Goal: Task Accomplishment & Management: Manage account settings

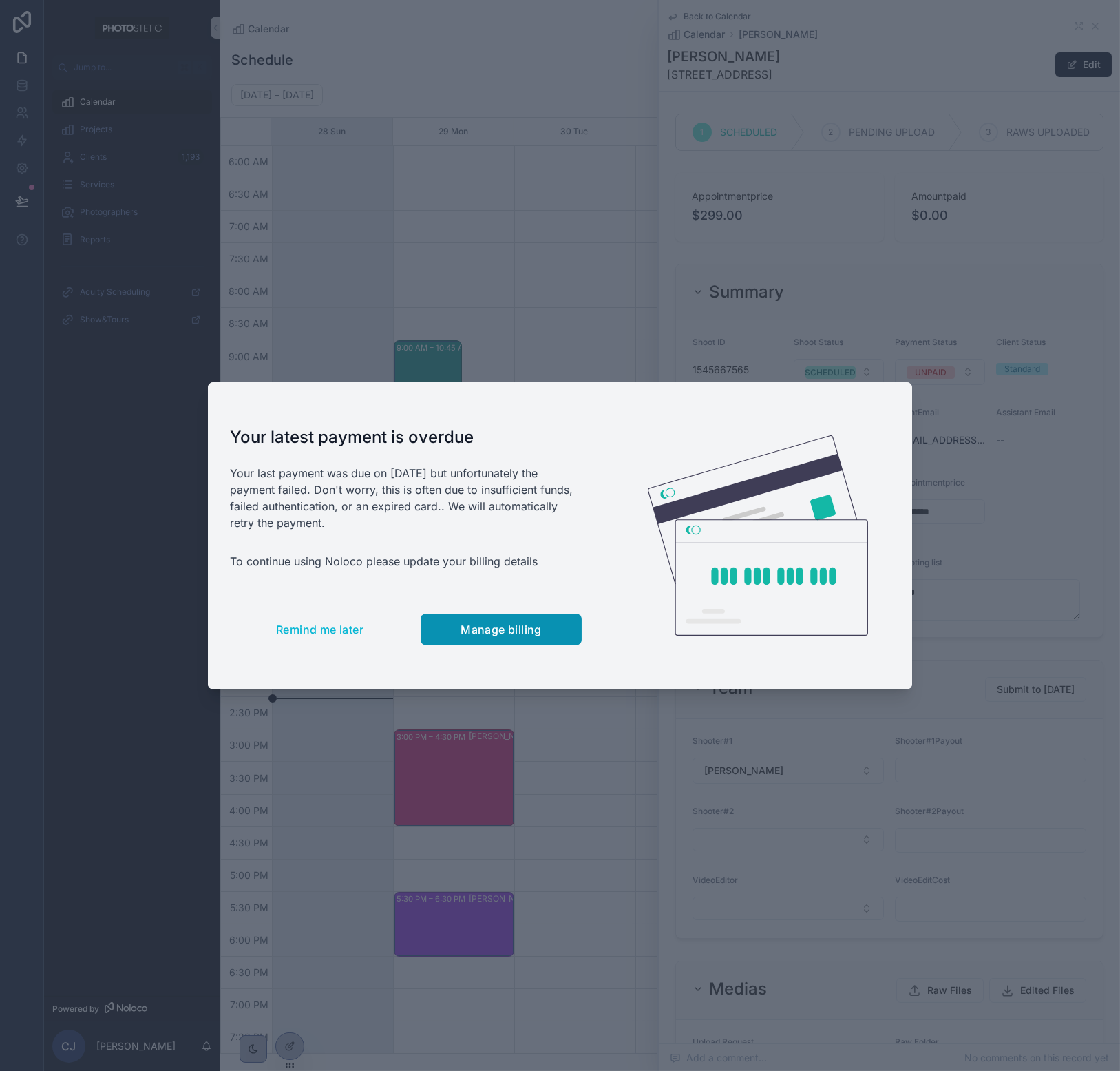
click at [495, 613] on button "Manage billing" at bounding box center [501, 629] width 161 height 32
click at [342, 623] on span "Remind me later" at bounding box center [320, 630] width 87 height 14
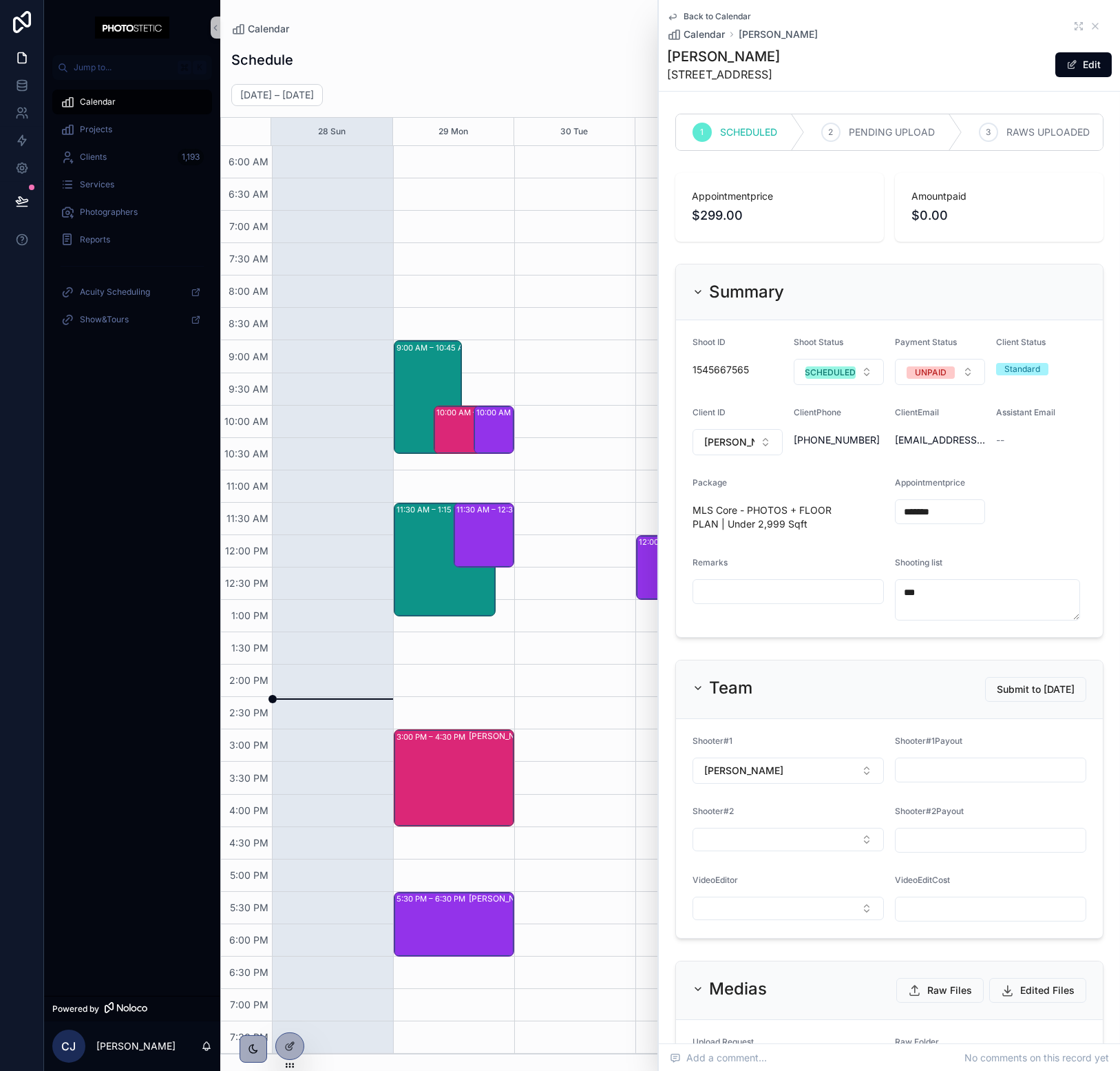
click at [1083, 34] on div "Back to Calendar Calendar [PERSON_NAME]" at bounding box center [890, 26] width 445 height 30
click at [1090, 20] on icon "scrollable content" at bounding box center [1096, 26] width 11 height 11
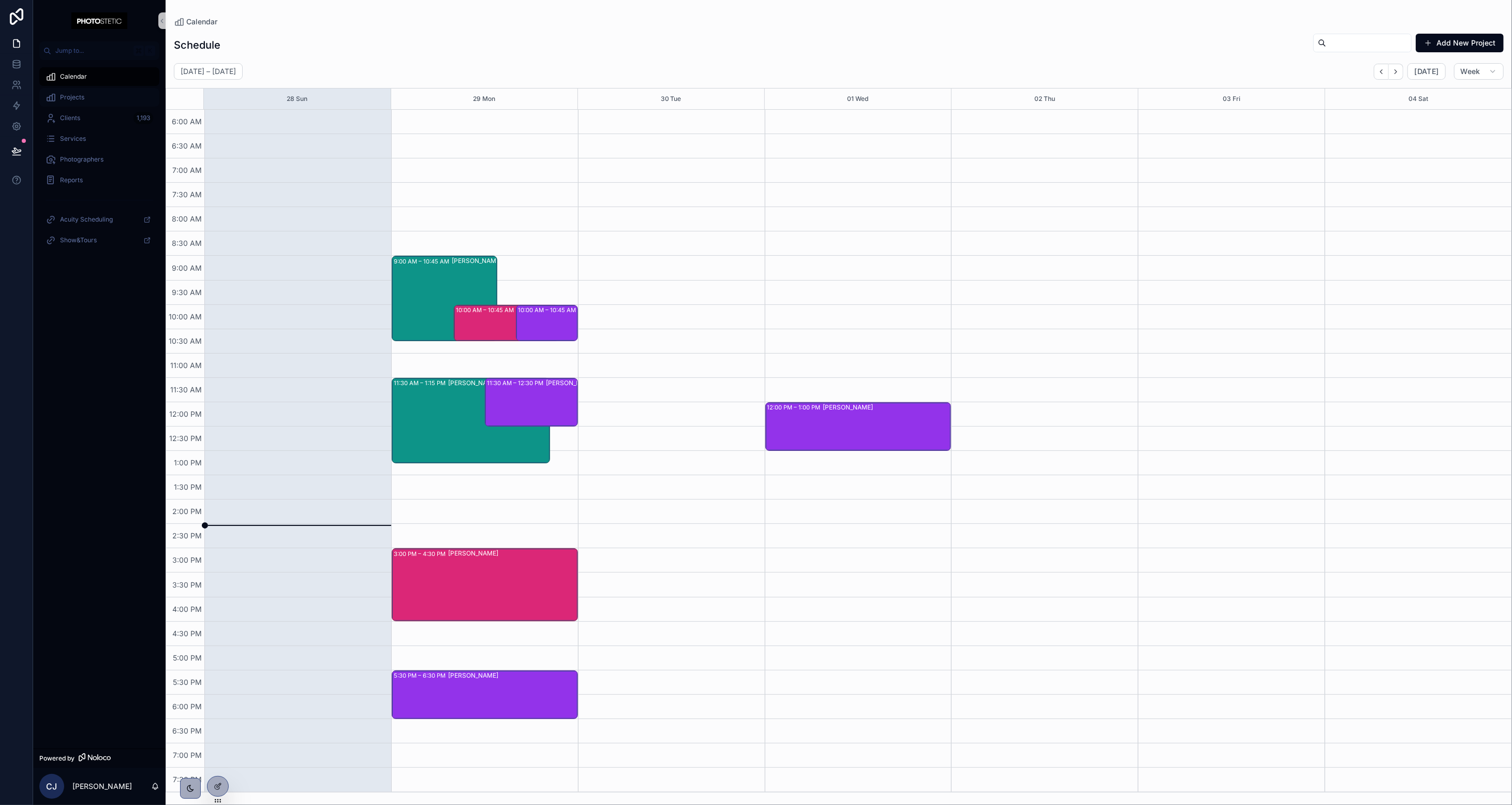
click at [87, 99] on div "Projects" at bounding box center [99, 97] width 107 height 16
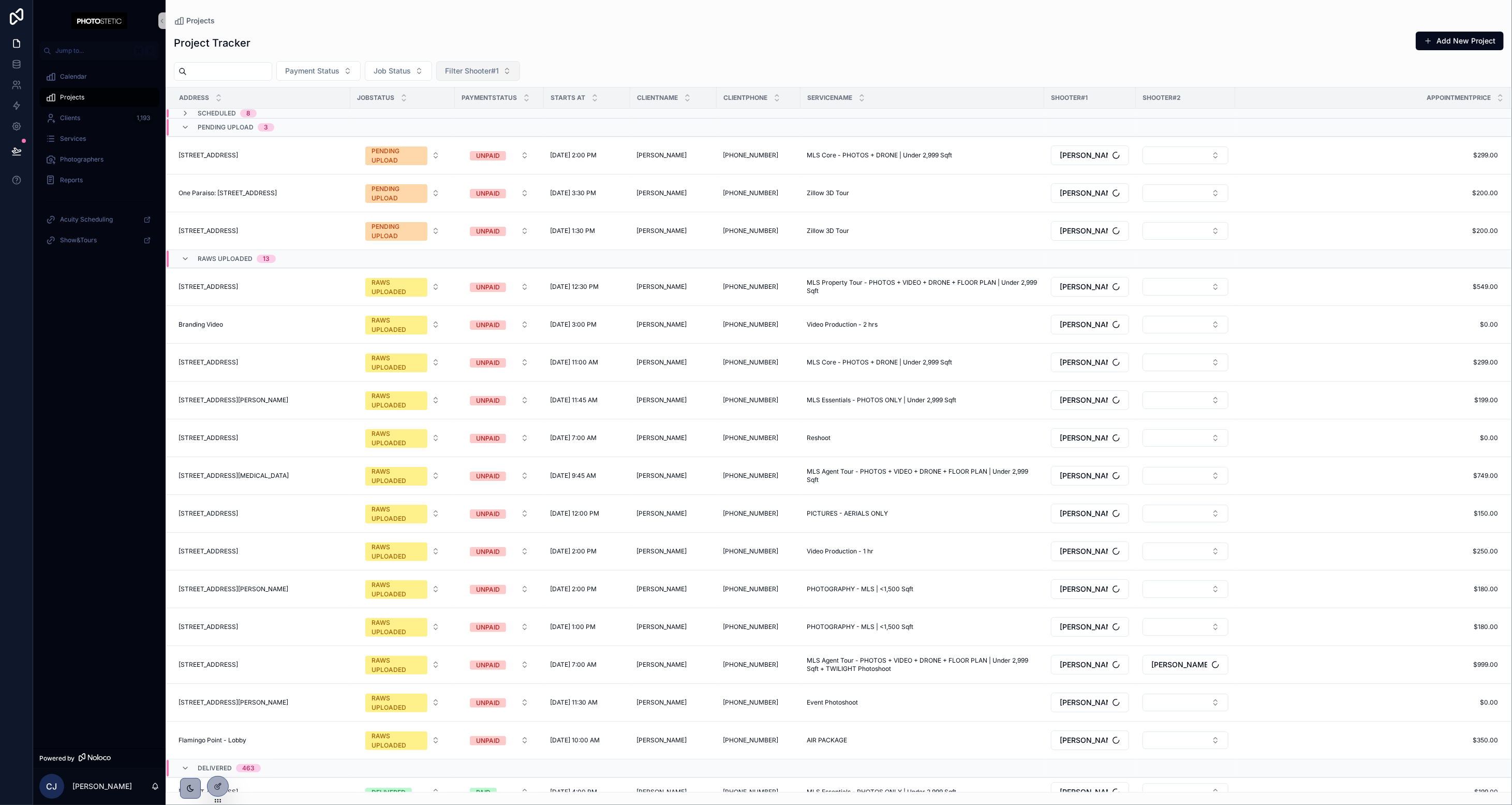
click at [499, 75] on span "Filter Shooter#1" at bounding box center [472, 71] width 54 height 11
click at [841, 32] on div "Project Tracker Add New Project" at bounding box center [839, 43] width 1330 height 24
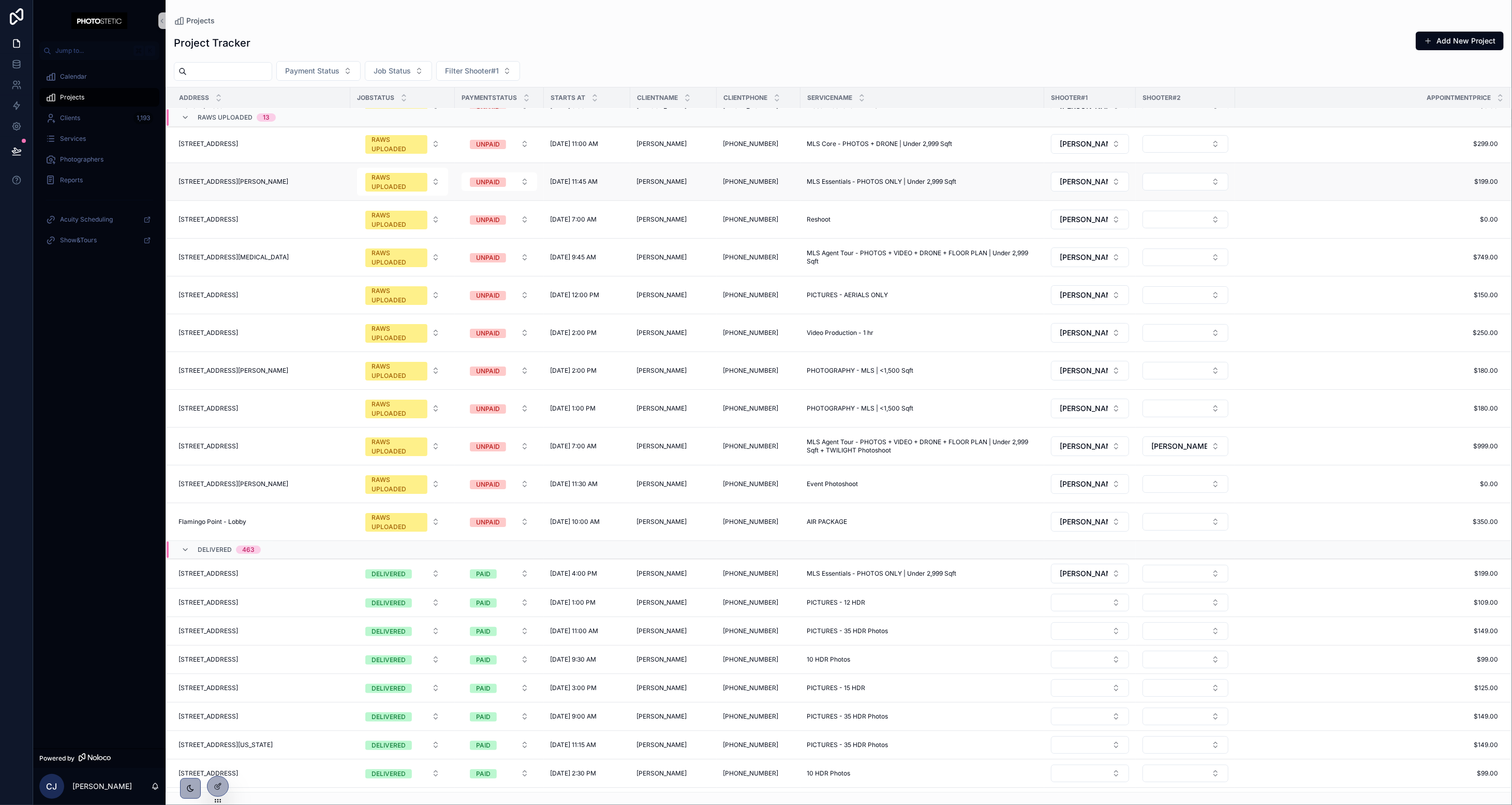
scroll to position [0, 0]
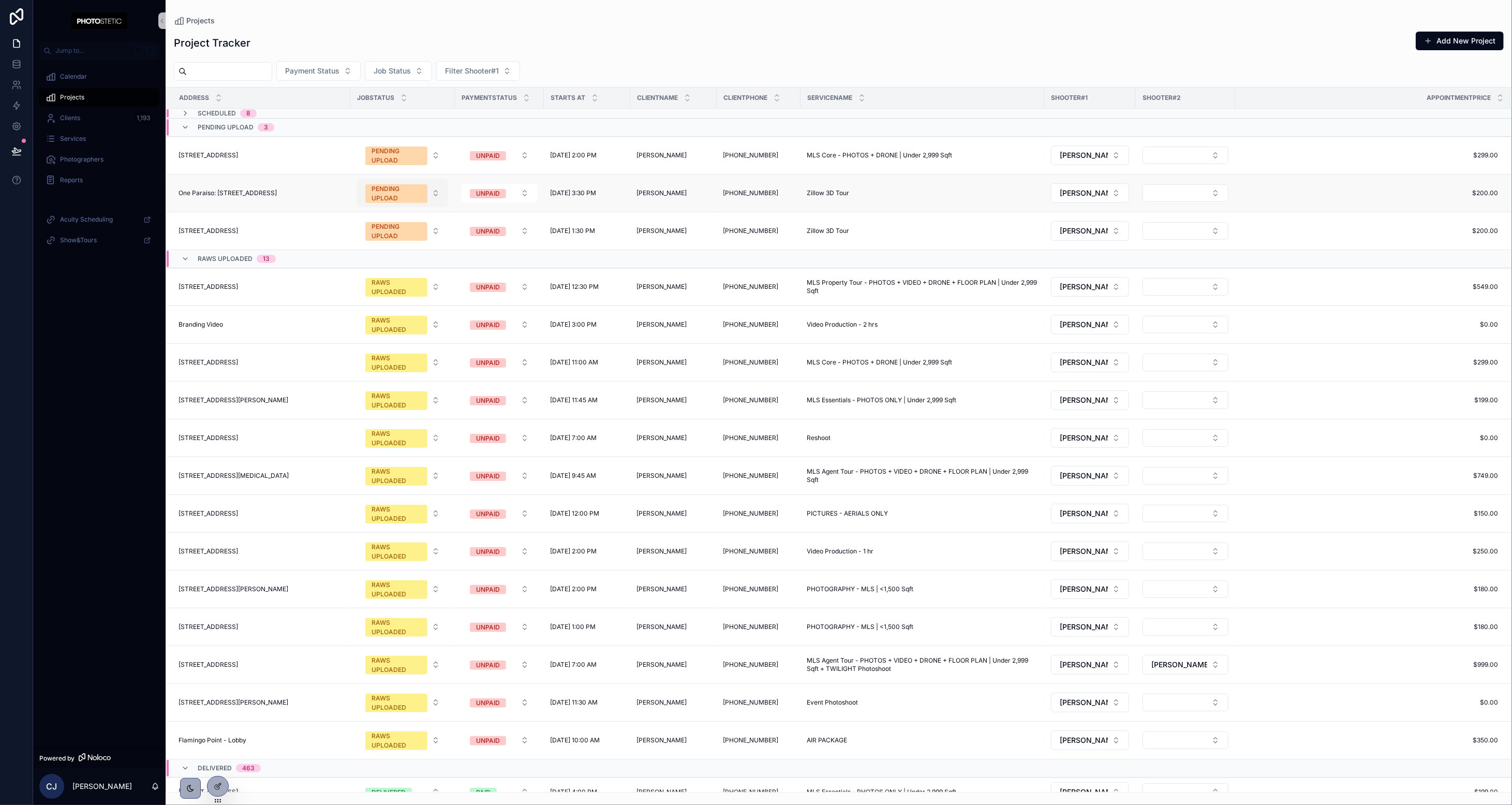
click at [420, 205] on button "PENDING UPLOAD" at bounding box center [402, 193] width 91 height 28
click at [404, 314] on div "READY" at bounding box center [411, 316] width 124 height 15
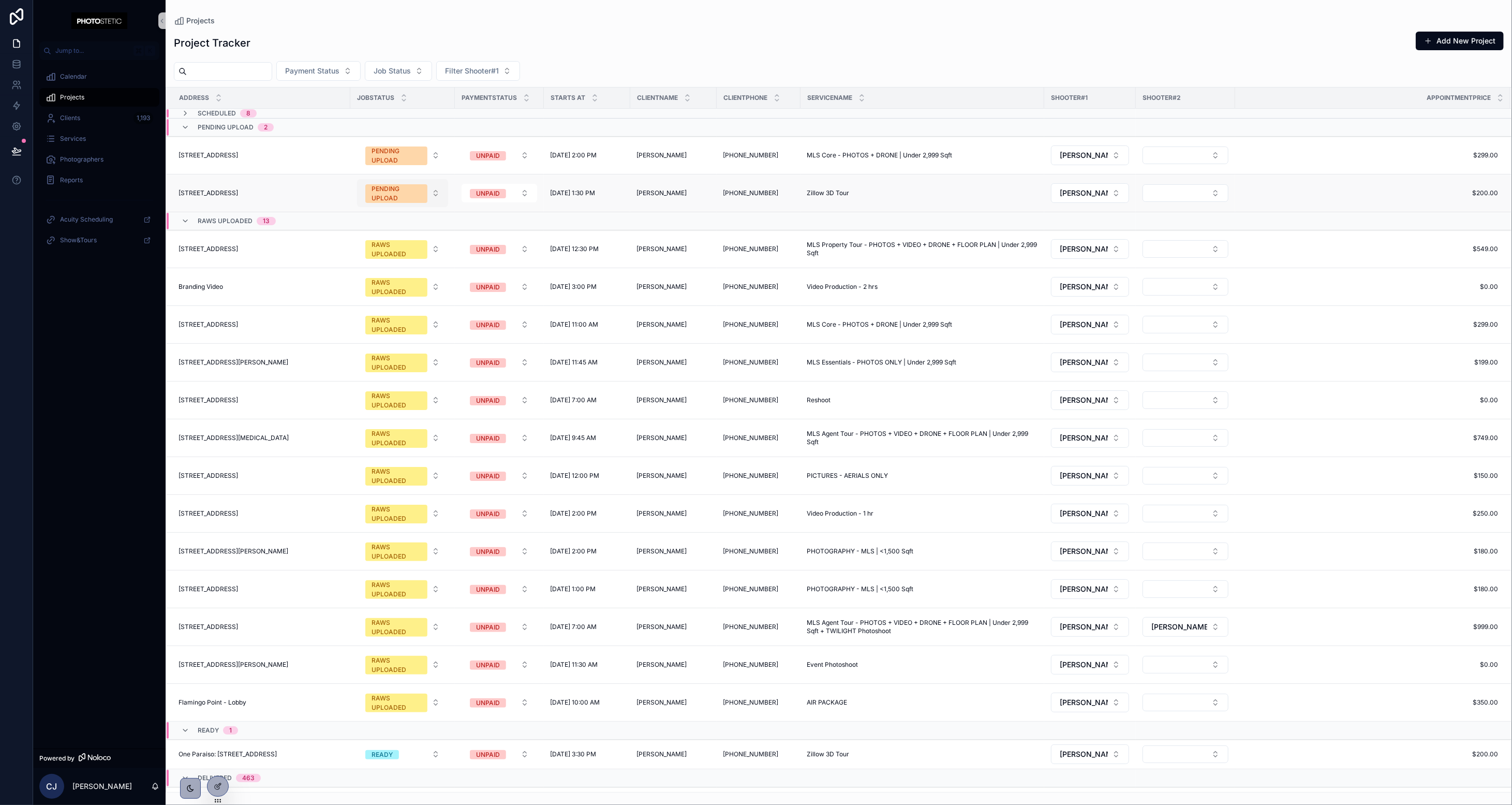
click at [427, 185] on span "PENDING UPLOAD" at bounding box center [396, 194] width 62 height 19
click at [372, 318] on div "READY" at bounding box center [369, 317] width 21 height 9
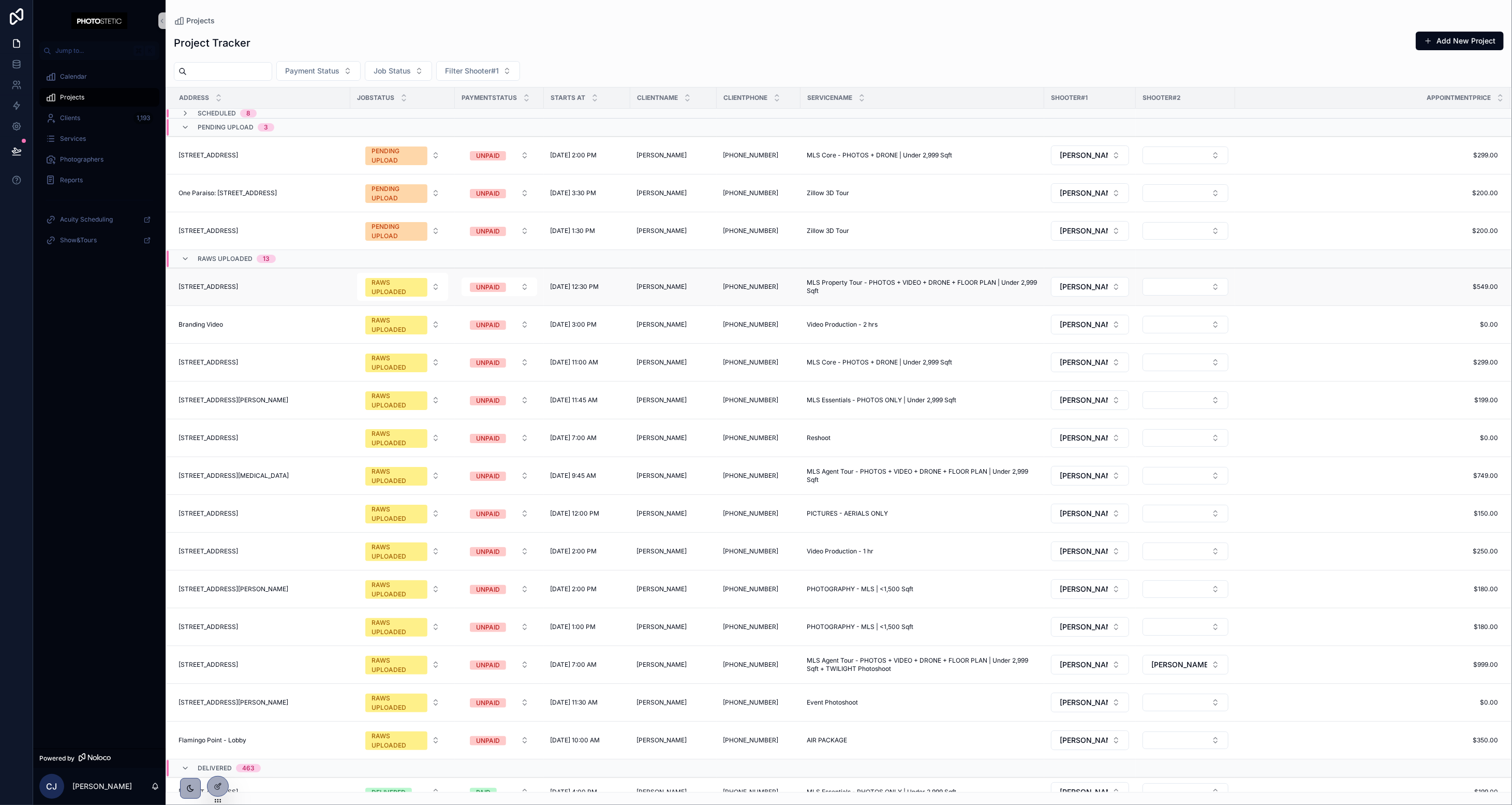
click at [359, 294] on td "RAWS UPLOADED" at bounding box center [403, 287] width 104 height 38
click at [330, 288] on div "[STREET_ADDRESS] [STREET_ADDRESS]" at bounding box center [261, 287] width 166 height 8
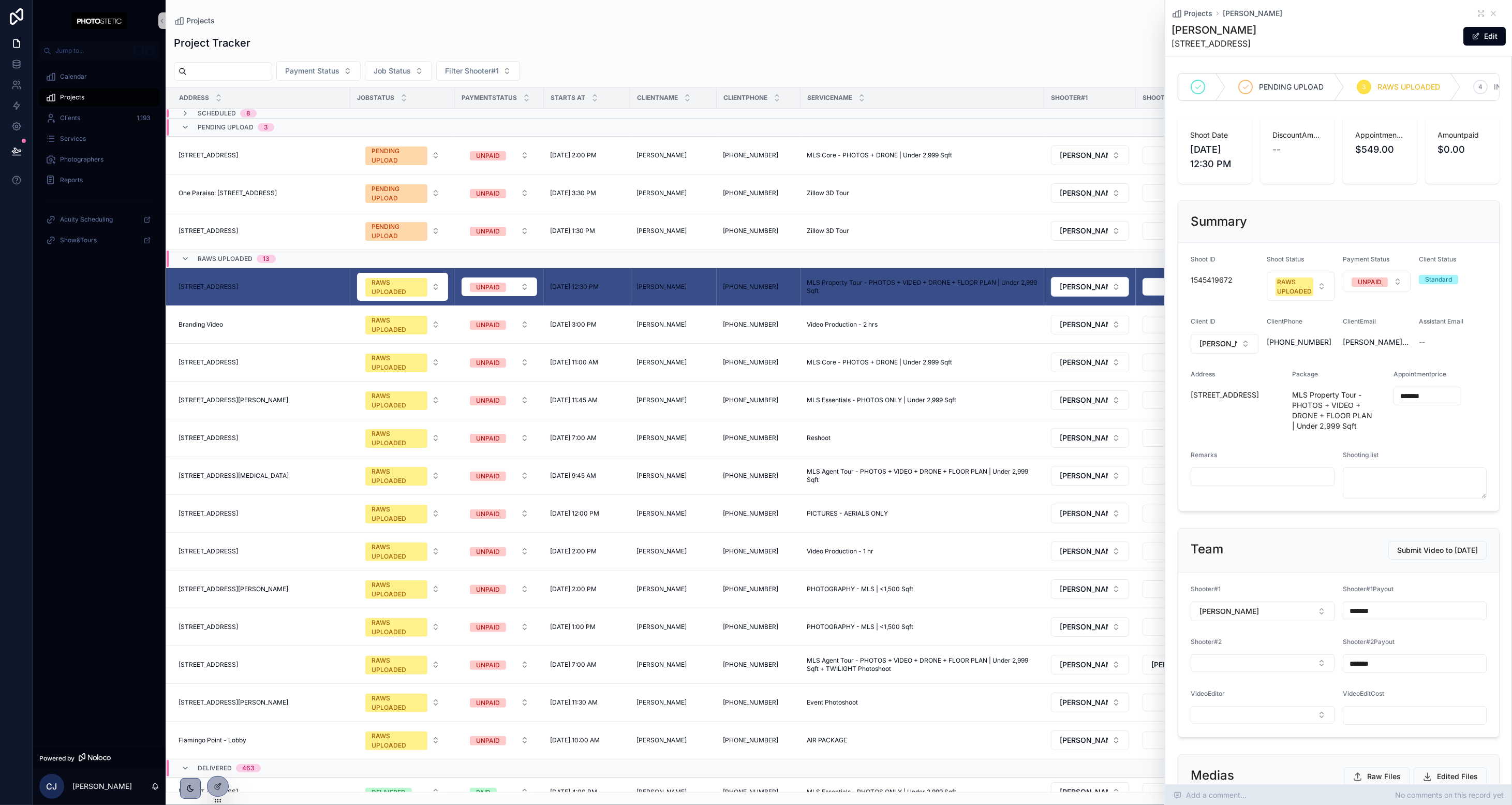
click at [841, 792] on span "Add a comment..." at bounding box center [1210, 795] width 73 height 11
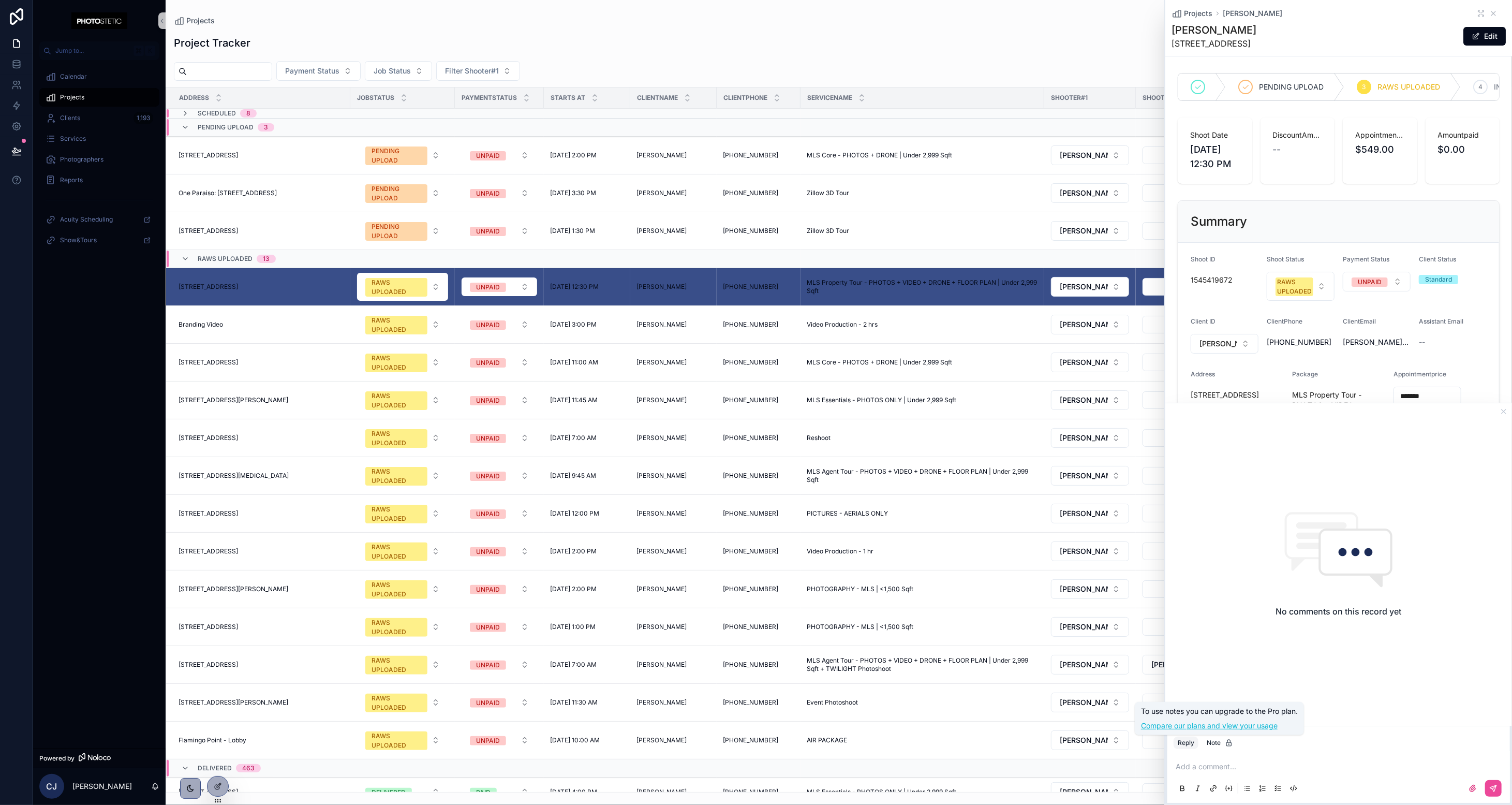
click at [841, 723] on link "Compare our plans and view your usage" at bounding box center [1219, 726] width 157 height 11
click at [841, 786] on icon "scrollable content" at bounding box center [1226, 788] width 1 height 5
click at [841, 787] on icon "scrollable content" at bounding box center [1226, 788] width 1 height 5
click at [841, 11] on div "Projects [PERSON_NAME]" at bounding box center [1339, 14] width 335 height 11
click at [841, 12] on icon "scrollable content" at bounding box center [1481, 14] width 8 height 8
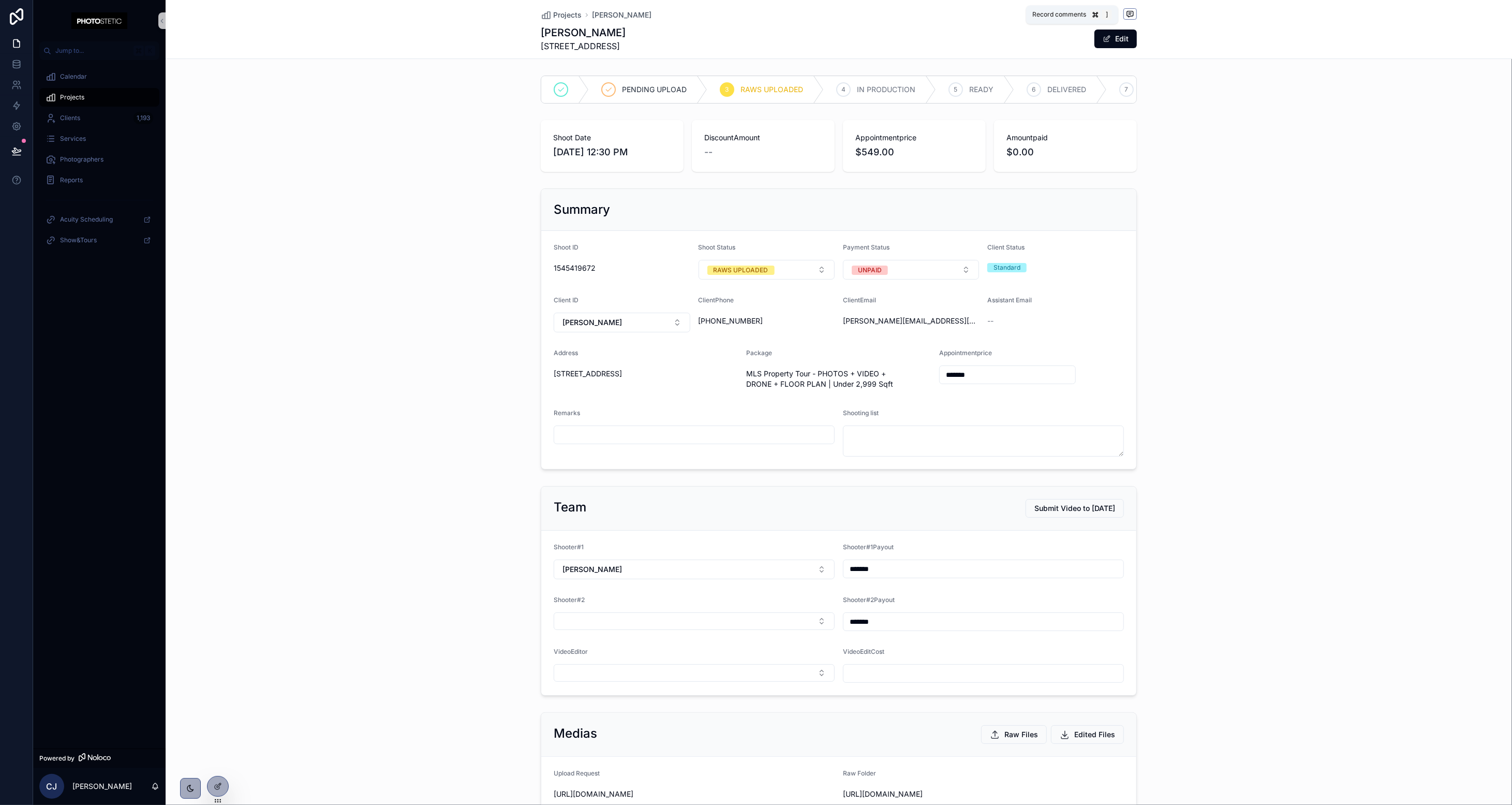
click at [841, 13] on icon "scrollable content" at bounding box center [1130, 14] width 8 height 8
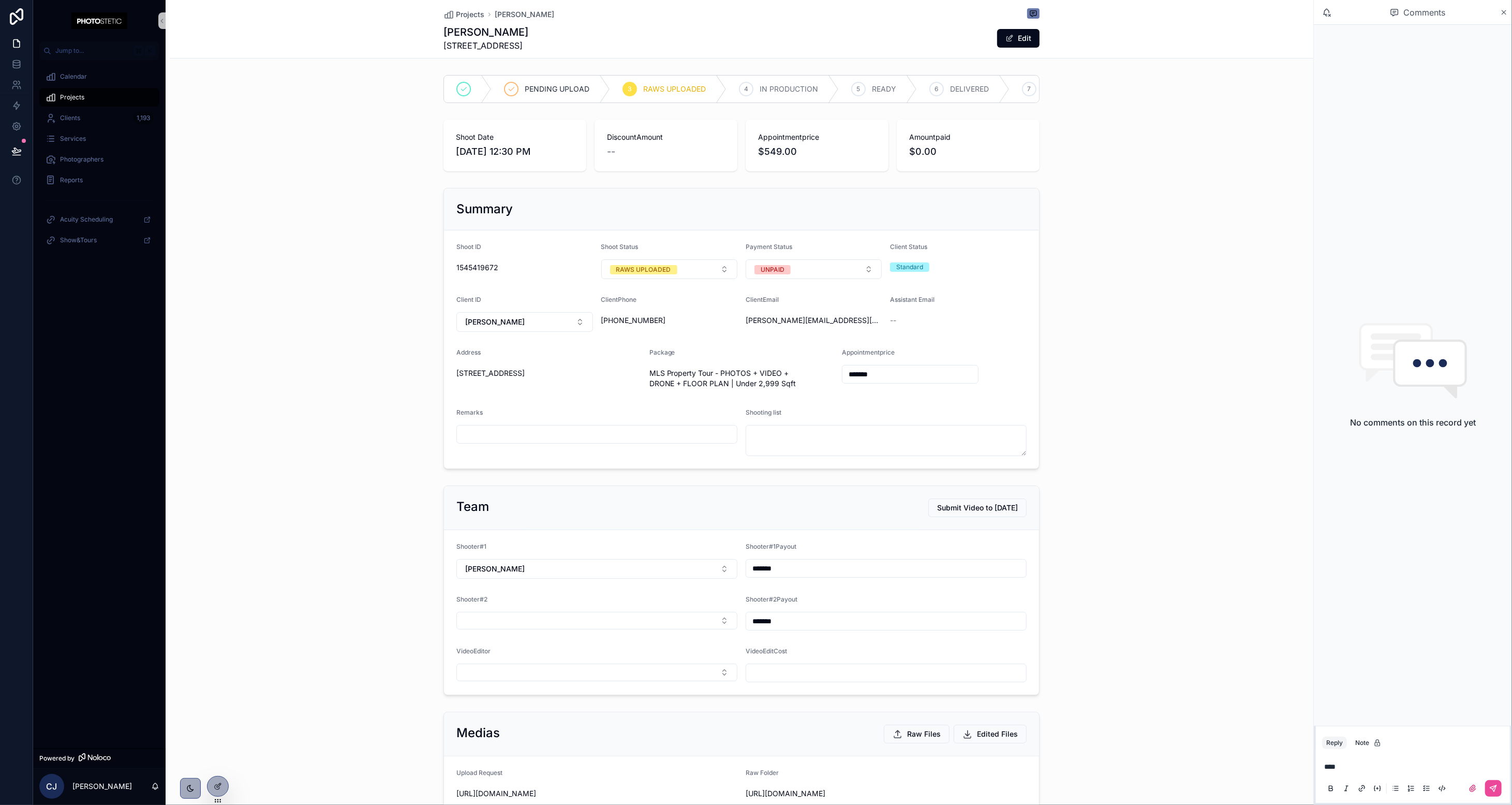
click at [841, 789] on icon "scrollable content" at bounding box center [1378, 789] width 8 height 8
click at [841, 784] on icon "scrollable content" at bounding box center [1378, 789] width 8 height 8
click at [841, 789] on icon "scrollable content" at bounding box center [1493, 789] width 8 height 8
click at [841, 40] on div "[PERSON_NAME] J 15:14 • [DATE]" at bounding box center [1412, 45] width 181 height 12
click at [841, 44] on icon "scrollable content" at bounding box center [1500, 46] width 8 height 8
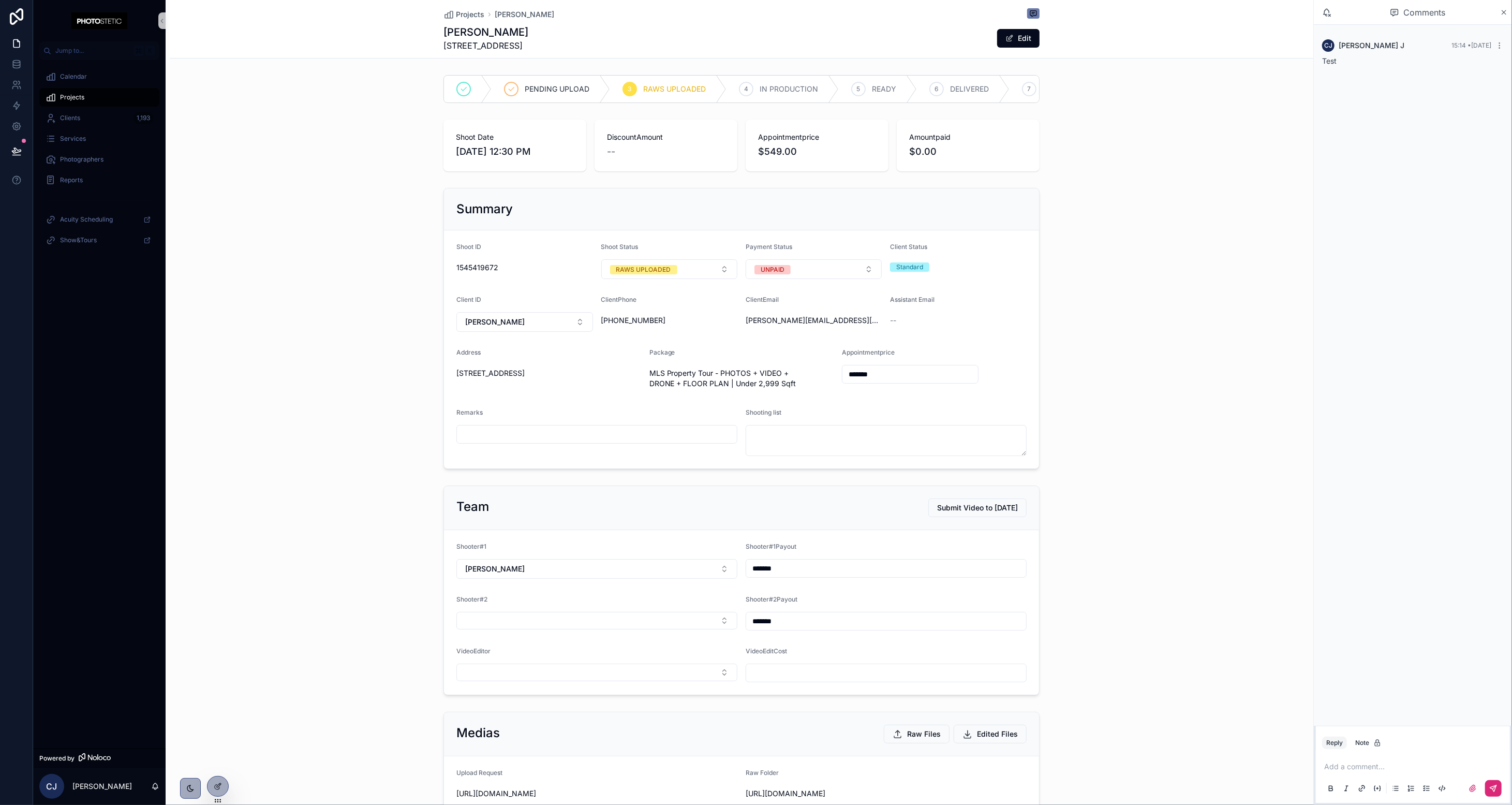
click at [841, 109] on div "[PERSON_NAME] J 15:14 • [DATE] Test" at bounding box center [1413, 375] width 198 height 701
click at [841, 764] on p "scrollable content" at bounding box center [1415, 767] width 181 height 11
click at [841, 71] on div "PENDING UPLOAD 3 RAWS UPLOADED 4 IN PRODUCTION 5 READY 6 DELIVERED 7 CANCELLED …" at bounding box center [741, 89] width 1143 height 36
click at [841, 14] on span "scrollable content" at bounding box center [1033, 14] width 12 height 11
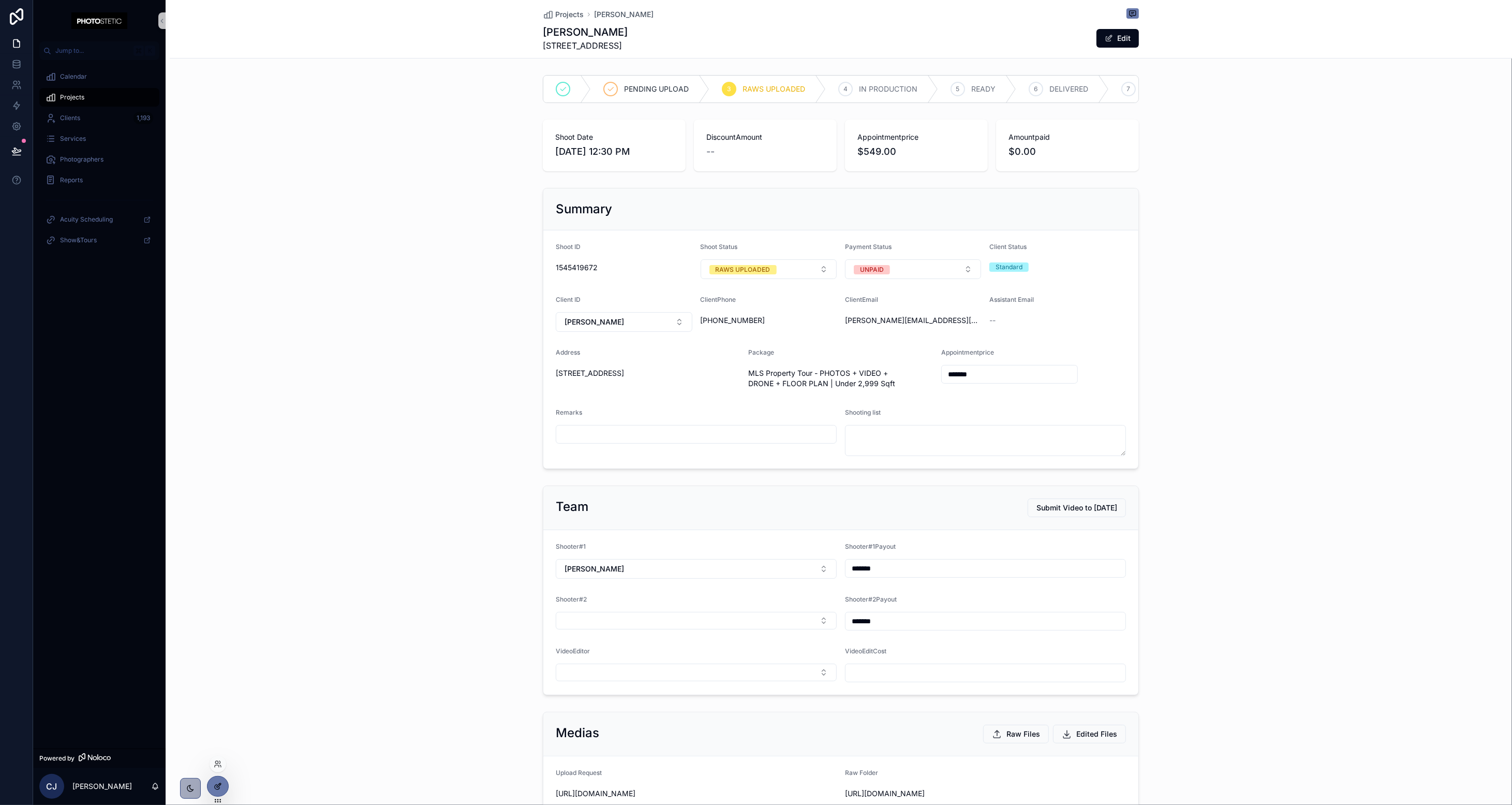
click at [225, 789] on div at bounding box center [218, 786] width 21 height 20
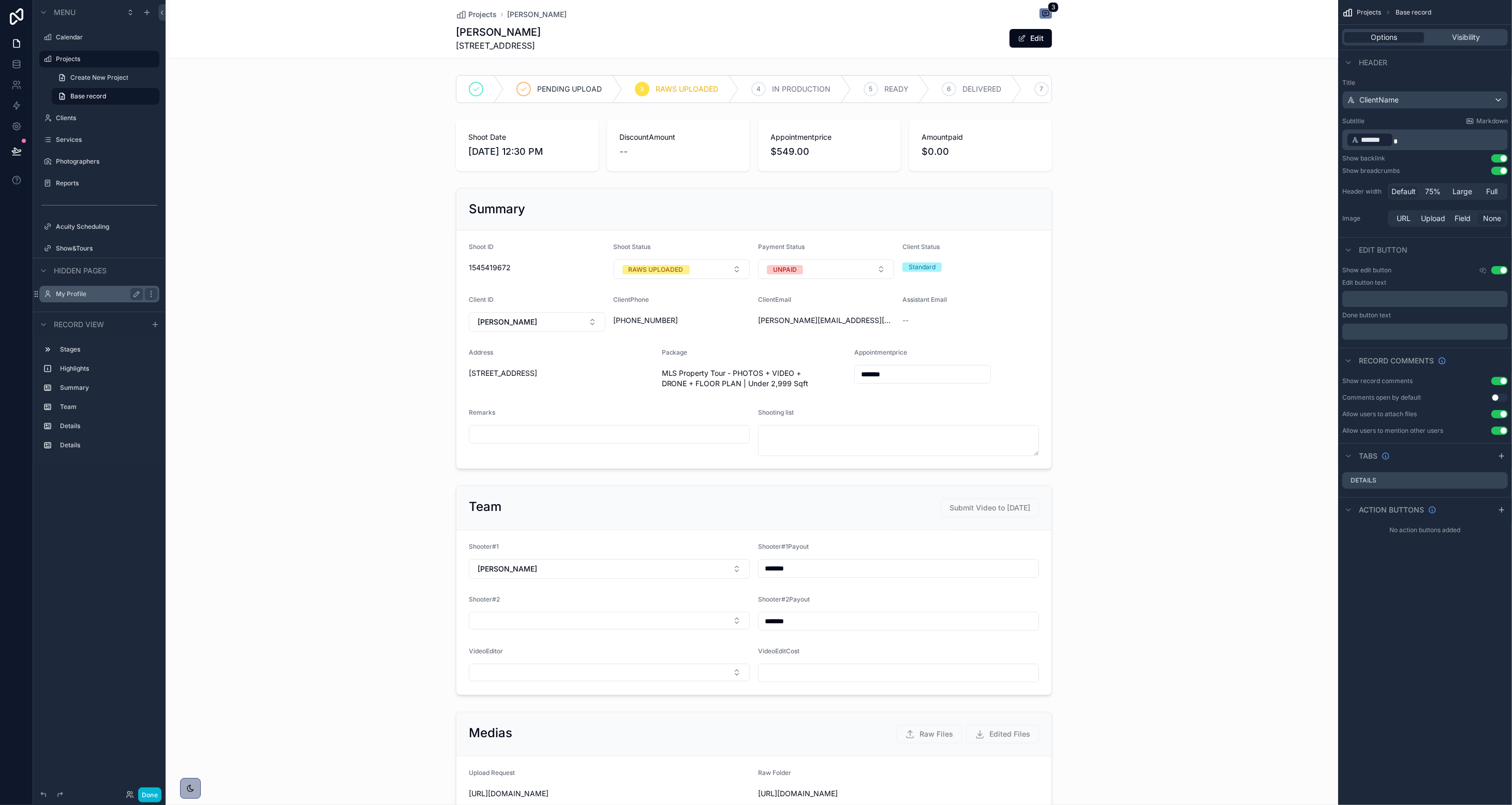
click at [99, 299] on div "My Profile" at bounding box center [99, 294] width 87 height 12
click at [63, 294] on label "My Profile" at bounding box center [97, 294] width 83 height 8
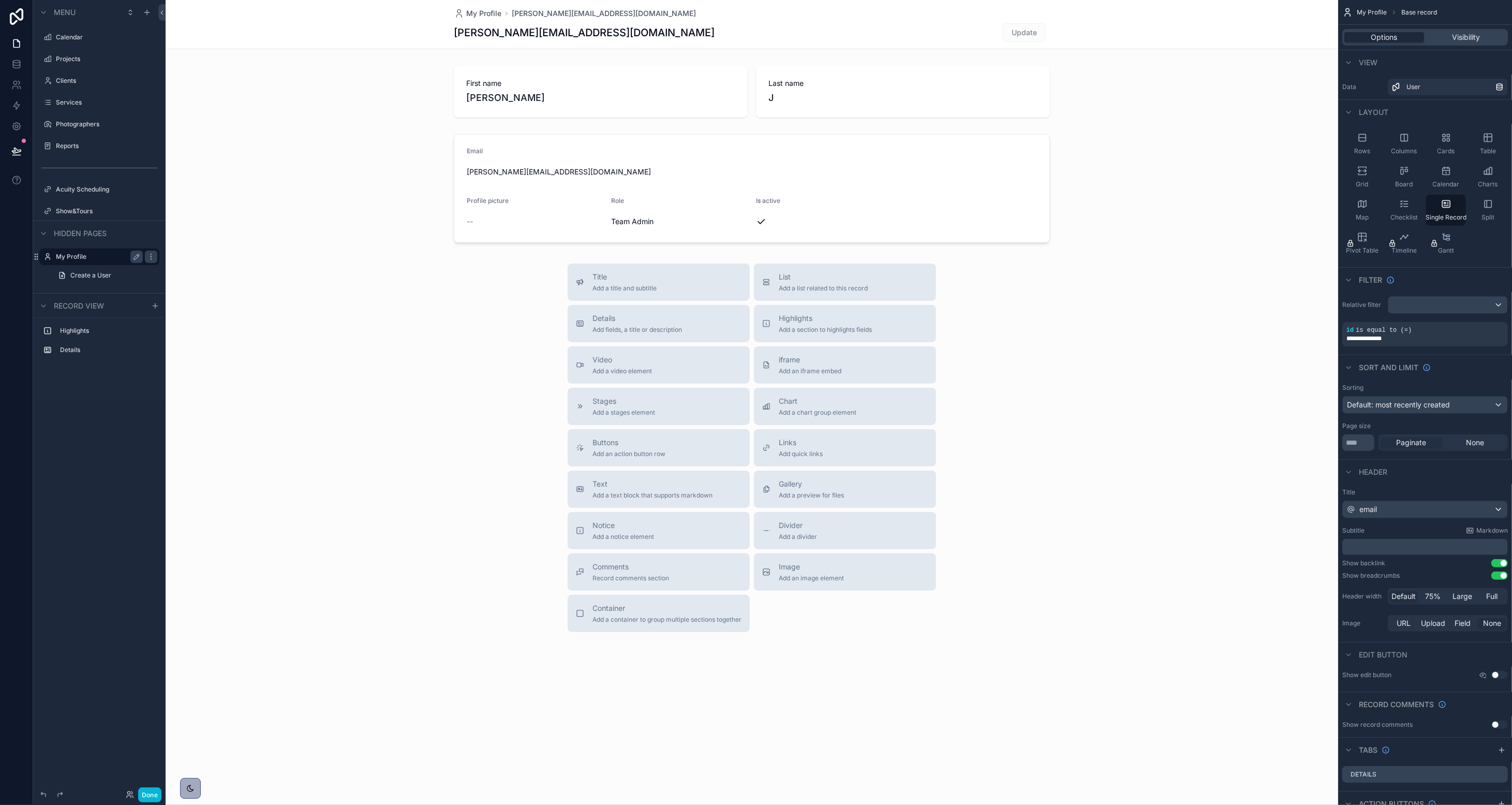
click at [643, 571] on div "scrollable content" at bounding box center [752, 357] width 1173 height 715
drag, startPoint x: 642, startPoint y: 571, endPoint x: 636, endPoint y: 479, distance: 92.2
click at [636, 479] on div "Title Add a title and subtitle List Add a list related to this record Details A…" at bounding box center [752, 448] width 385 height 369
click at [622, 567] on span "Comments" at bounding box center [630, 567] width 76 height 11
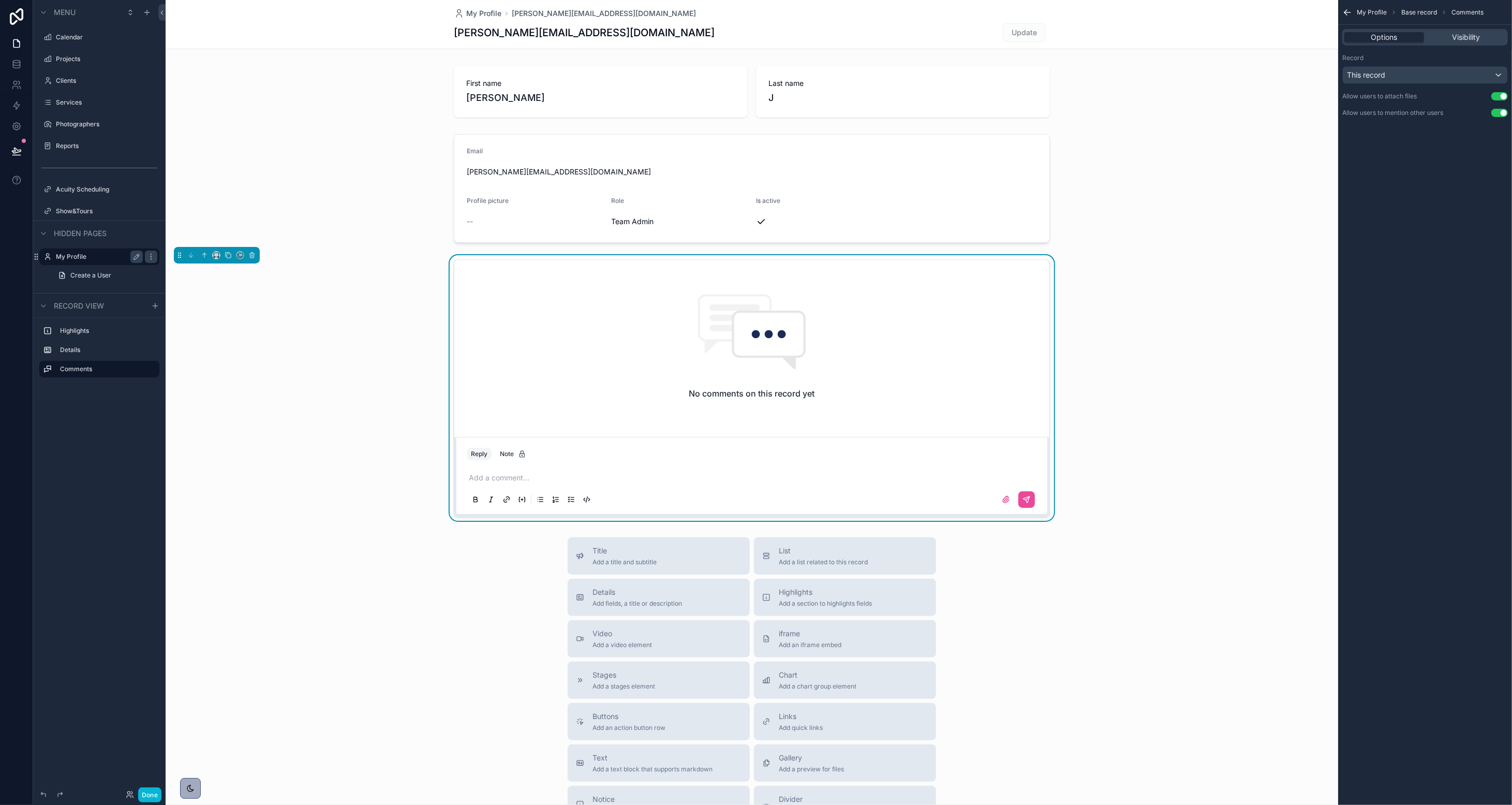
click at [831, 352] on div "No comments on this record yet" at bounding box center [752, 346] width 595 height 173
click at [254, 254] on icon "scrollable content" at bounding box center [252, 255] width 7 height 7
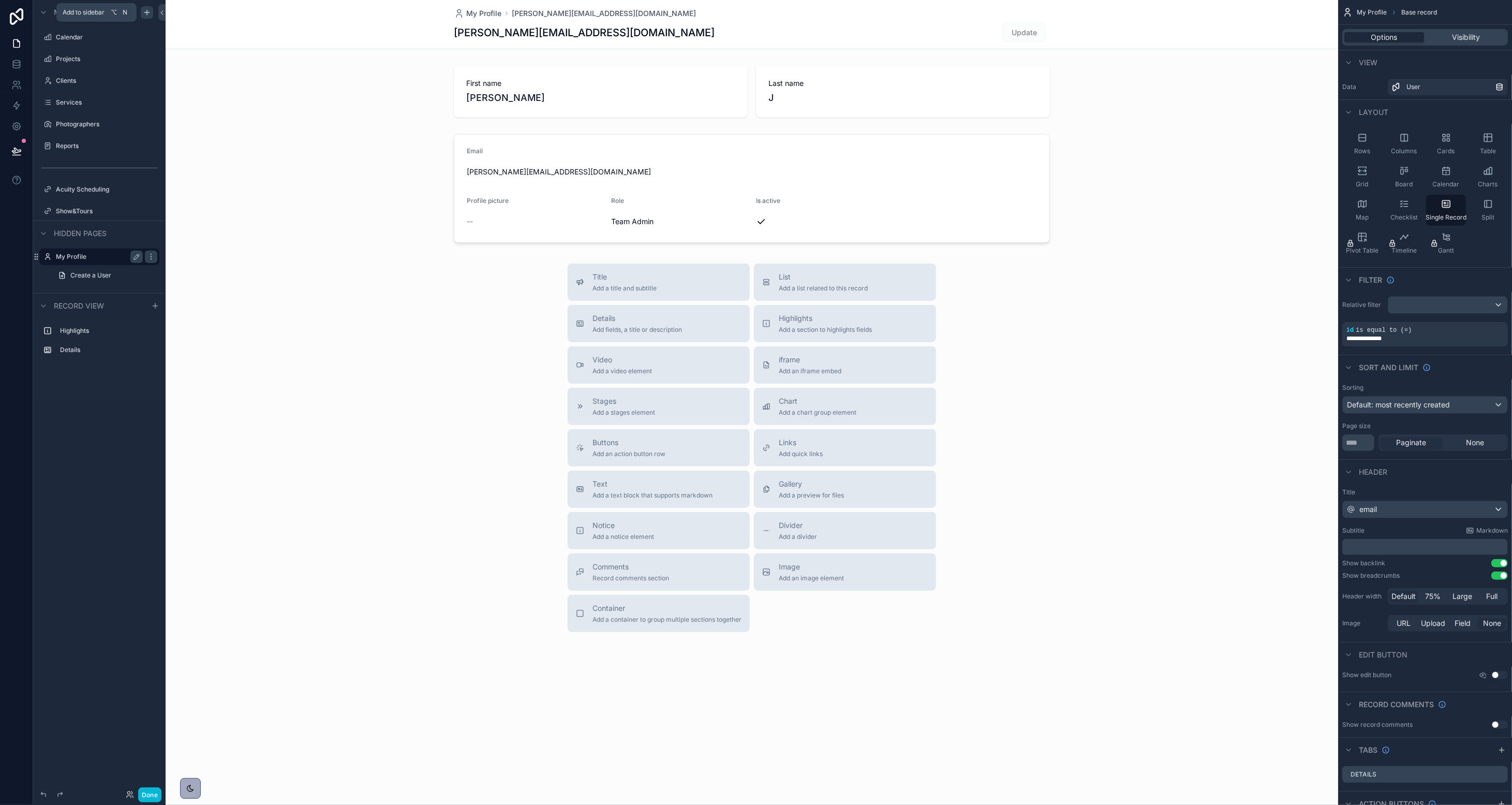
click at [143, 11] on icon "scrollable content" at bounding box center [147, 12] width 8 height 8
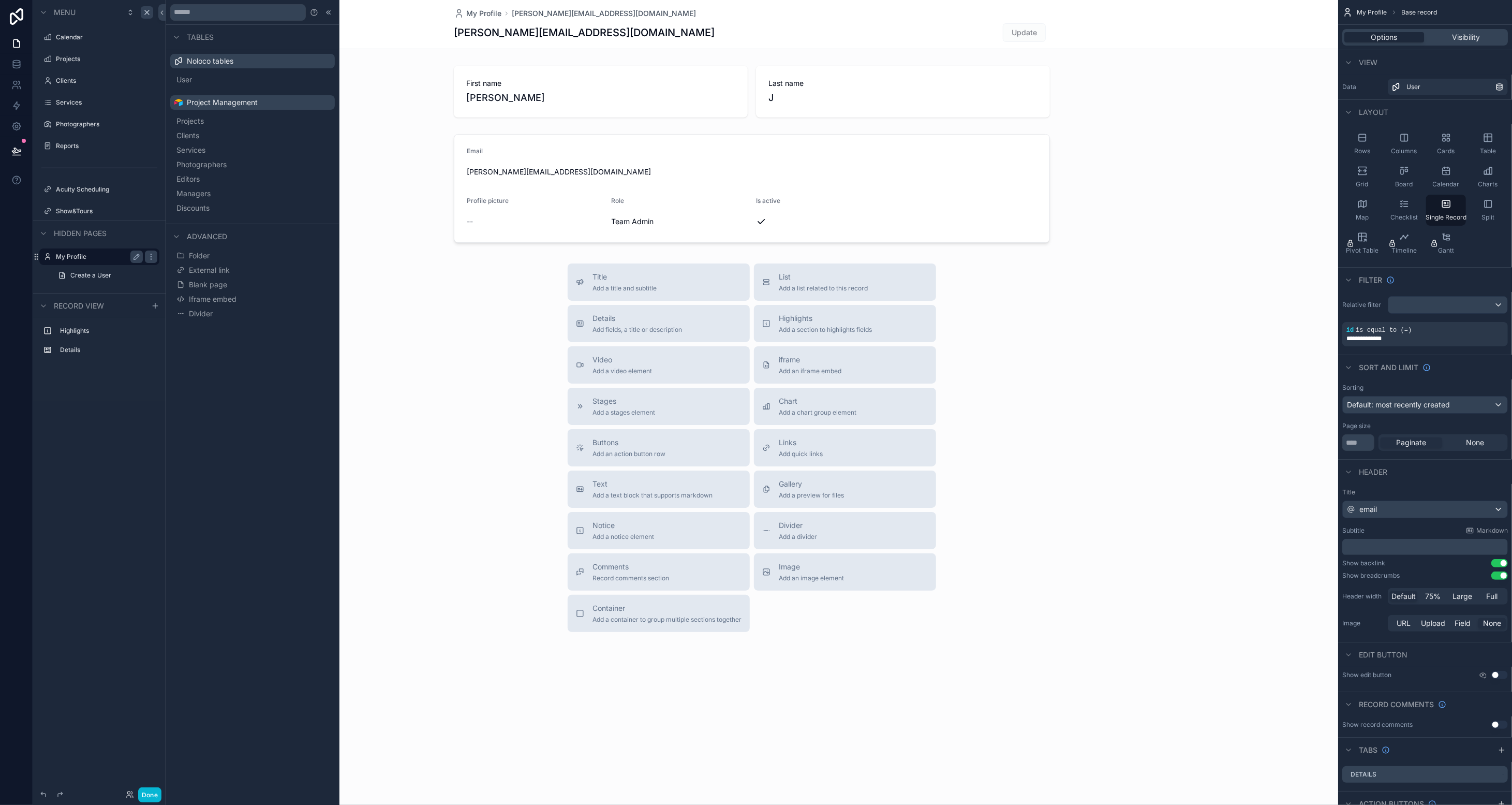
click at [417, 627] on div "scrollable content" at bounding box center [752, 357] width 1173 height 715
click at [326, 14] on icon at bounding box center [329, 12] width 8 height 8
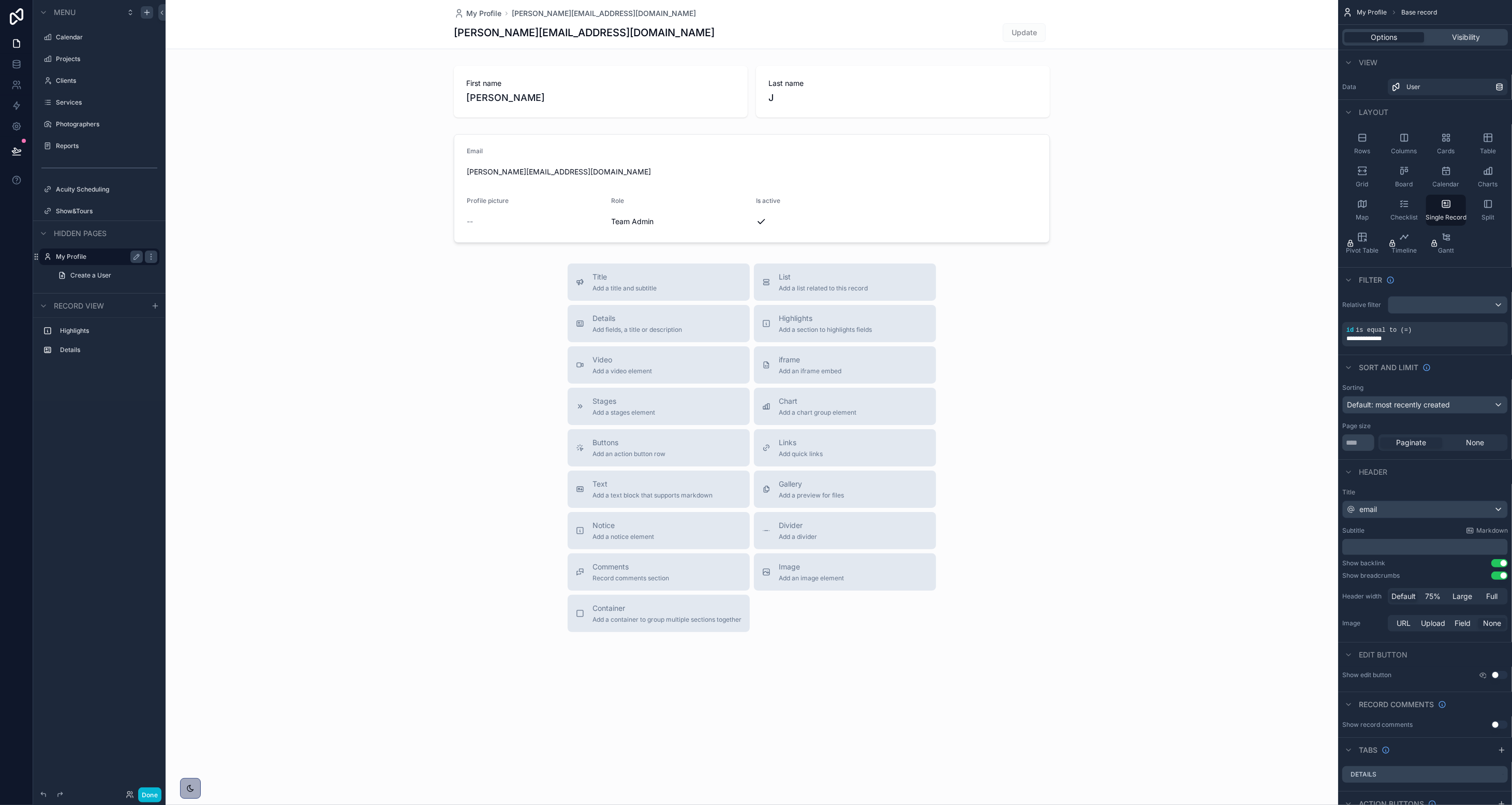
scroll to position [47, 0]
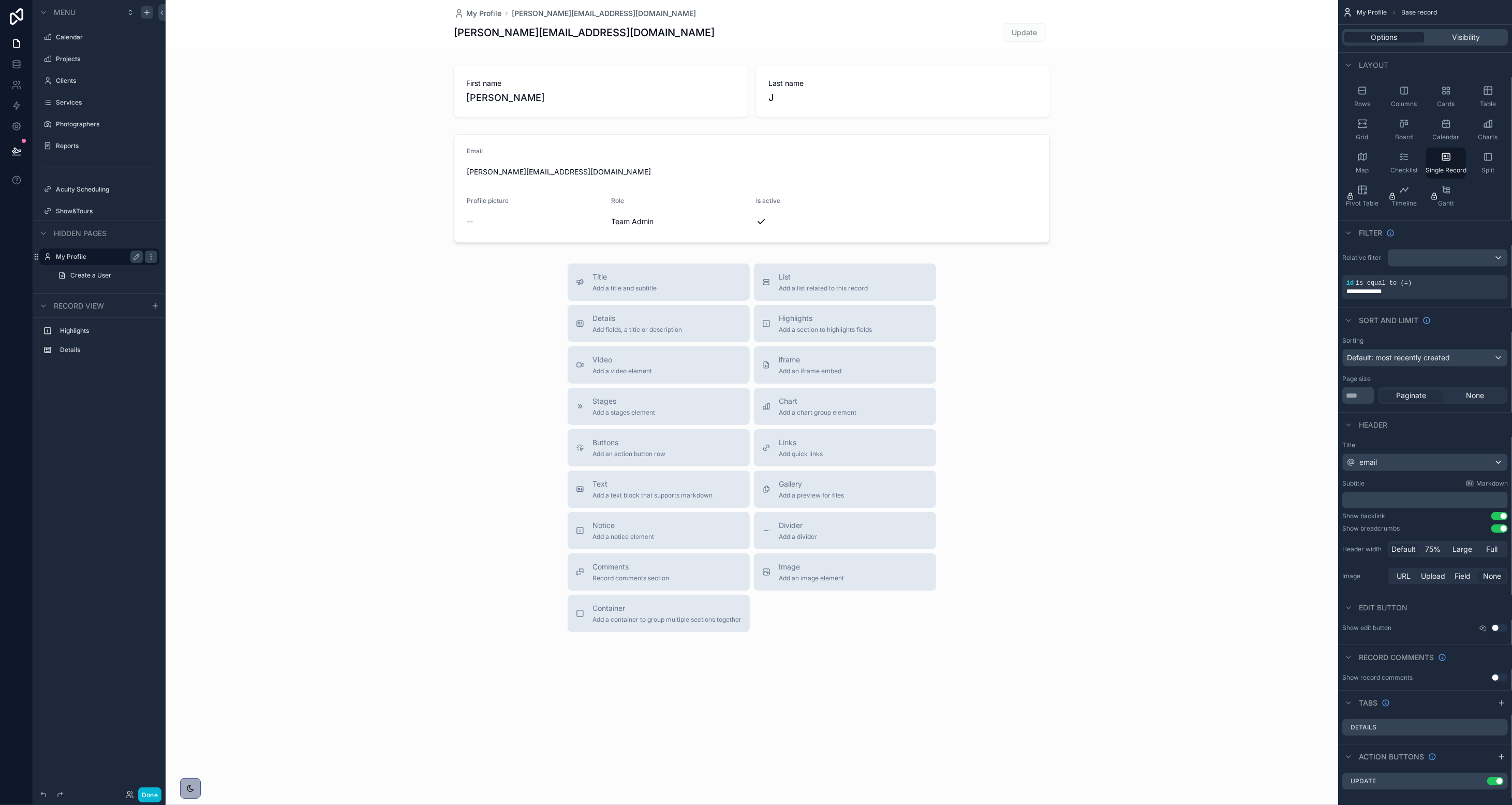
click at [841, 675] on button "Use setting" at bounding box center [1500, 678] width 16 height 8
click at [841, 675] on button "Use setting" at bounding box center [1500, 678] width 16 height 8
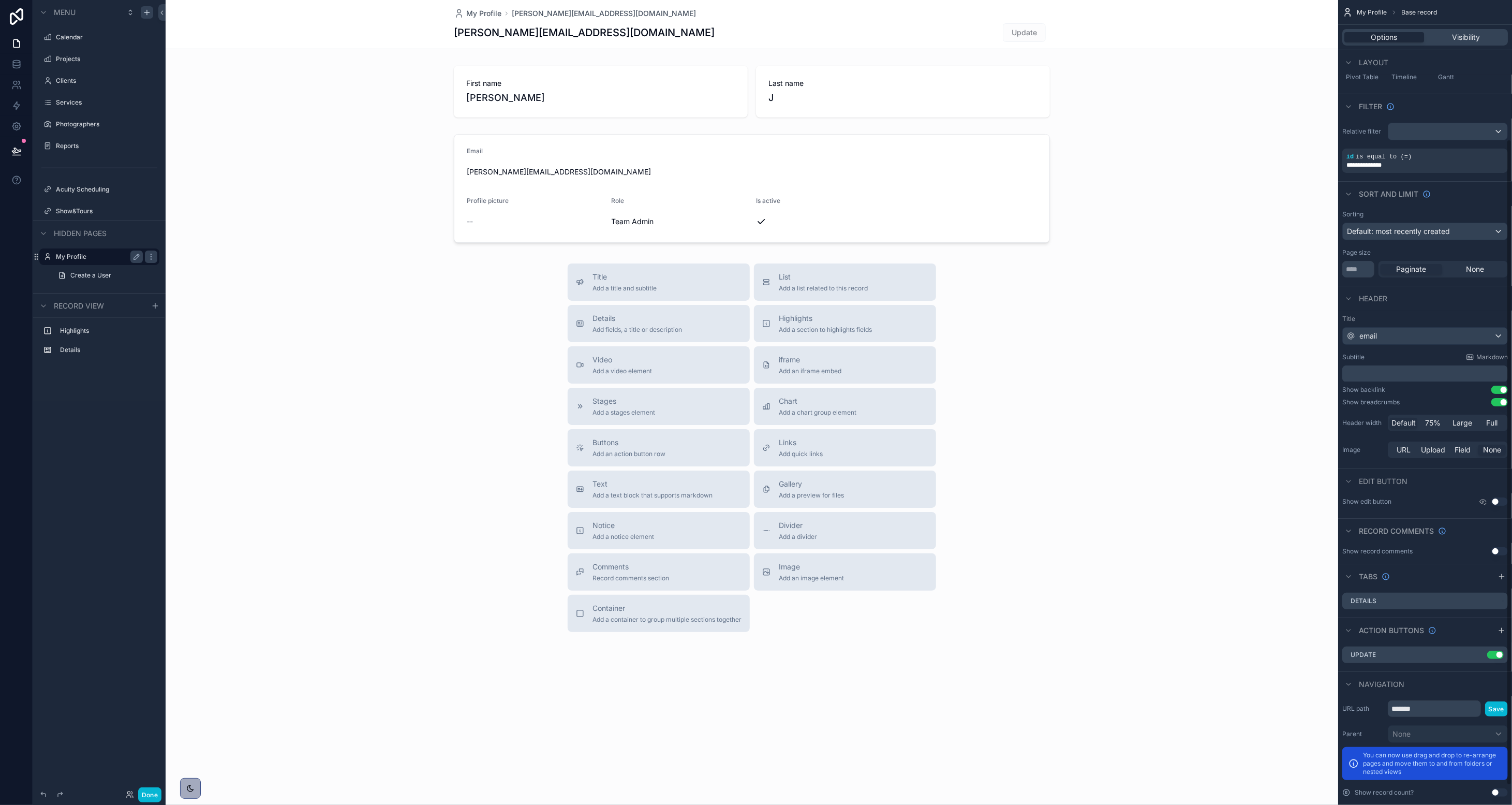
scroll to position [197, 0]
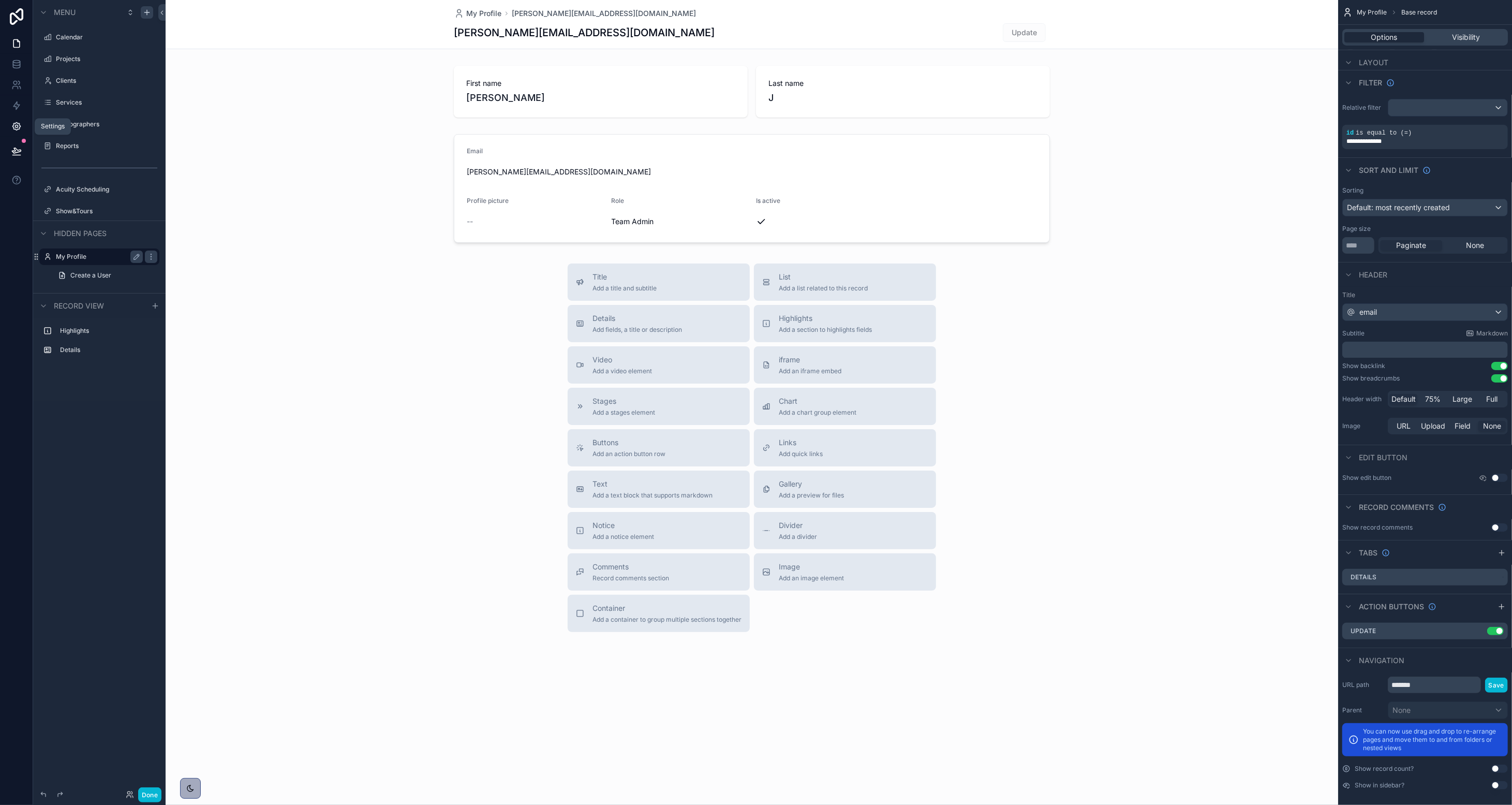
click at [15, 123] on icon at bounding box center [16, 126] width 8 height 8
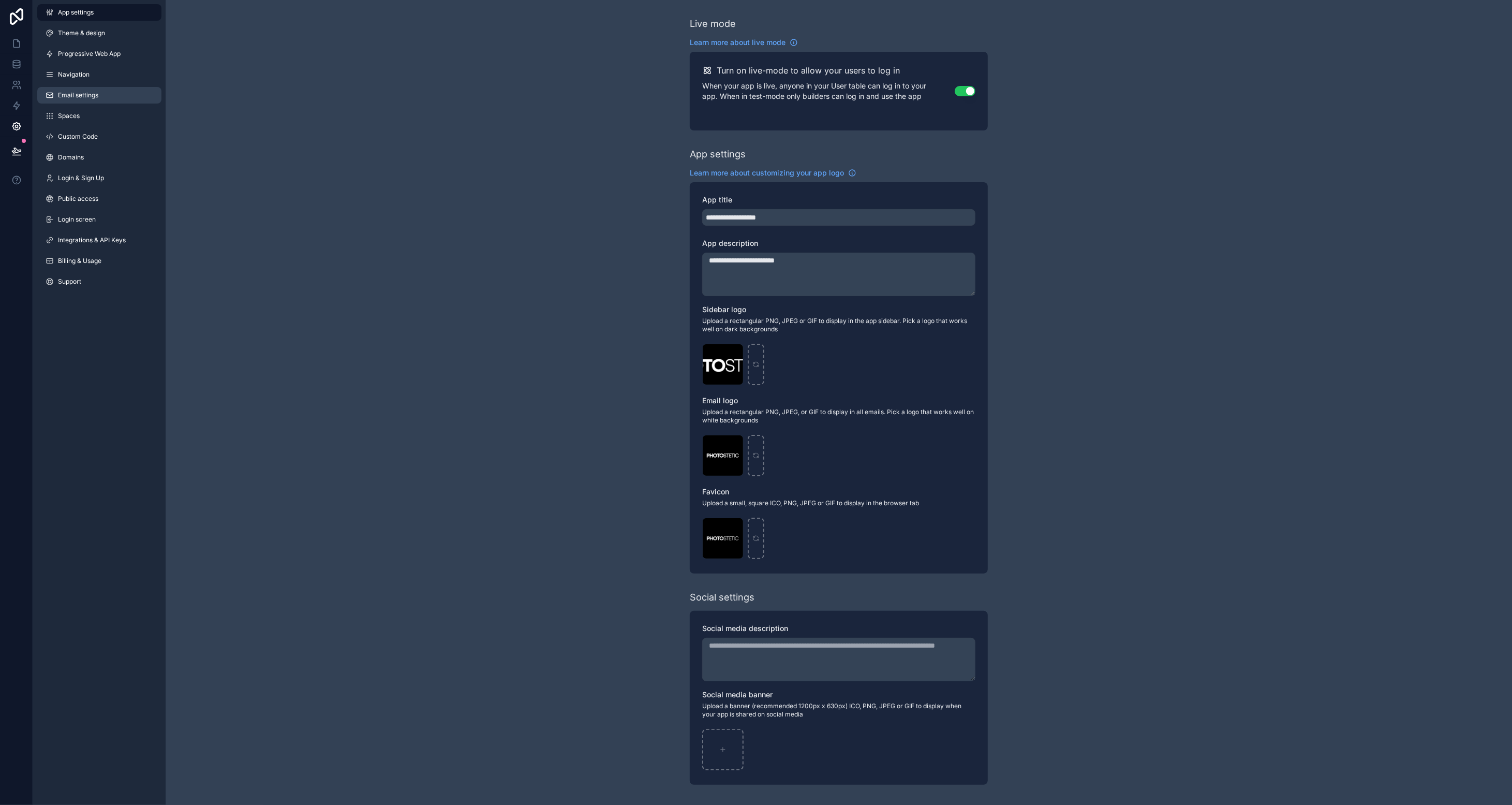
click at [96, 93] on span "Email settings" at bounding box center [78, 95] width 41 height 8
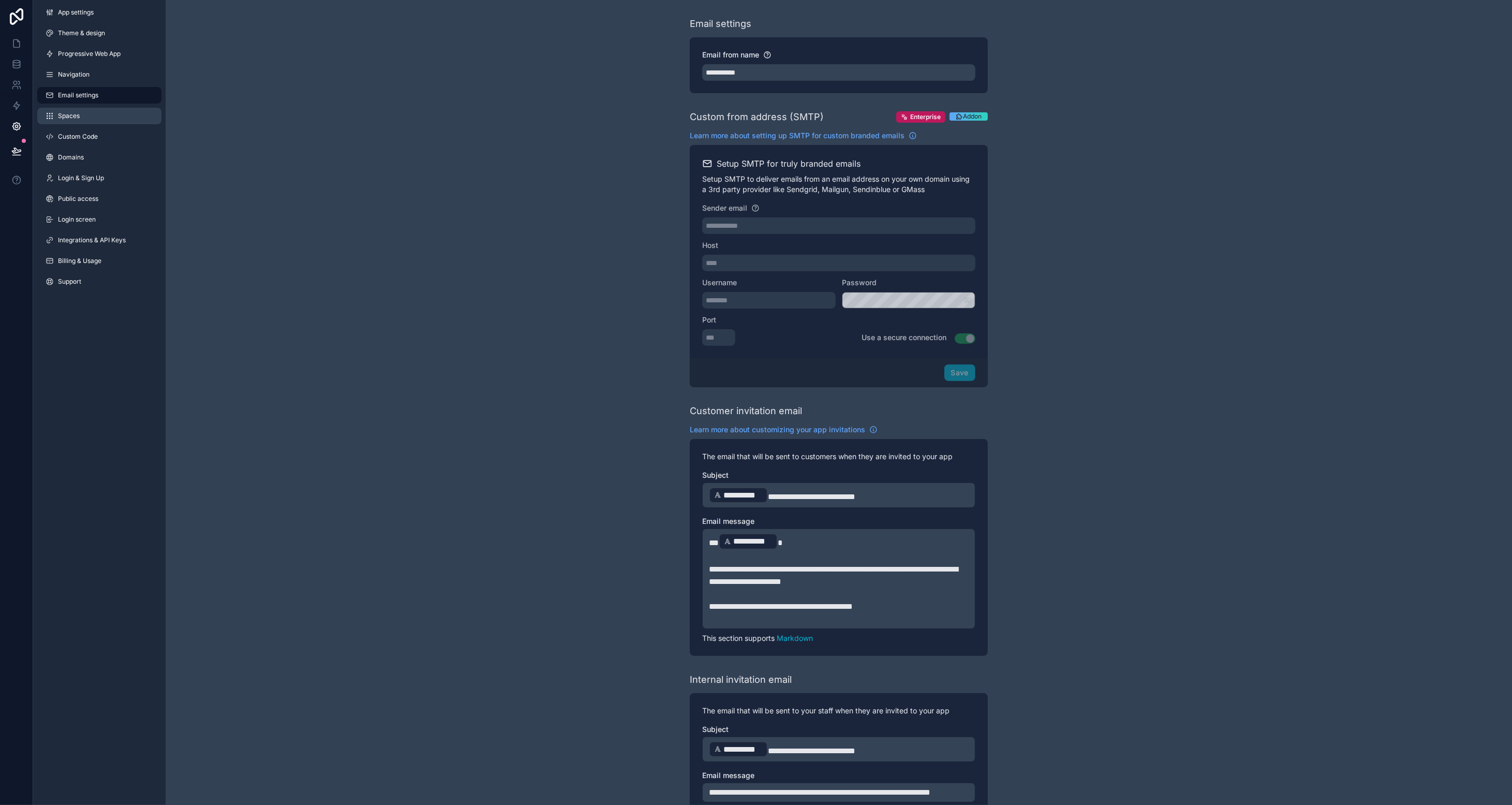
click at [113, 110] on link "Spaces" at bounding box center [99, 116] width 124 height 16
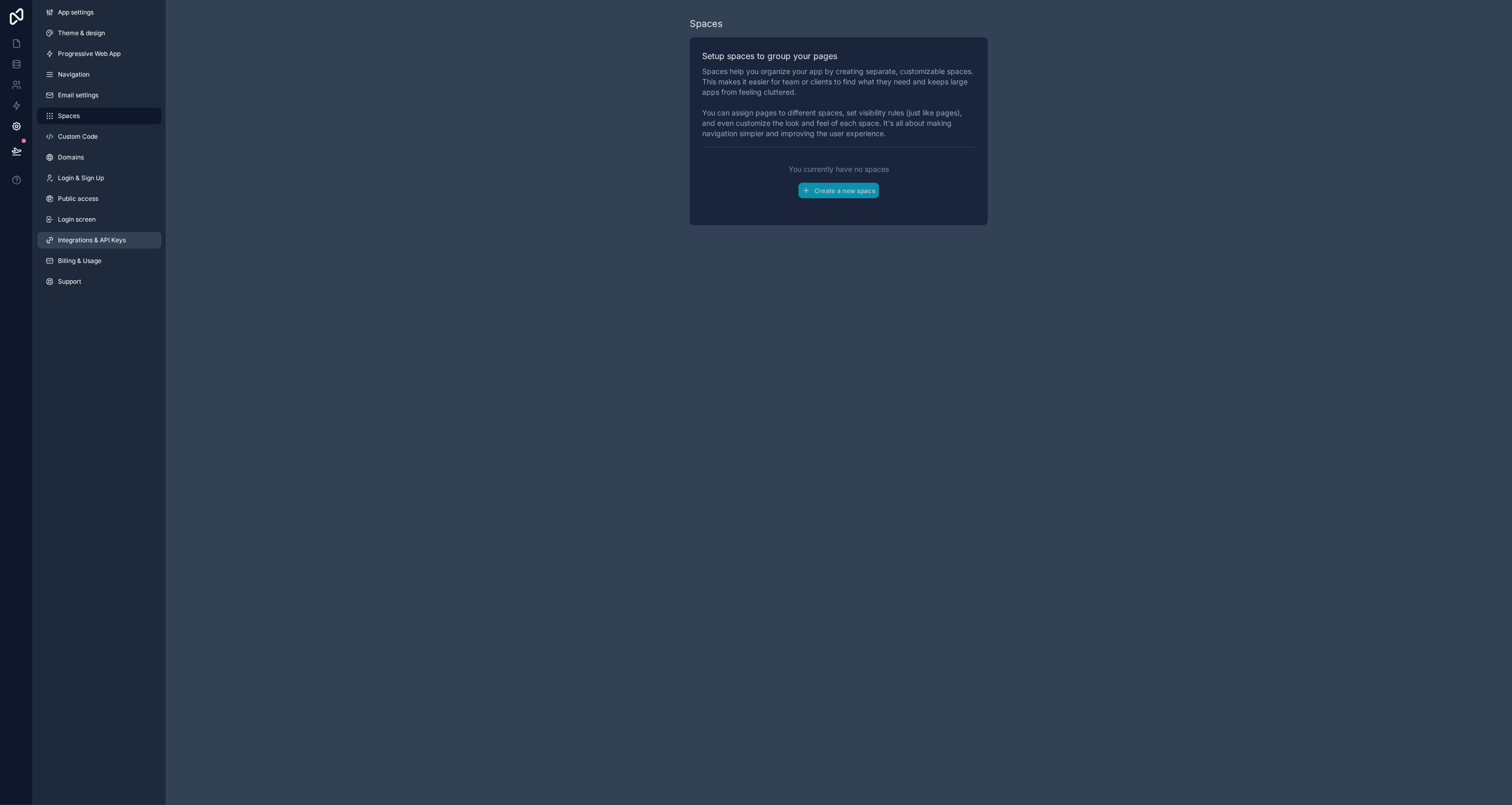
click at [112, 237] on span "Integrations & API Keys" at bounding box center [92, 240] width 68 height 8
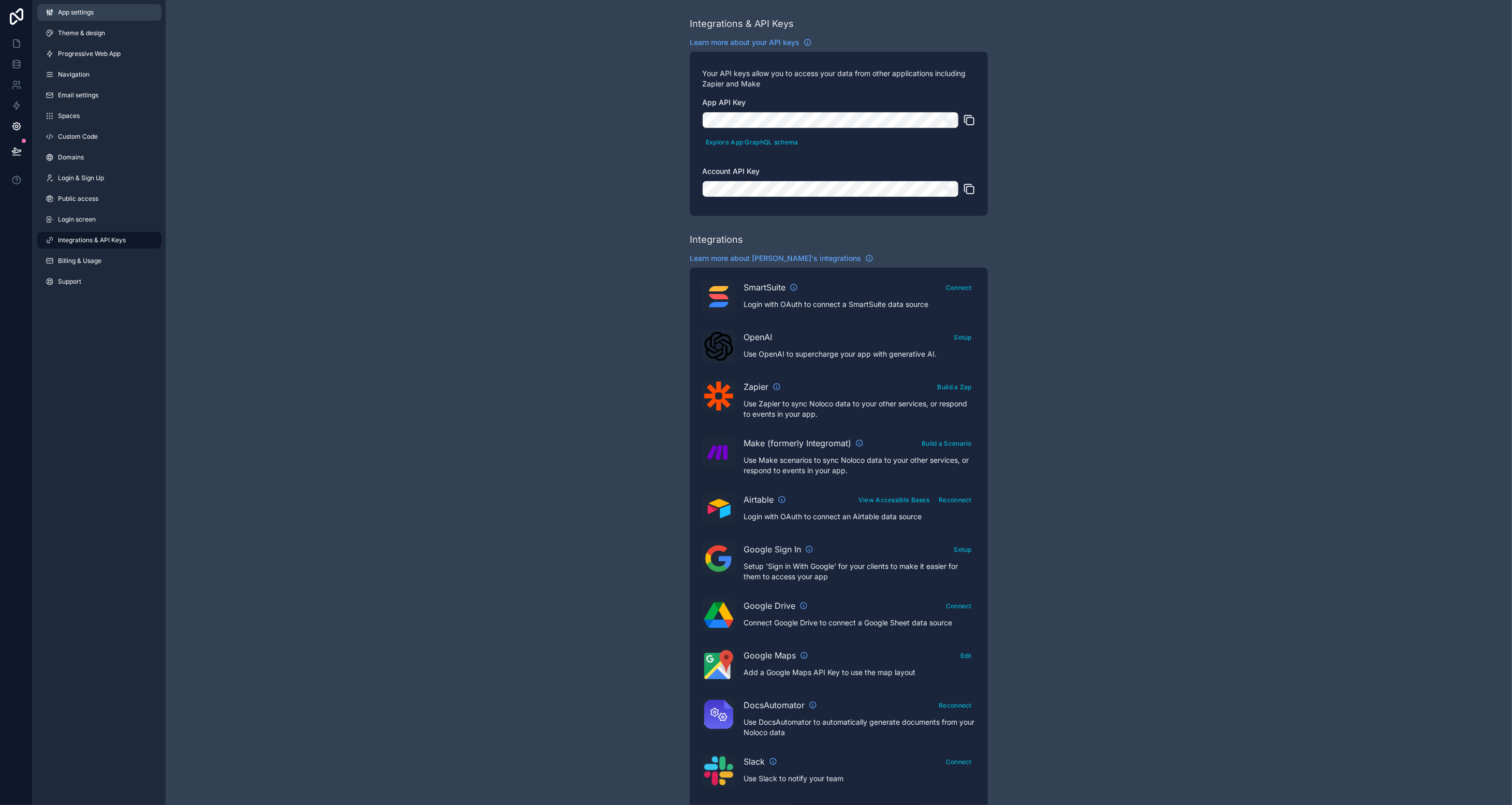
click at [100, 14] on link "App settings" at bounding box center [99, 12] width 124 height 16
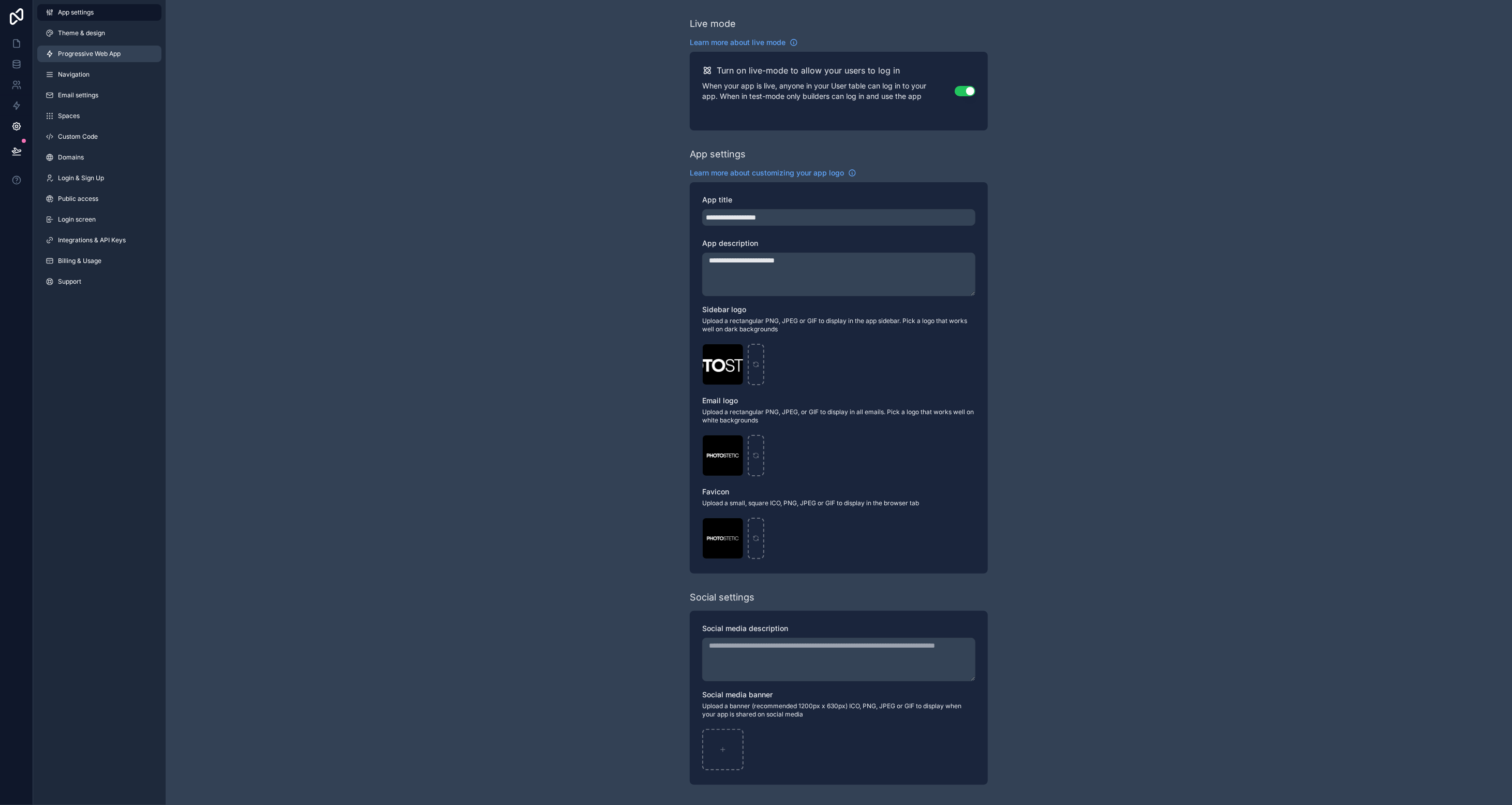
click at [104, 48] on link "Progressive Web App" at bounding box center [99, 54] width 124 height 16
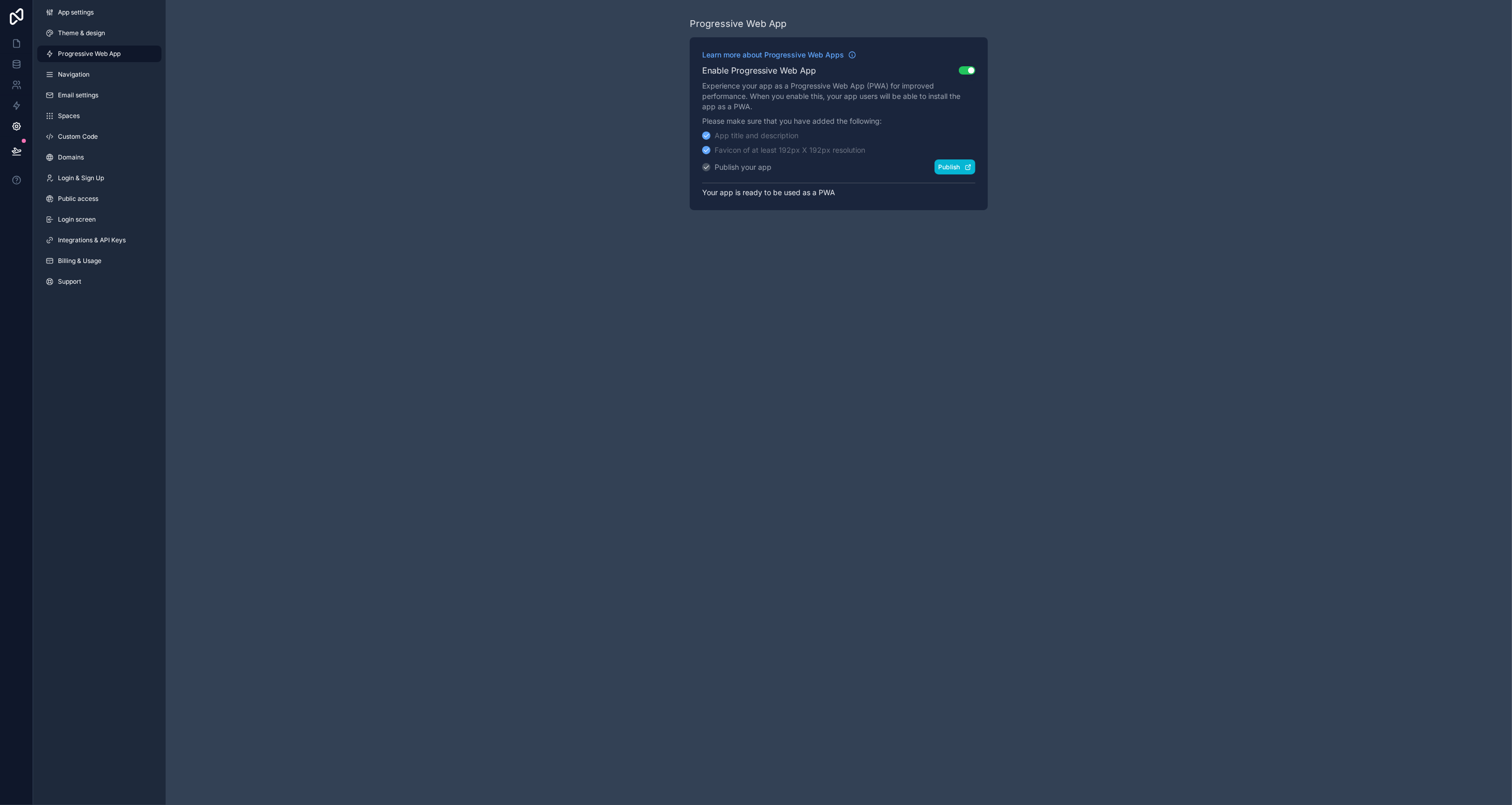
click at [841, 164] on button "Publish" at bounding box center [955, 167] width 41 height 15
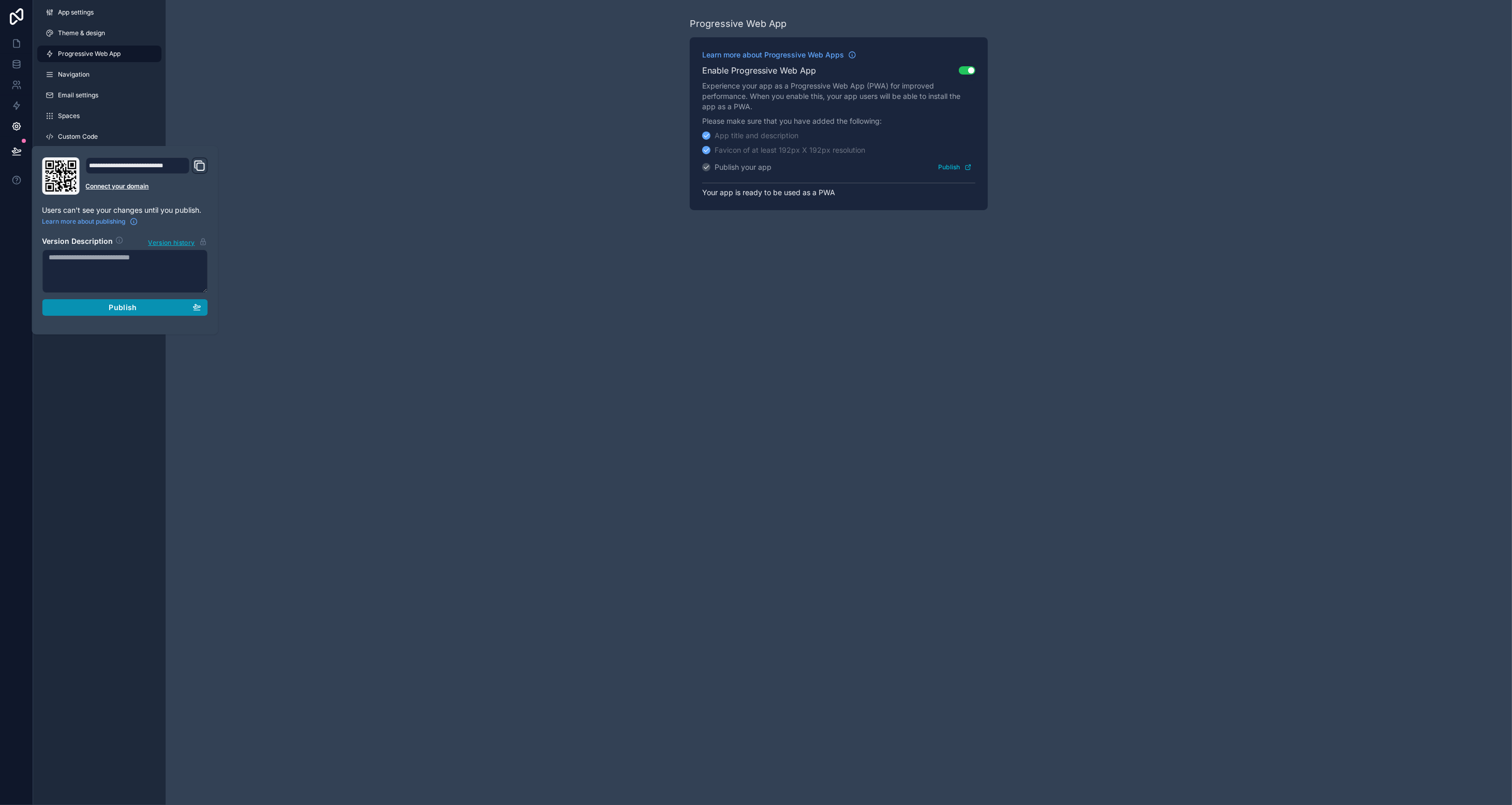
click at [159, 306] on div "Publish" at bounding box center [125, 308] width 152 height 9
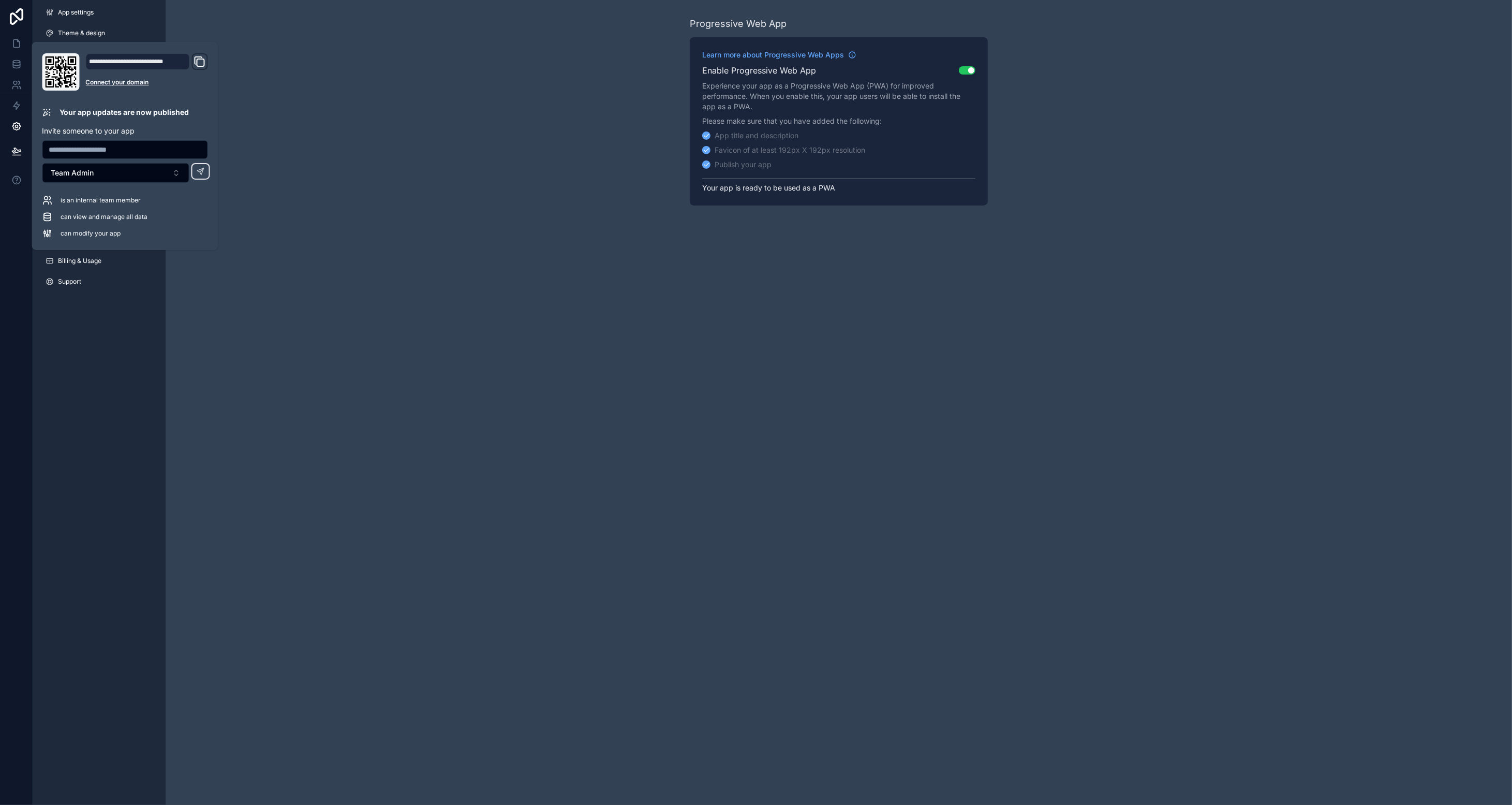
click at [349, 108] on div "Progressive Web App Learn more about Progressive Web Apps Enable Progressive We…" at bounding box center [839, 111] width 1346 height 222
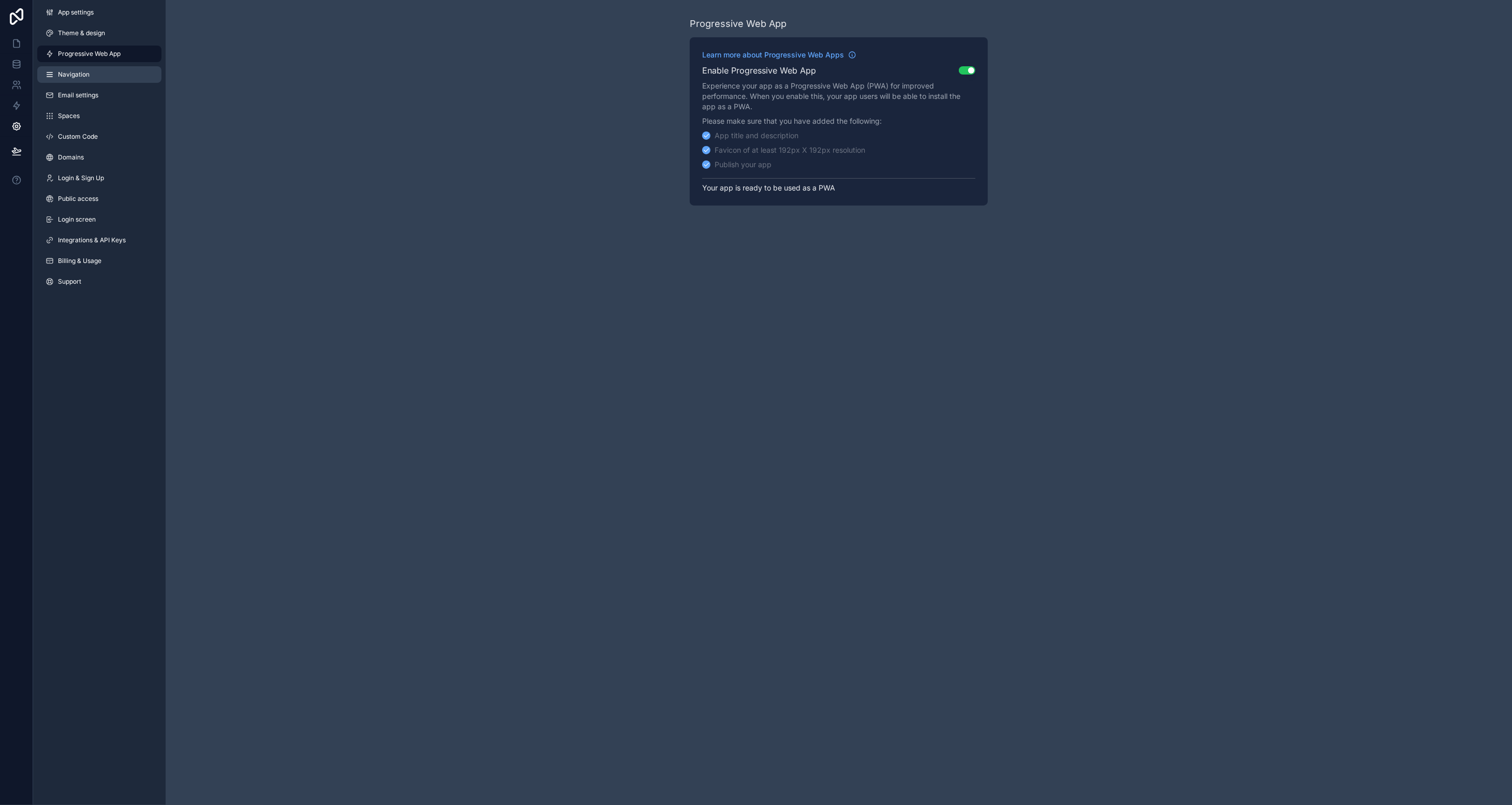
click at [84, 75] on span "Navigation" at bounding box center [74, 75] width 32 height 8
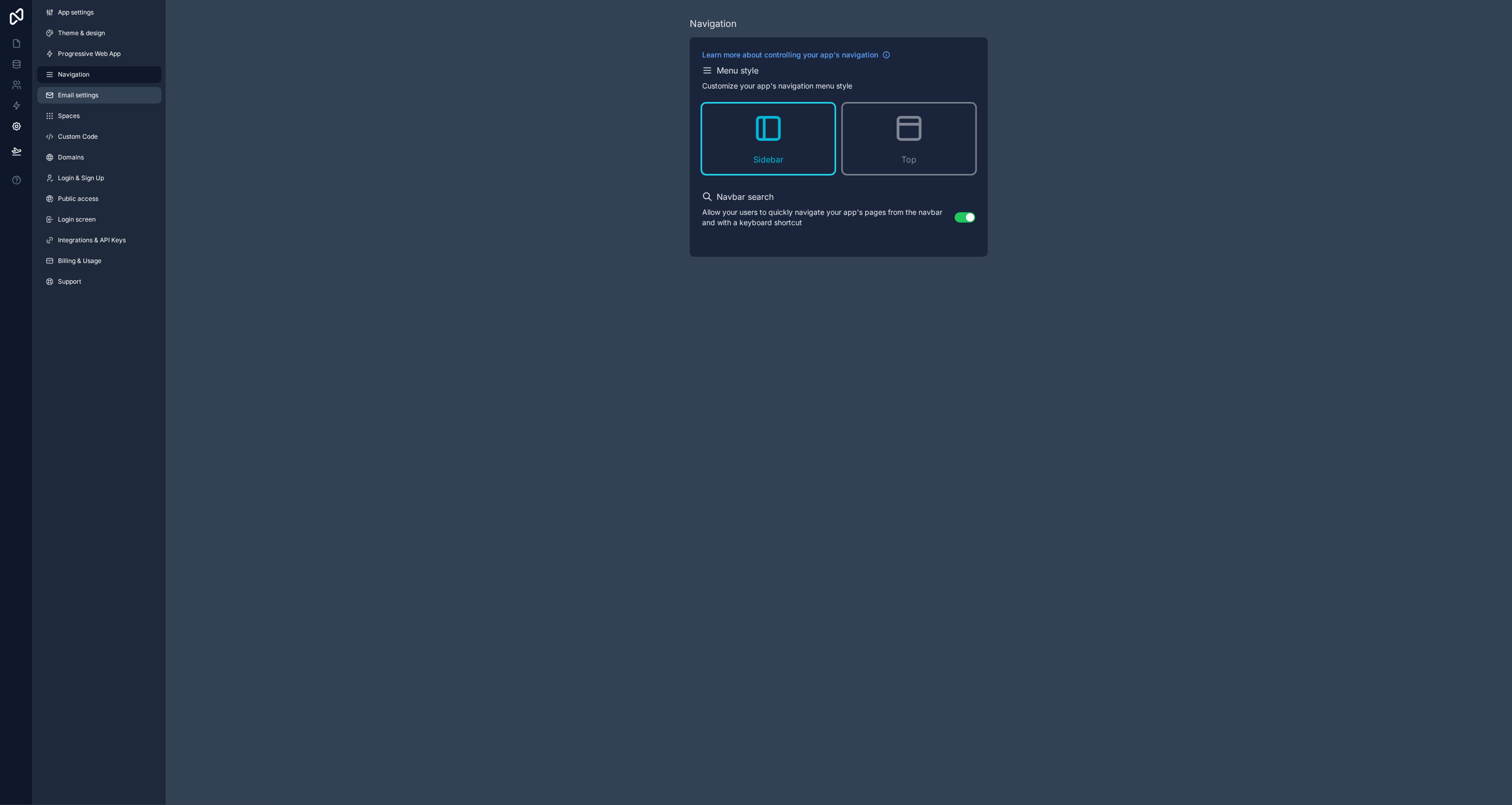
click at [88, 94] on span "Email settings" at bounding box center [78, 95] width 41 height 8
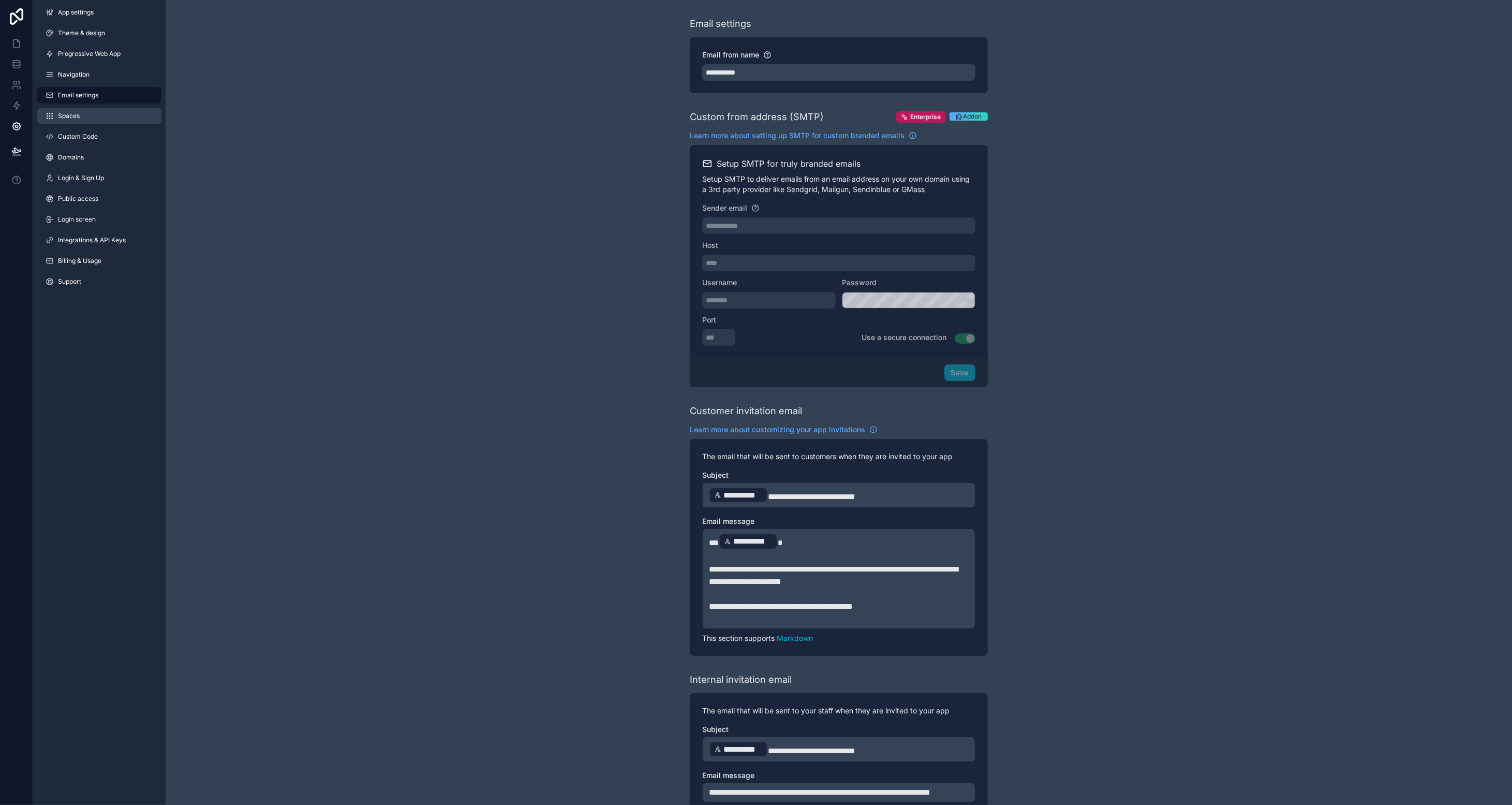
click at [85, 117] on link "Spaces" at bounding box center [99, 116] width 124 height 16
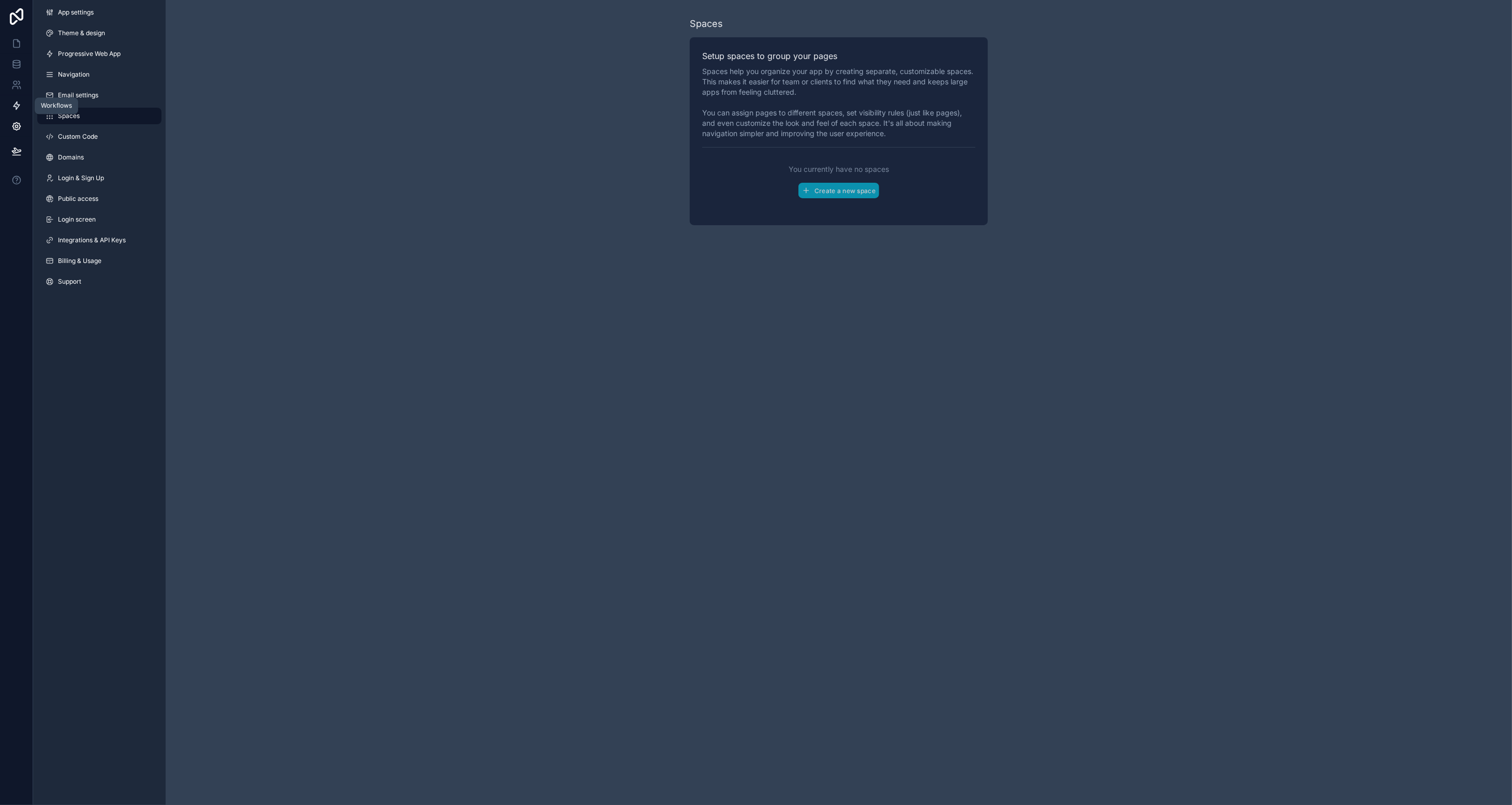
click at [13, 99] on link at bounding box center [16, 105] width 33 height 21
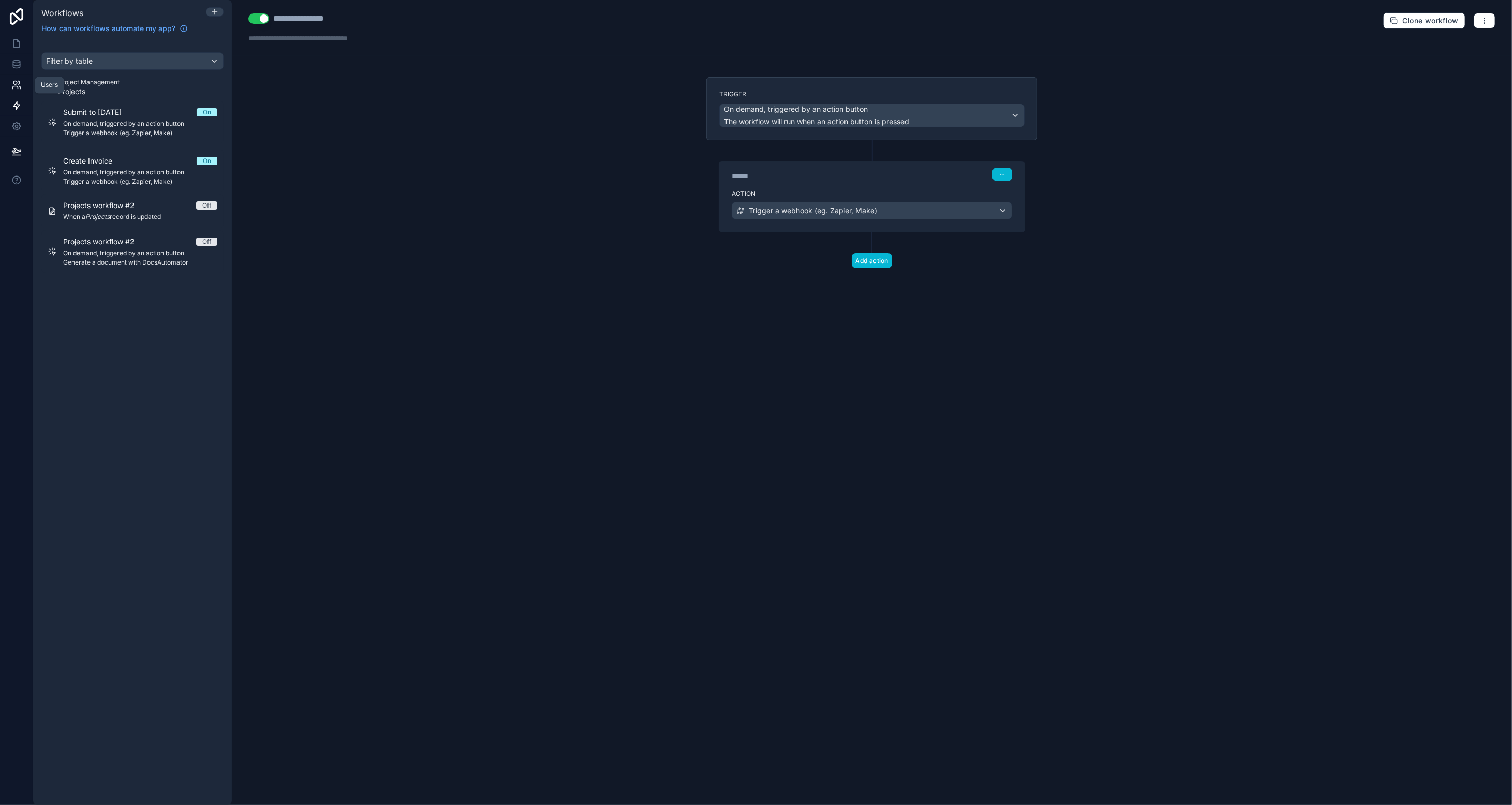
click at [12, 89] on icon at bounding box center [16, 85] width 11 height 11
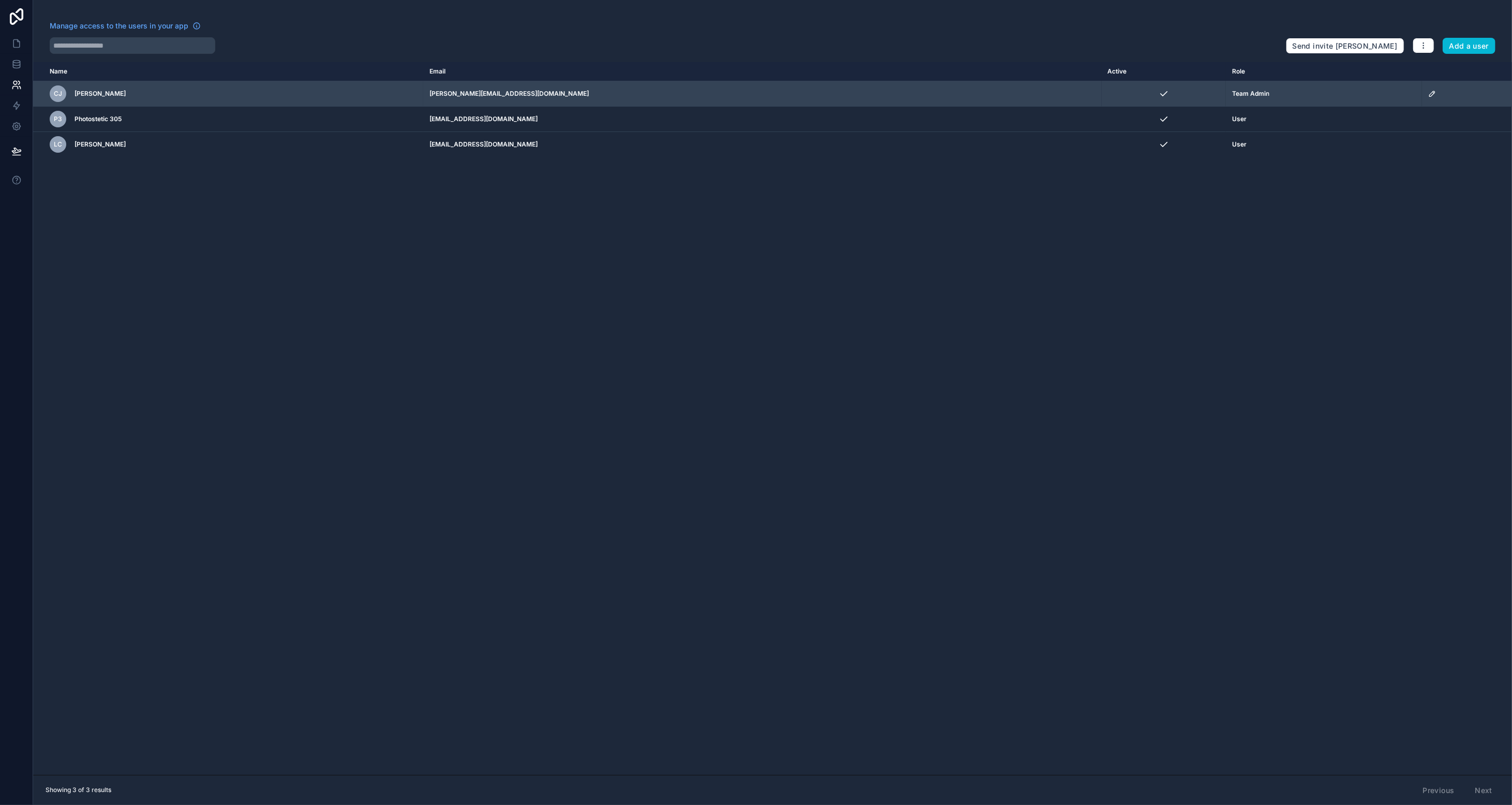
click at [841, 92] on div "scrollable content" at bounding box center [1467, 94] width 77 height 8
click at [841, 94] on icon "scrollable content" at bounding box center [1432, 94] width 8 height 8
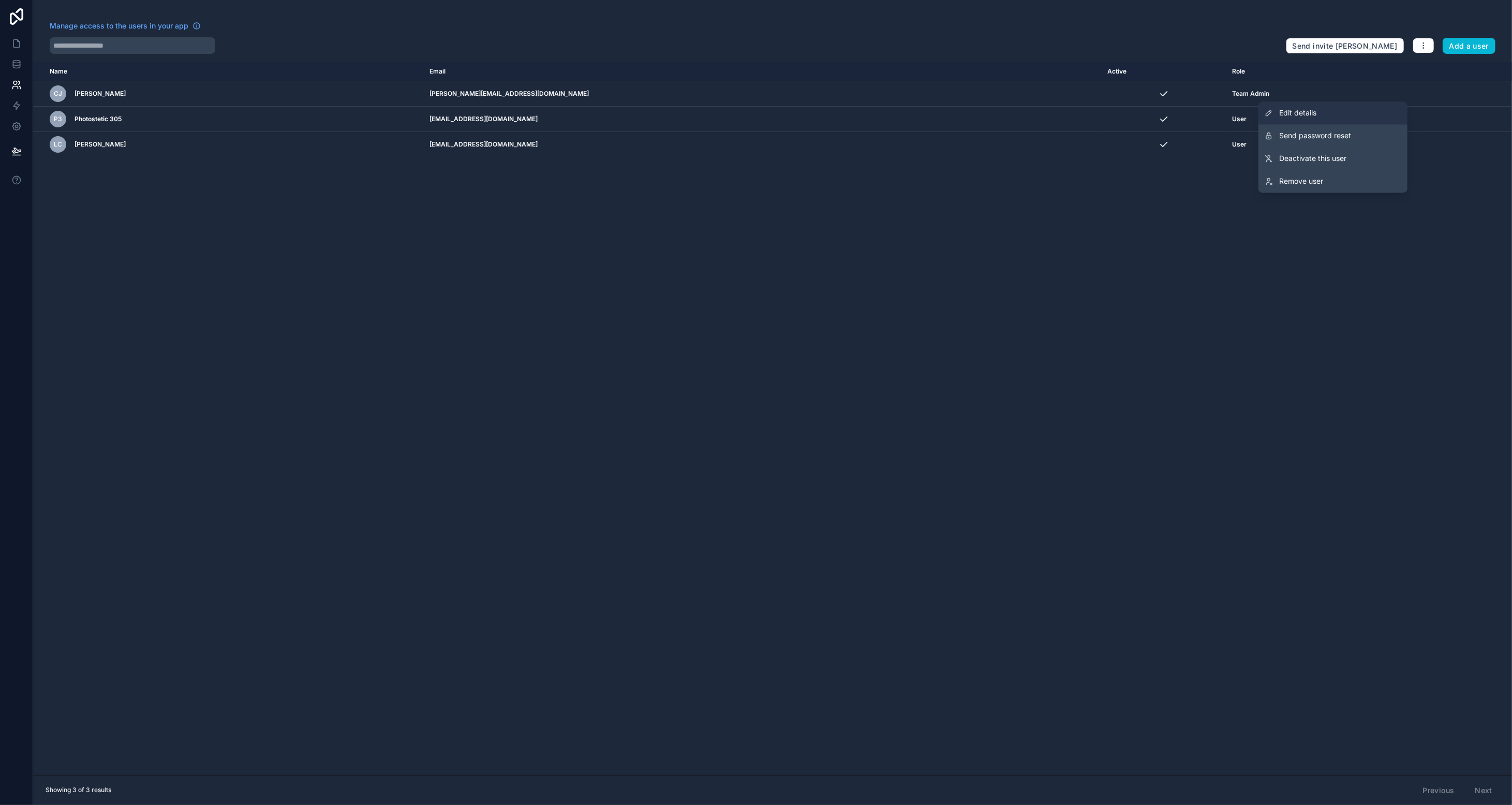
click at [841, 116] on link "Edit details" at bounding box center [1333, 113] width 149 height 23
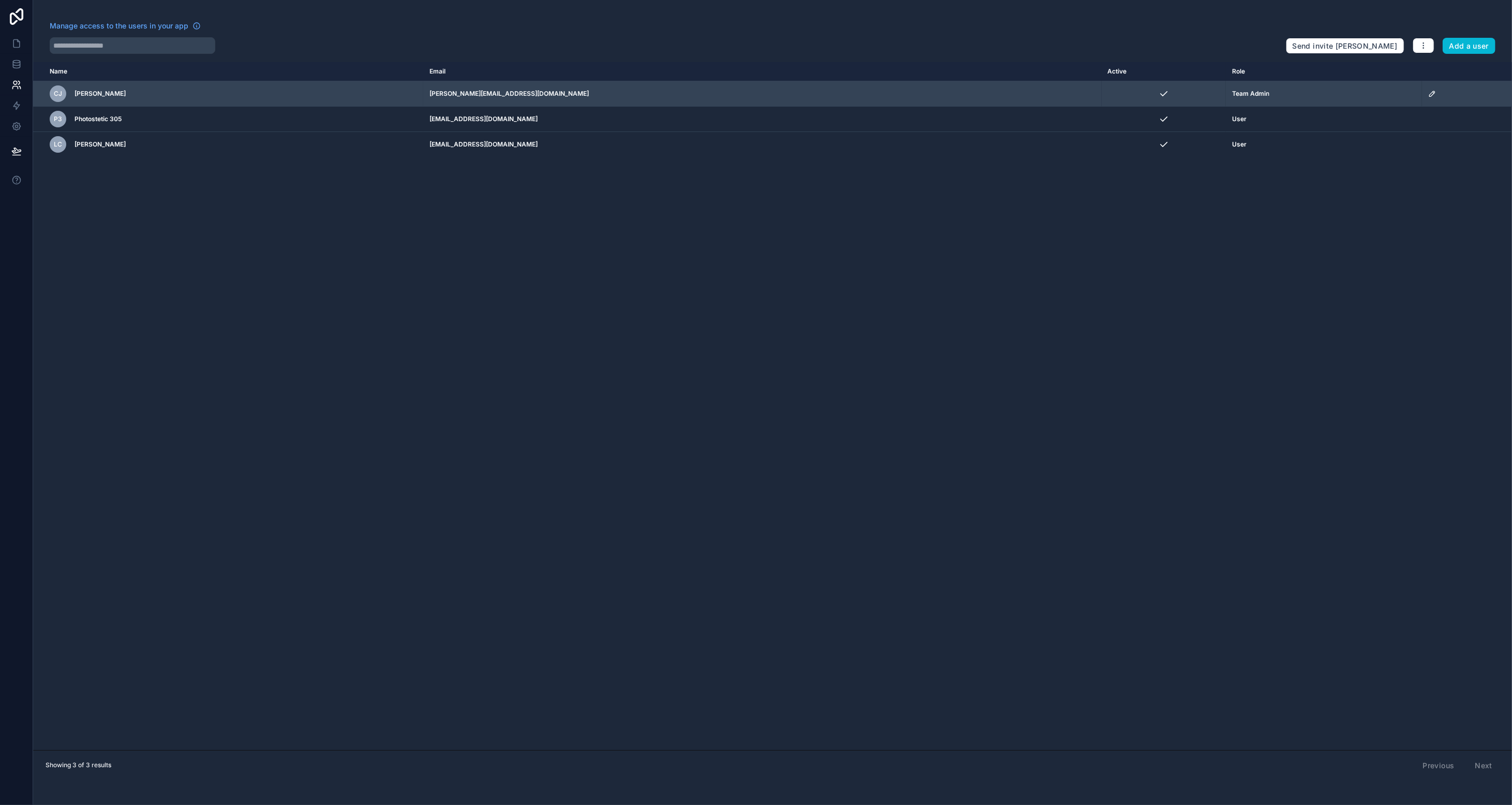
click at [107, 90] on div "[PERSON_NAME]" at bounding box center [199, 93] width 298 height 16
click at [102, 93] on div "Manage access to the users in your app Send invite reminders Add a user Name Em…" at bounding box center [772, 402] width 1479 height 805
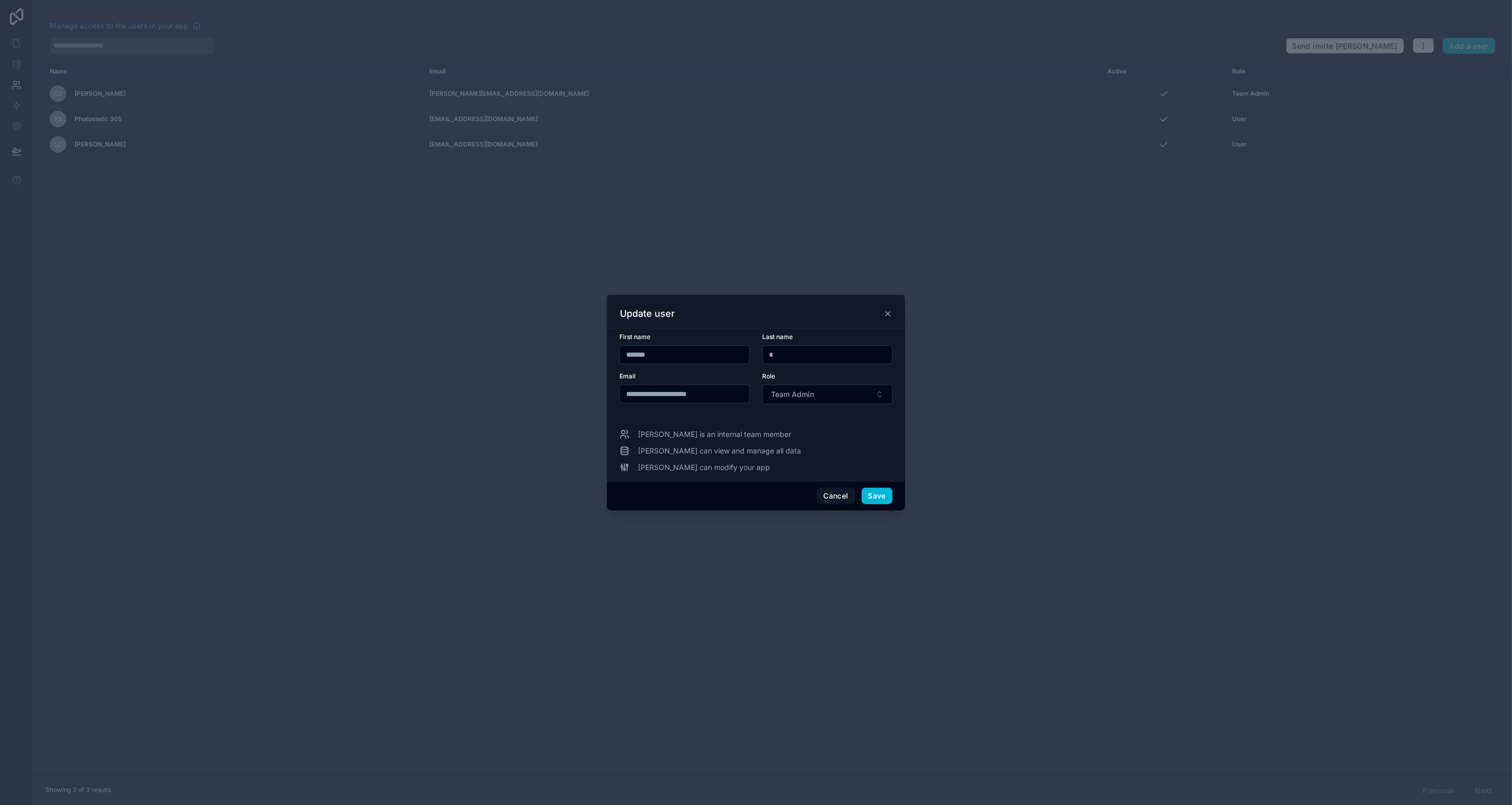
click at [815, 362] on div "*" at bounding box center [828, 355] width 130 height 19
type input "******"
click at [841, 493] on button "Save" at bounding box center [877, 496] width 31 height 16
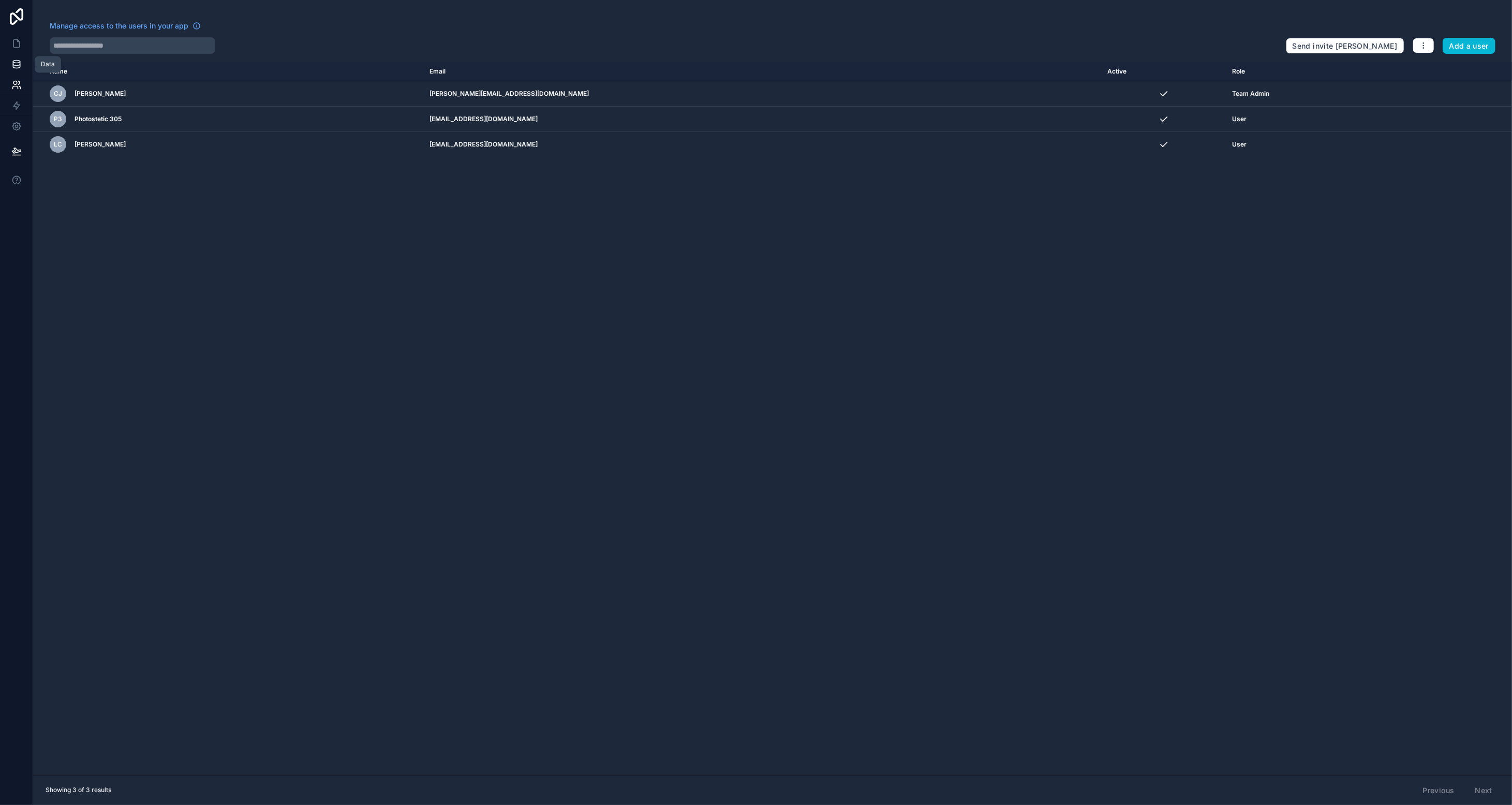
click at [12, 66] on icon at bounding box center [16, 65] width 11 height 11
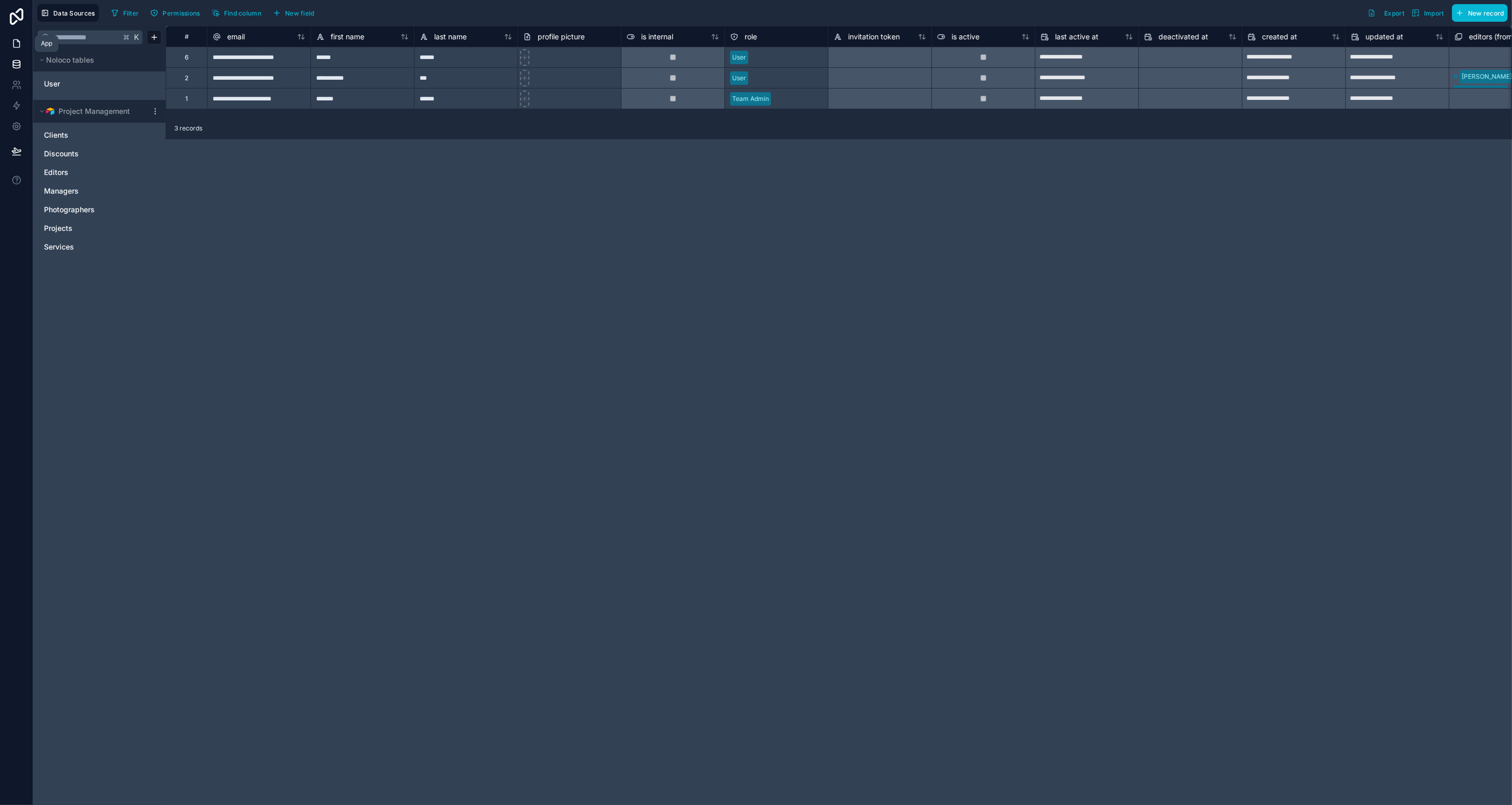
click at [23, 39] on link at bounding box center [16, 43] width 33 height 21
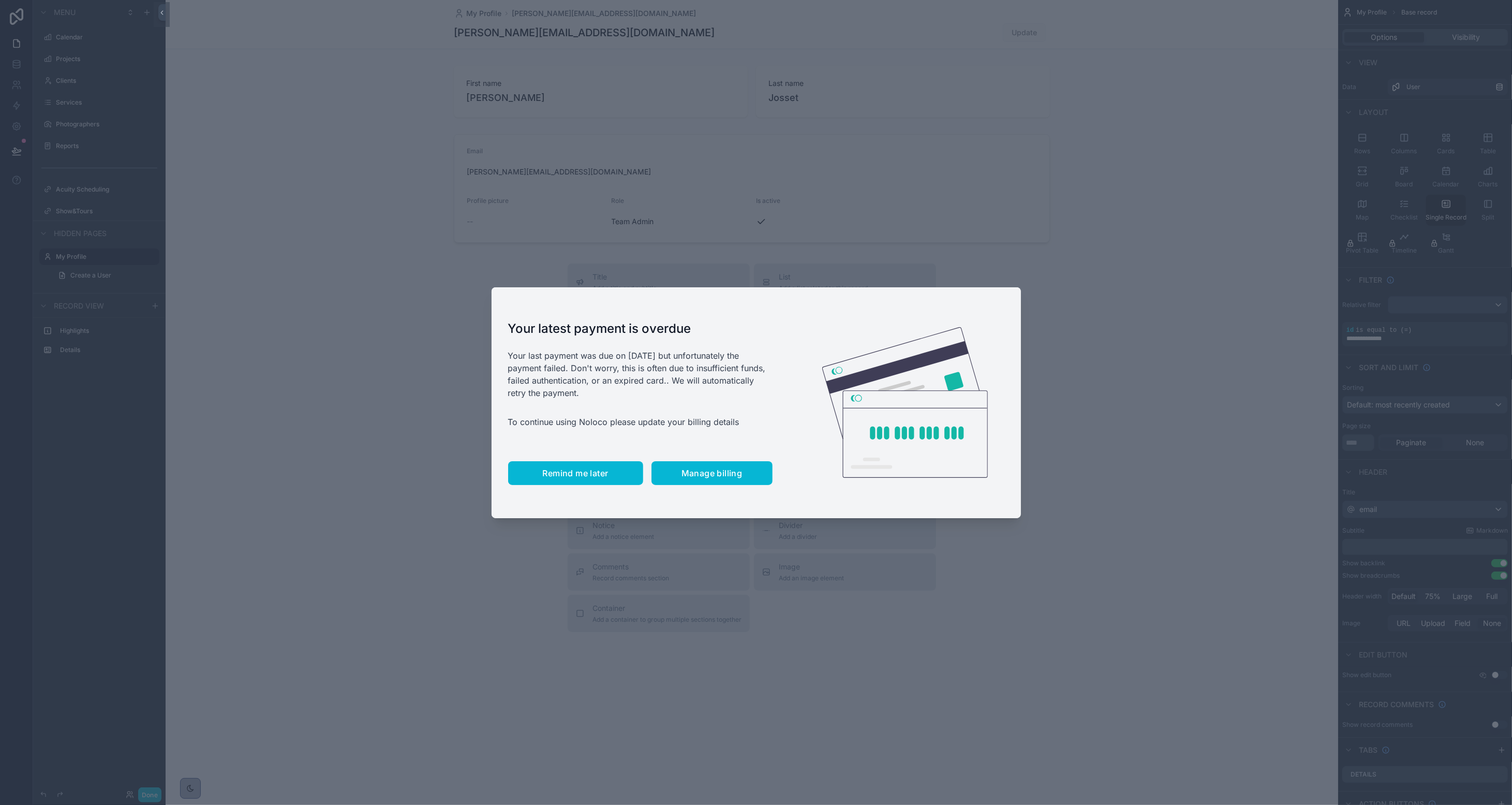
click at [568, 468] on span "Remind me later" at bounding box center [576, 473] width 66 height 11
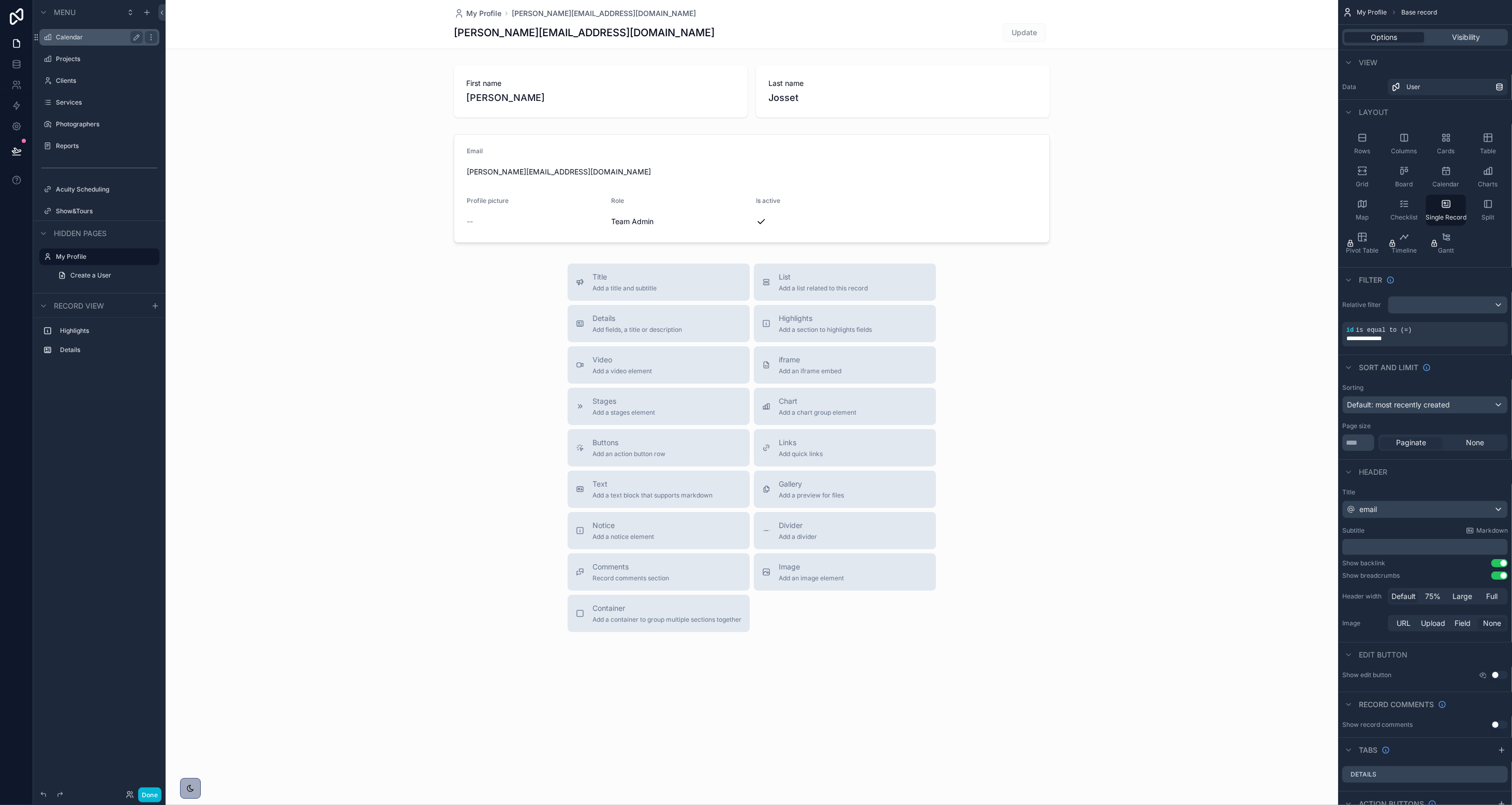
click at [97, 33] on label "Calendar" at bounding box center [97, 37] width 83 height 8
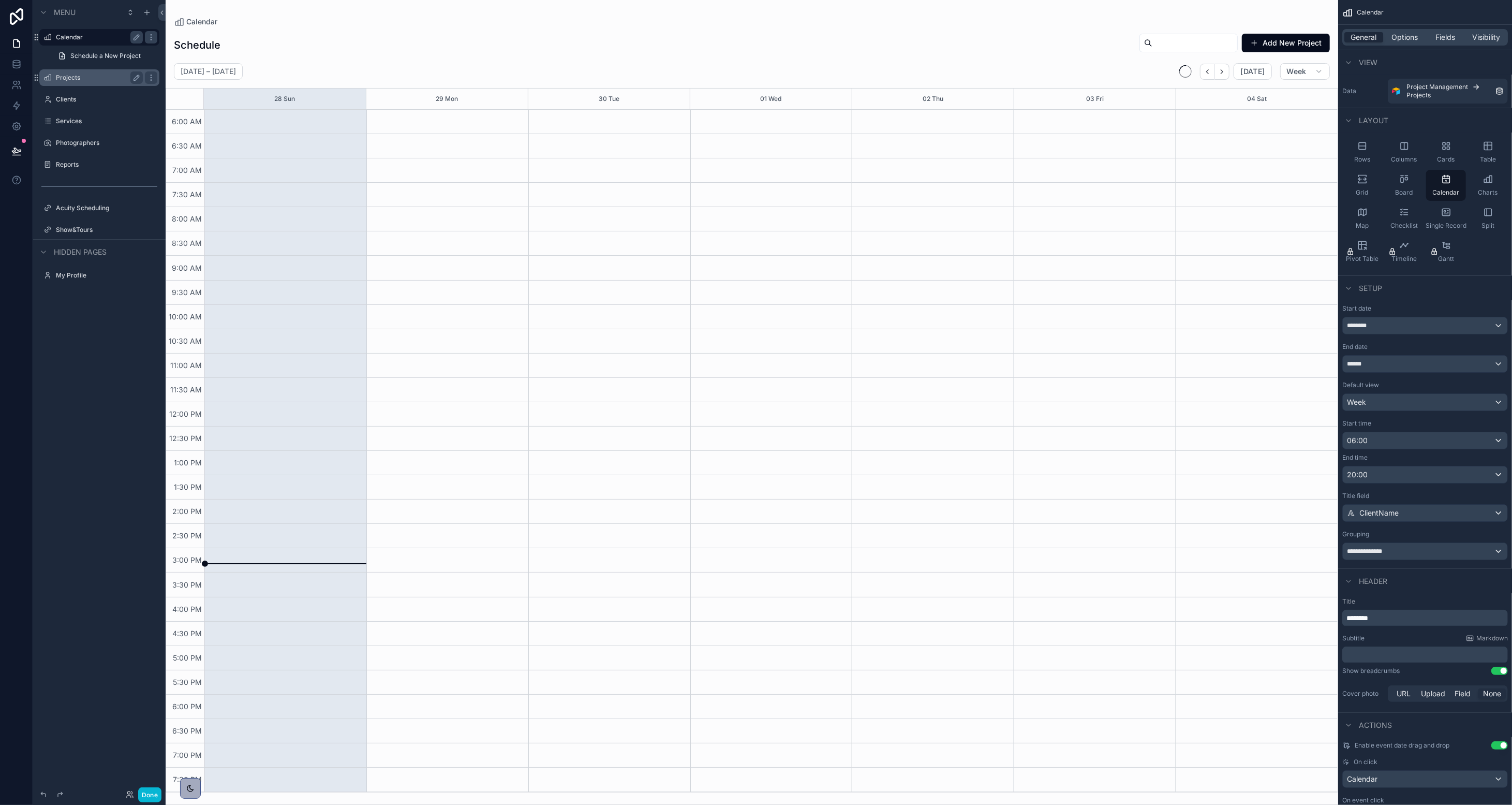
click at [81, 74] on label "Projects" at bounding box center [97, 78] width 83 height 8
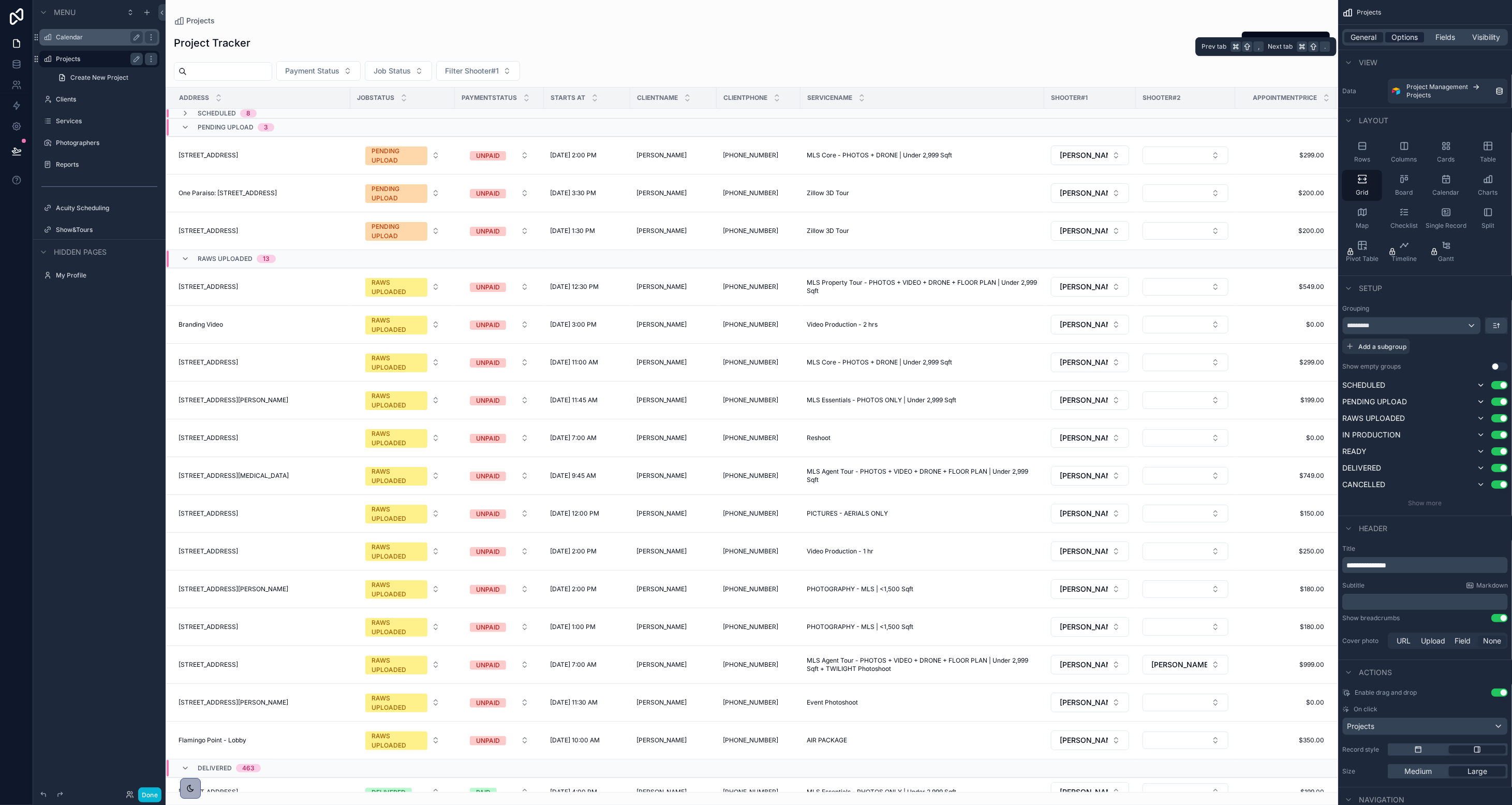
click at [841, 42] on span "Options" at bounding box center [1405, 38] width 26 height 11
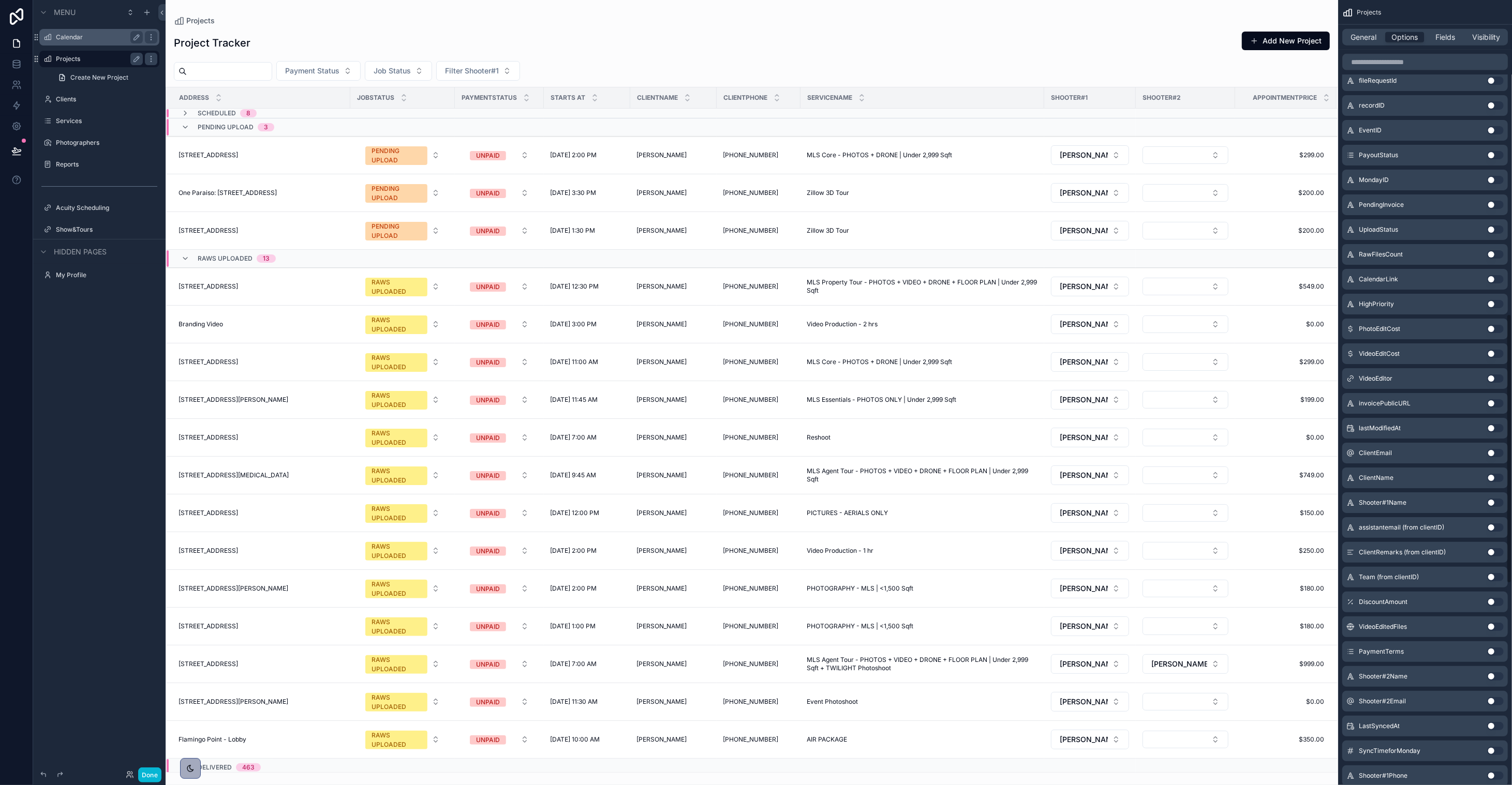
scroll to position [1503, 0]
click at [161, 780] on div "Done" at bounding box center [99, 774] width 133 height 21
click at [157, 779] on button "Done" at bounding box center [150, 775] width 23 height 15
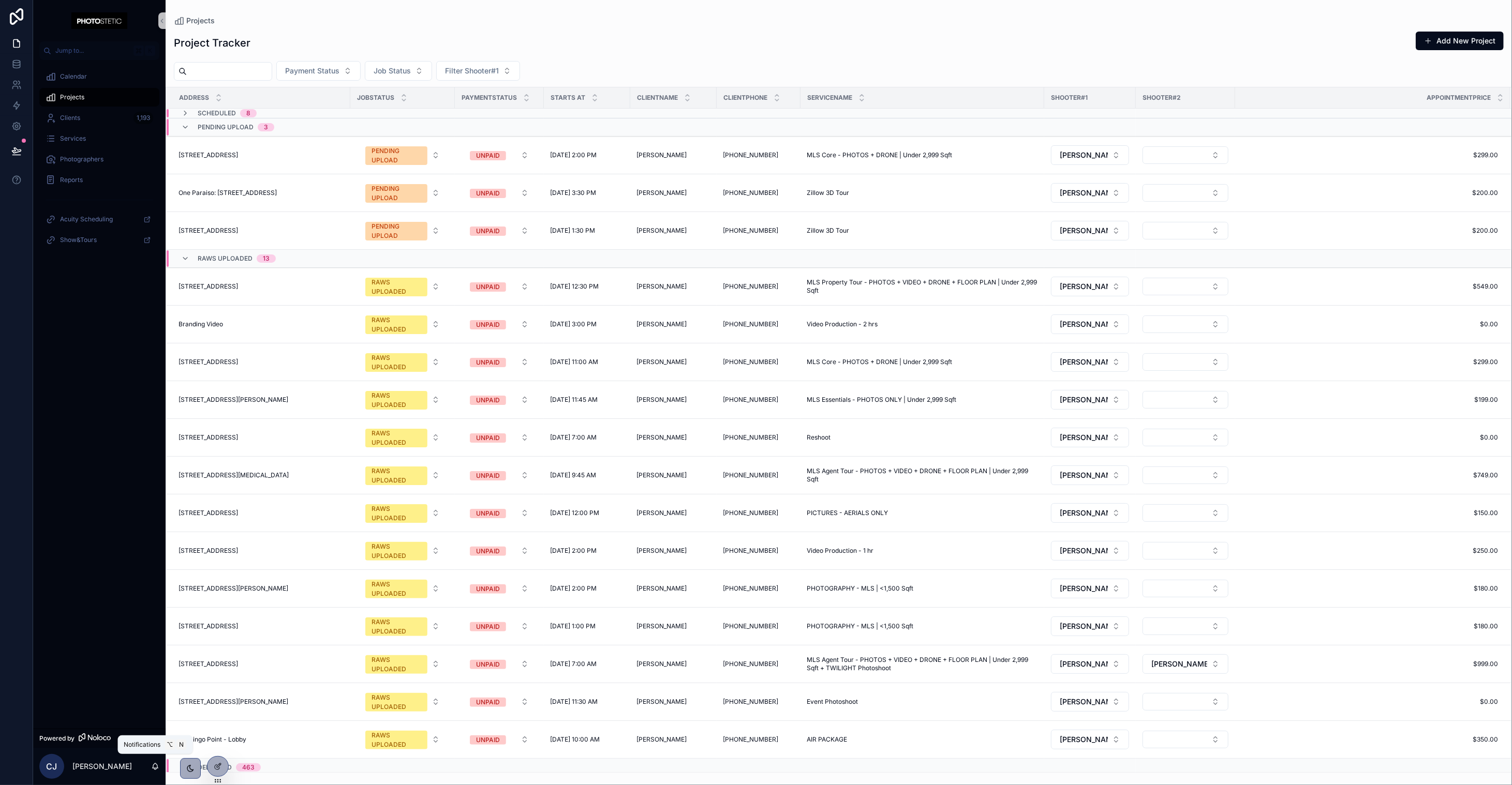
click at [157, 767] on icon "scrollable content" at bounding box center [155, 766] width 8 height 8
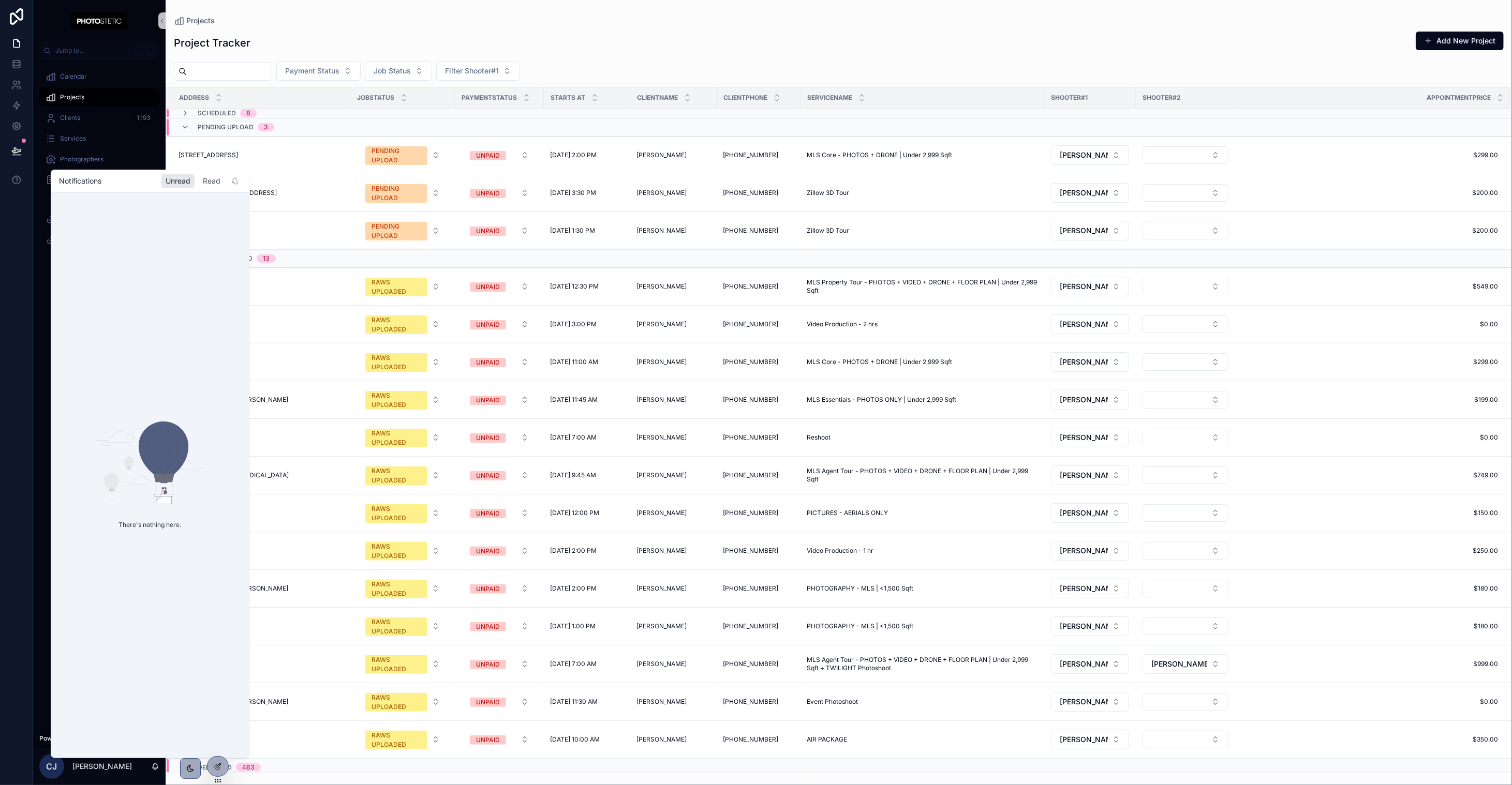
click at [212, 183] on div "Read" at bounding box center [212, 181] width 26 height 15
click at [697, 53] on div "Project Tracker Add New Project" at bounding box center [839, 43] width 1330 height 24
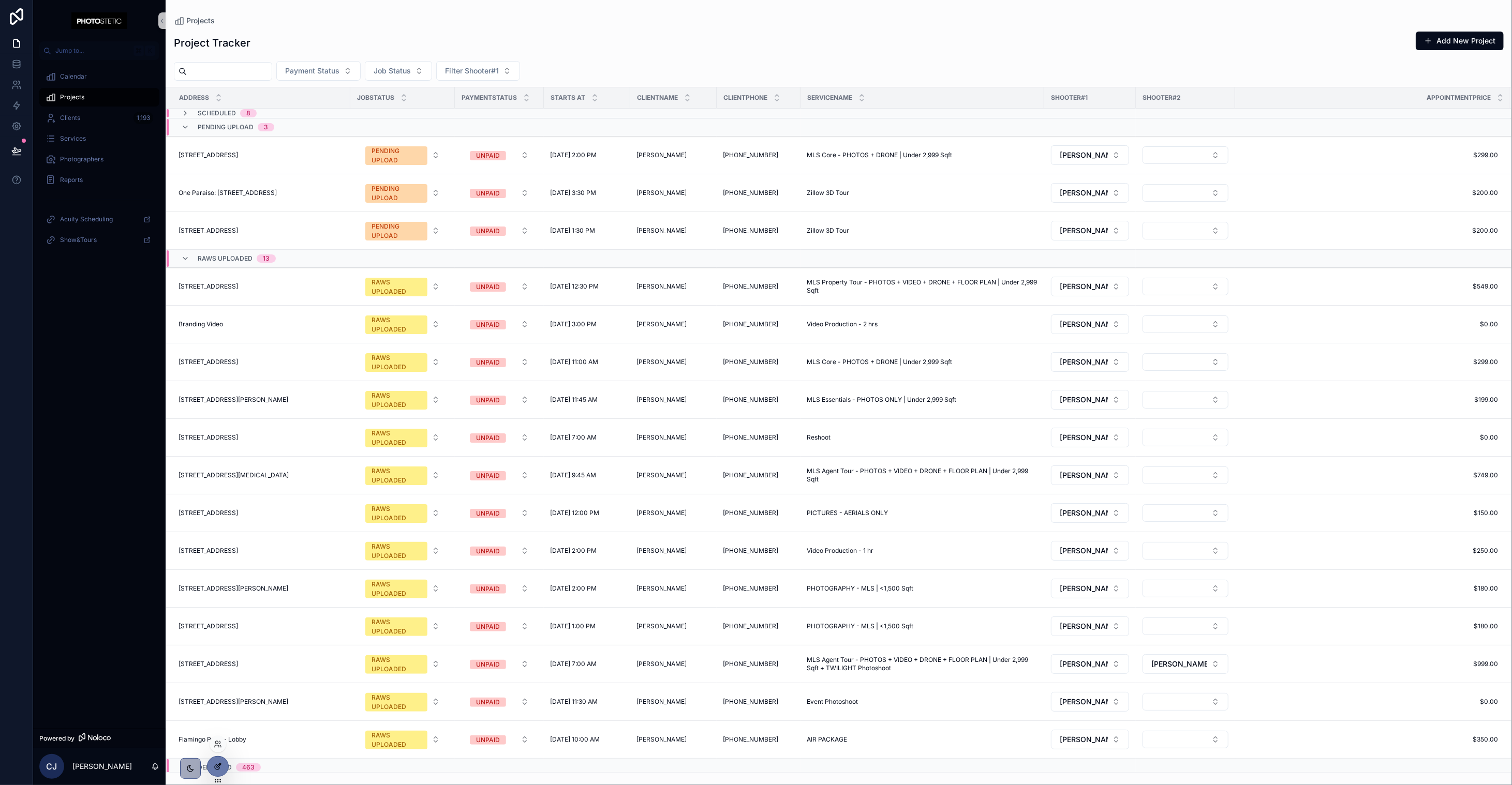
click at [218, 773] on div at bounding box center [218, 767] width 21 height 20
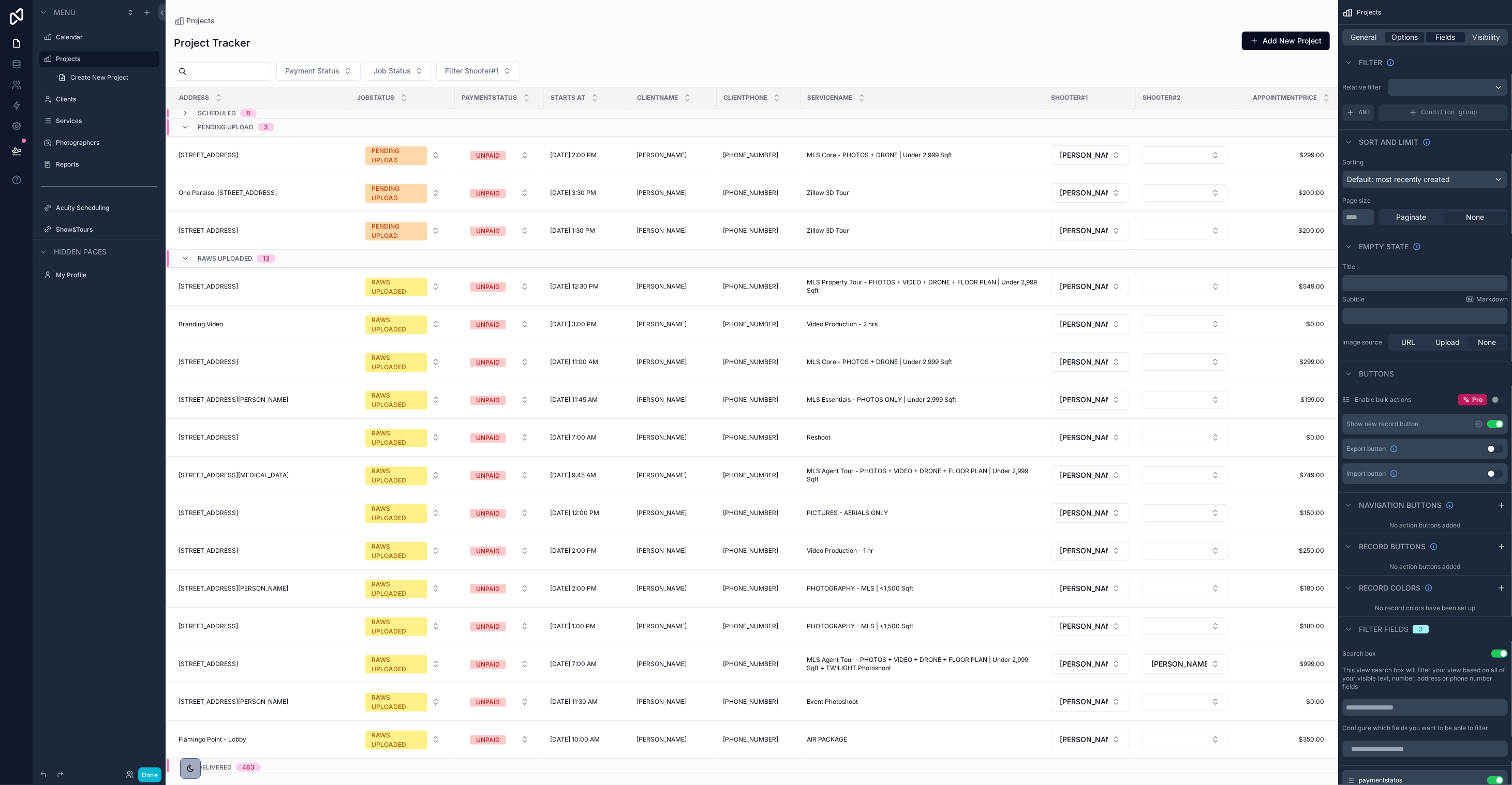
click at [841, 42] on span "Fields" at bounding box center [1446, 38] width 20 height 11
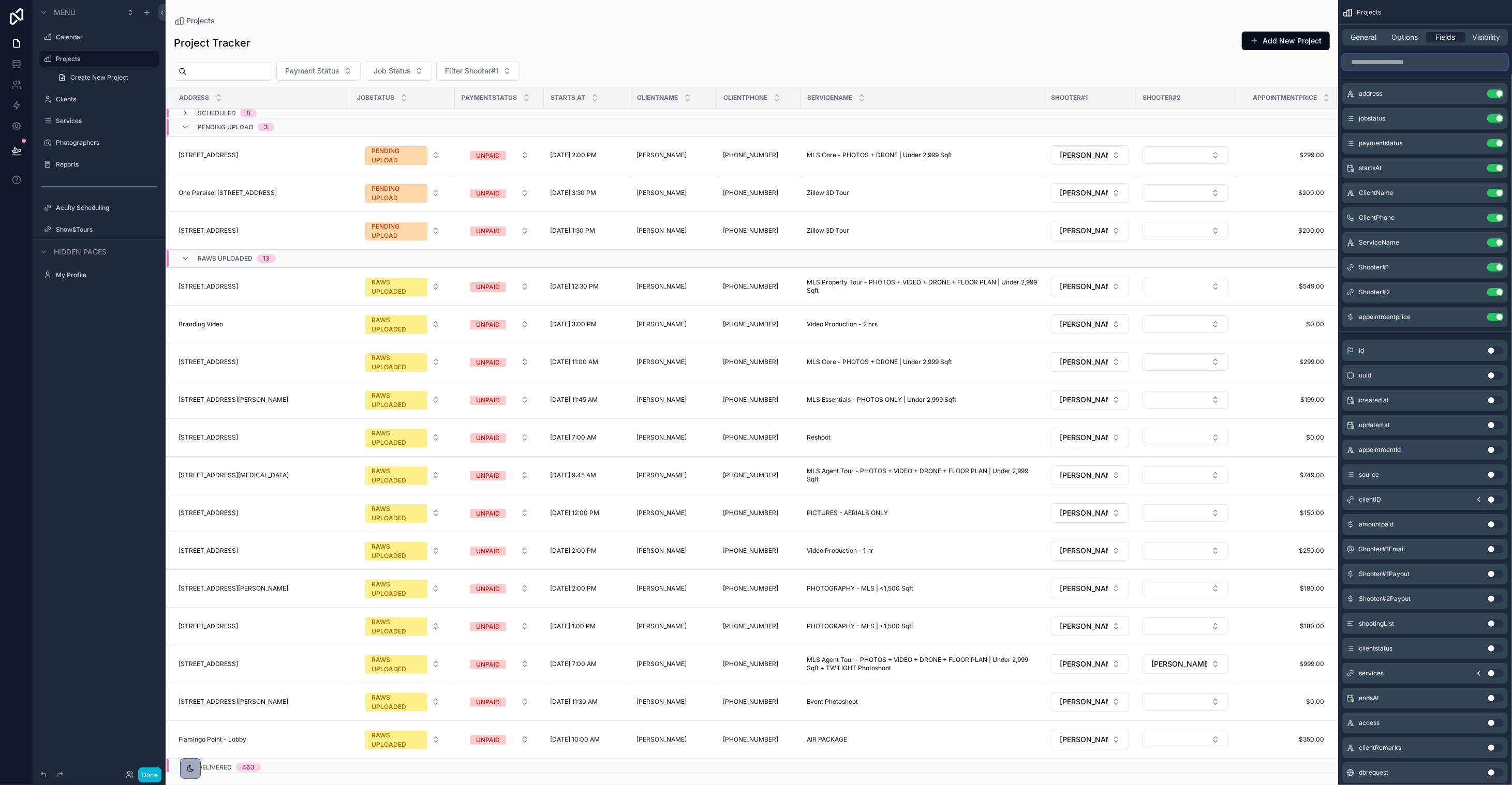
click at [841, 67] on input "scrollable content" at bounding box center [1425, 62] width 166 height 16
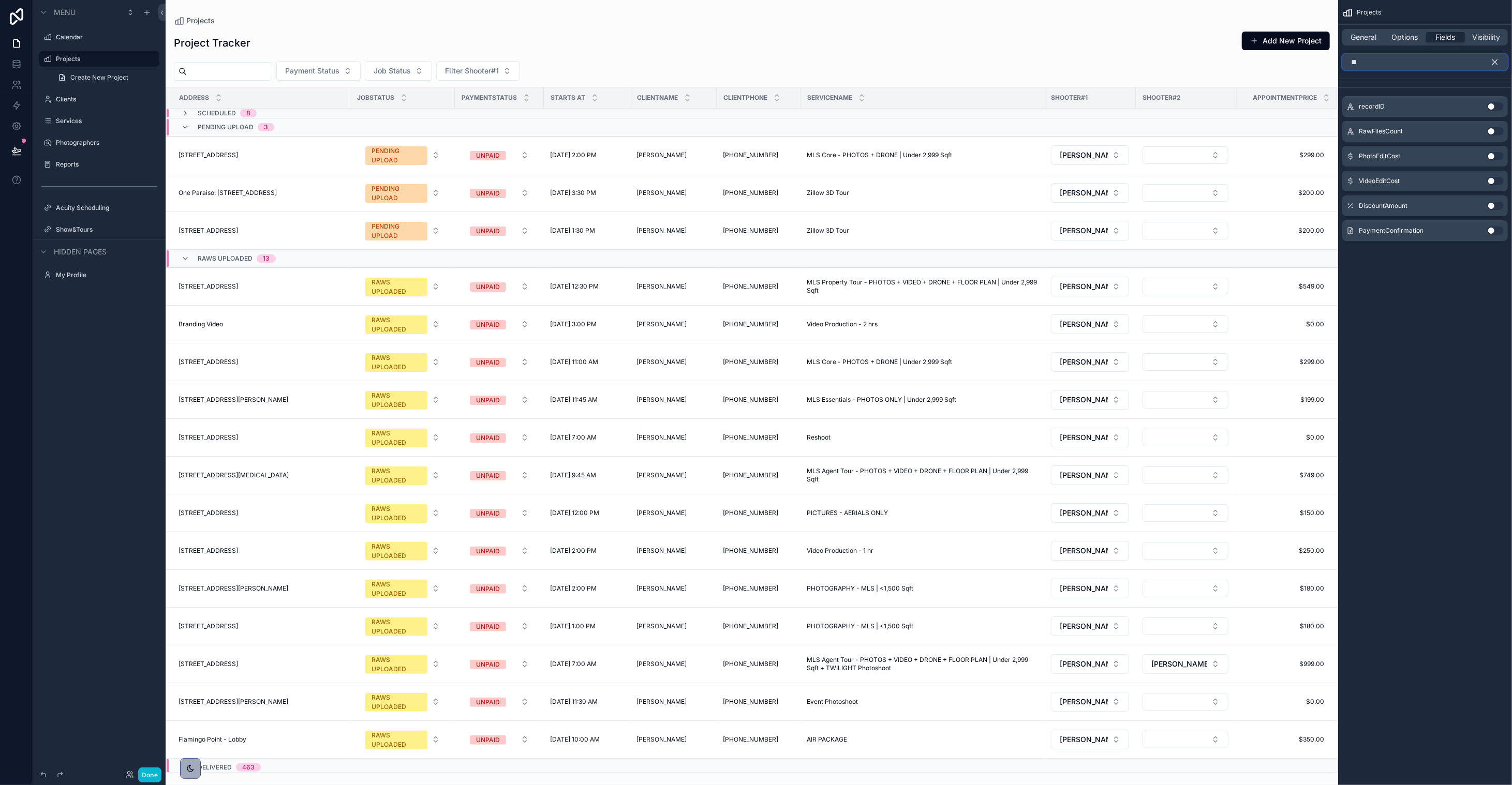
type input "*"
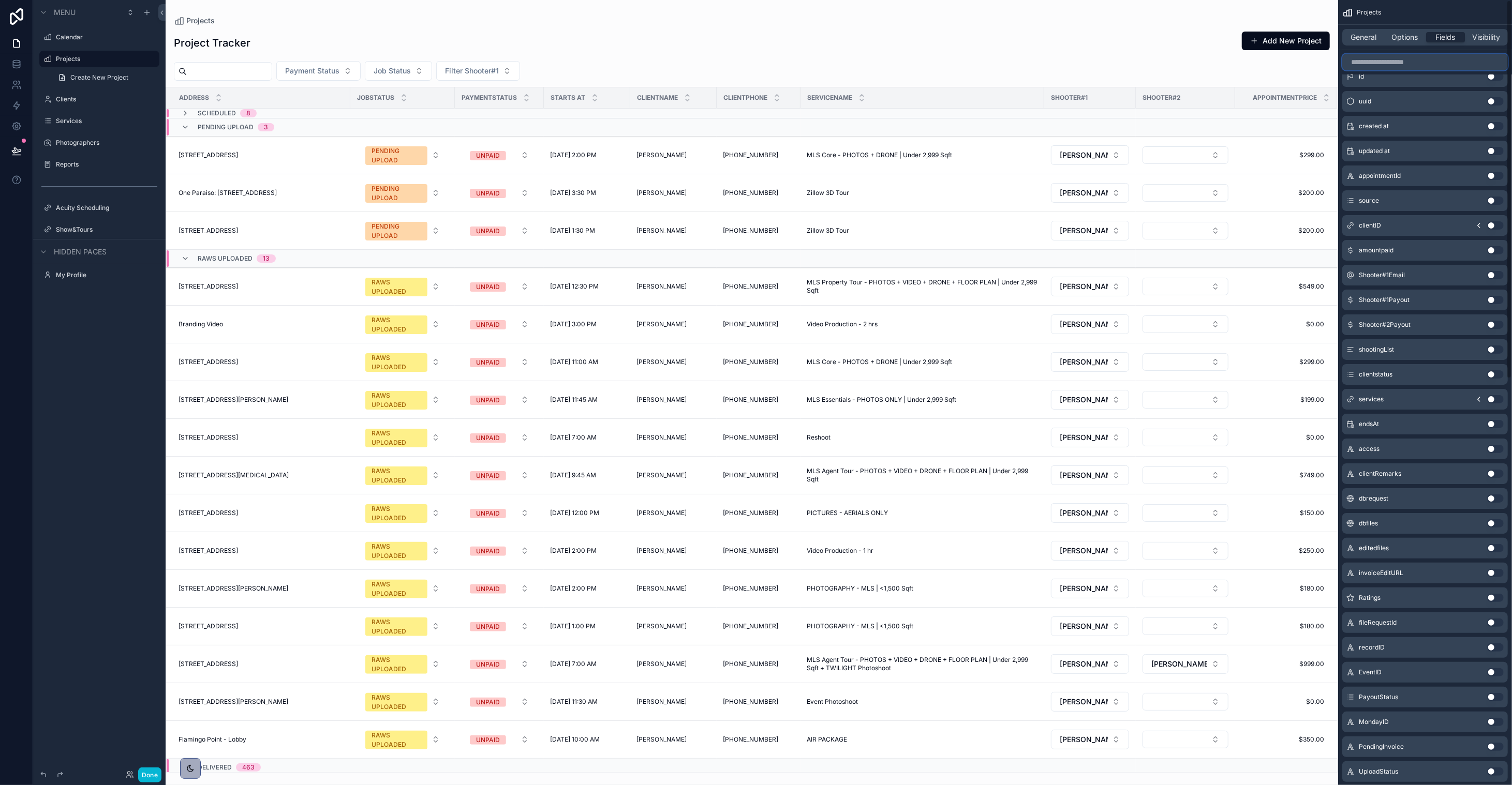
scroll to position [0, 0]
click at [841, 31] on div "General Options Fields Visibility" at bounding box center [1425, 37] width 166 height 16
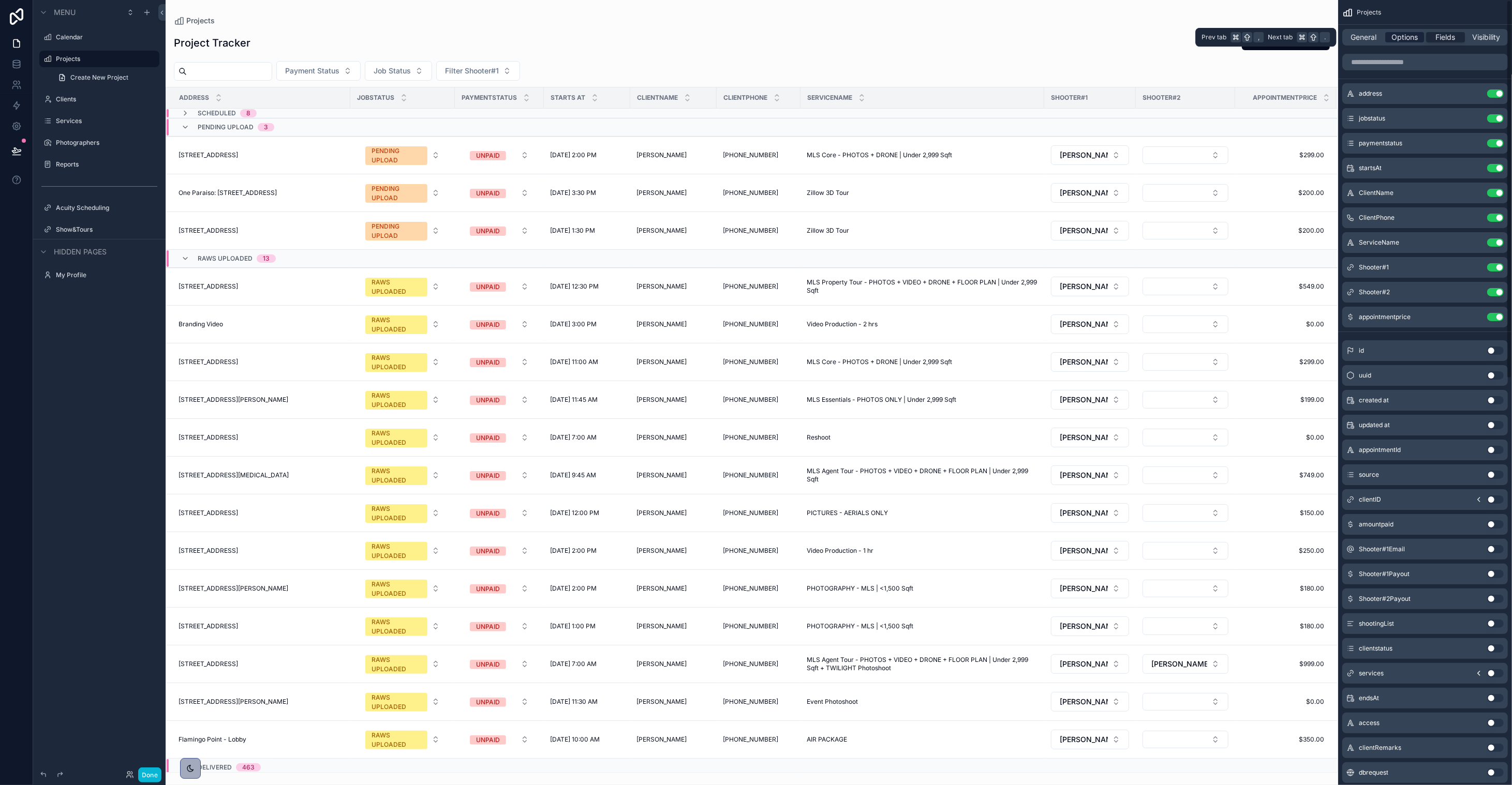
click at [841, 35] on span "Options" at bounding box center [1405, 38] width 26 height 11
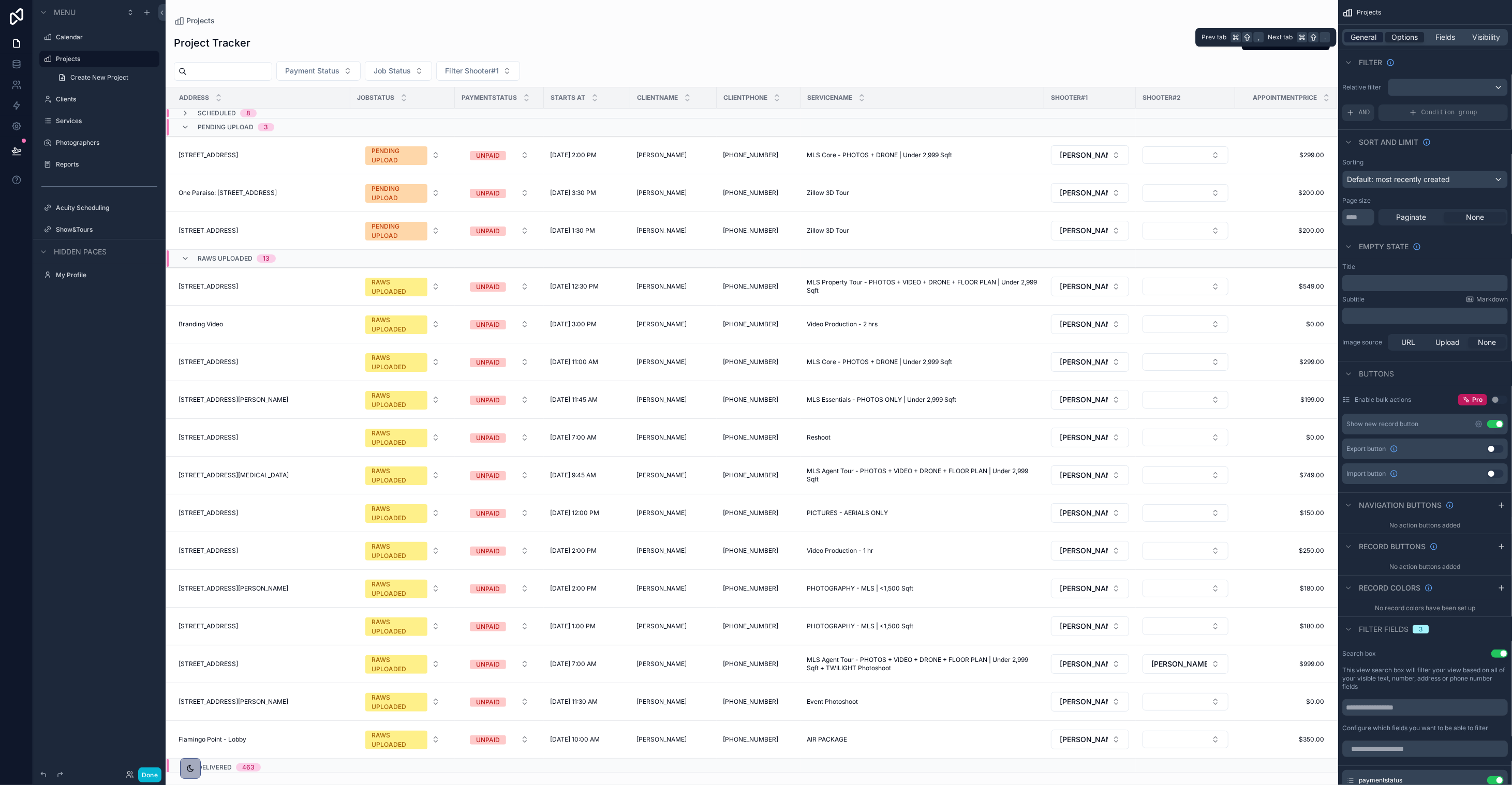
click at [841, 39] on span "General" at bounding box center [1364, 38] width 26 height 11
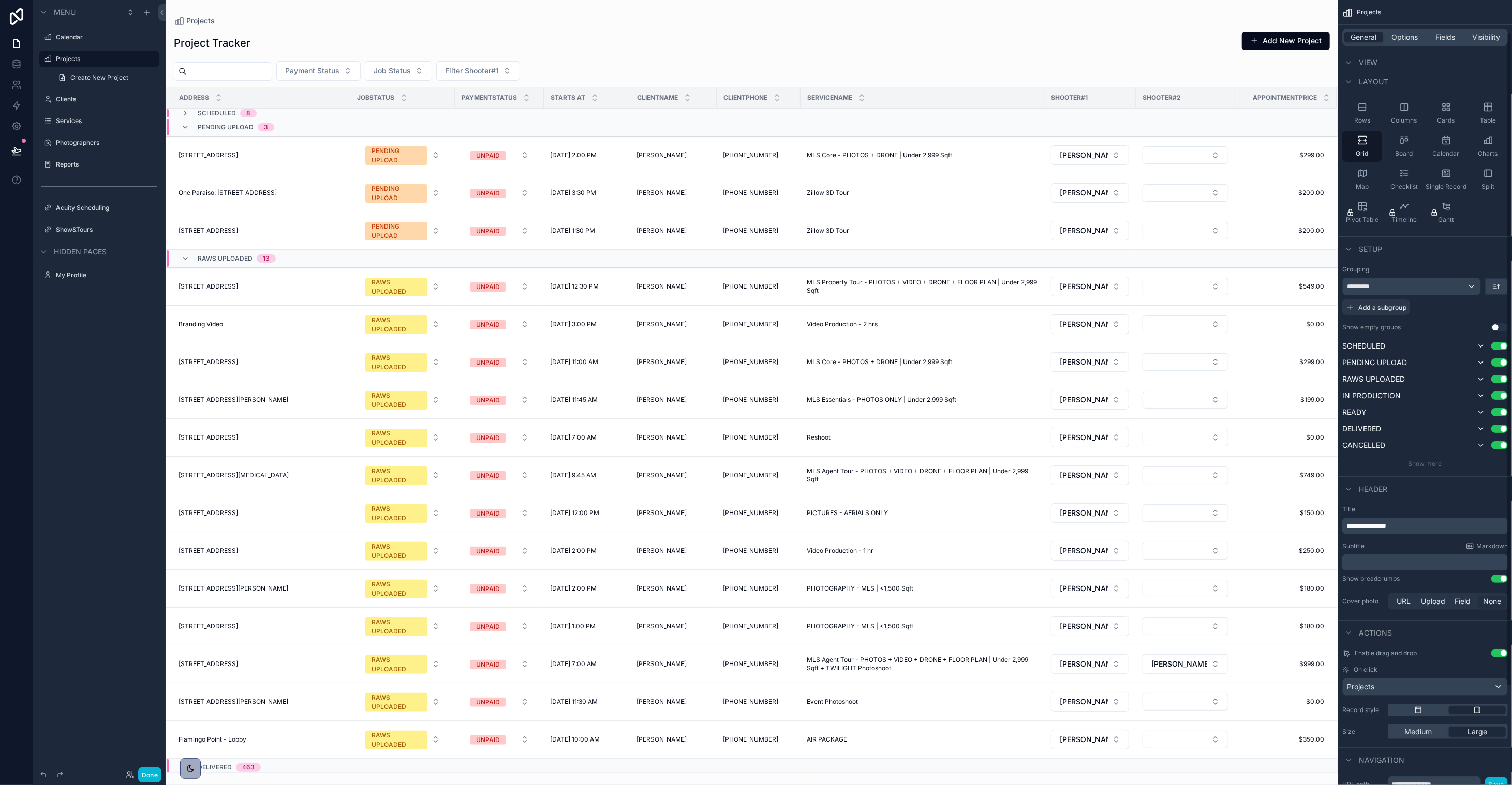
scroll to position [158, 0]
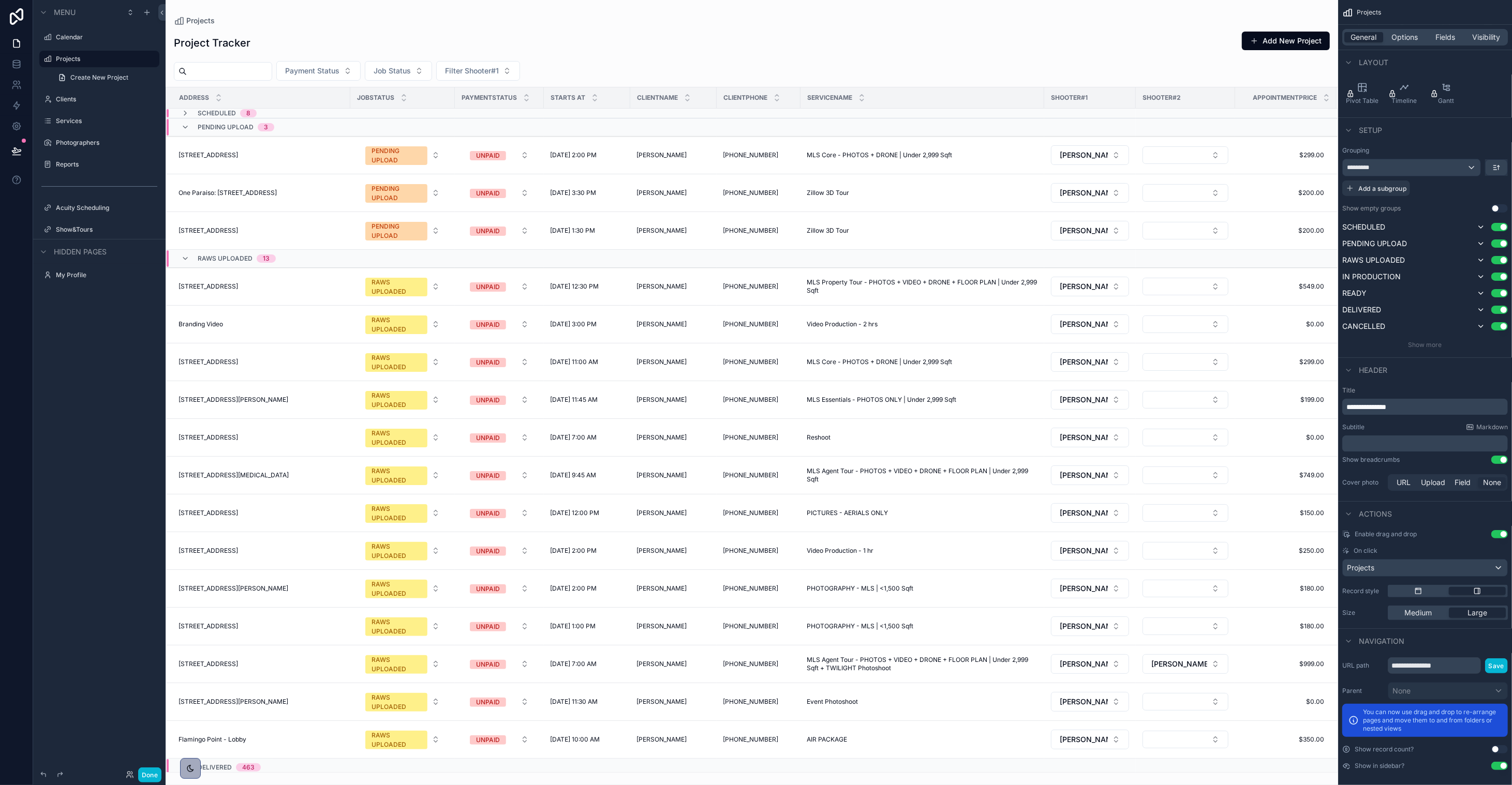
click at [268, 152] on div "scrollable content" at bounding box center [752, 392] width 1173 height 785
click at [238, 156] on span "[STREET_ADDRESS]" at bounding box center [208, 155] width 59 height 8
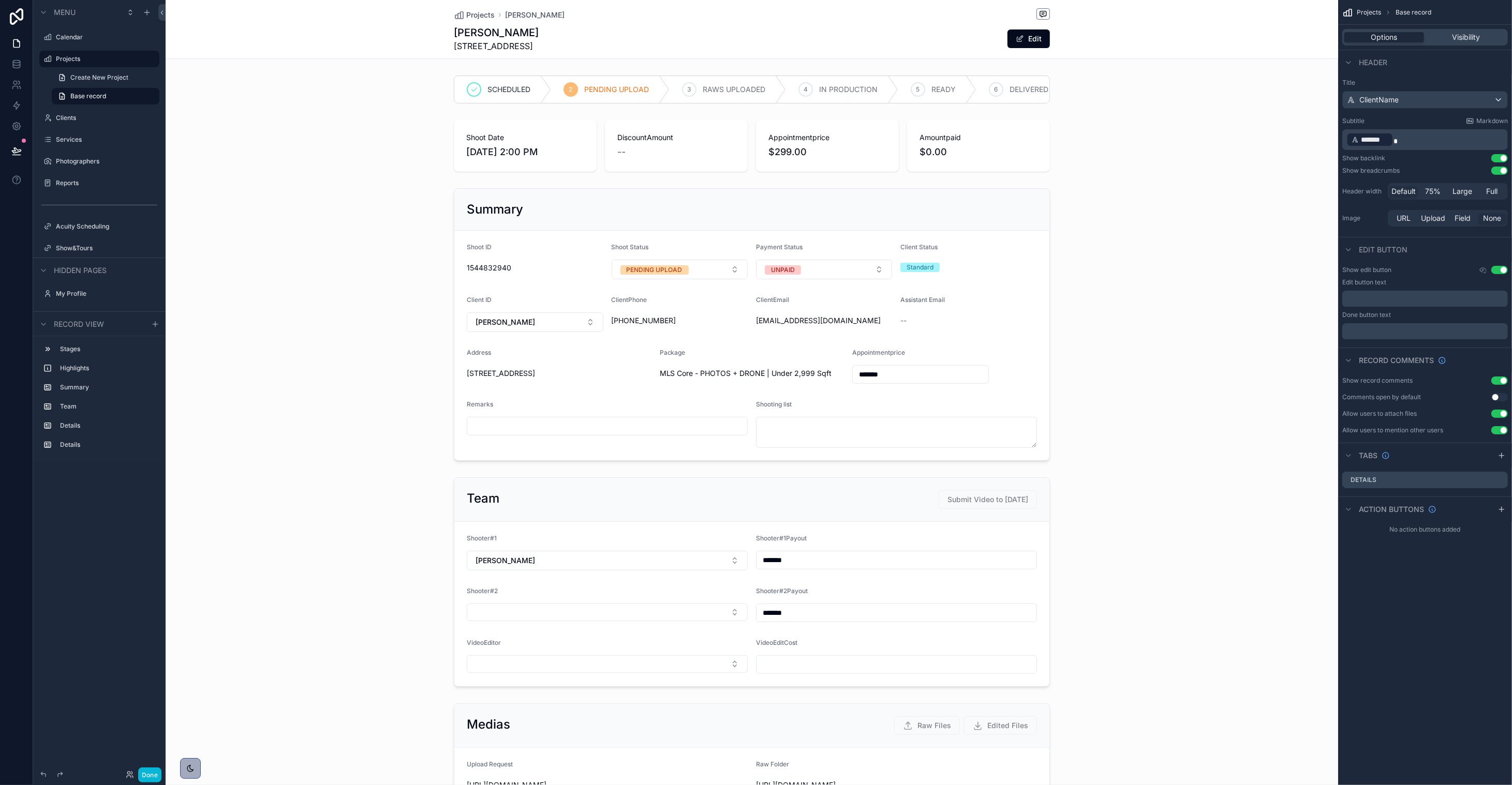
click at [841, 380] on button "Use setting" at bounding box center [1500, 381] width 16 height 8
click at [841, 394] on button "Use setting" at bounding box center [1500, 397] width 16 height 8
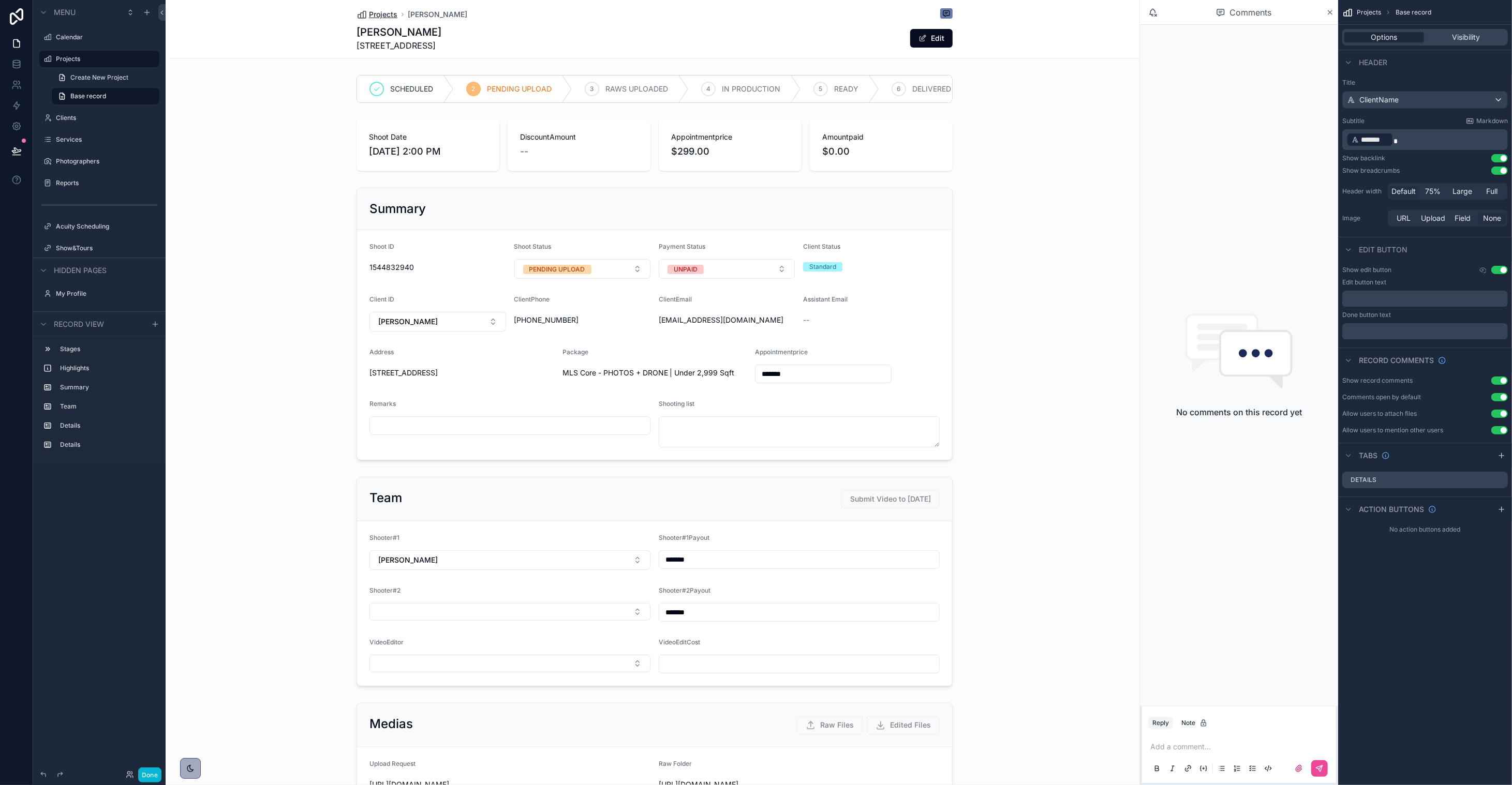
click at [370, 16] on span "Projects" at bounding box center [383, 15] width 28 height 11
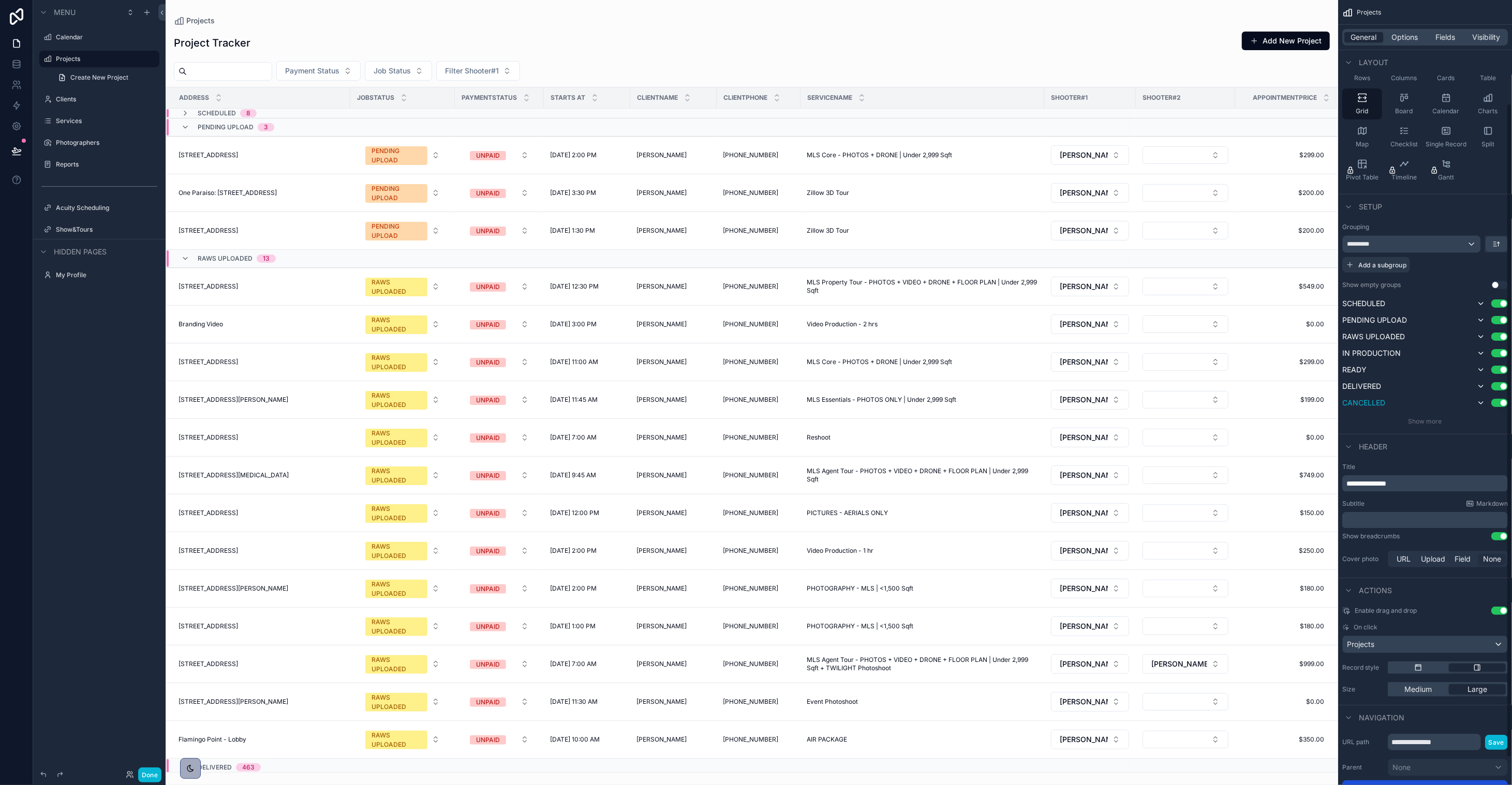
scroll to position [158, 0]
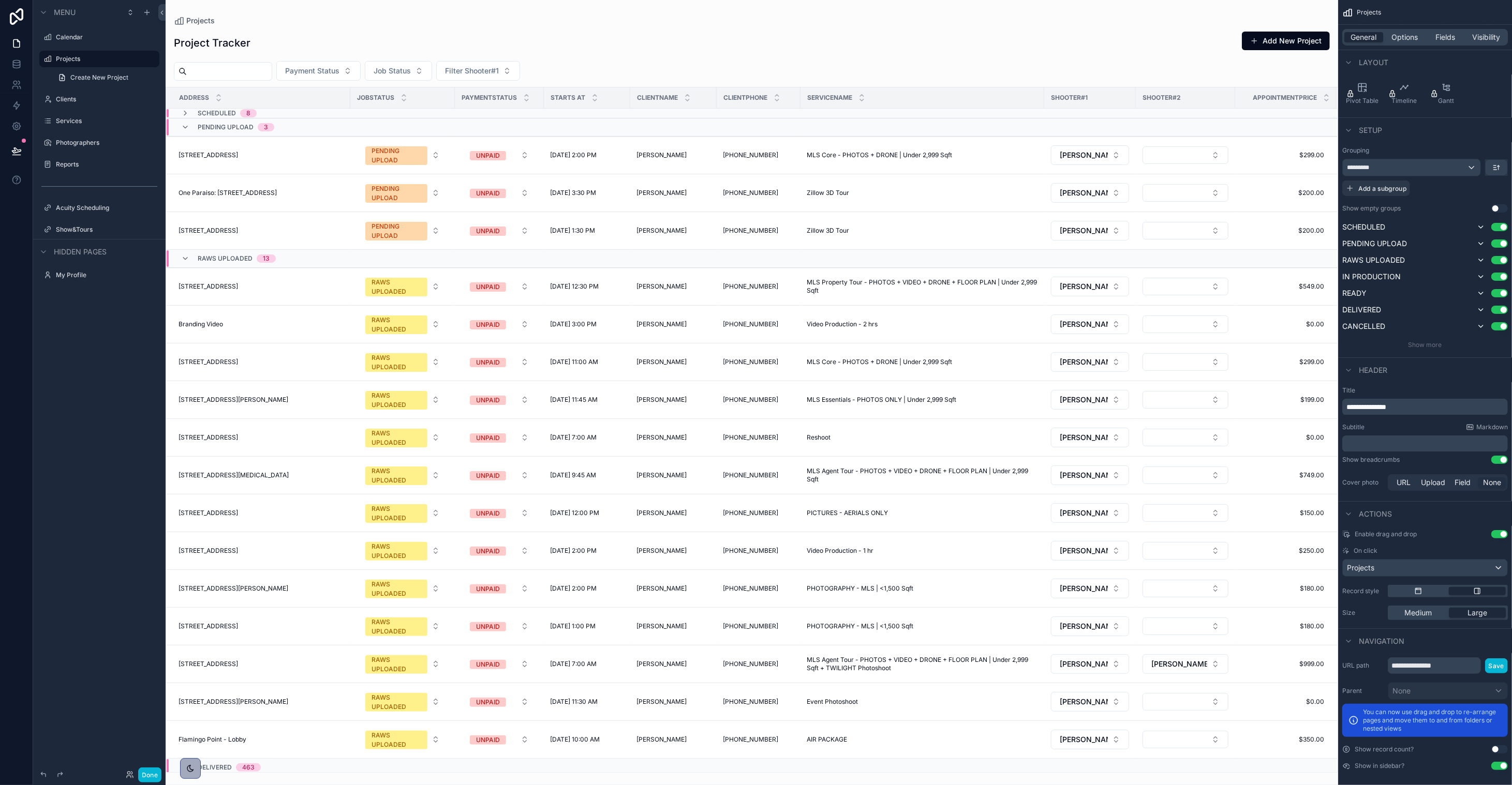
click at [841, 560] on div "Projects" at bounding box center [1425, 568] width 164 height 16
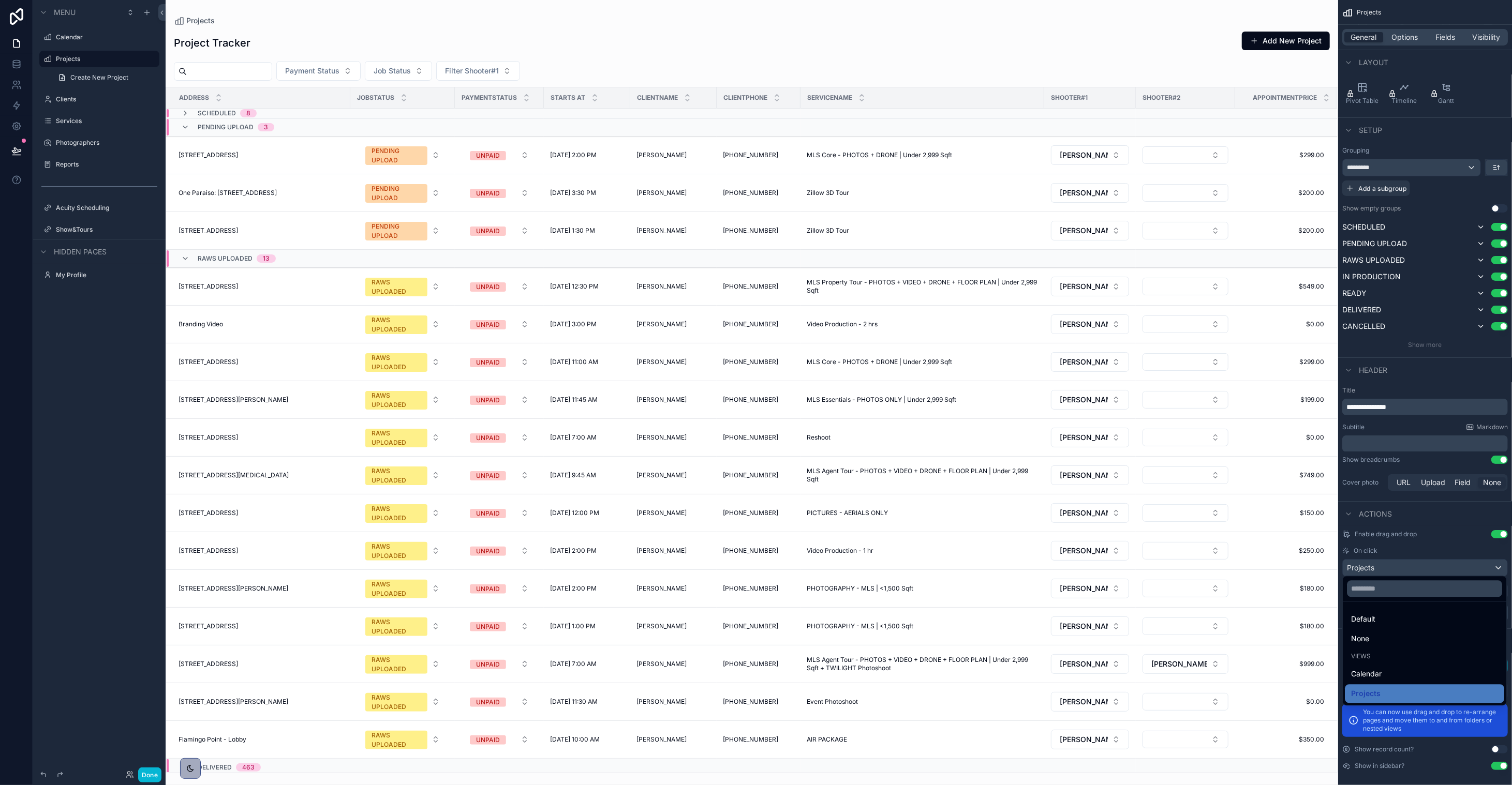
click at [841, 561] on div "scrollable content" at bounding box center [756, 392] width 1512 height 785
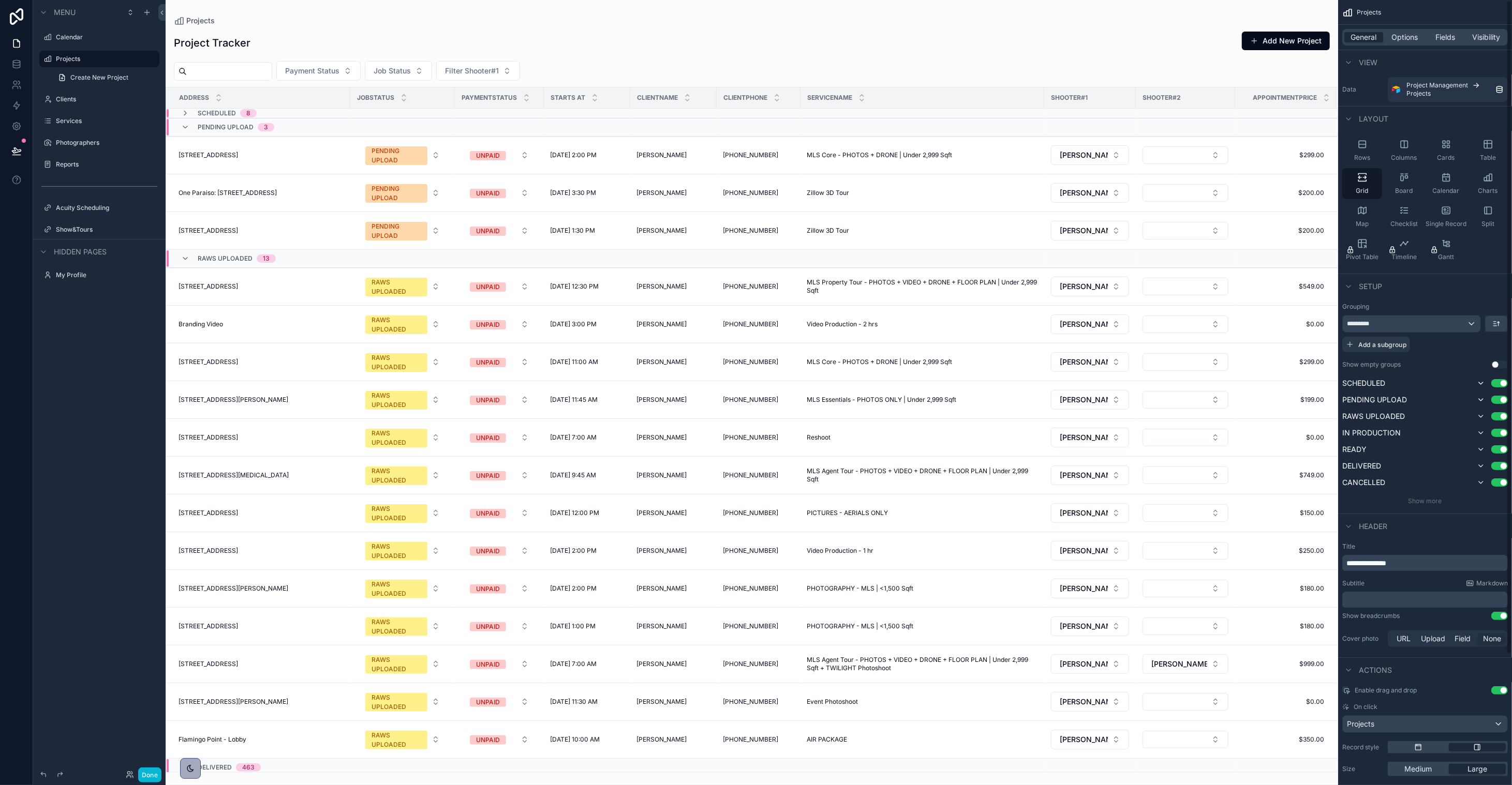
scroll to position [0, 0]
click at [841, 499] on span "Show more" at bounding box center [1425, 502] width 33 height 8
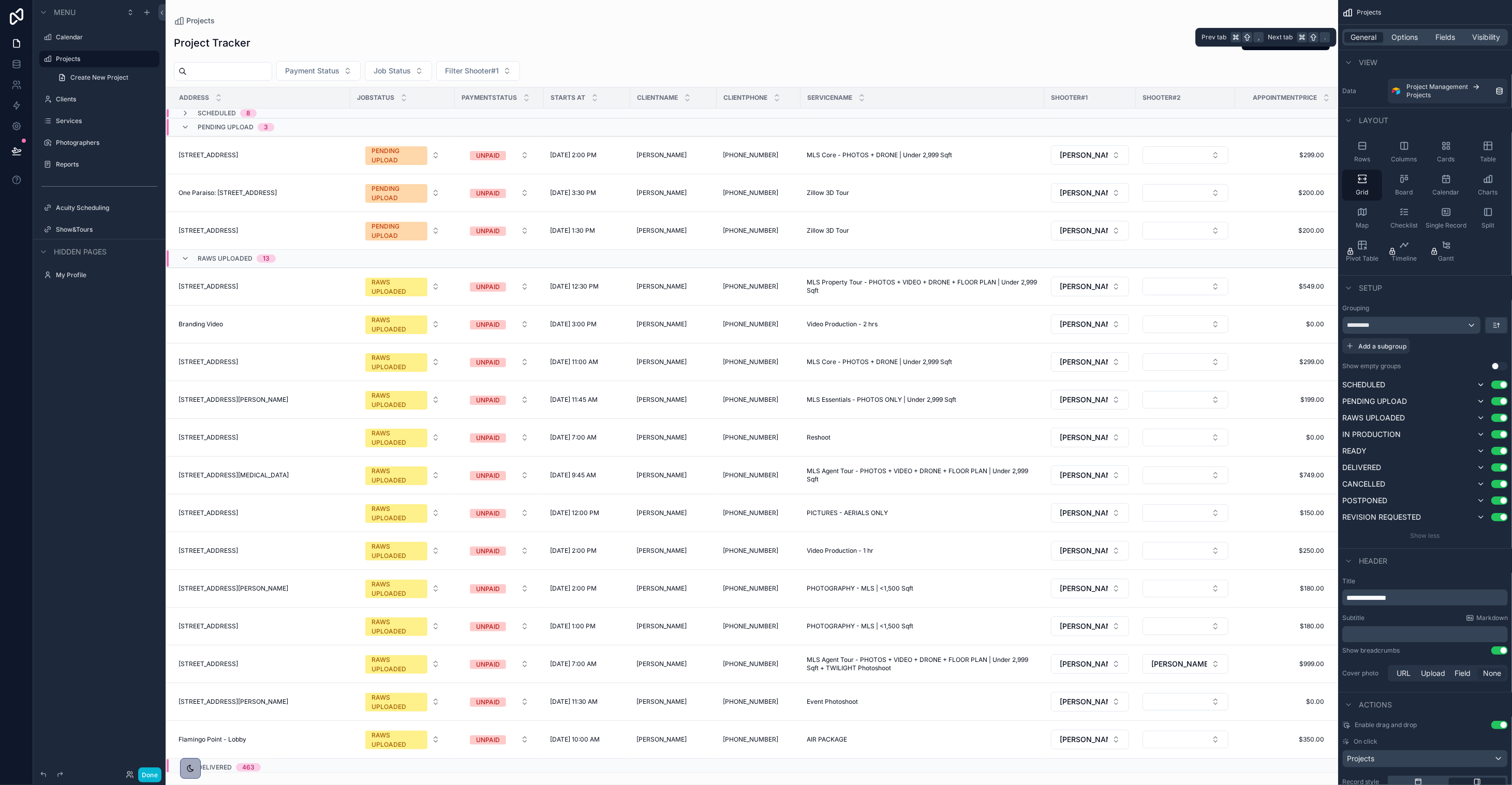
click at [841, 31] on div "General Options Fields Visibility" at bounding box center [1425, 37] width 166 height 16
click at [841, 35] on span "Options" at bounding box center [1405, 38] width 26 height 11
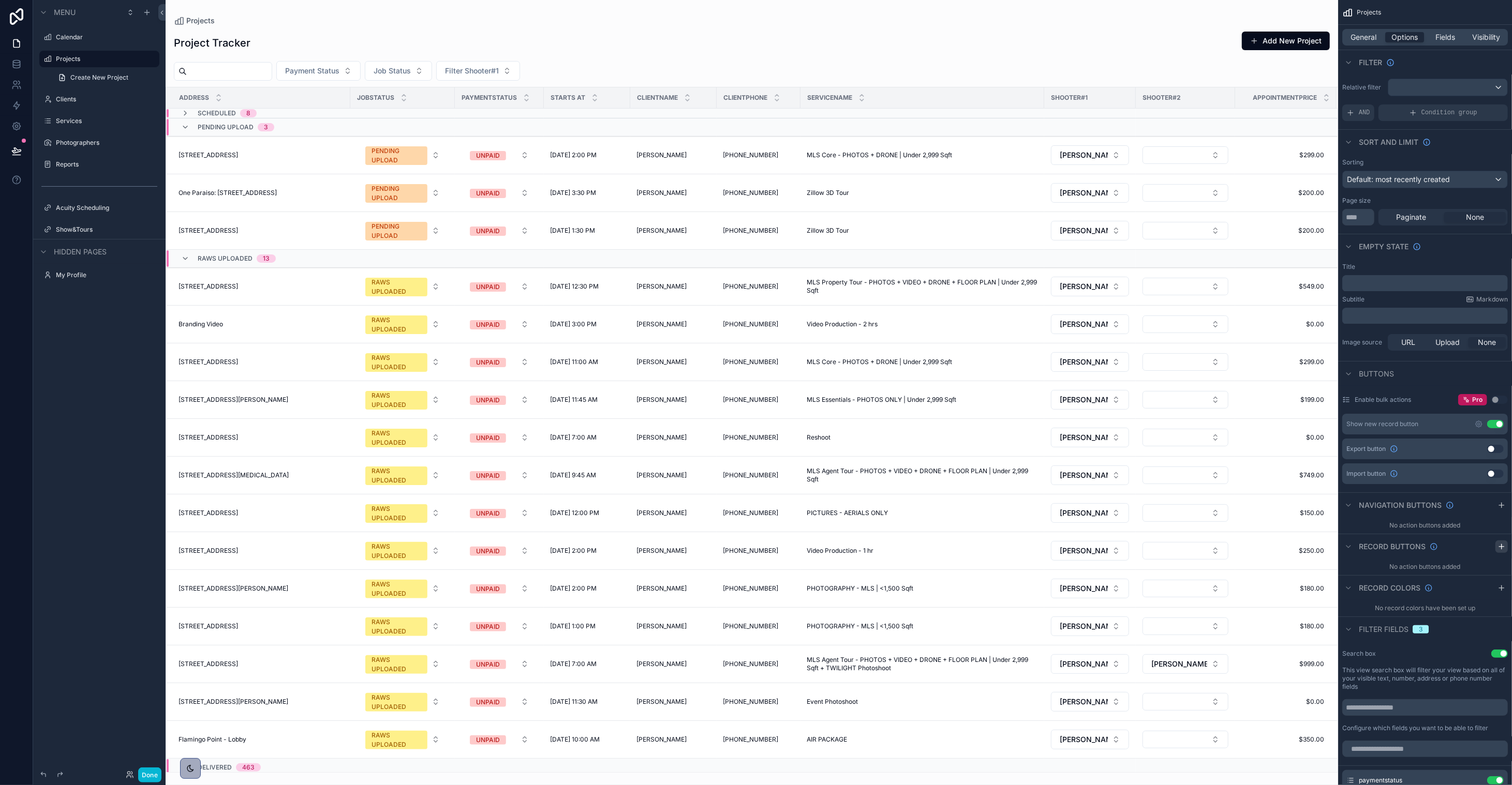
click at [841, 546] on icon "scrollable content" at bounding box center [1501, 547] width 8 height 8
click at [841, 570] on icon "scrollable content" at bounding box center [1466, 571] width 8 height 8
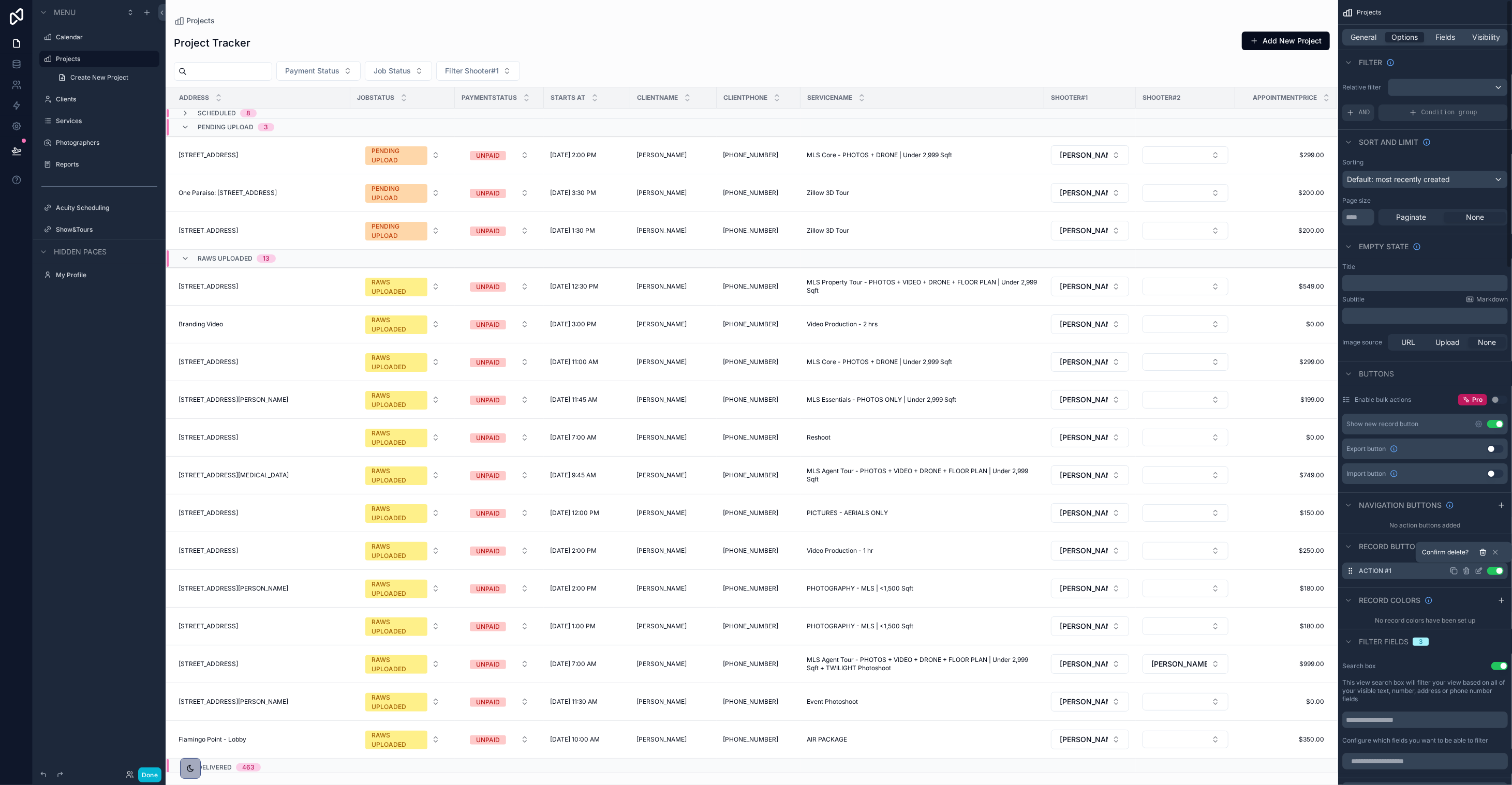
click at [841, 553] on icon at bounding box center [1483, 553] width 0 height 2
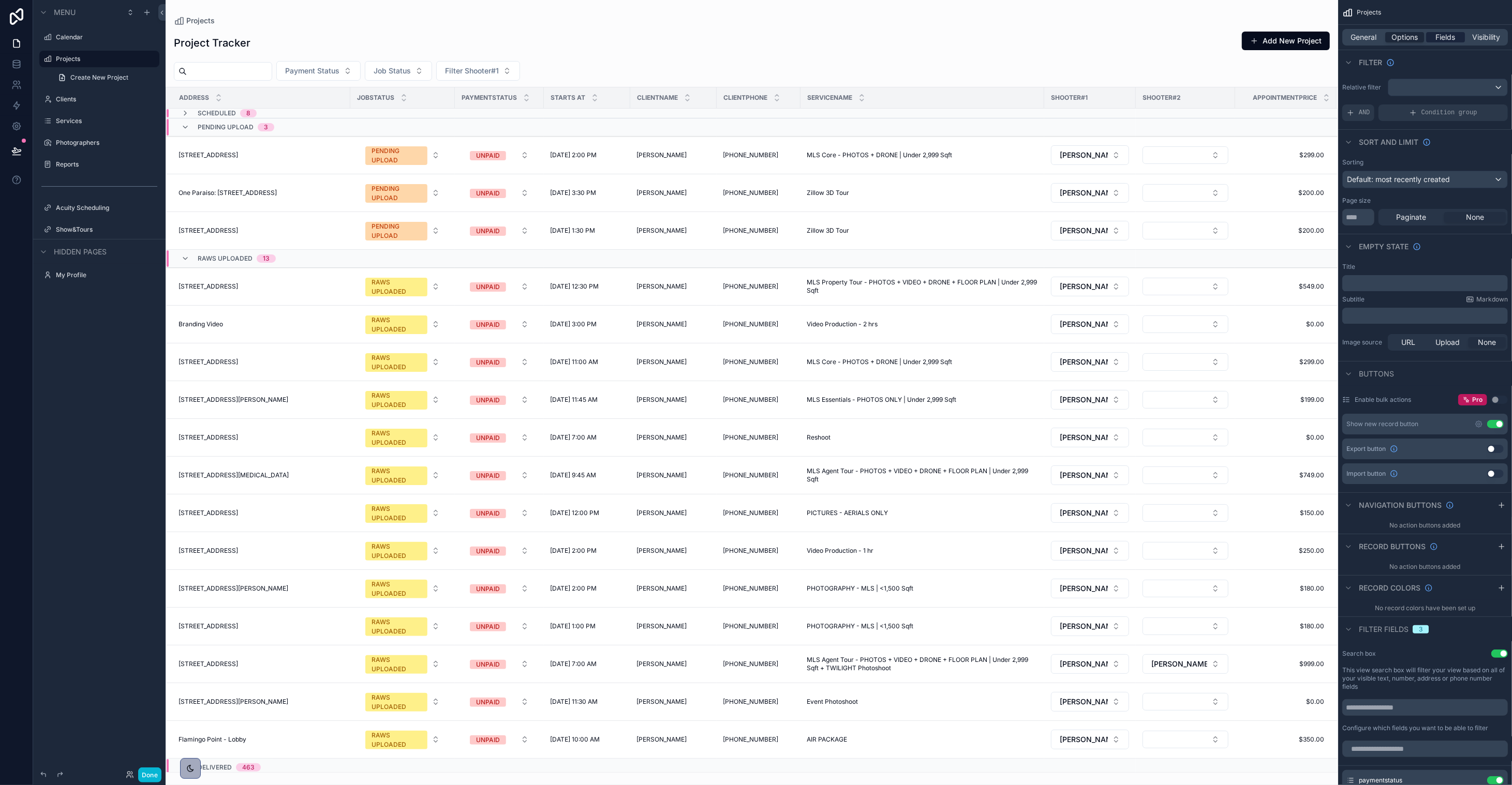
click at [841, 35] on span "Fields" at bounding box center [1446, 38] width 20 height 11
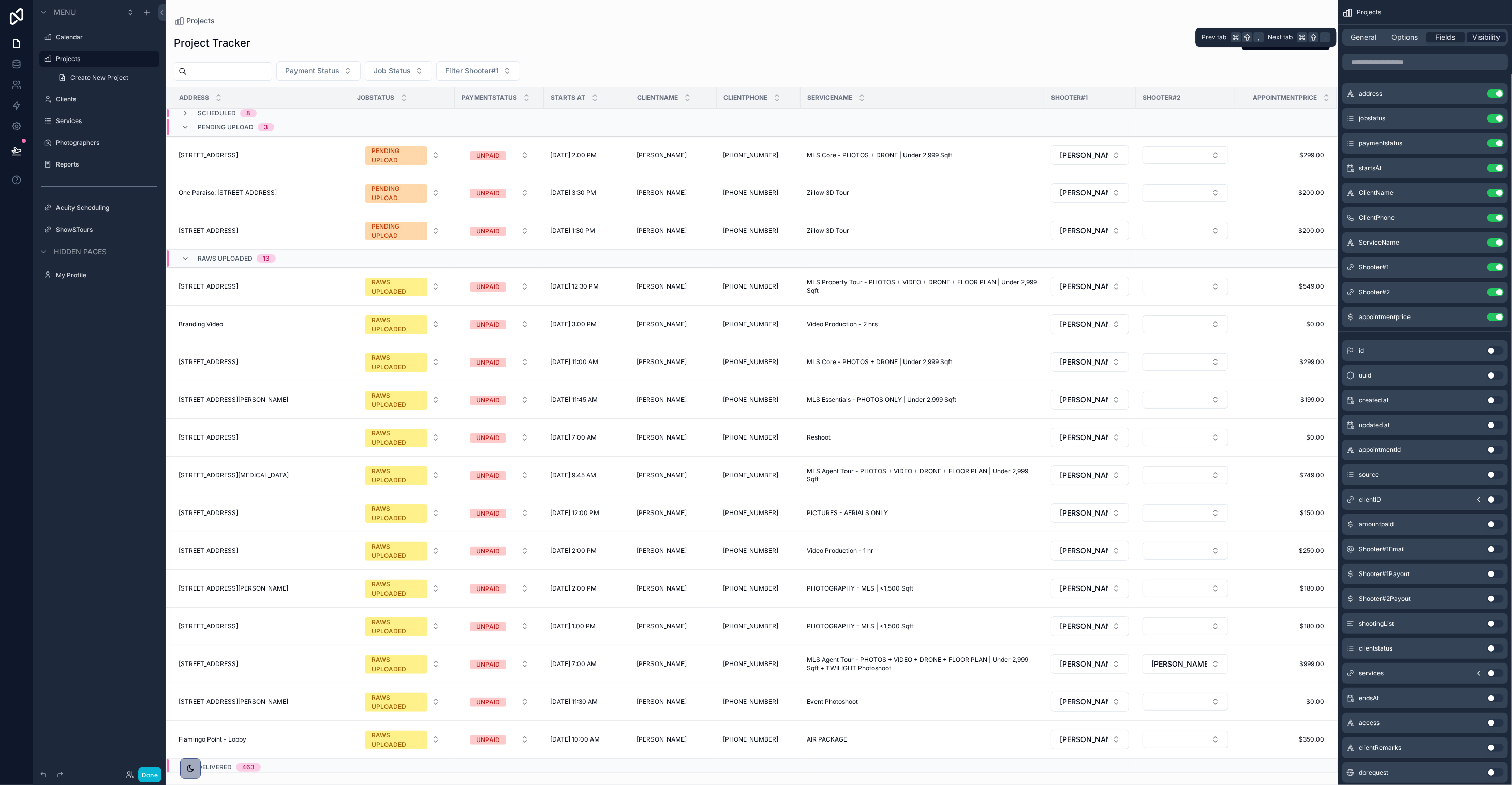
click at [841, 36] on span "Visibility" at bounding box center [1487, 38] width 28 height 11
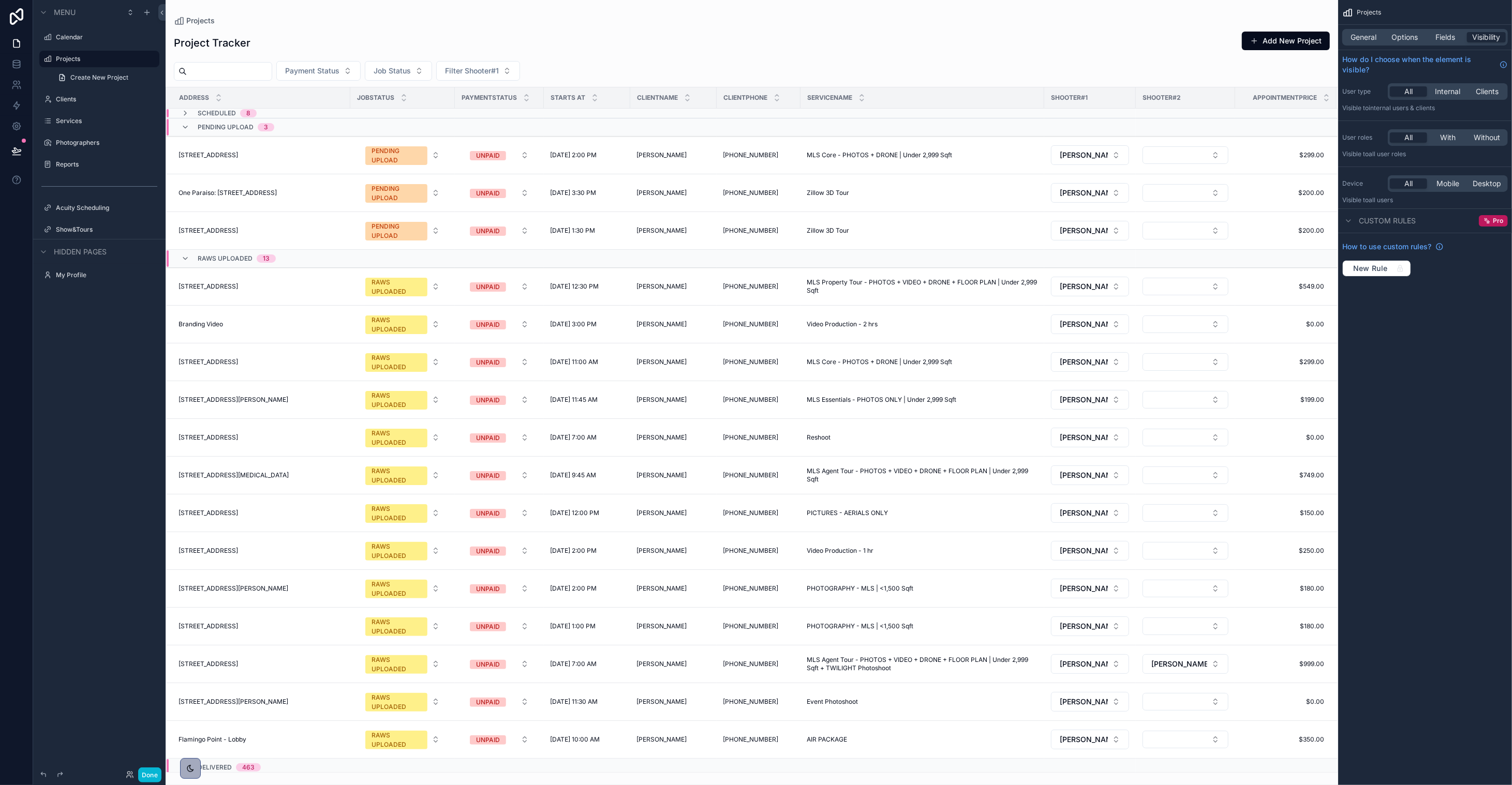
click at [841, 404] on div "Projects General Options Fields Visibility How do I choose when the element is …" at bounding box center [1425, 392] width 174 height 785
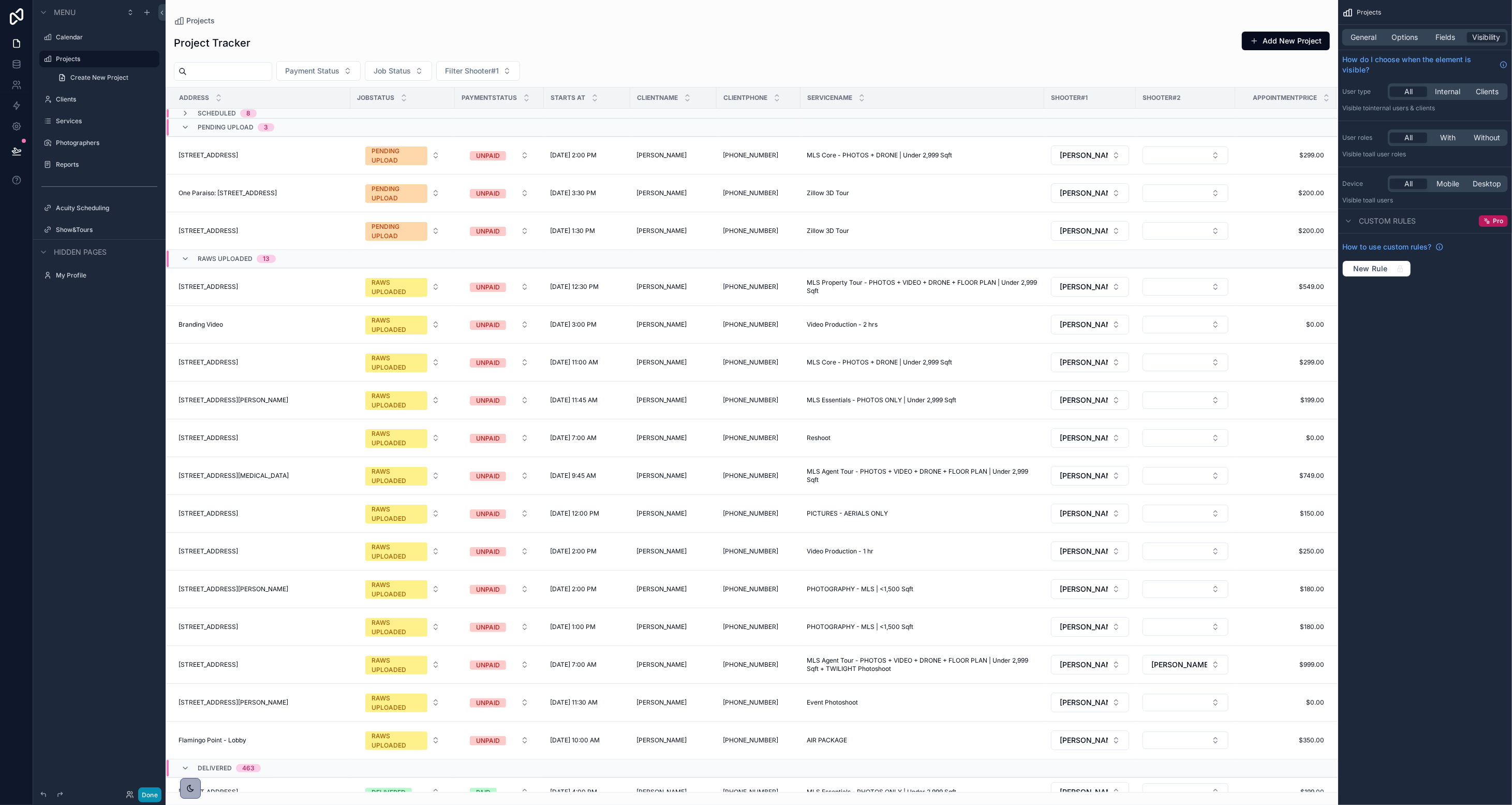
click at [156, 798] on button "Done" at bounding box center [150, 795] width 23 height 15
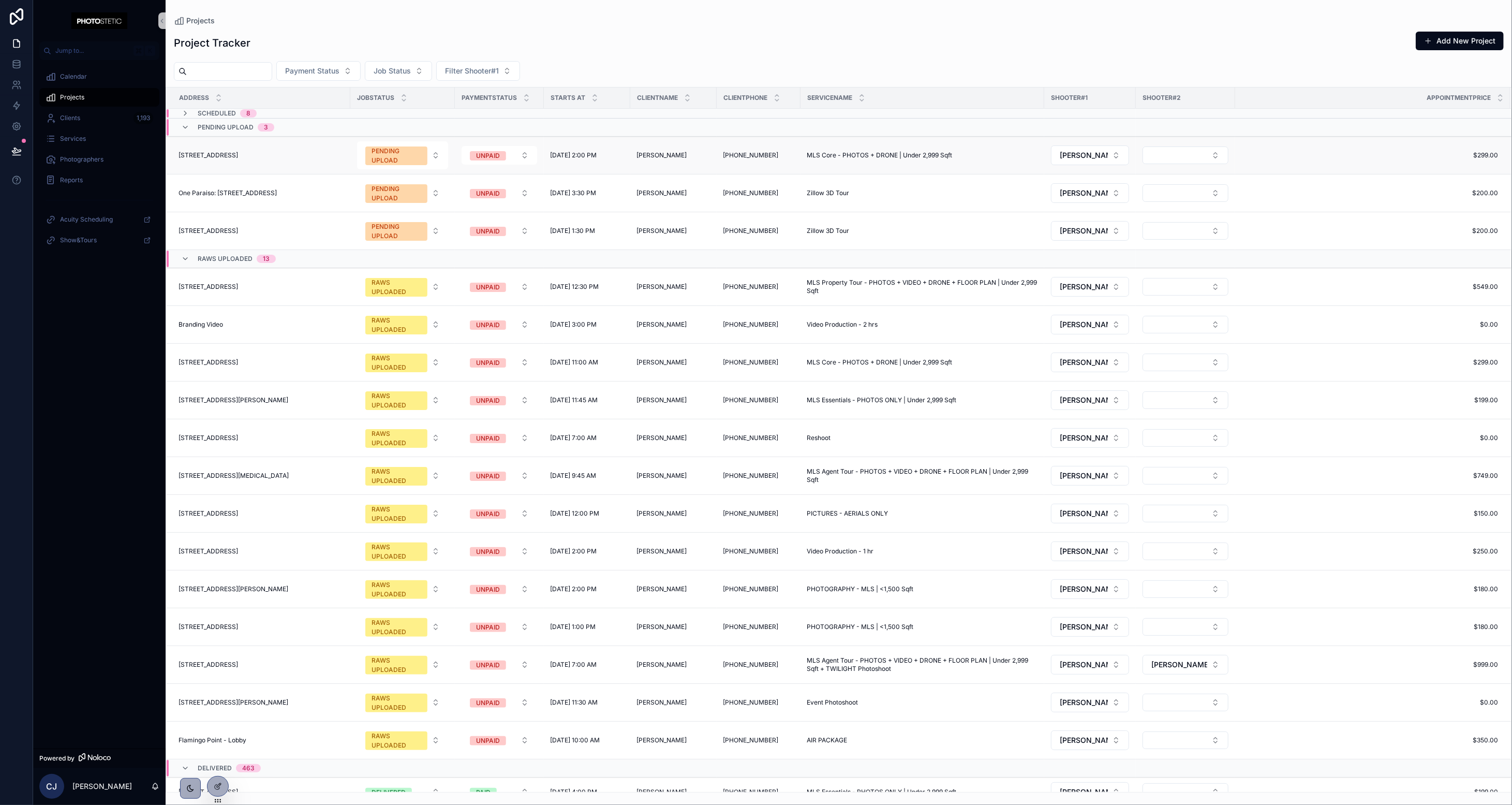
click at [238, 157] on span "[STREET_ADDRESS]" at bounding box center [208, 155] width 59 height 8
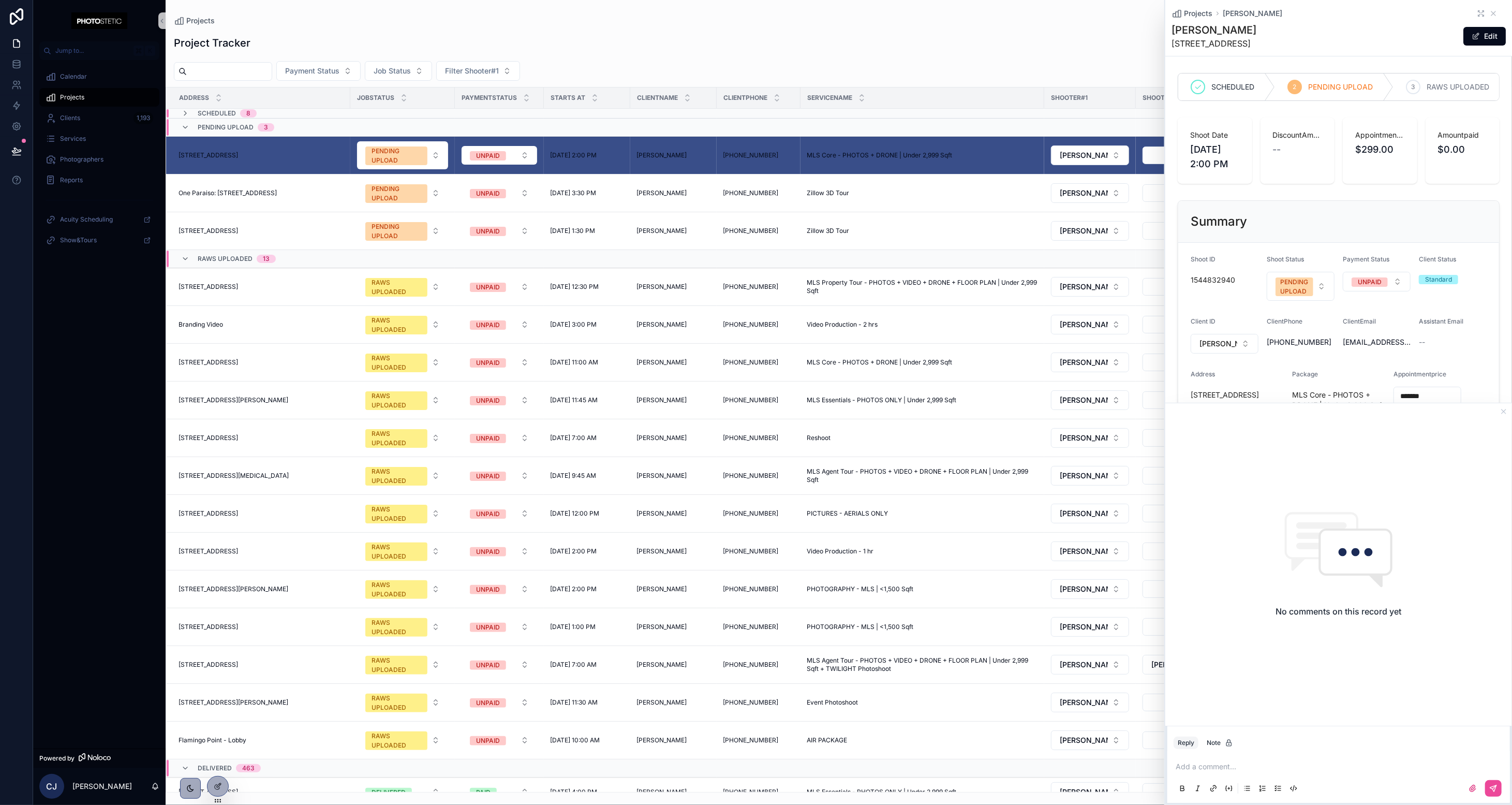
click at [841, 11] on icon "scrollable content" at bounding box center [1479, 12] width 2 height 2
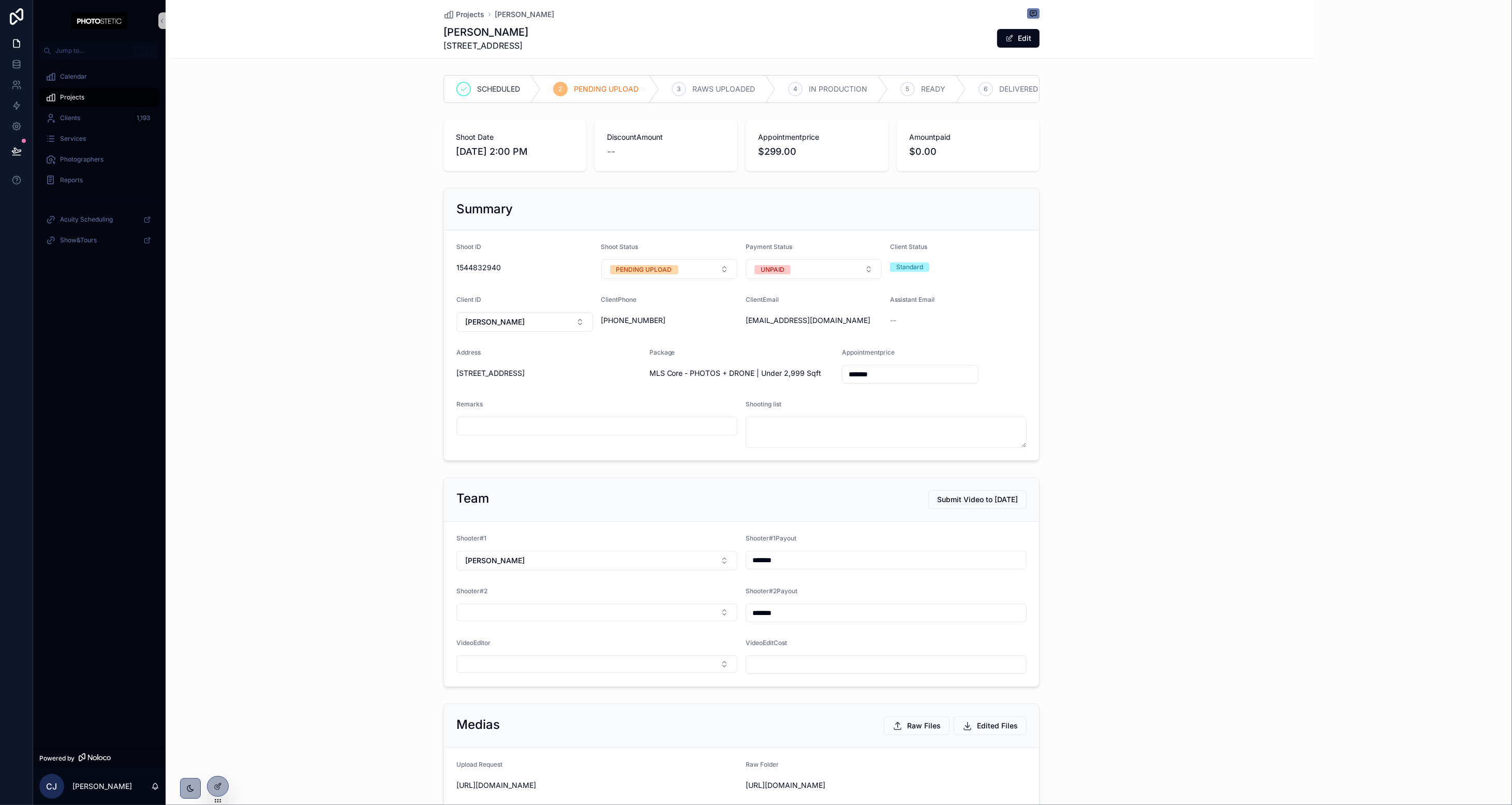
click at [841, 12] on div "scrollable content" at bounding box center [1412, 402] width 199 height 805
click at [841, 772] on p "scrollable content" at bounding box center [1415, 767] width 181 height 11
click at [470, 12] on span "Projects" at bounding box center [470, 15] width 28 height 11
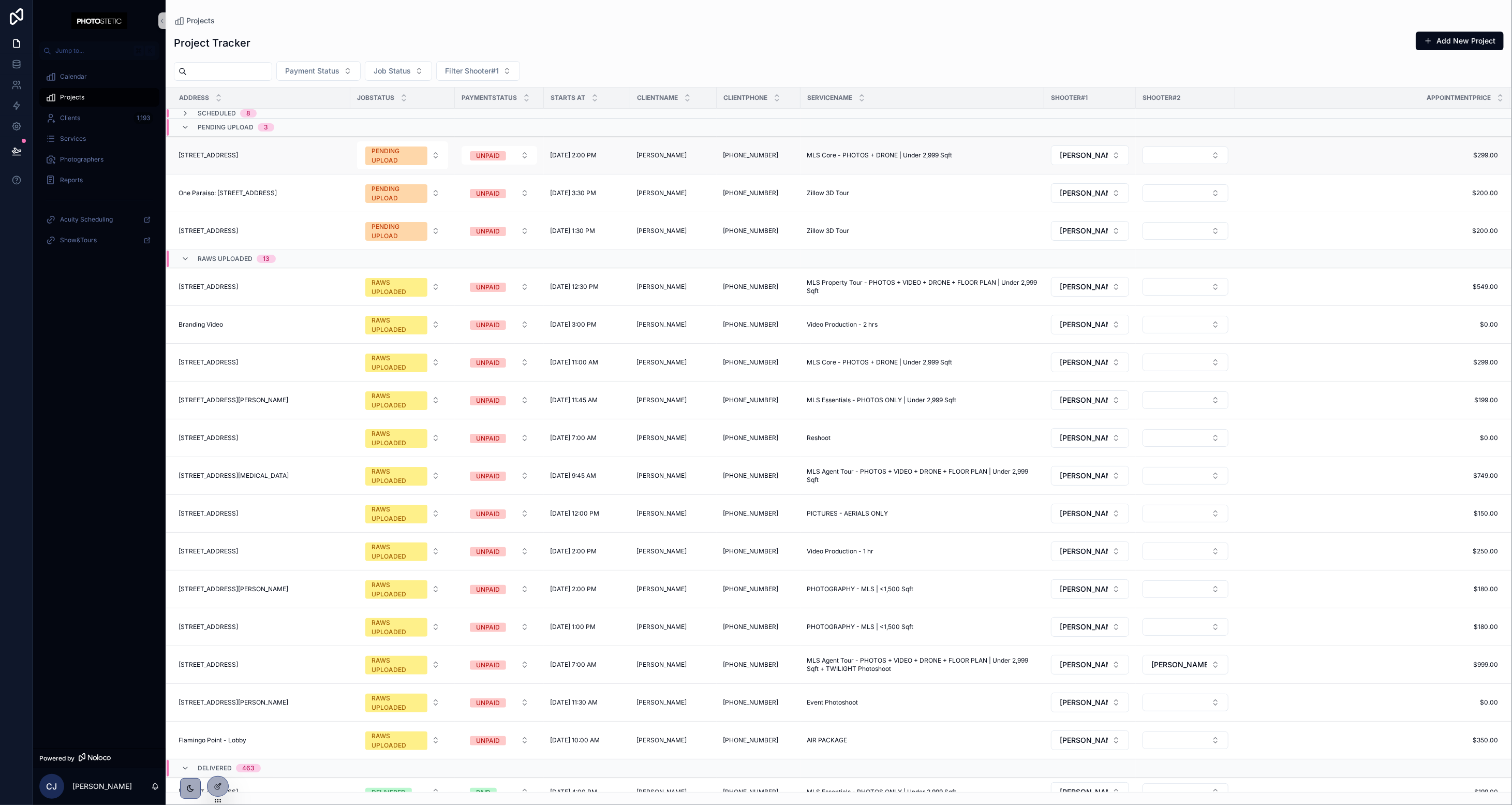
click at [339, 154] on div "[STREET_ADDRESS] [STREET_ADDRESS]" at bounding box center [261, 155] width 166 height 8
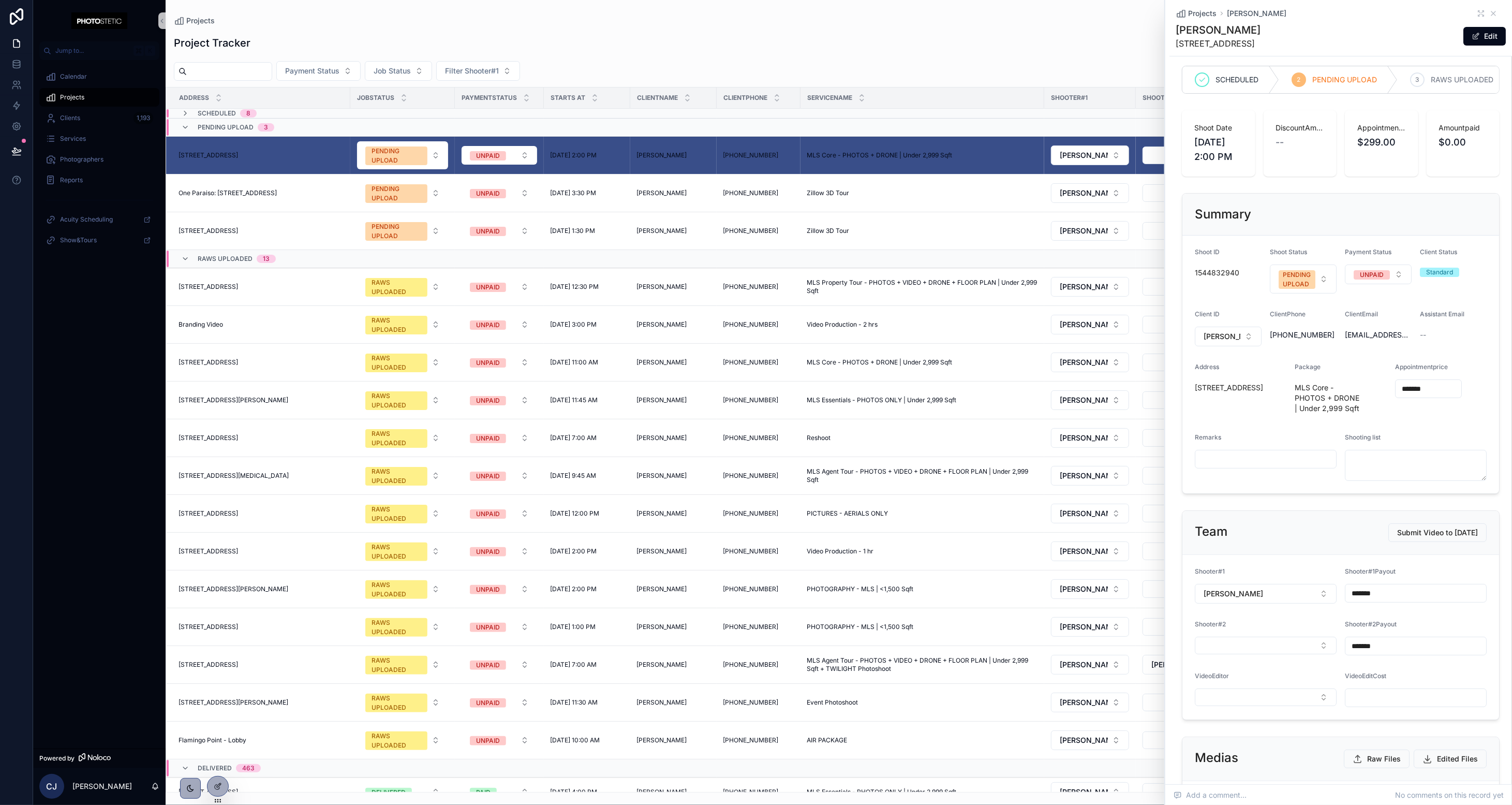
scroll to position [433, 0]
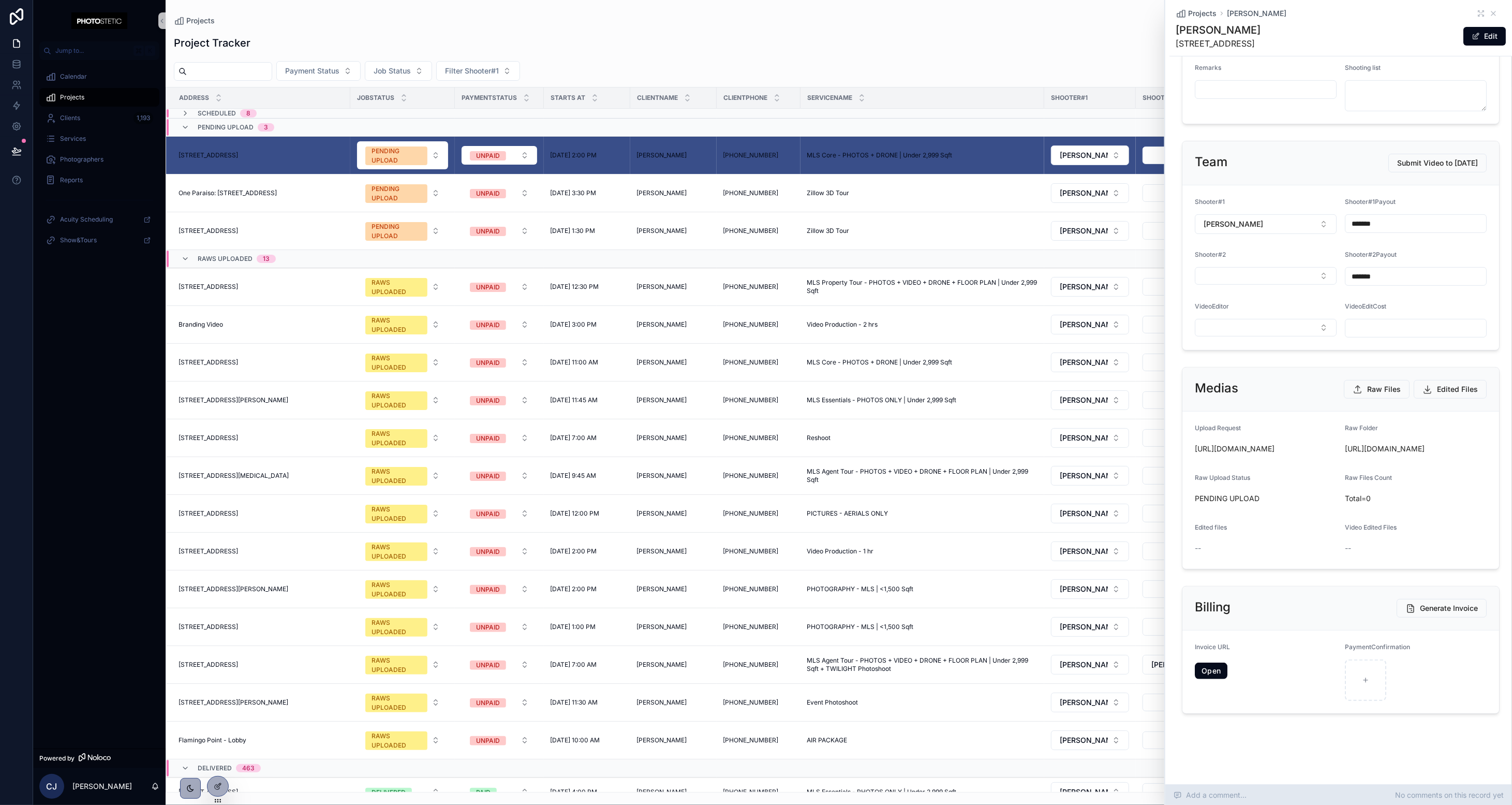
click at [841, 801] on div "Add a comment... No comments on this record yet" at bounding box center [1338, 794] width 347 height 21
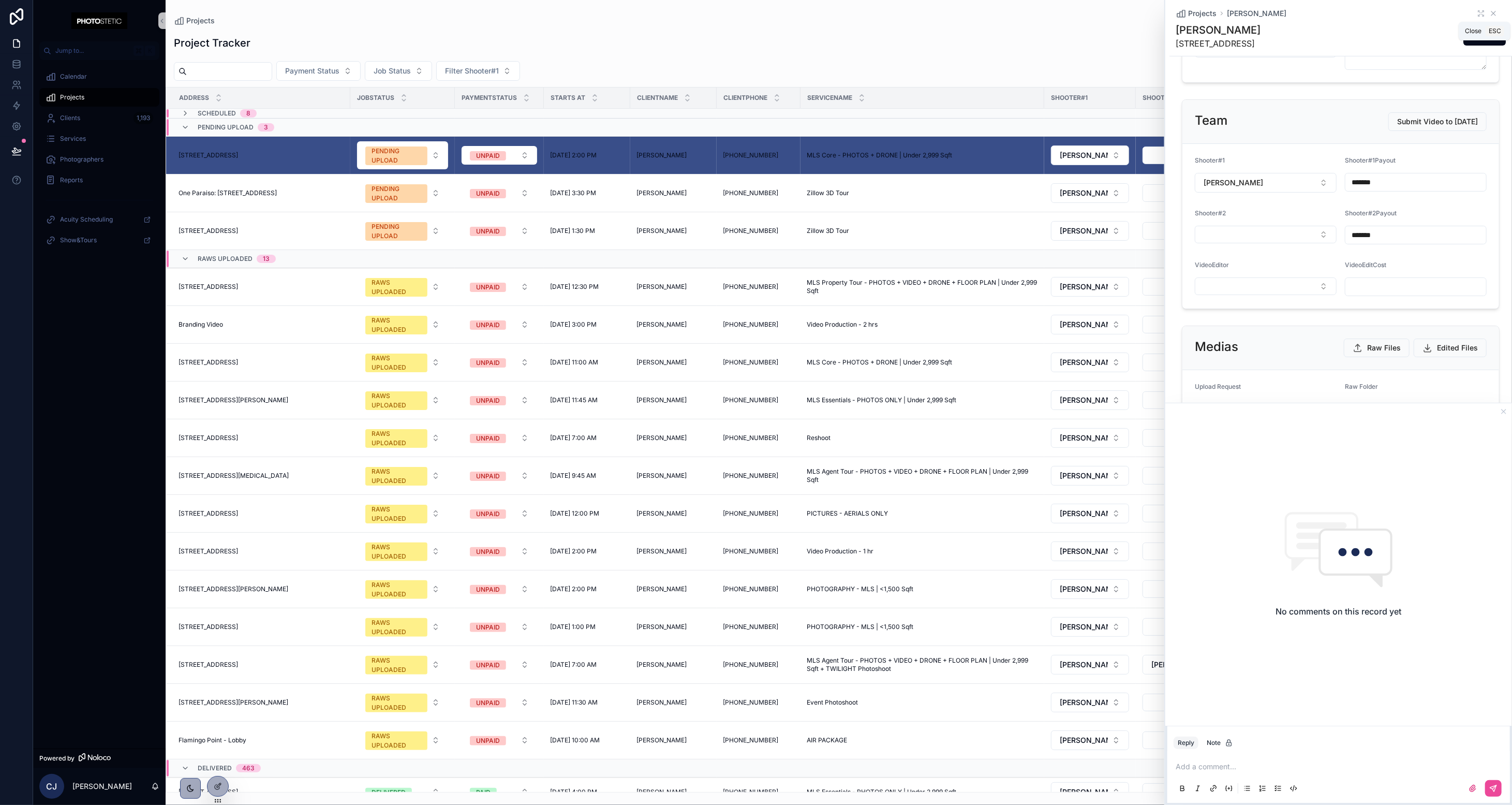
click at [841, 15] on icon "scrollable content" at bounding box center [1493, 14] width 8 height 8
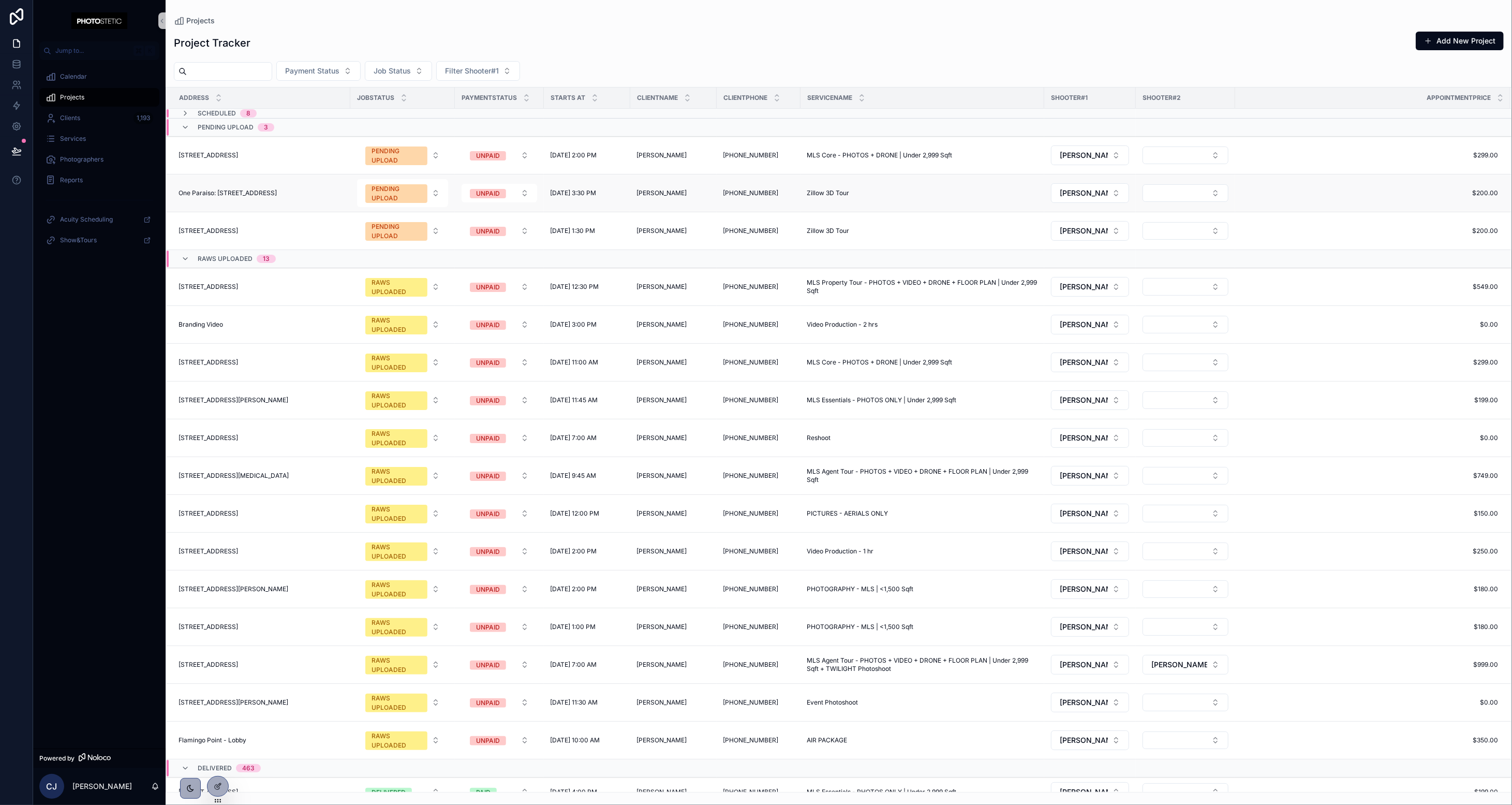
click at [344, 189] on div "One Paraiso: [STREET_ADDRESS][GEOGRAPHIC_DATA]: [STREET_ADDRESS]" at bounding box center [261, 193] width 166 height 8
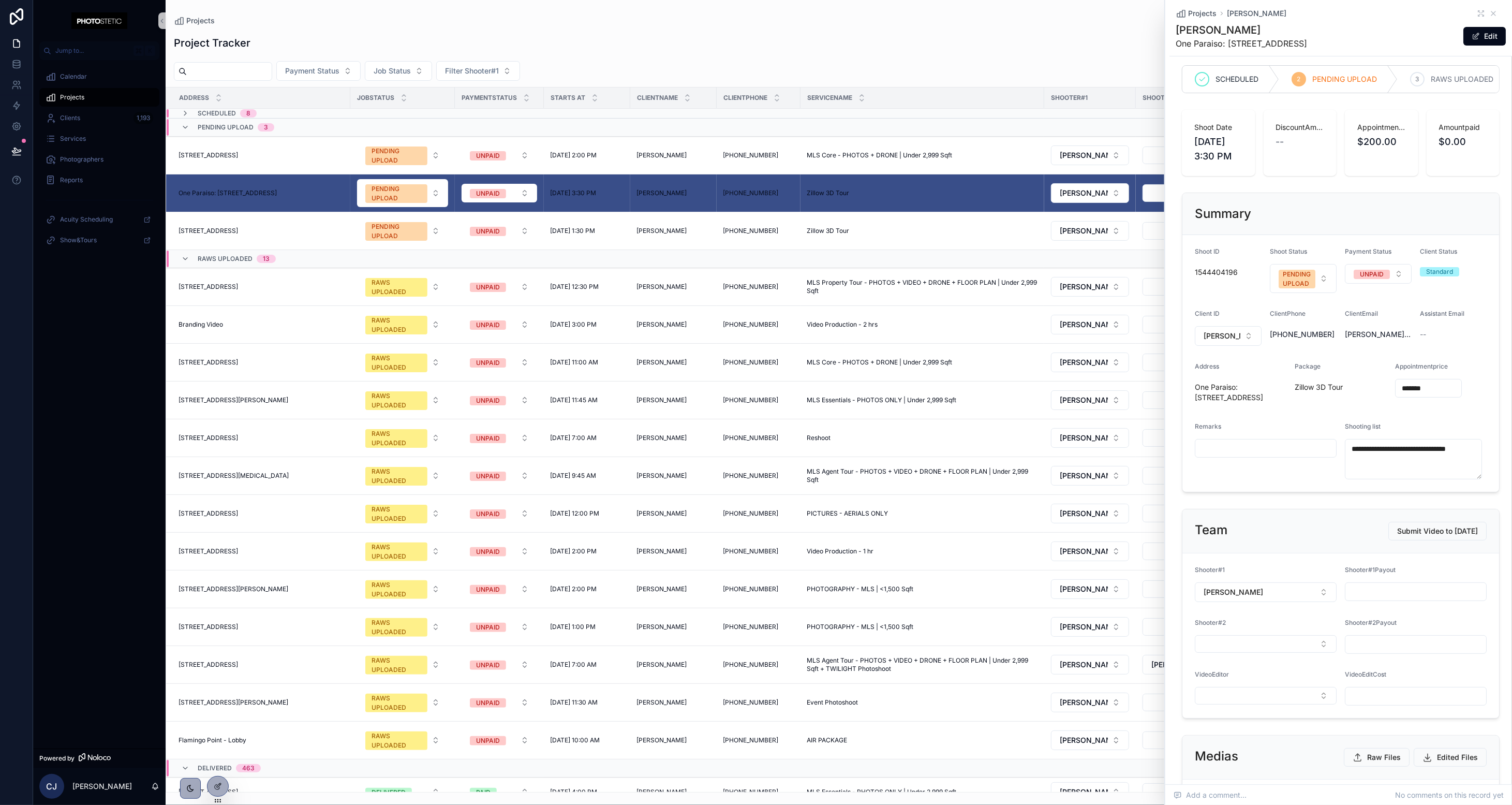
scroll to position [433, 0]
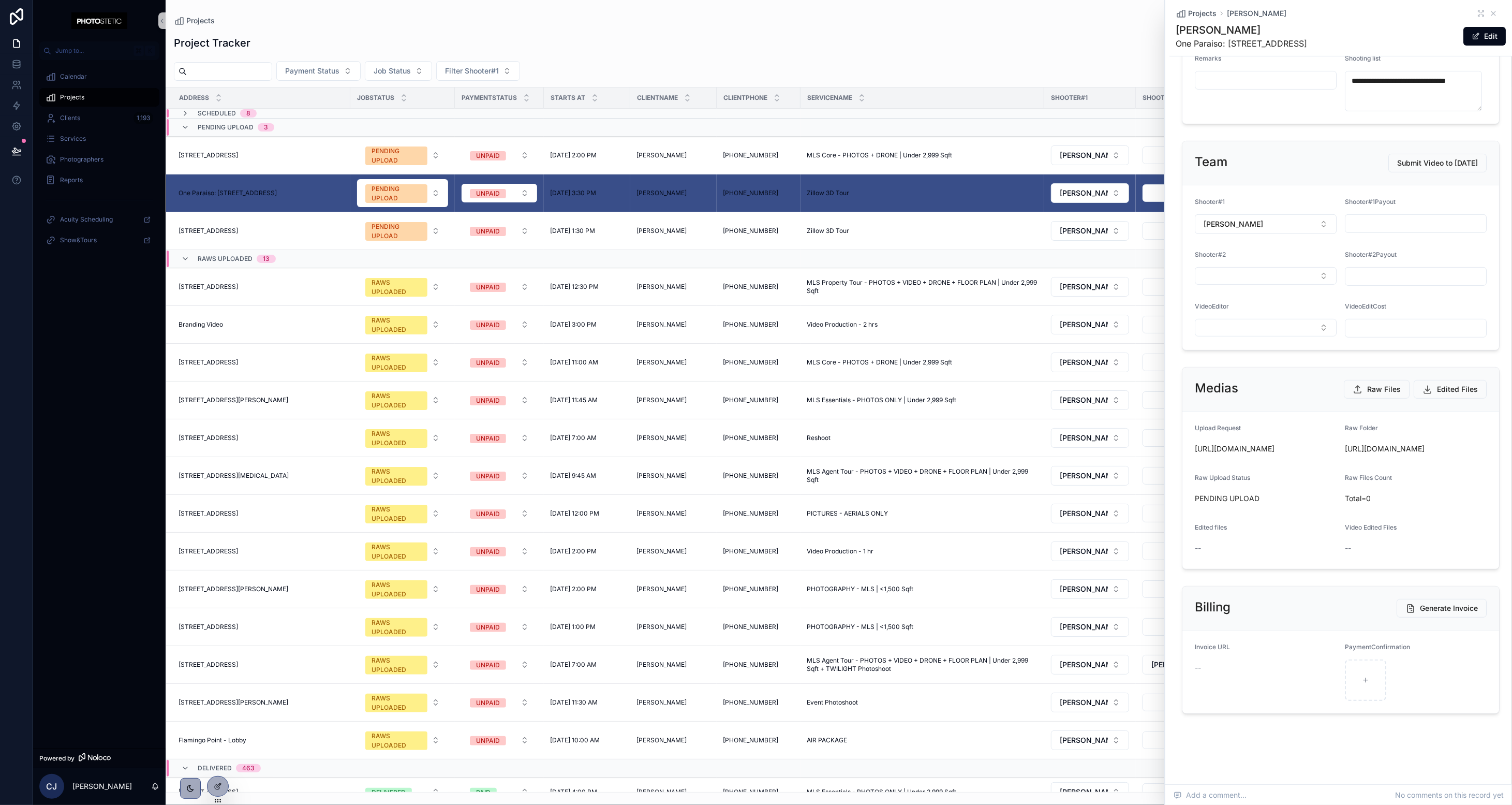
click at [841, 13] on div "Projects [PERSON_NAME]" at bounding box center [1341, 14] width 330 height 11
click at [841, 12] on icon "scrollable content" at bounding box center [1493, 14] width 8 height 8
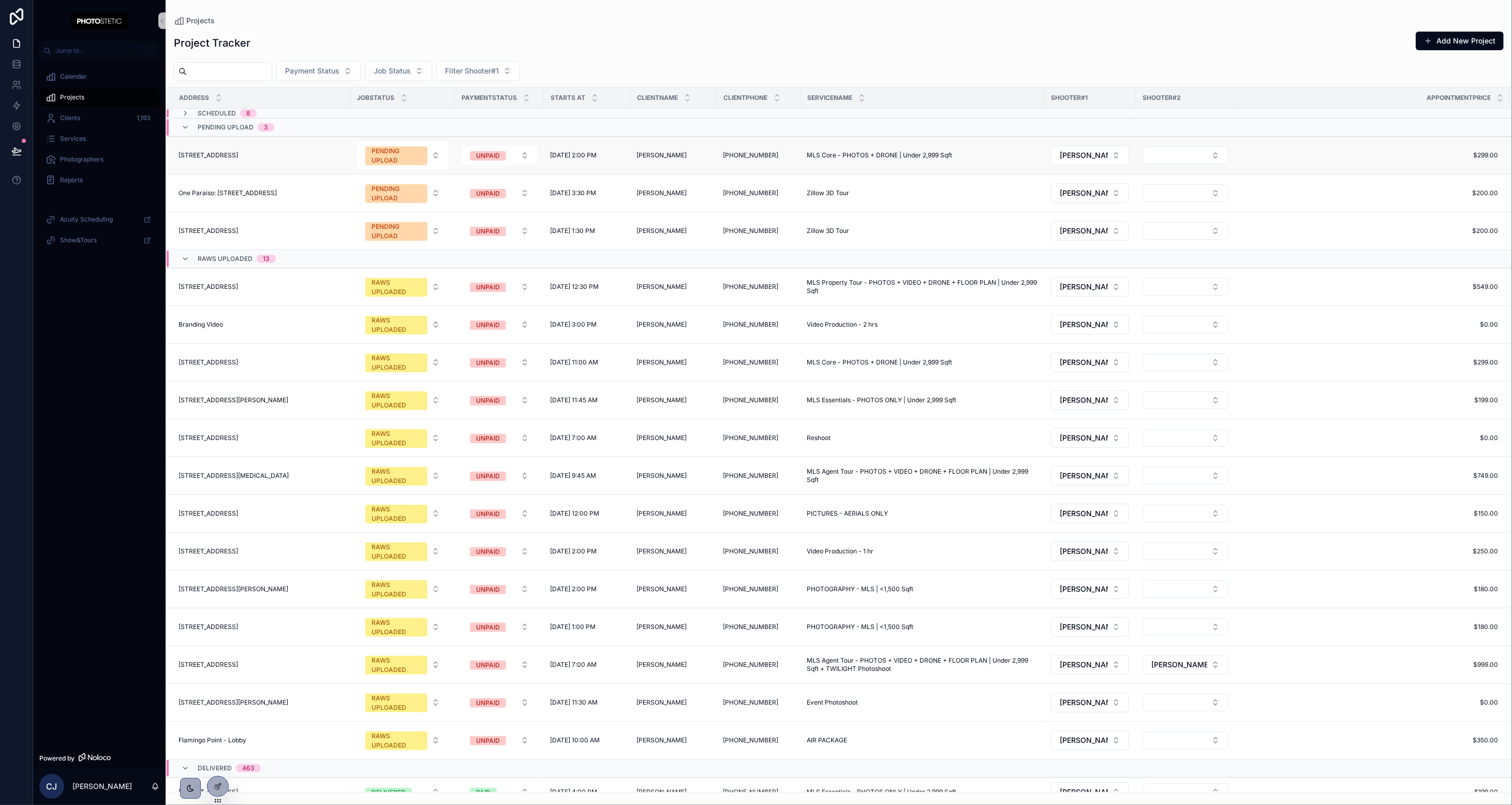
click at [238, 160] on span "[STREET_ADDRESS]" at bounding box center [208, 155] width 59 height 8
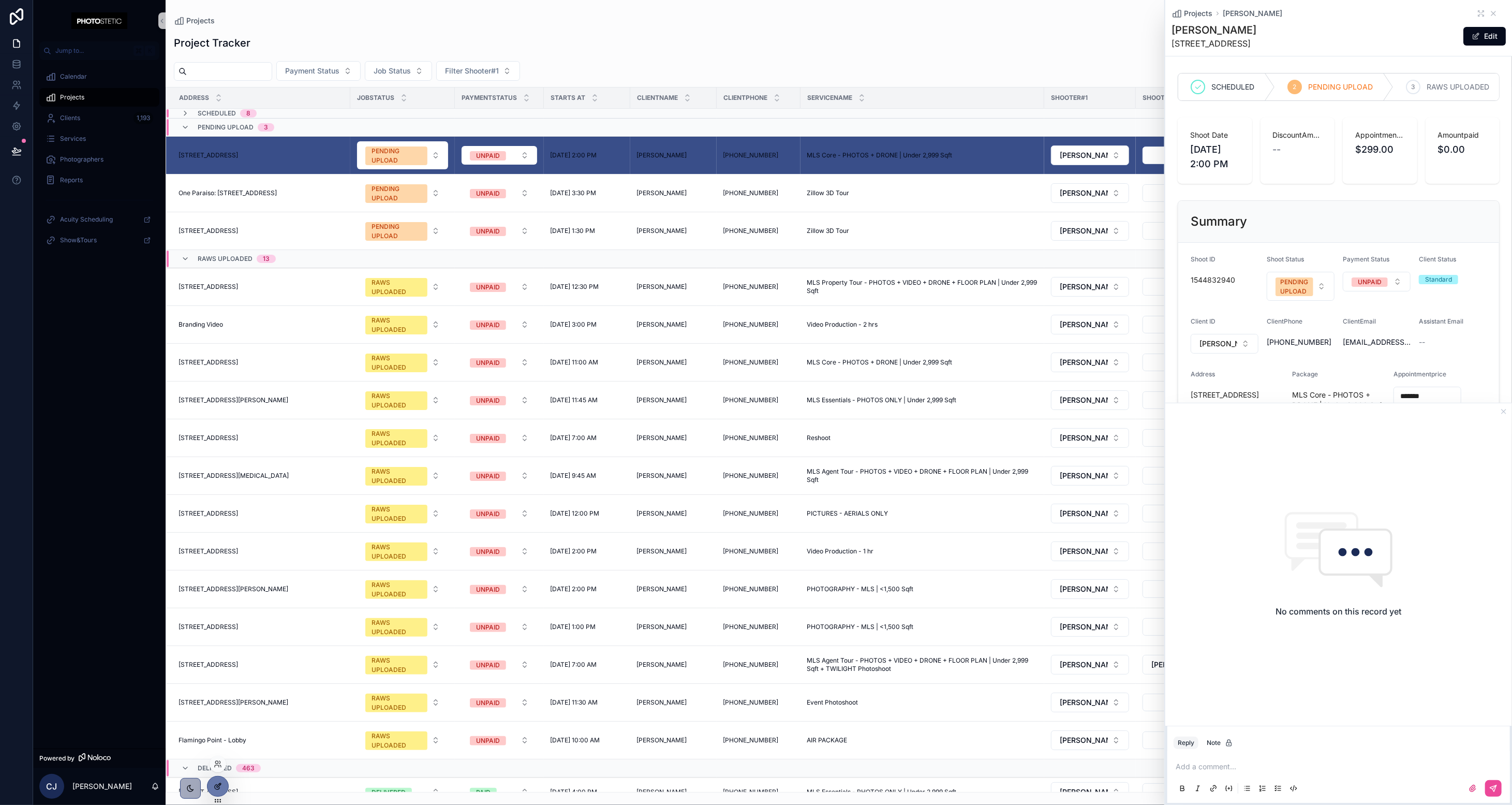
click at [220, 787] on icon at bounding box center [217, 787] width 5 height 5
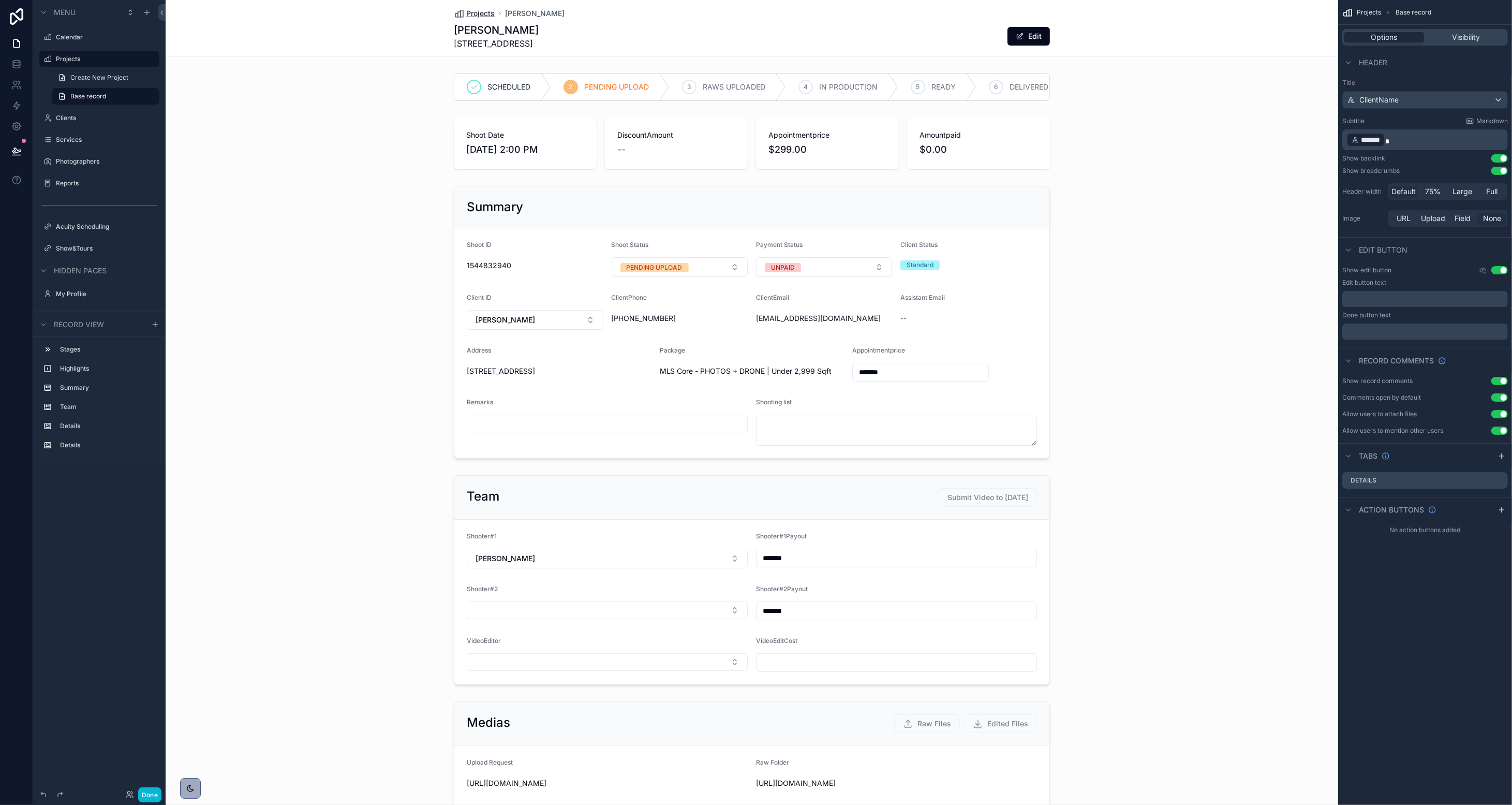
click at [481, 12] on span "Projects" at bounding box center [480, 14] width 28 height 11
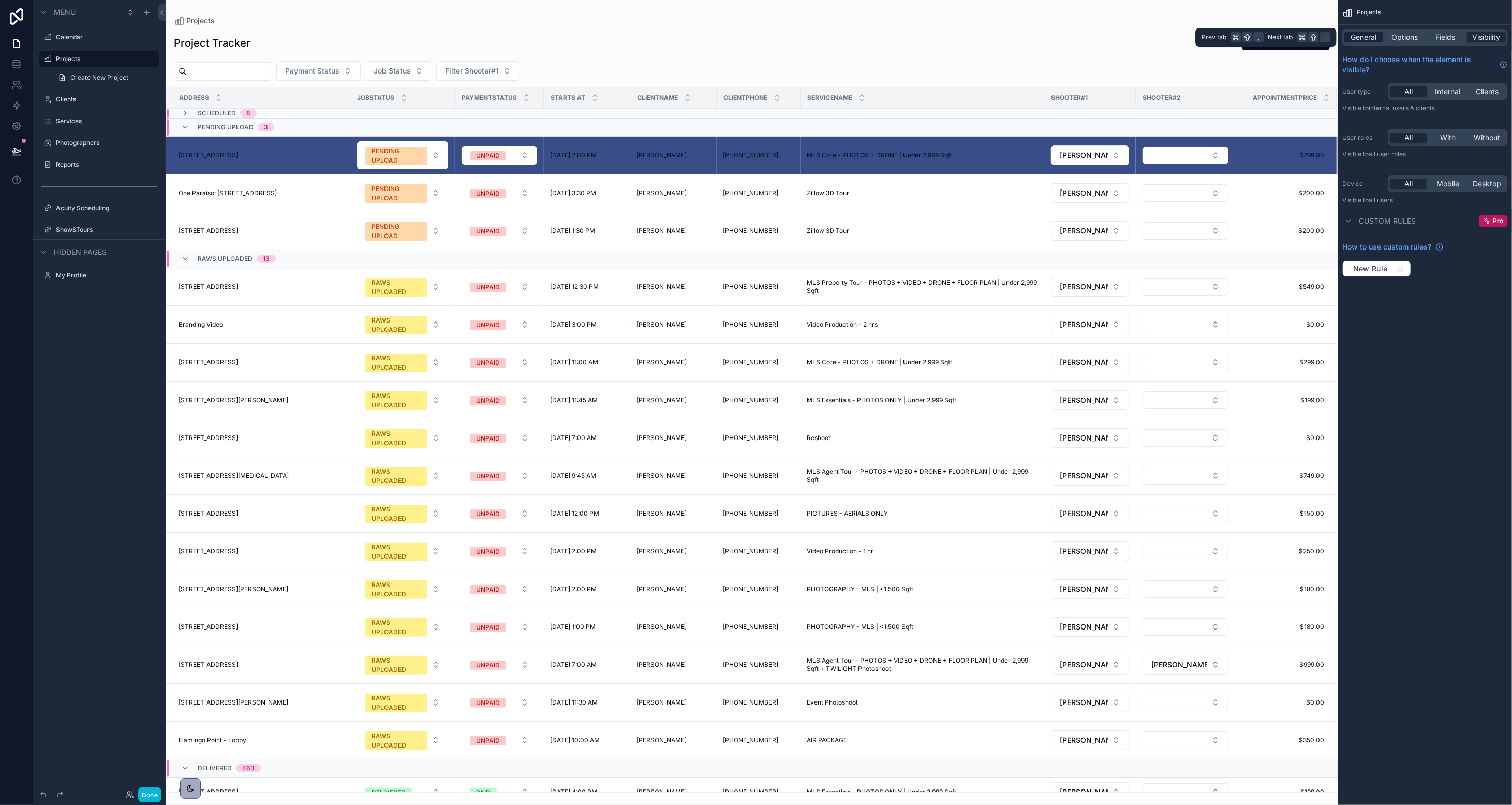
click at [841, 32] on span "General" at bounding box center [1364, 38] width 26 height 11
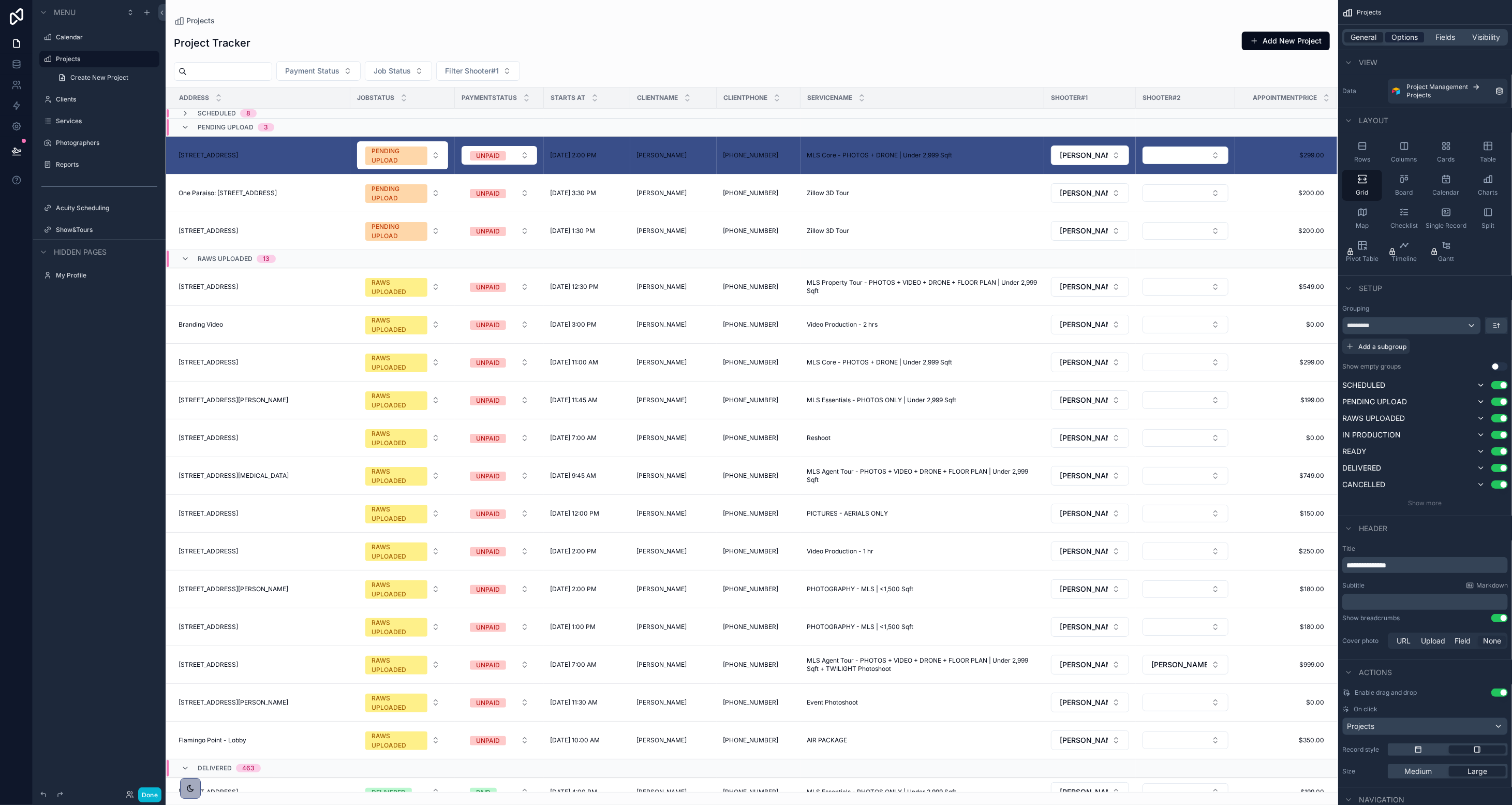
click at [841, 41] on div "Options" at bounding box center [1405, 38] width 39 height 11
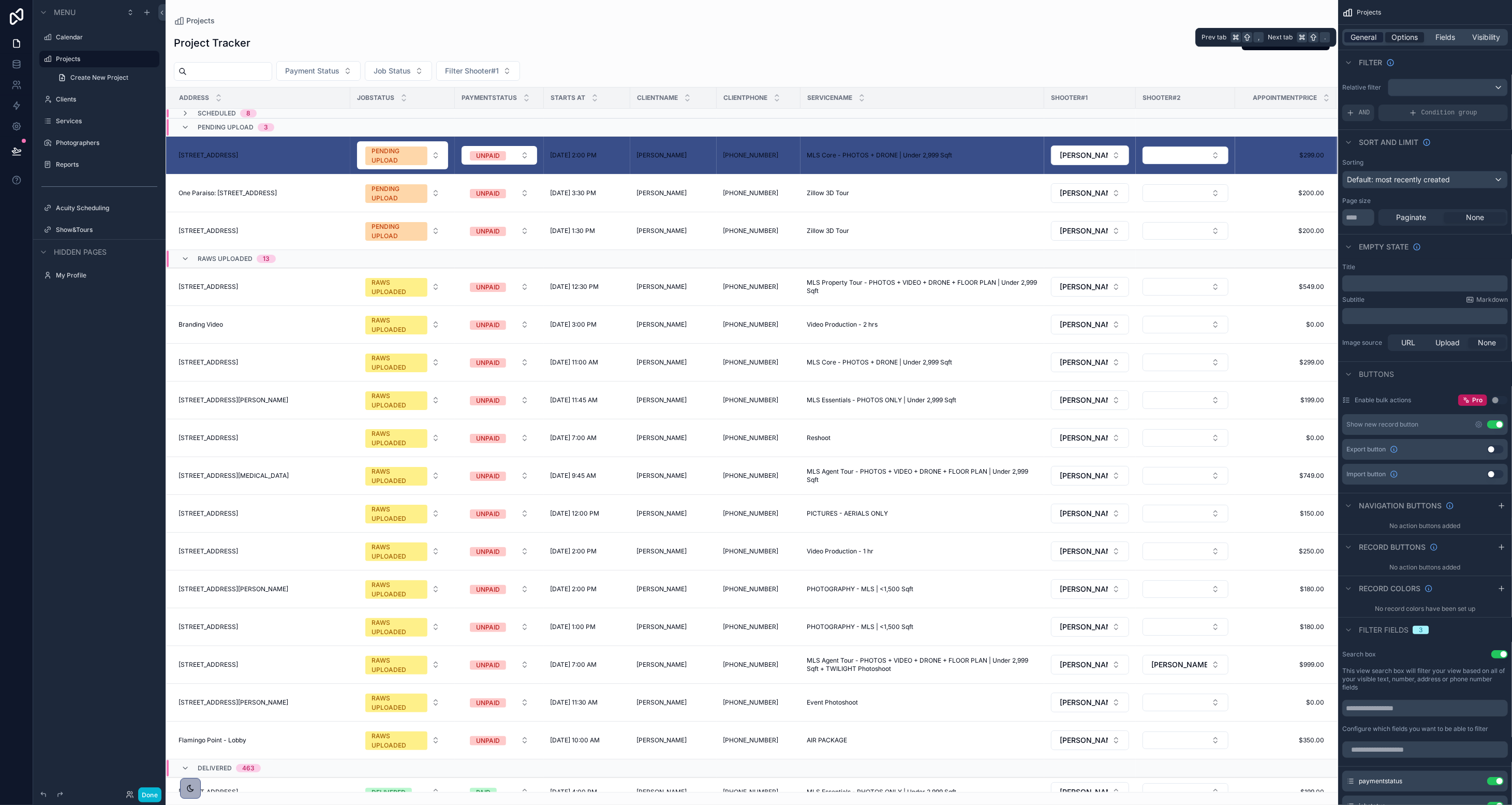
click at [841, 35] on span "General" at bounding box center [1364, 38] width 26 height 11
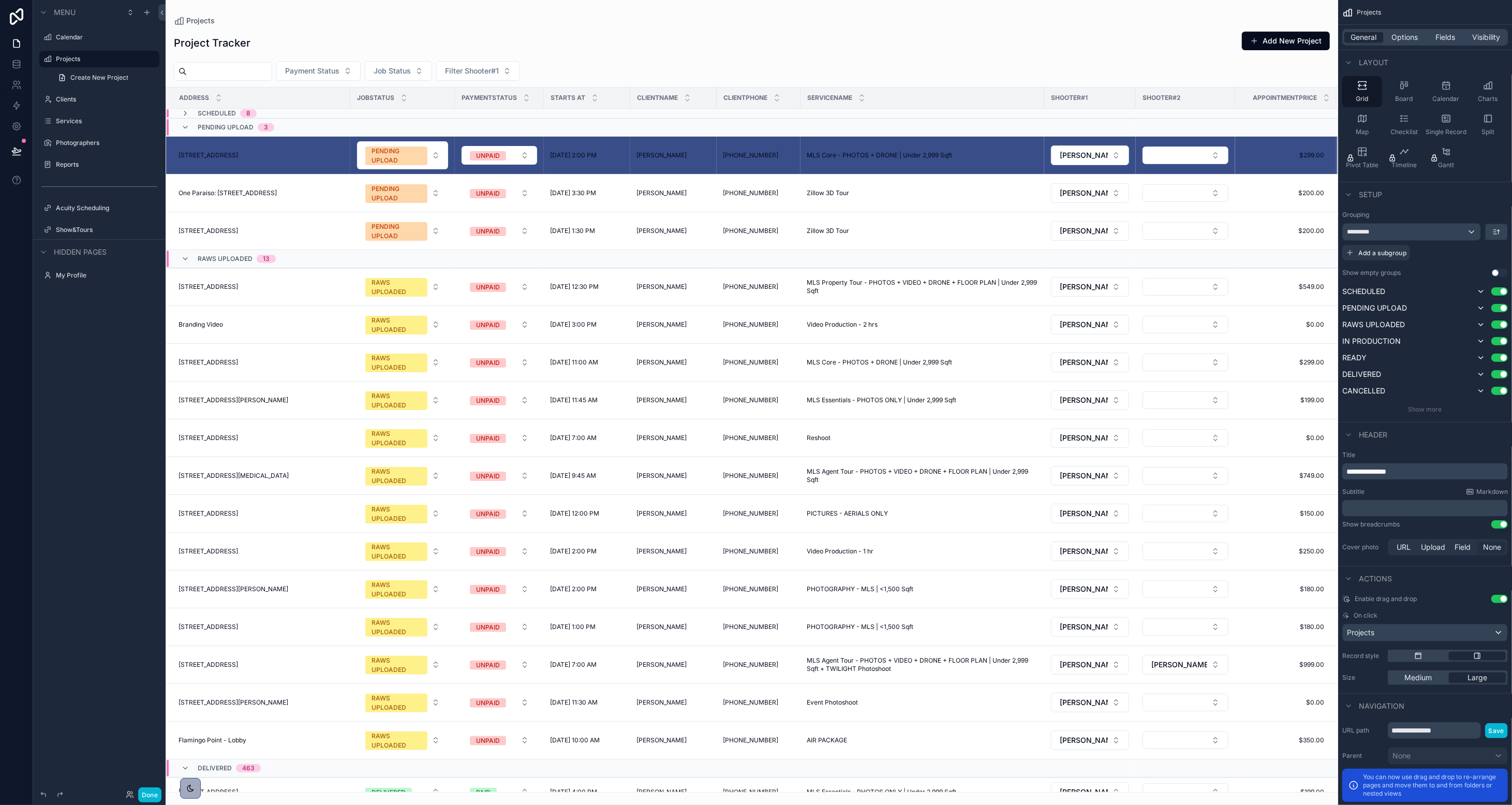
scroll to position [139, 0]
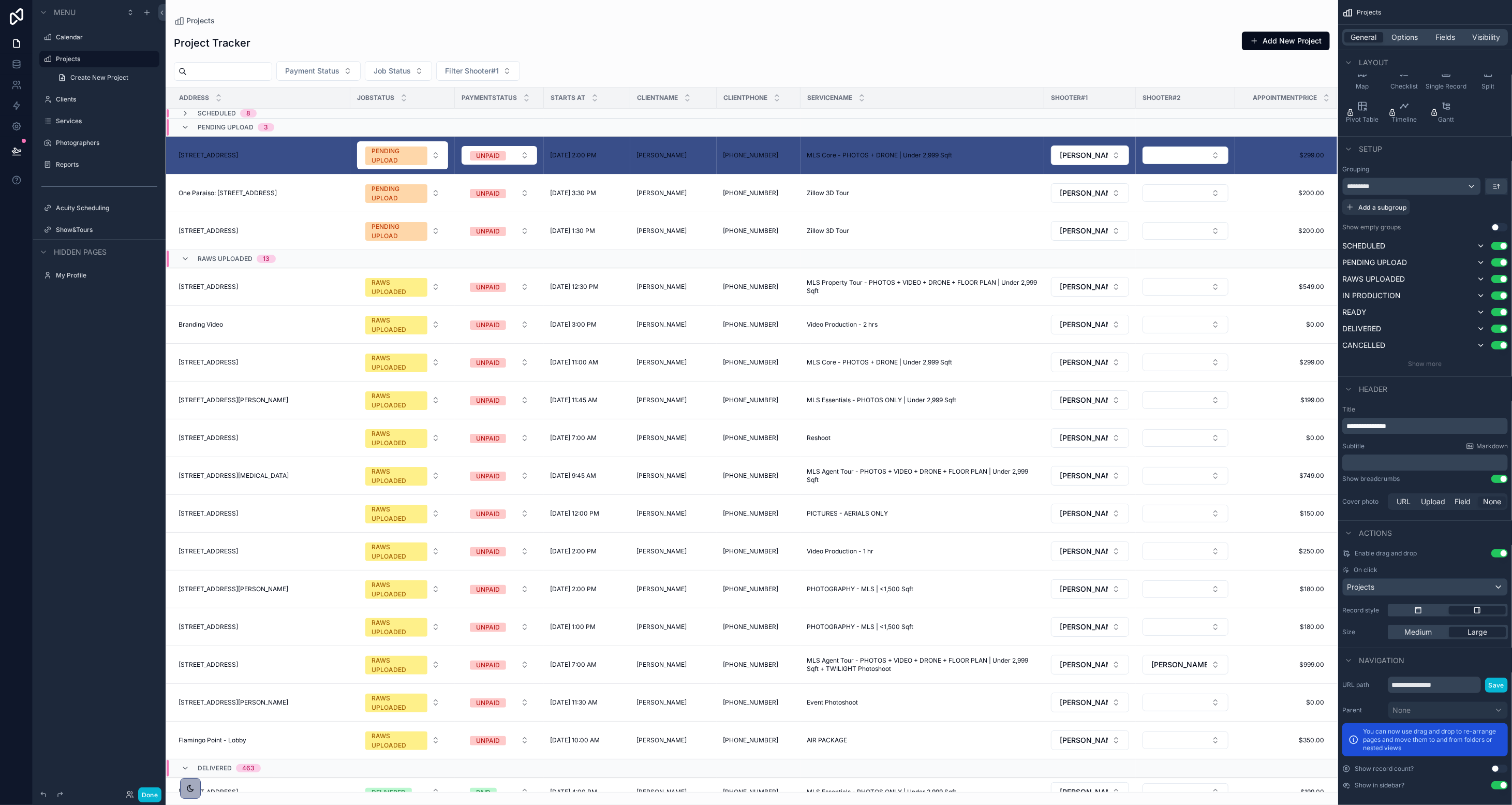
click at [421, 20] on div "Projects" at bounding box center [751, 21] width 1156 height 8
click at [425, 35] on div "Project Tracker Add New Project" at bounding box center [751, 43] width 1156 height 24
click at [832, 53] on div "Project Tracker Add New Project" at bounding box center [751, 43] width 1156 height 24
click at [201, 42] on h1 "Project Tracker" at bounding box center [212, 43] width 76 height 15
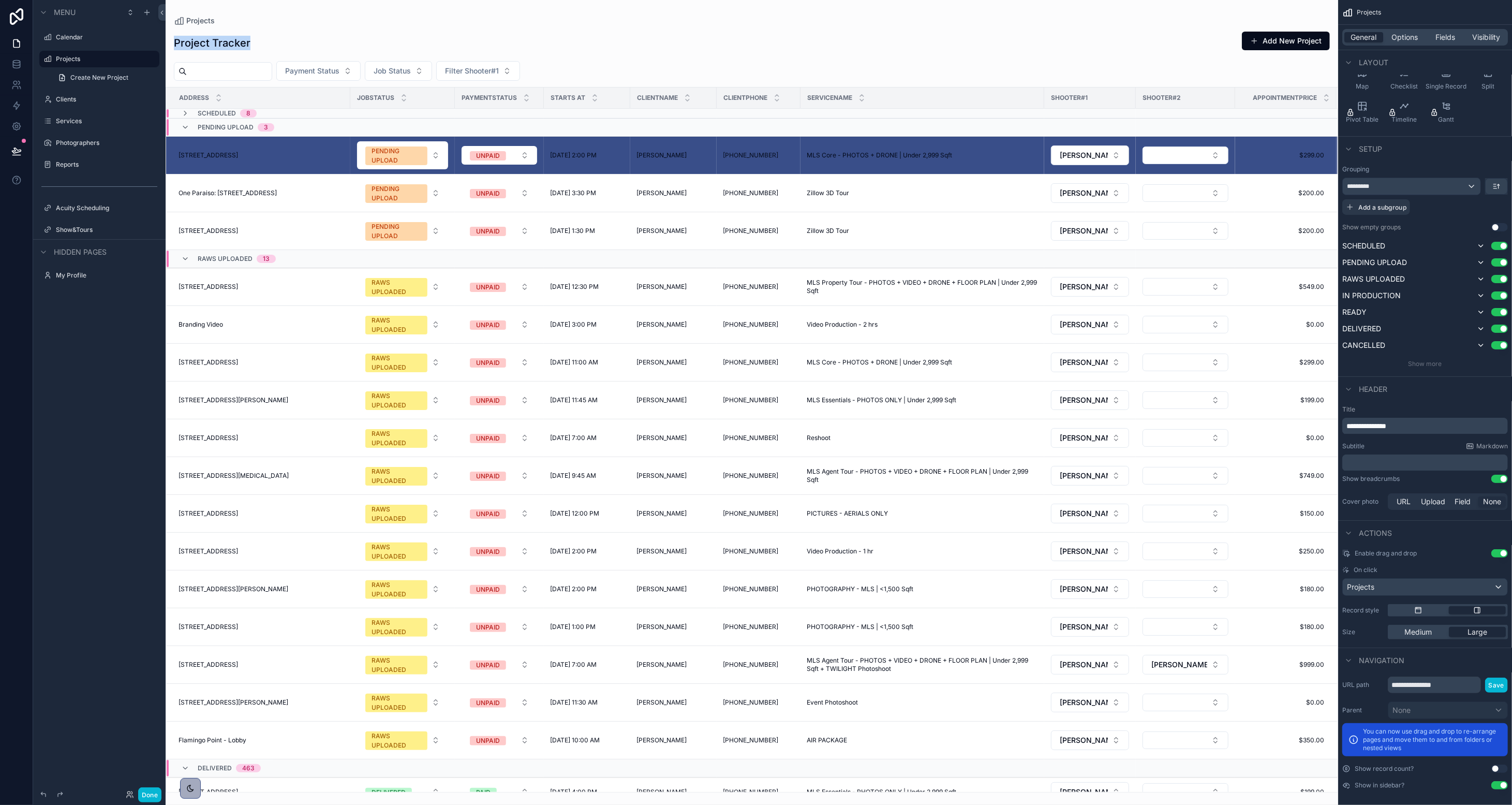
click at [201, 42] on h1 "Project Tracker" at bounding box center [212, 43] width 76 height 15
click at [841, 39] on span "Options" at bounding box center [1405, 38] width 26 height 11
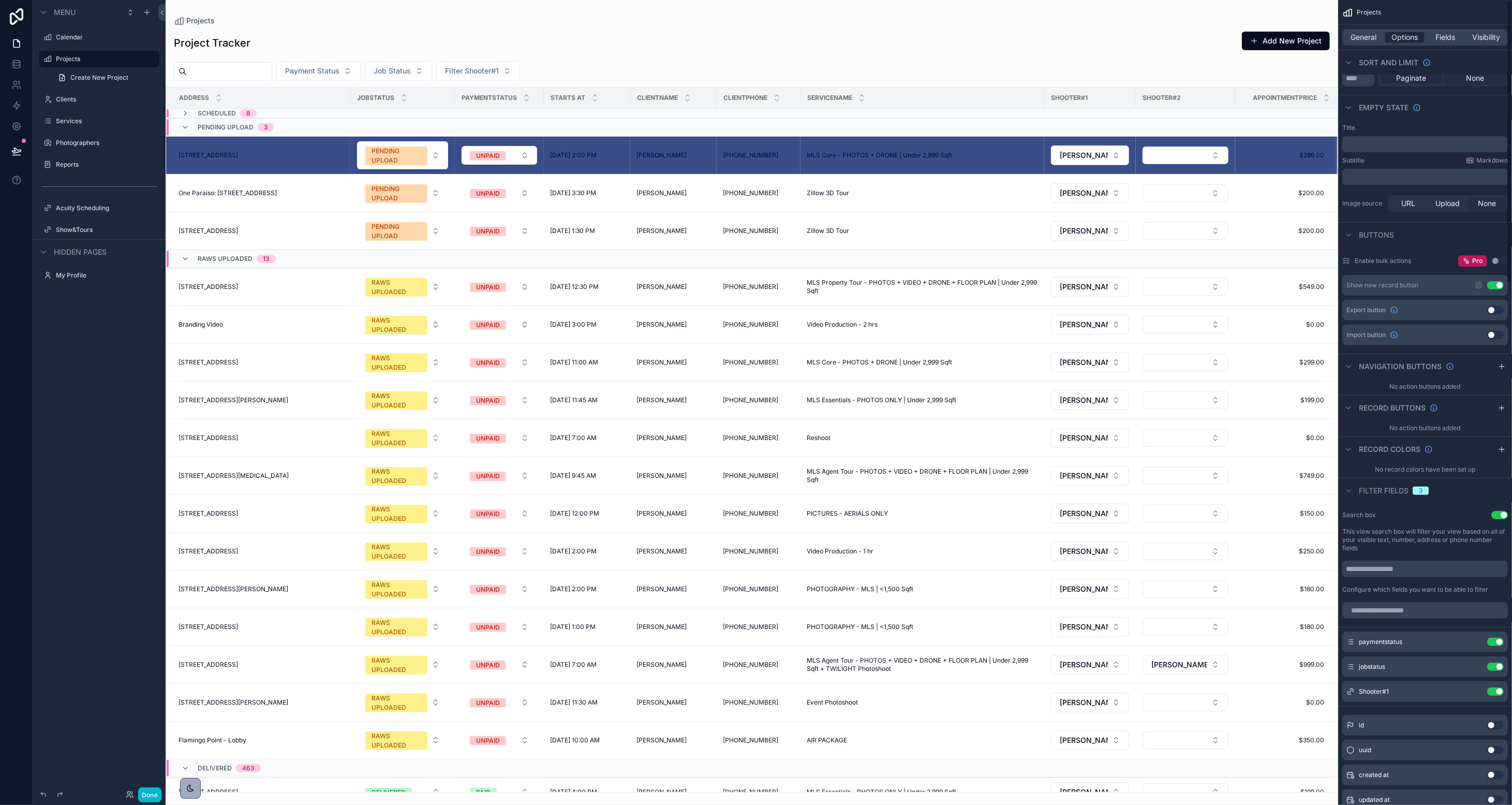
scroll to position [0, 0]
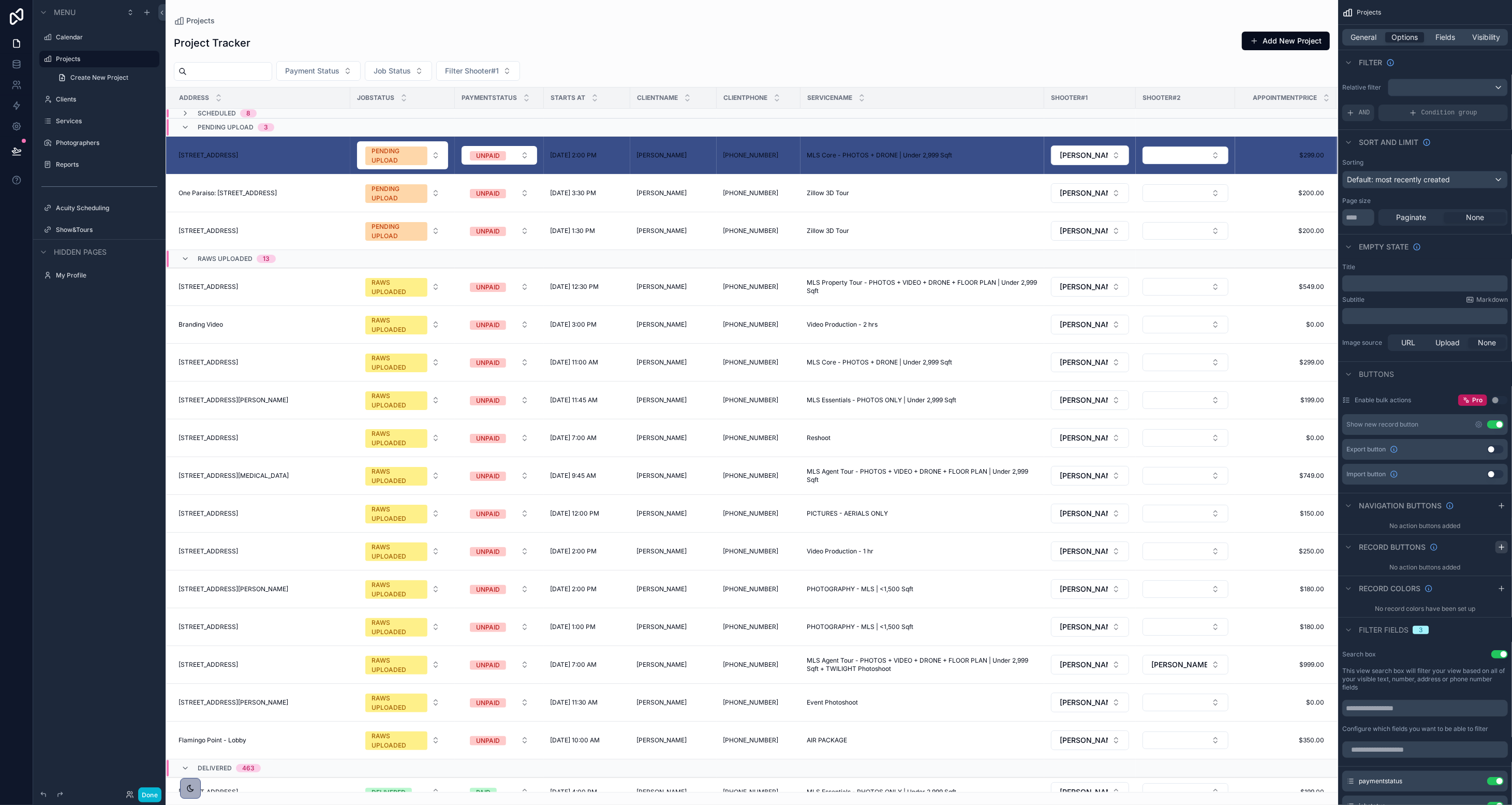
click at [841, 543] on icon "scrollable content" at bounding box center [1501, 547] width 8 height 8
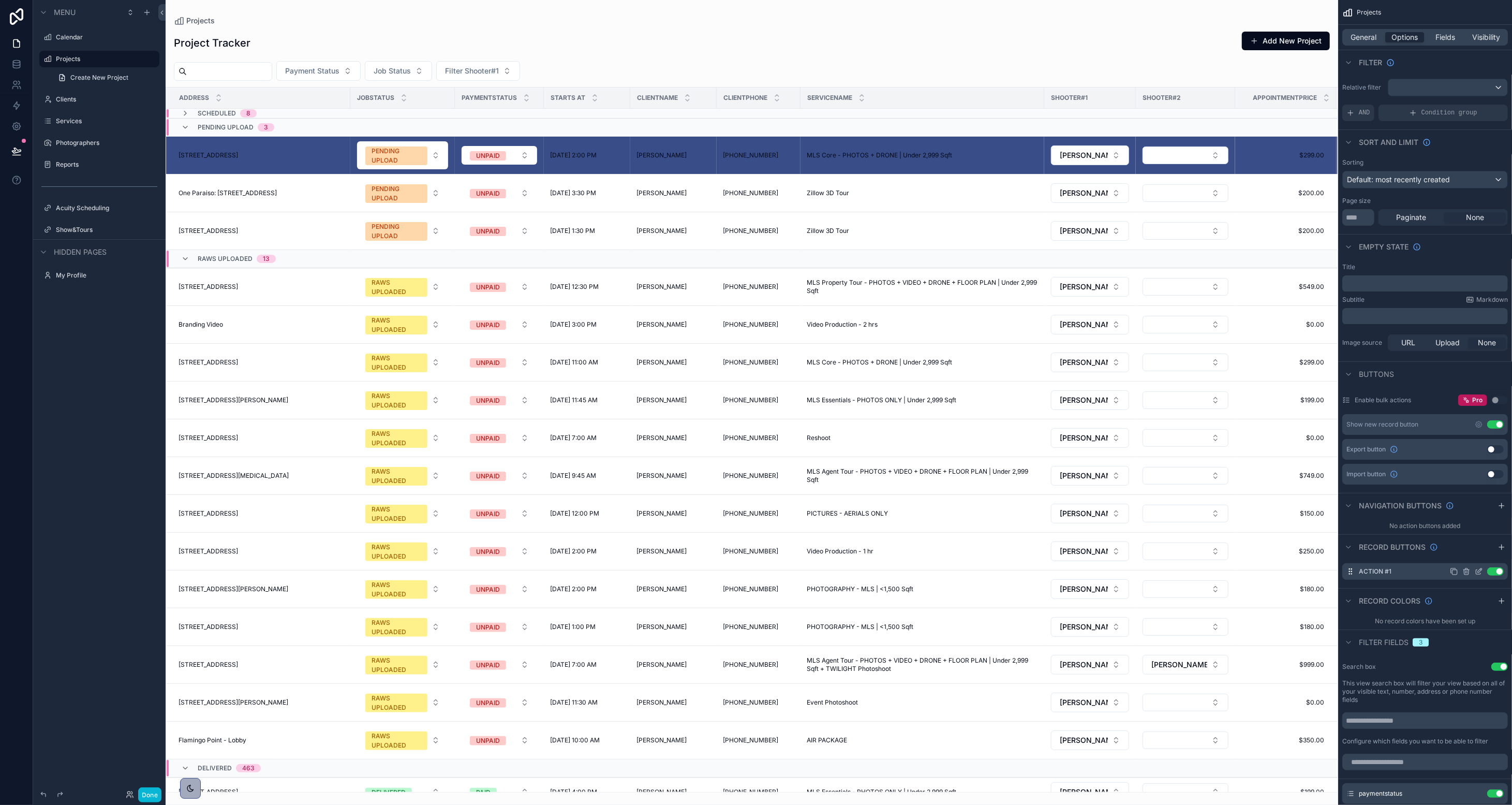
click at [841, 571] on icon "scrollable content" at bounding box center [1479, 571] width 8 height 8
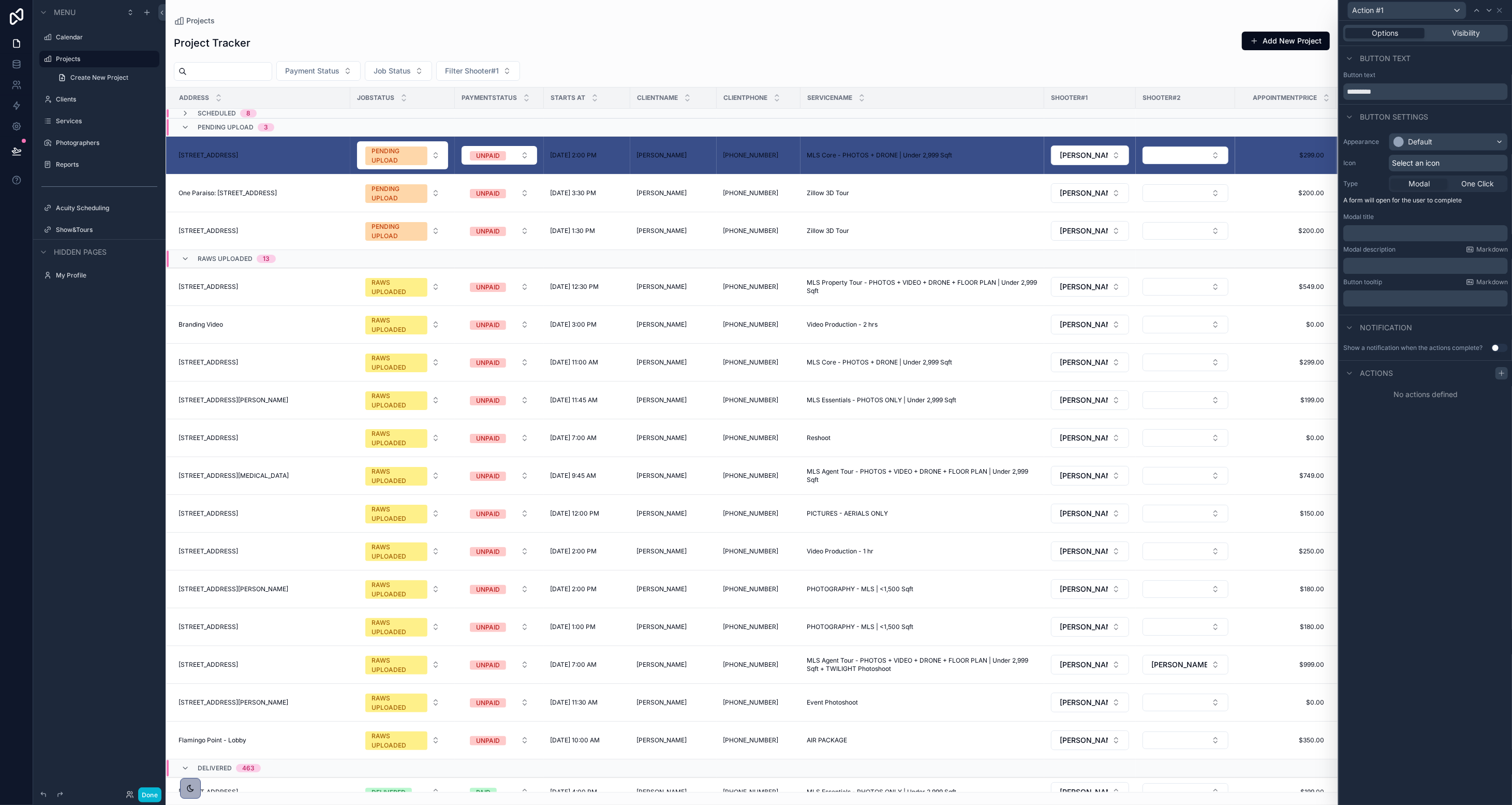
click at [841, 370] on icon at bounding box center [1501, 373] width 8 height 8
click at [841, 411] on div "Select a type" at bounding box center [1426, 415] width 155 height 16
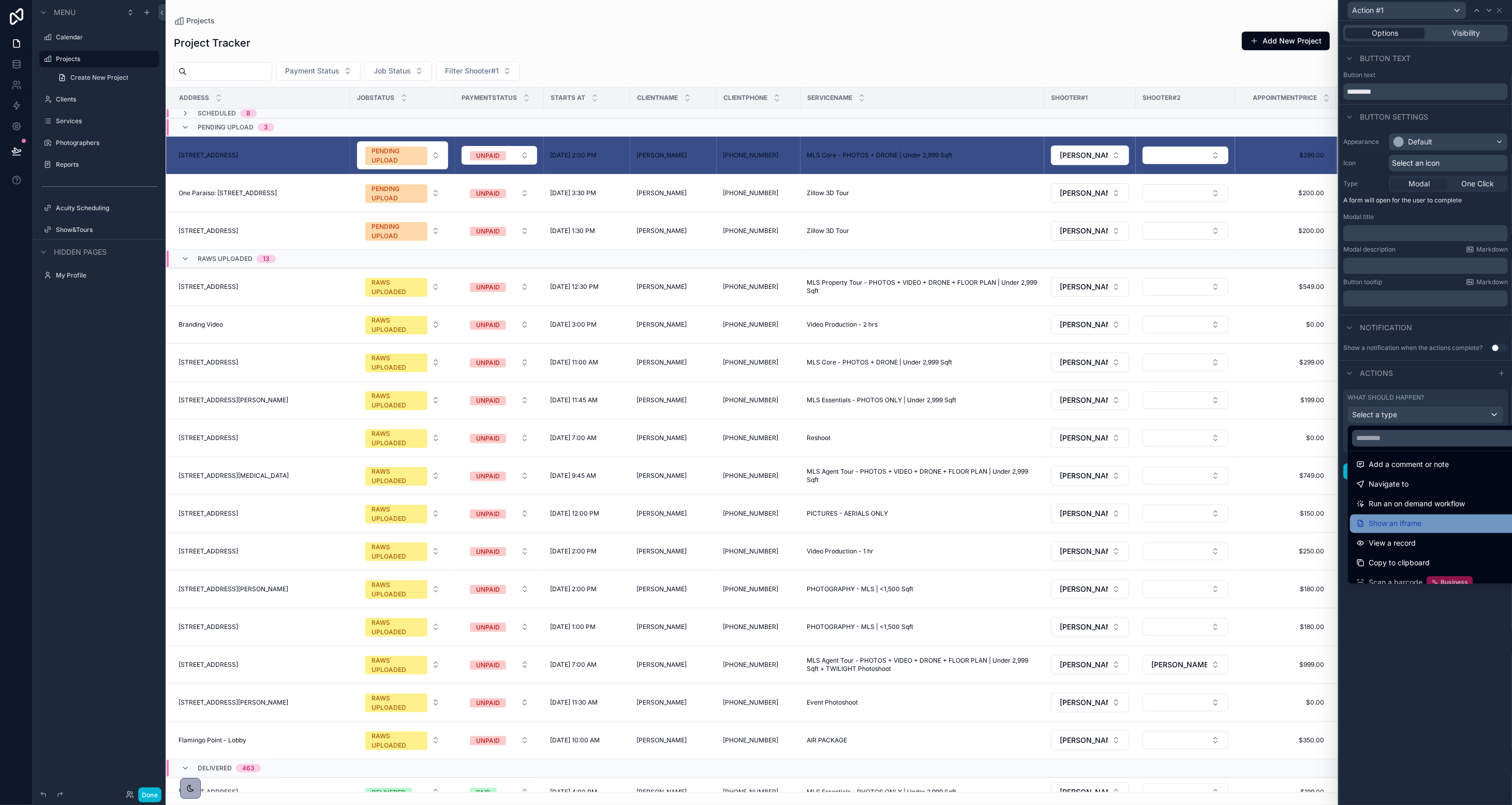
scroll to position [109, 0]
click at [841, 570] on span "Show message" at bounding box center [1394, 576] width 51 height 12
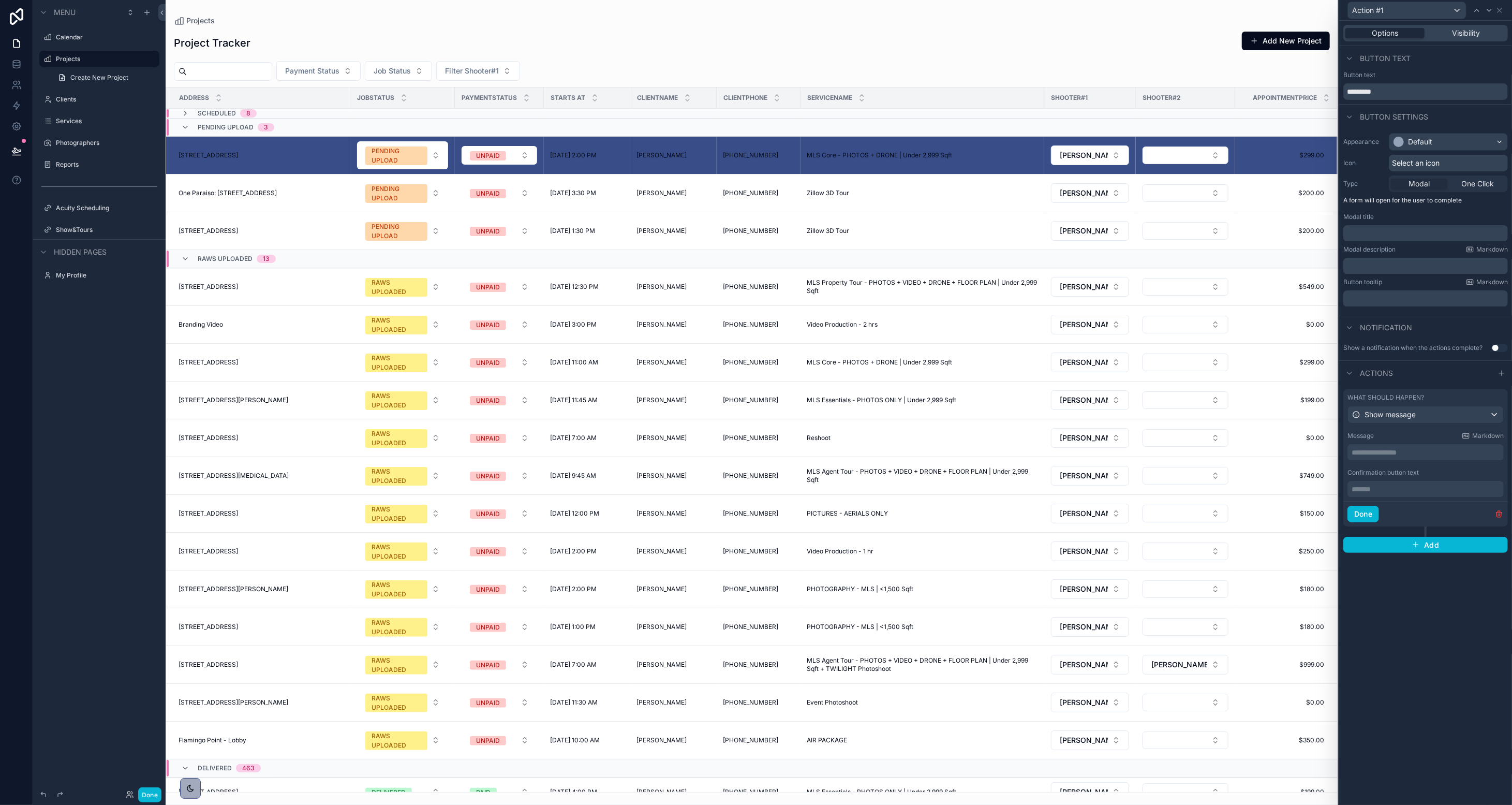
click at [841, 413] on span "Show message" at bounding box center [1390, 415] width 51 height 11
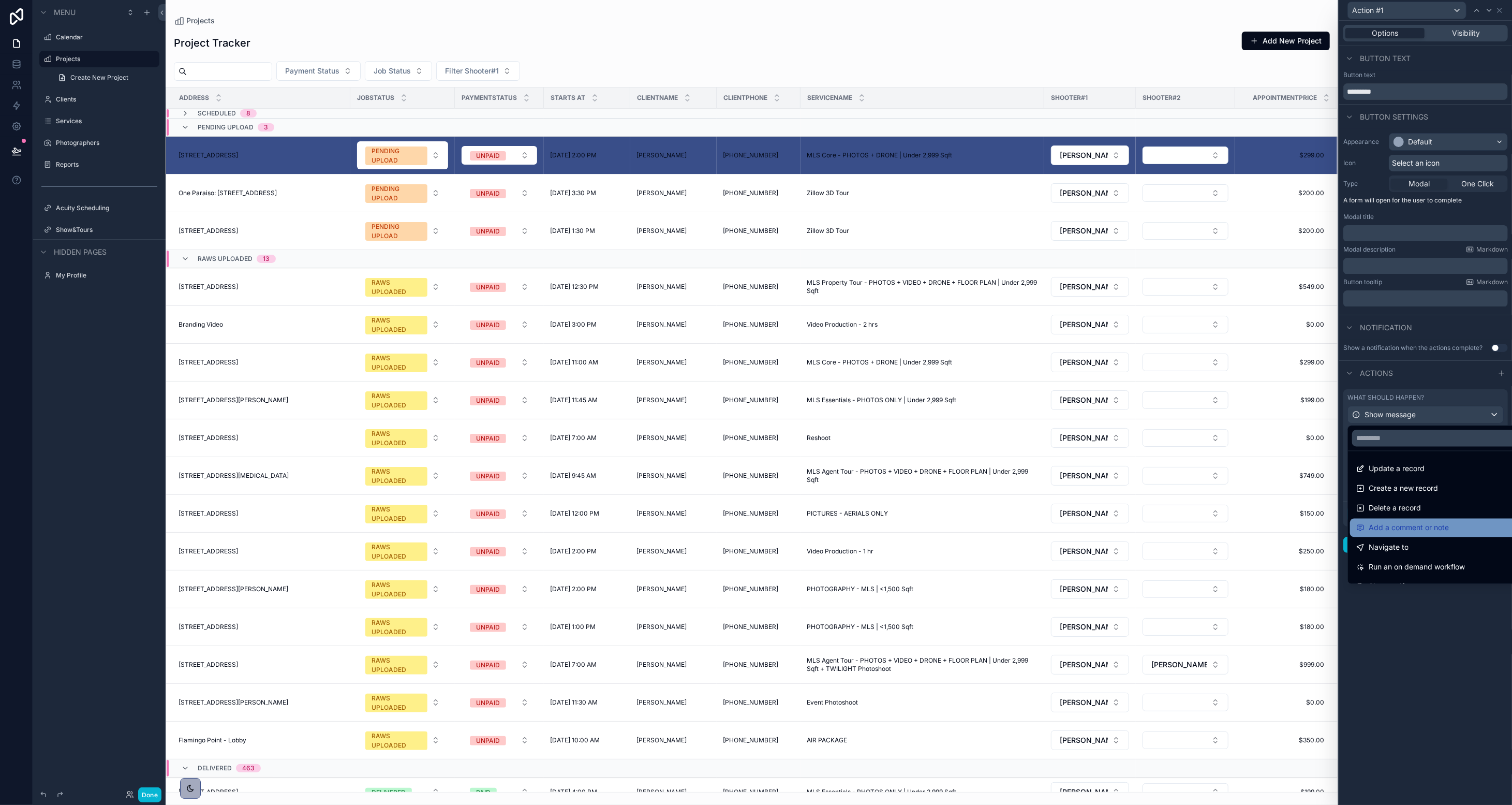
click at [841, 525] on span "Add a comment or note" at bounding box center [1409, 528] width 80 height 12
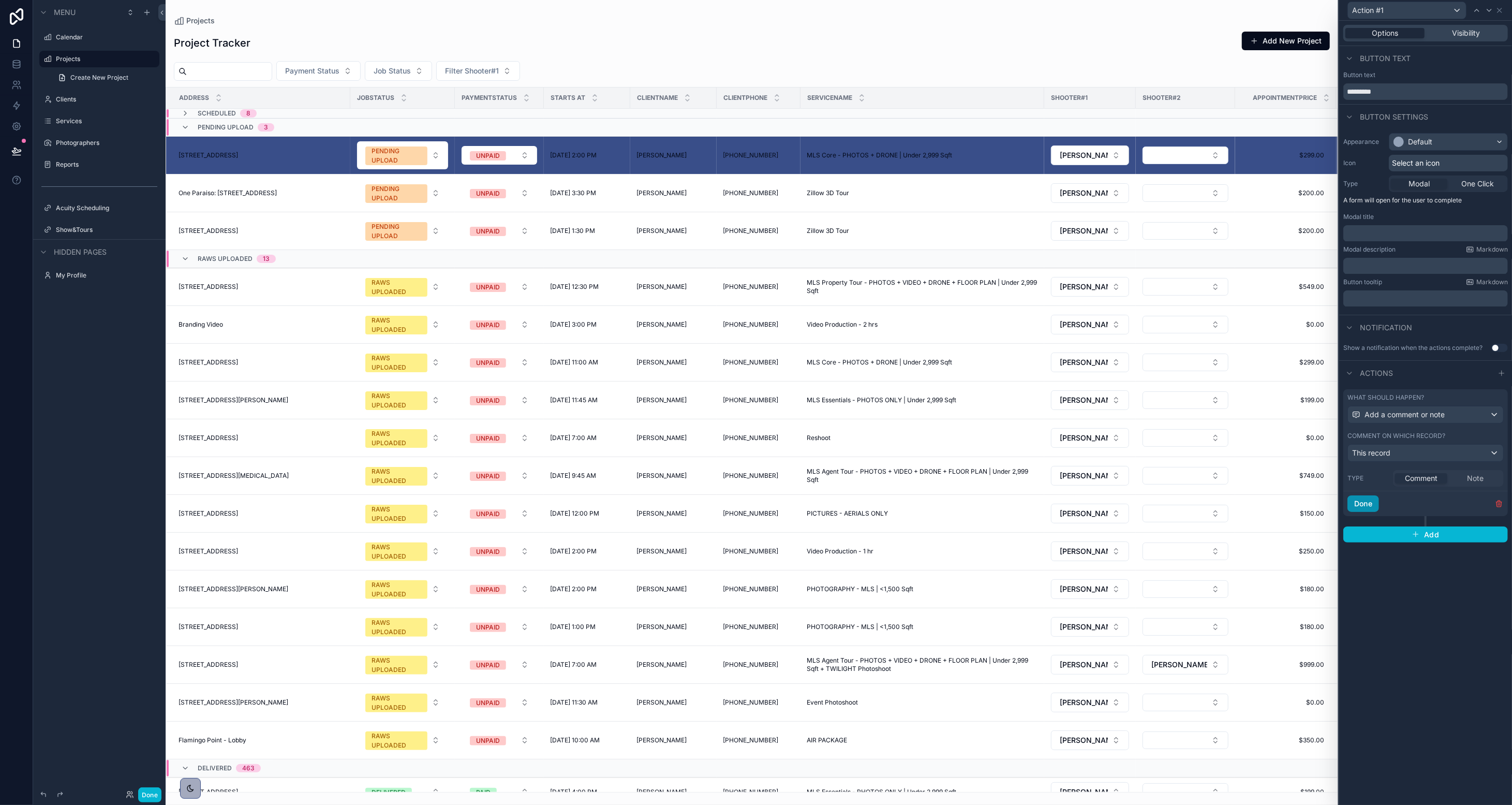
click at [841, 501] on button "Done" at bounding box center [1364, 504] width 32 height 16
click at [841, 177] on span "Action #1" at bounding box center [1313, 174] width 41 height 16
click at [841, 9] on icon at bounding box center [1500, 11] width 8 height 8
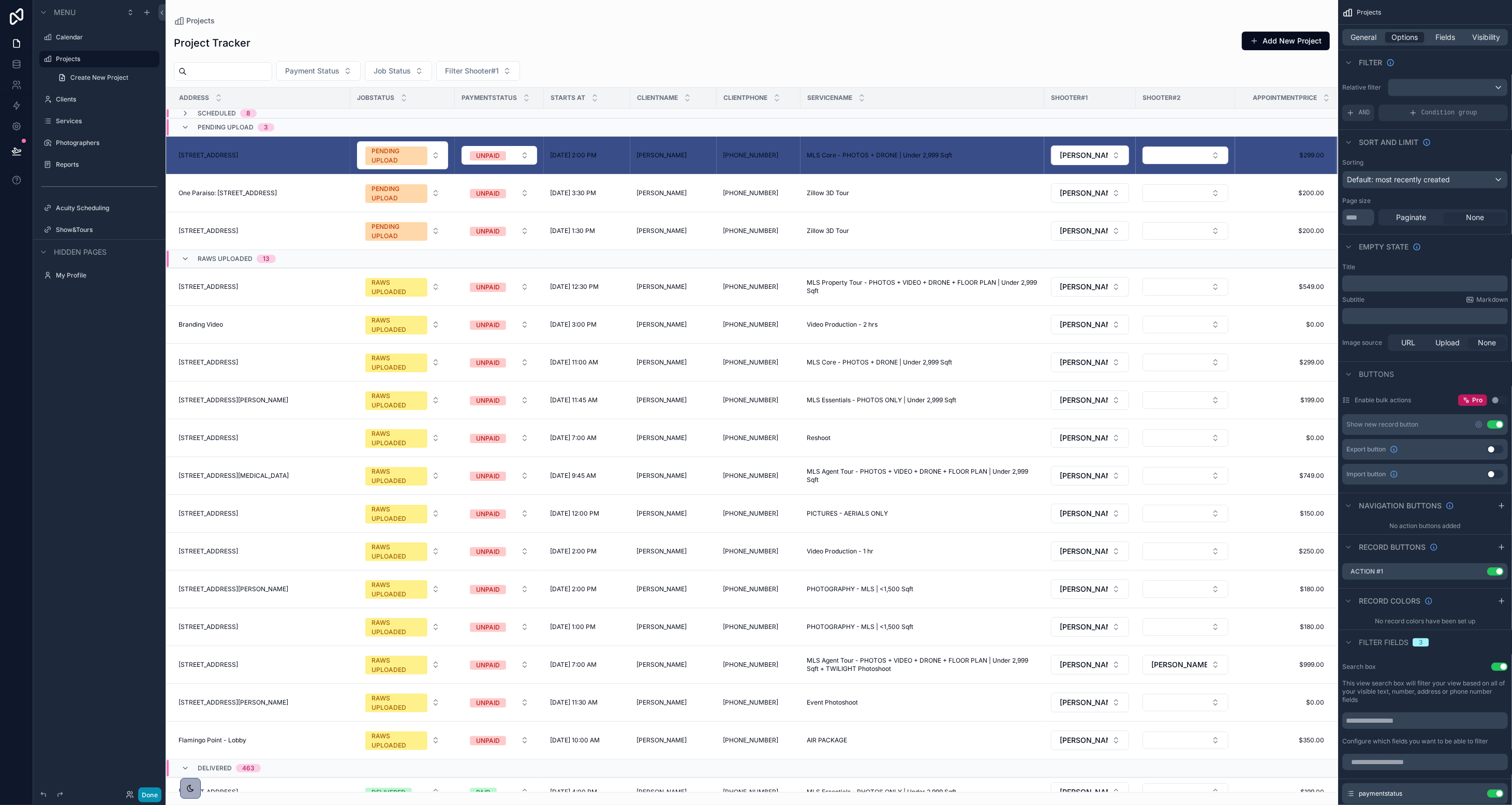
click at [156, 791] on button "Done" at bounding box center [150, 795] width 23 height 15
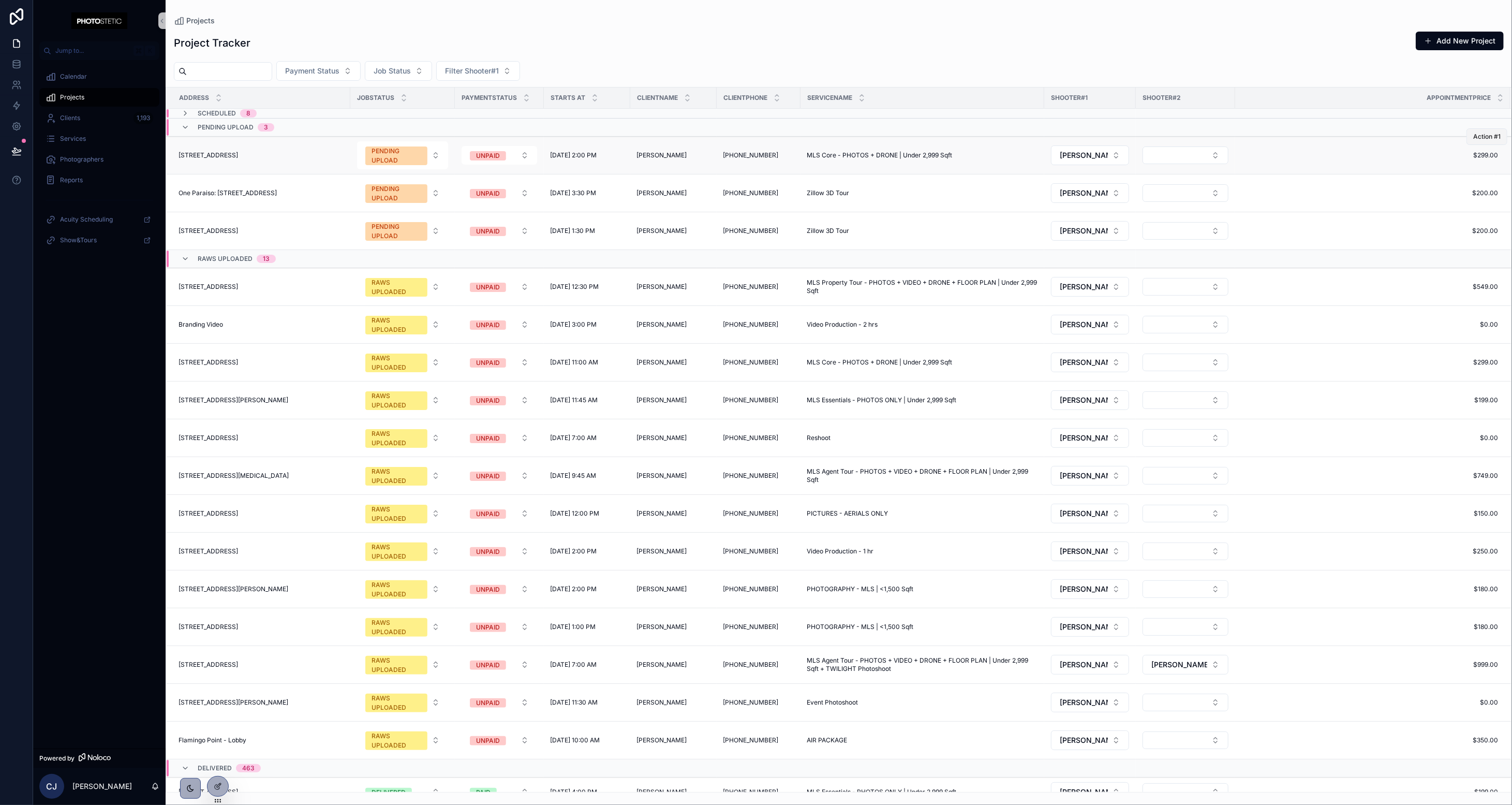
click at [841, 136] on span "Action #1" at bounding box center [1487, 137] width 28 height 8
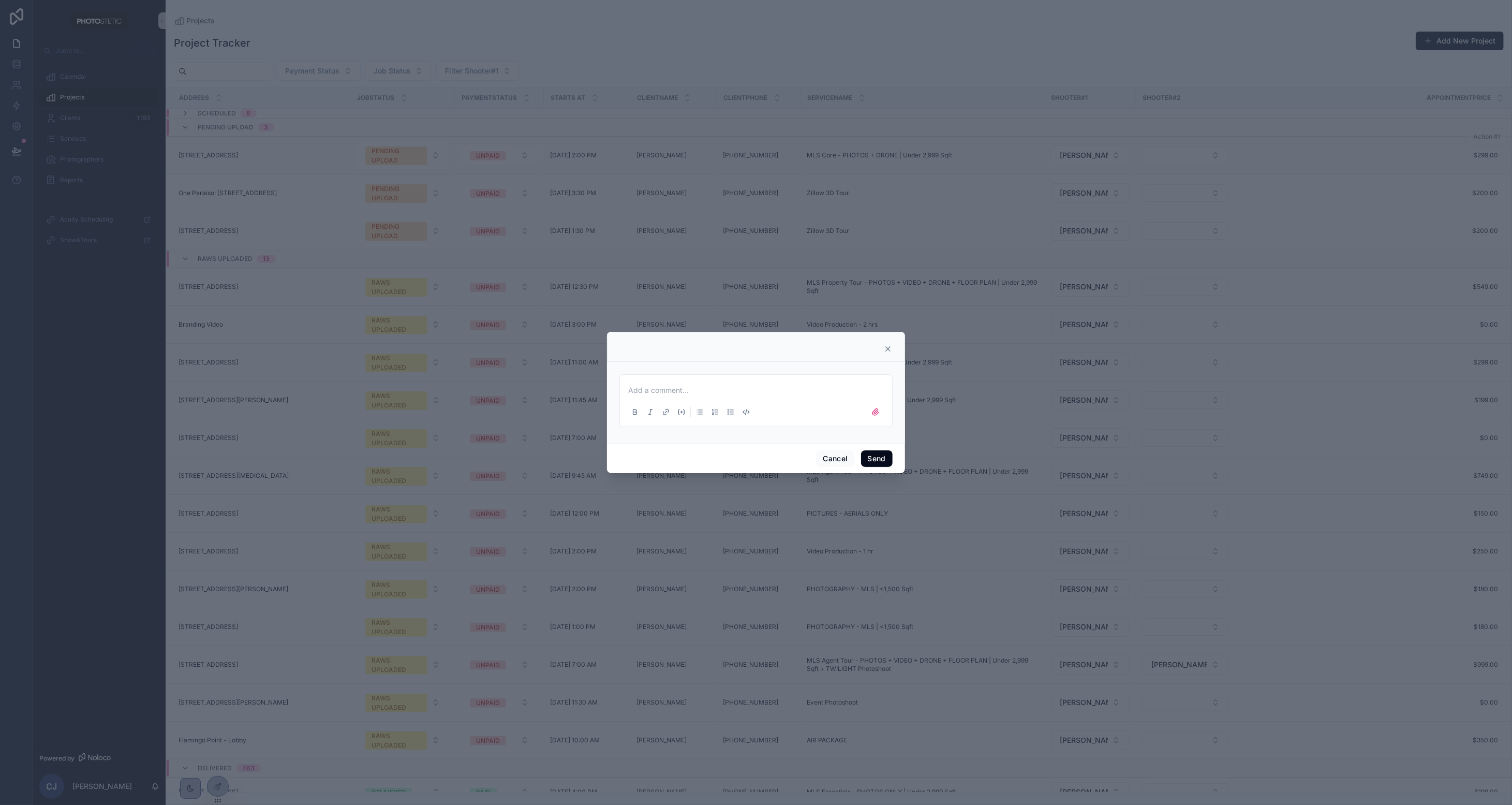
click at [841, 346] on icon at bounding box center [888, 349] width 8 height 8
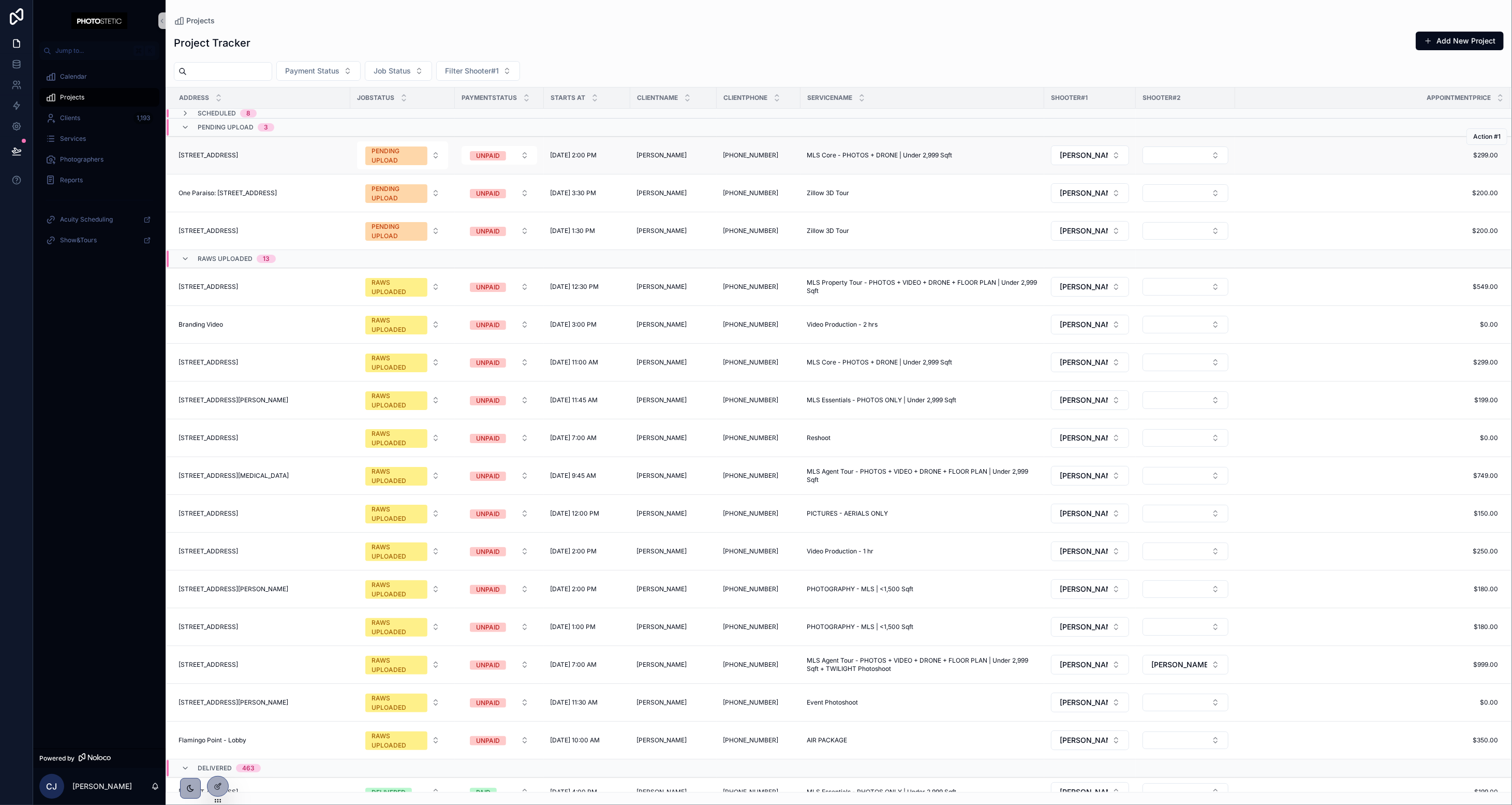
click at [328, 156] on div "[STREET_ADDRESS] [STREET_ADDRESS]" at bounding box center [261, 155] width 166 height 8
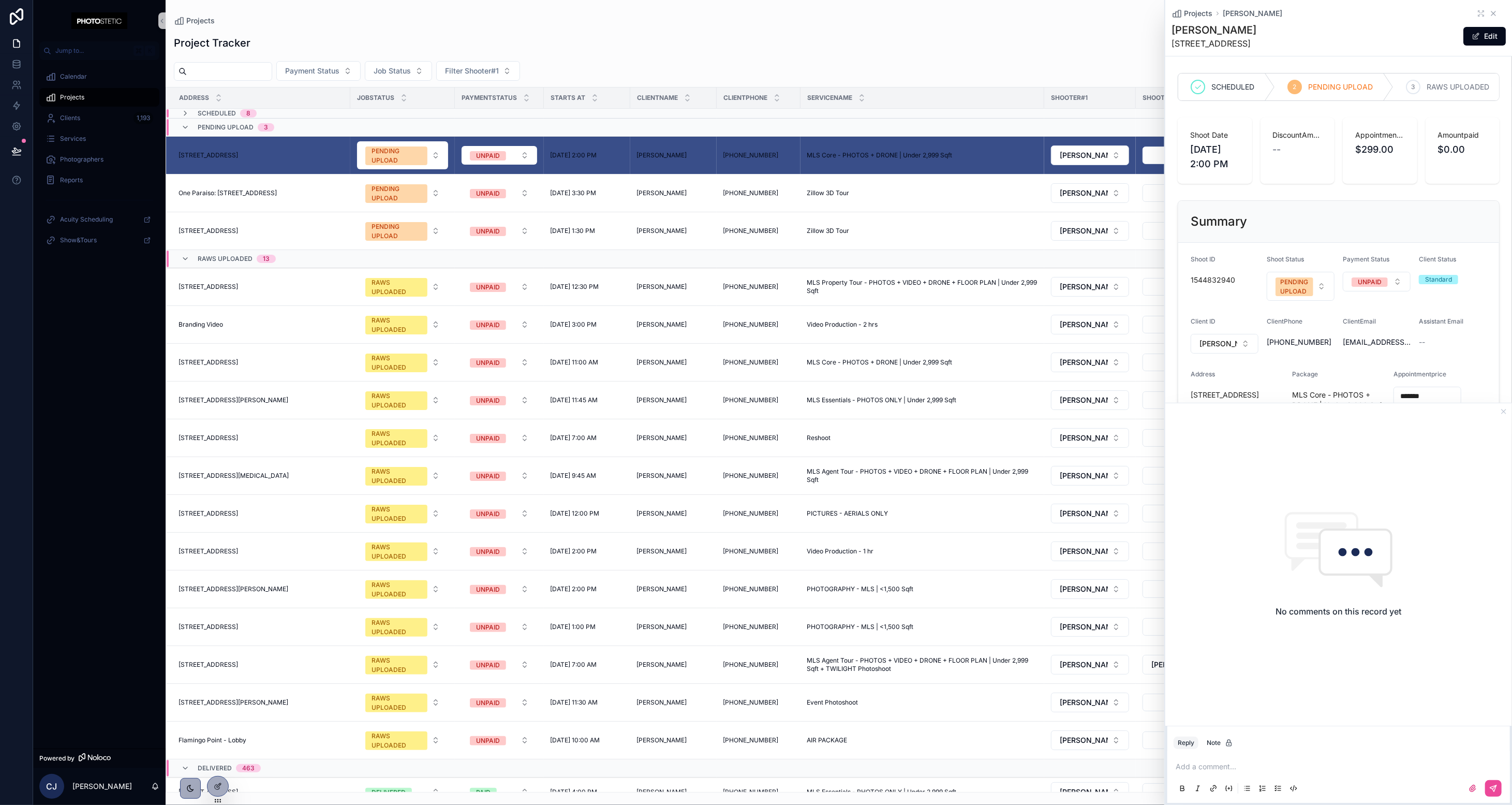
click at [841, 15] on icon "scrollable content" at bounding box center [1493, 13] width 4 height 4
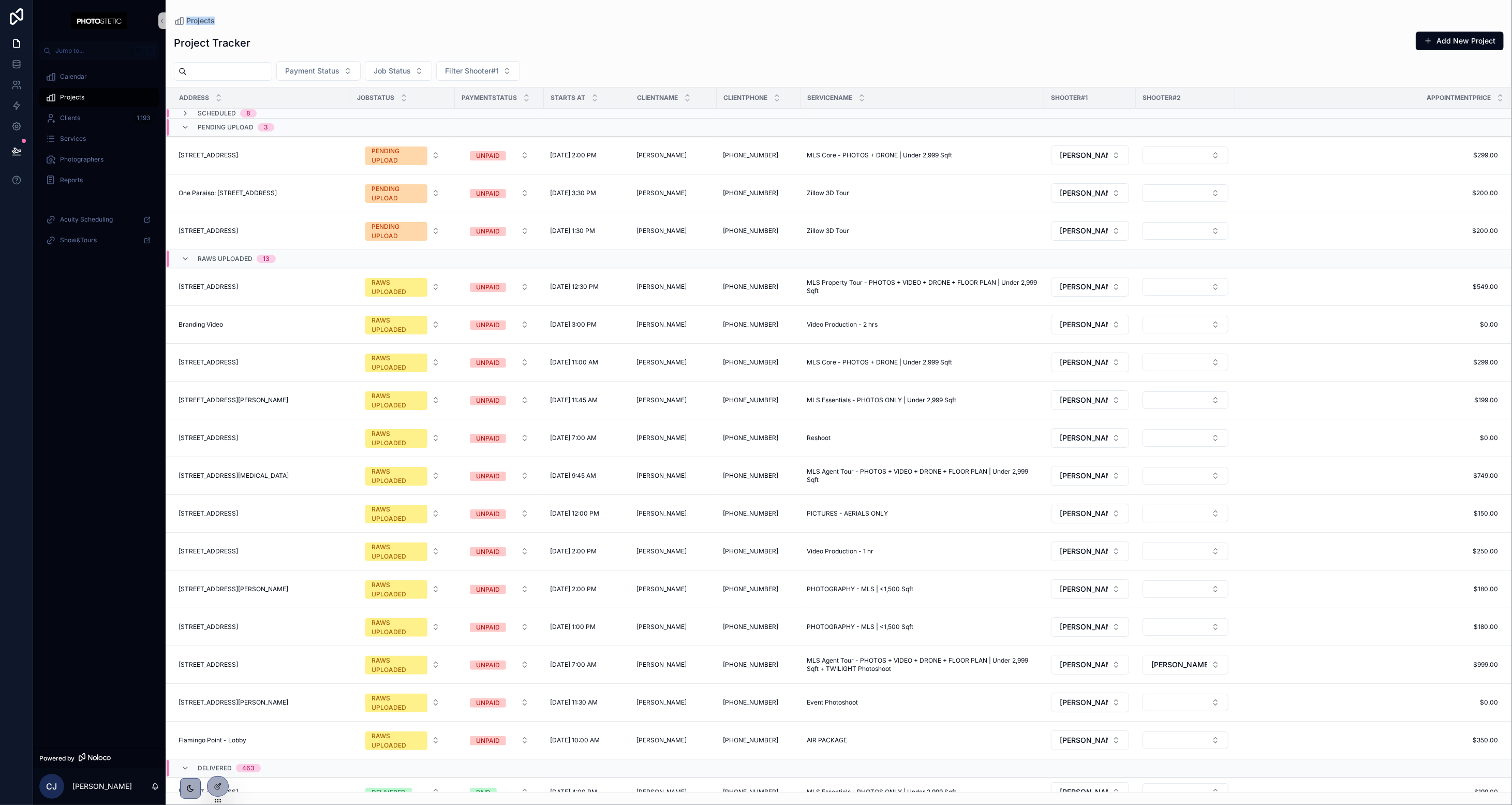
click at [841, 15] on div "Projects Project Tracker Add New Project Payment Status Job Status Filter Shoot…" at bounding box center [839, 396] width 1346 height 793
click at [841, 140] on span "Action #1" at bounding box center [1487, 137] width 28 height 8
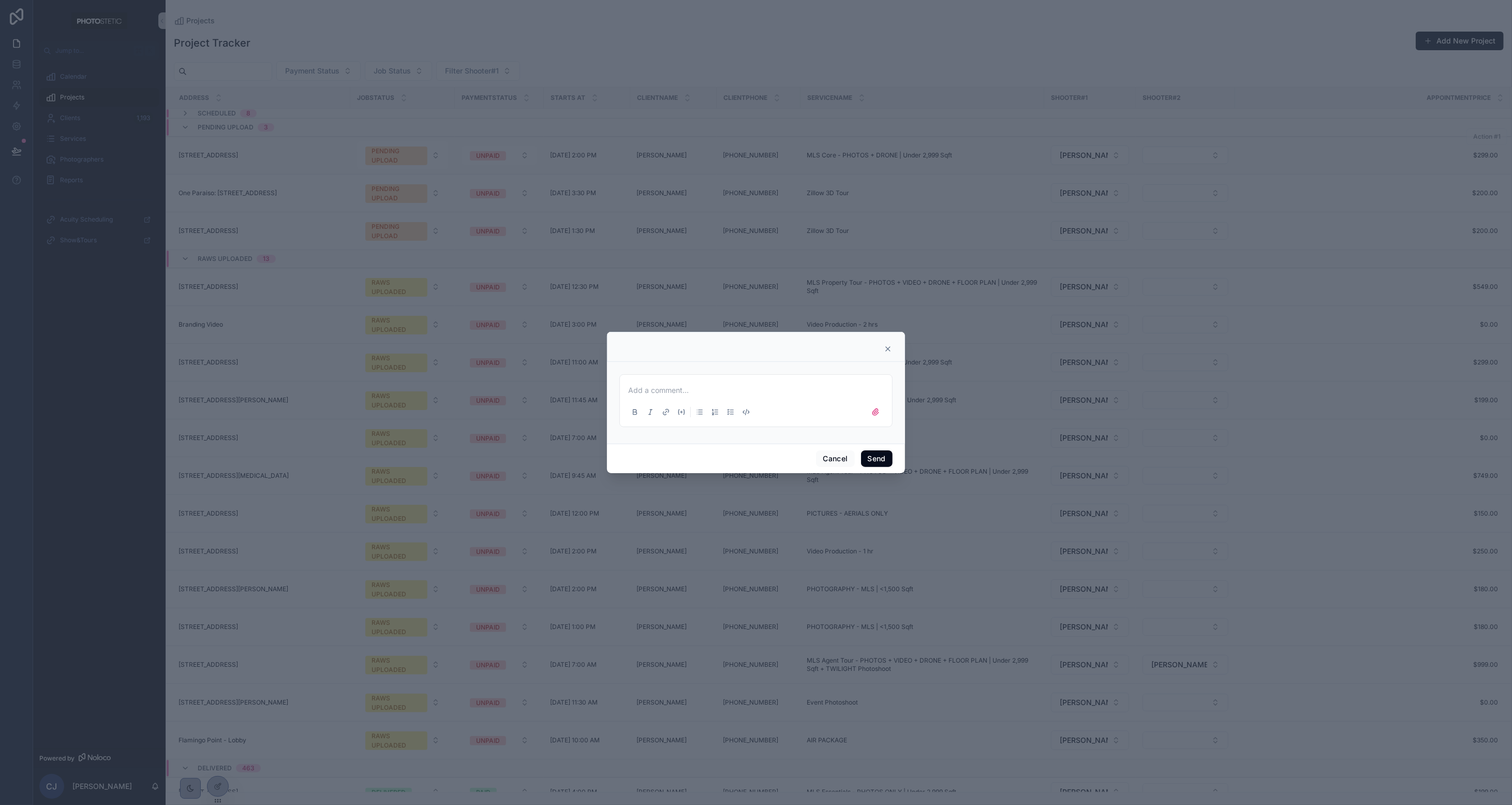
click at [841, 350] on icon at bounding box center [888, 349] width 8 height 8
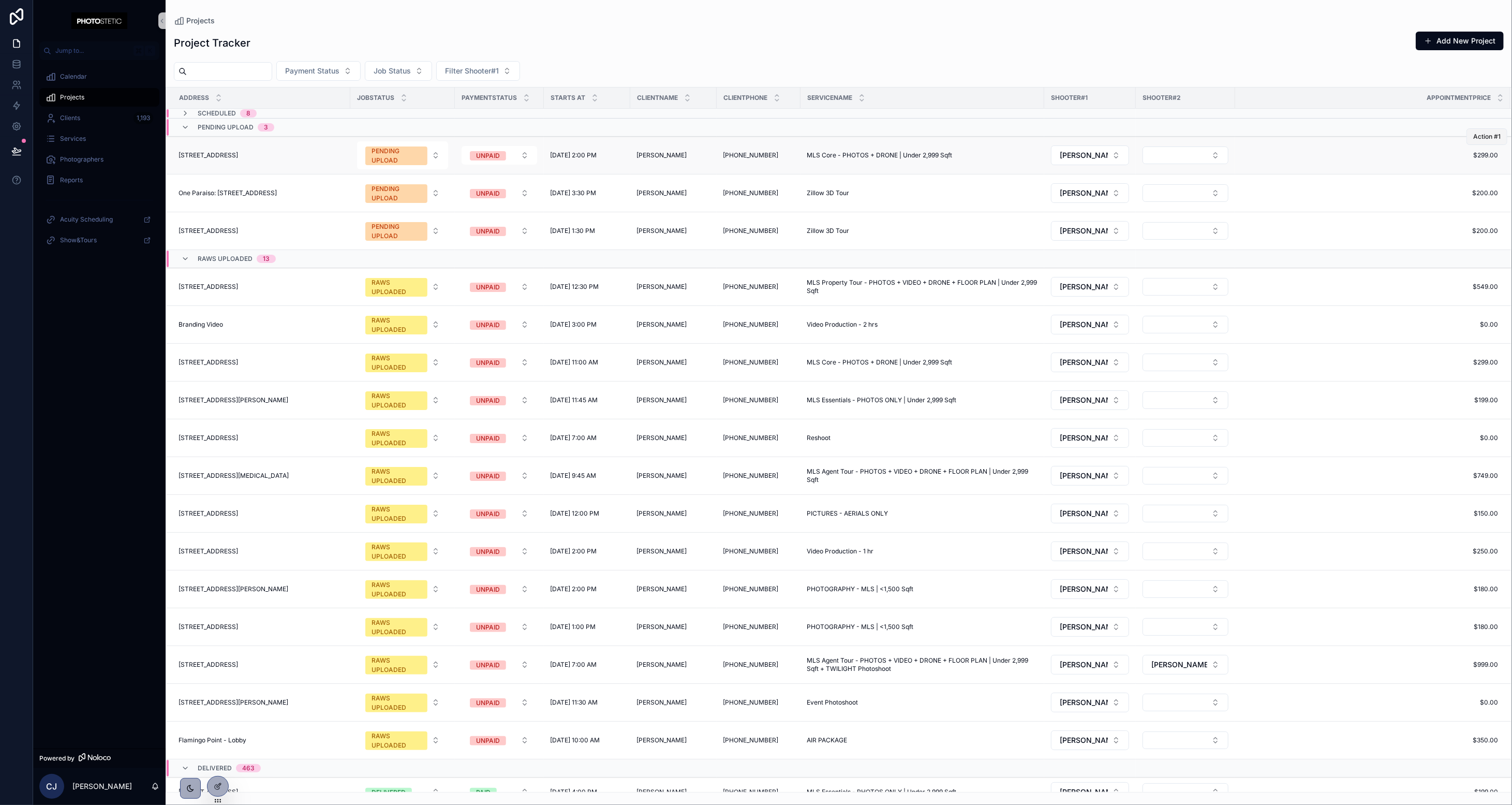
click at [841, 140] on span "Action #1" at bounding box center [1487, 137] width 28 height 8
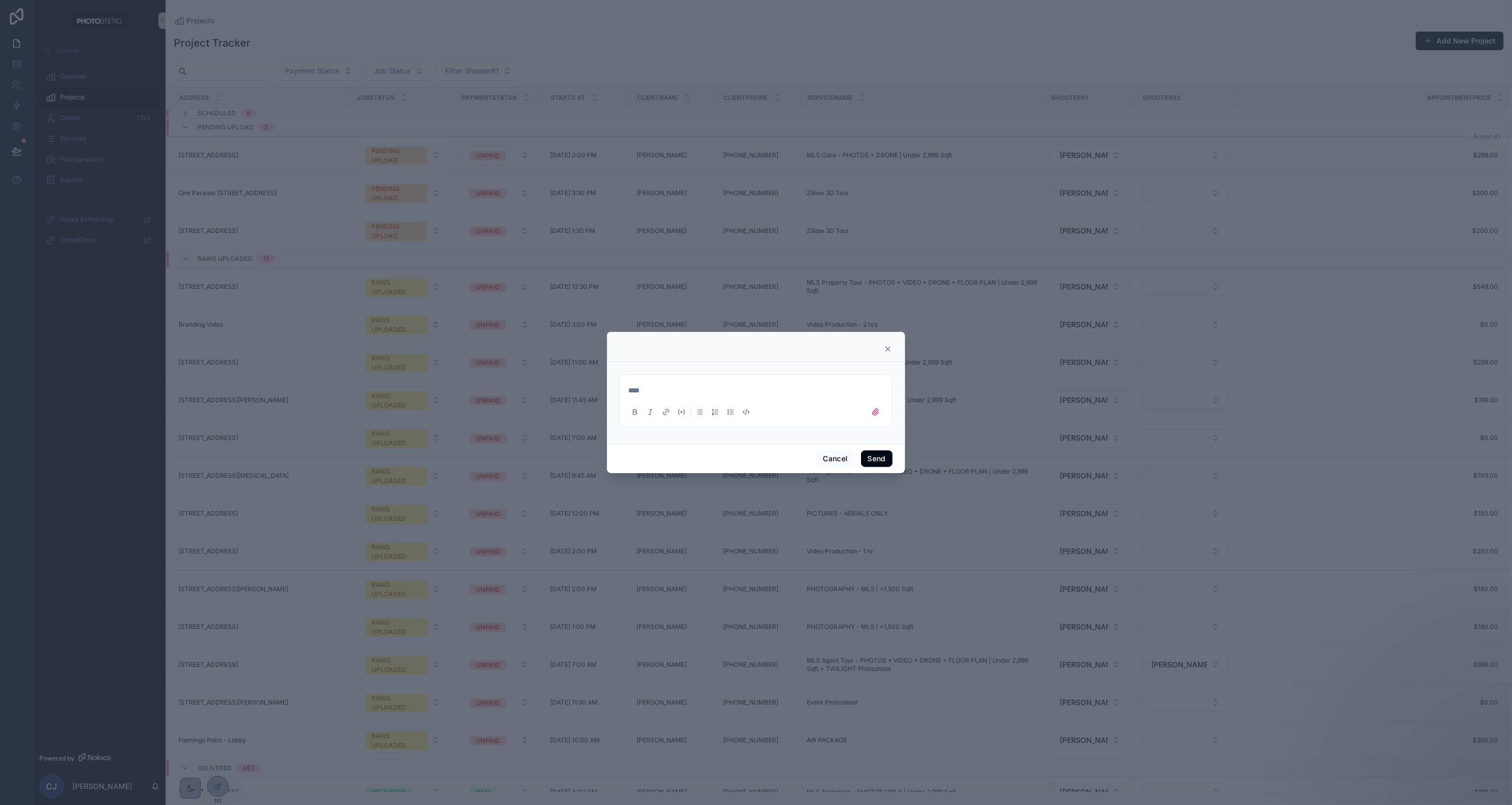
click at [841, 460] on button "Send" at bounding box center [877, 459] width 32 height 16
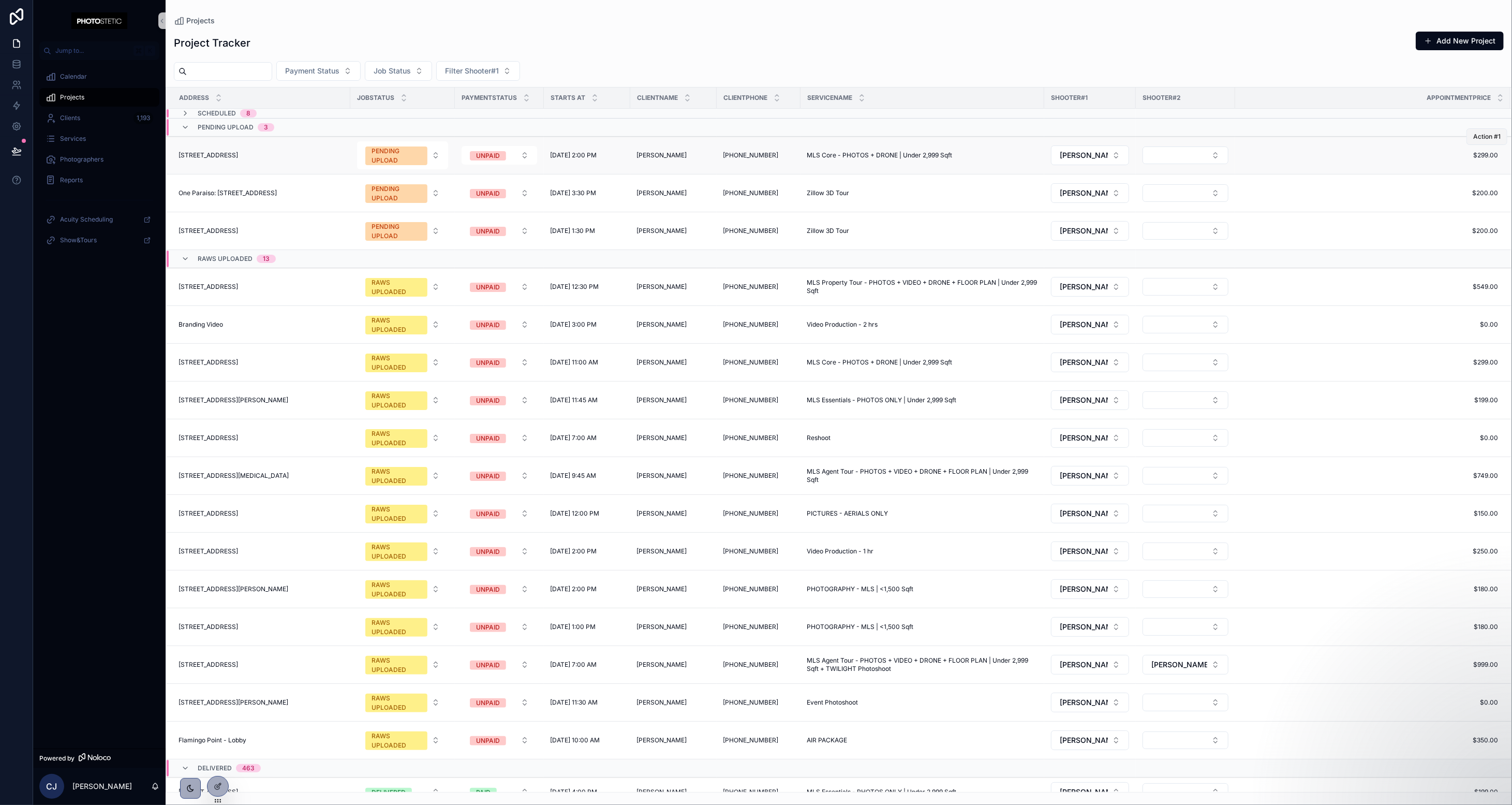
click at [841, 140] on span "Action #1" at bounding box center [1487, 137] width 28 height 8
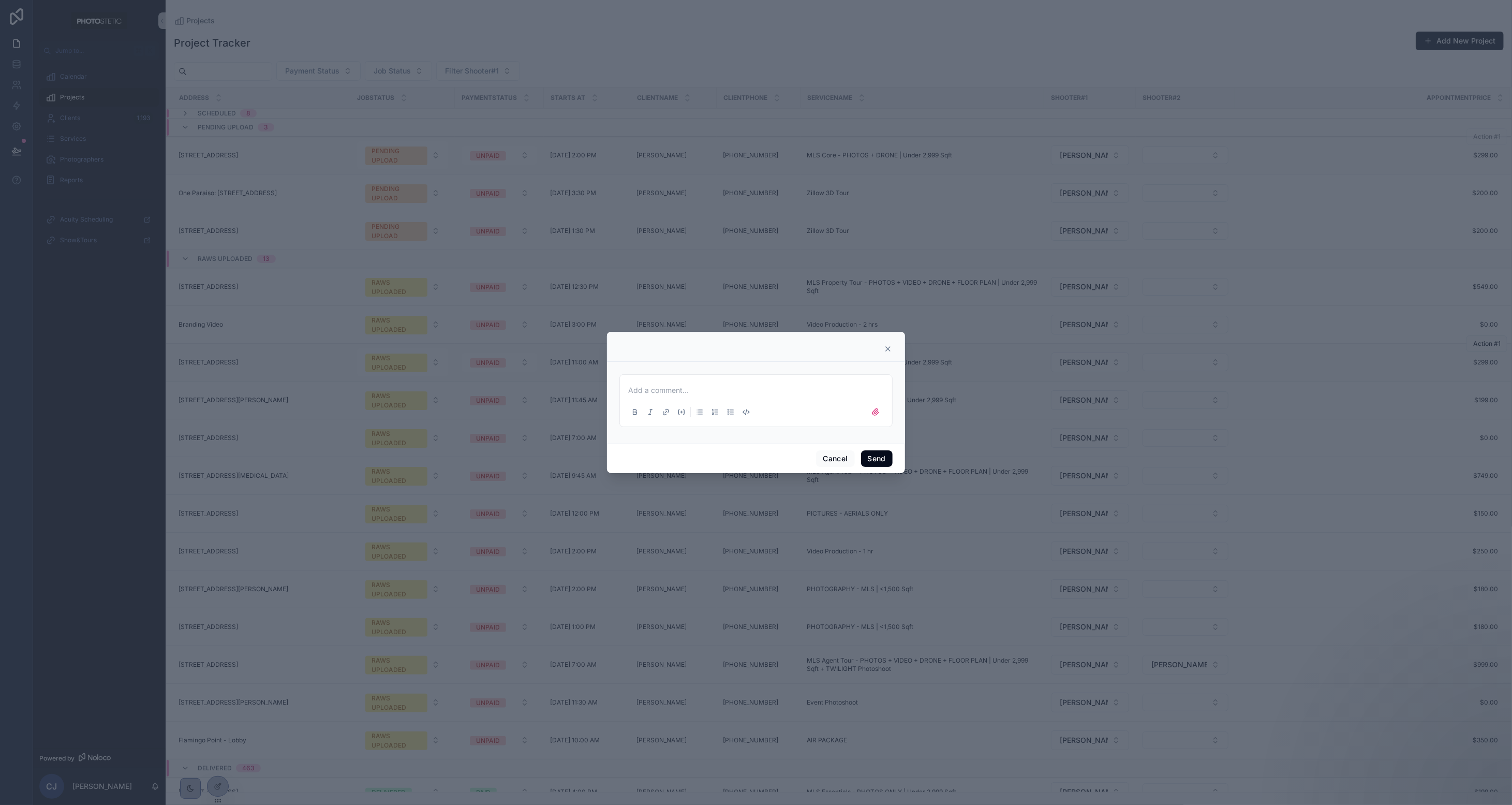
click at [841, 352] on icon at bounding box center [888, 349] width 8 height 8
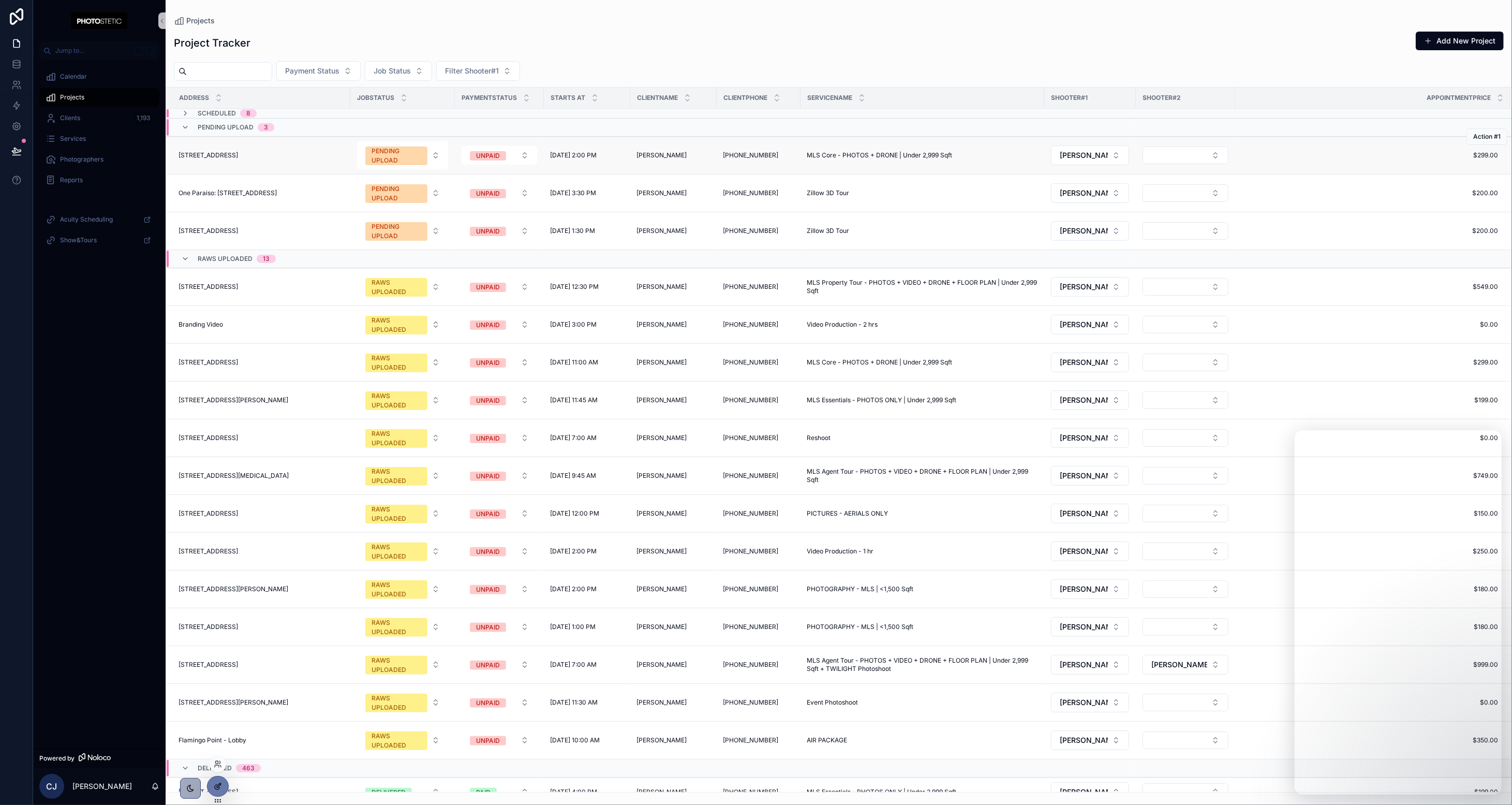
click at [214, 783] on icon at bounding box center [218, 786] width 8 height 8
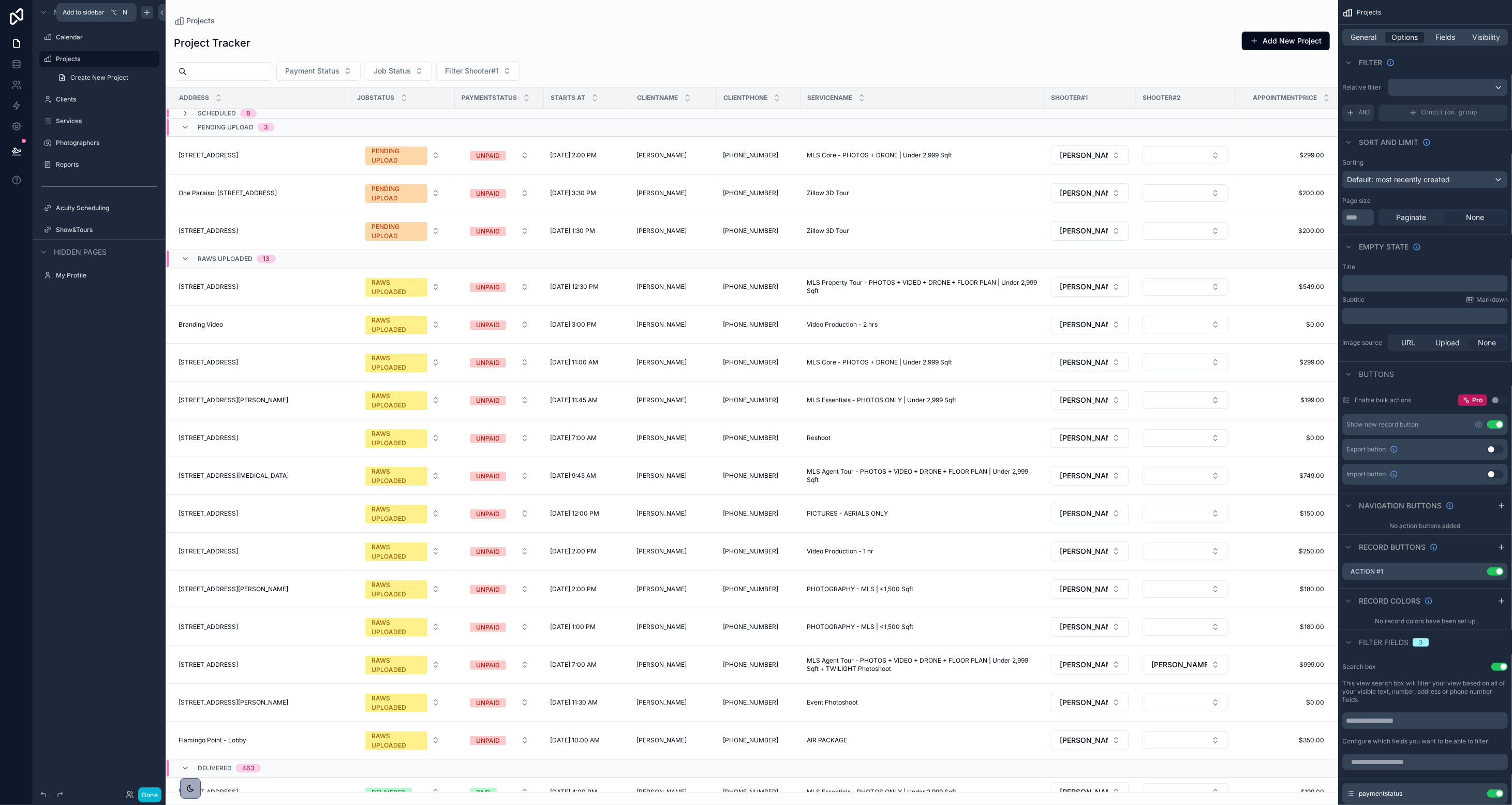
click at [144, 15] on icon "scrollable content" at bounding box center [147, 12] width 8 height 8
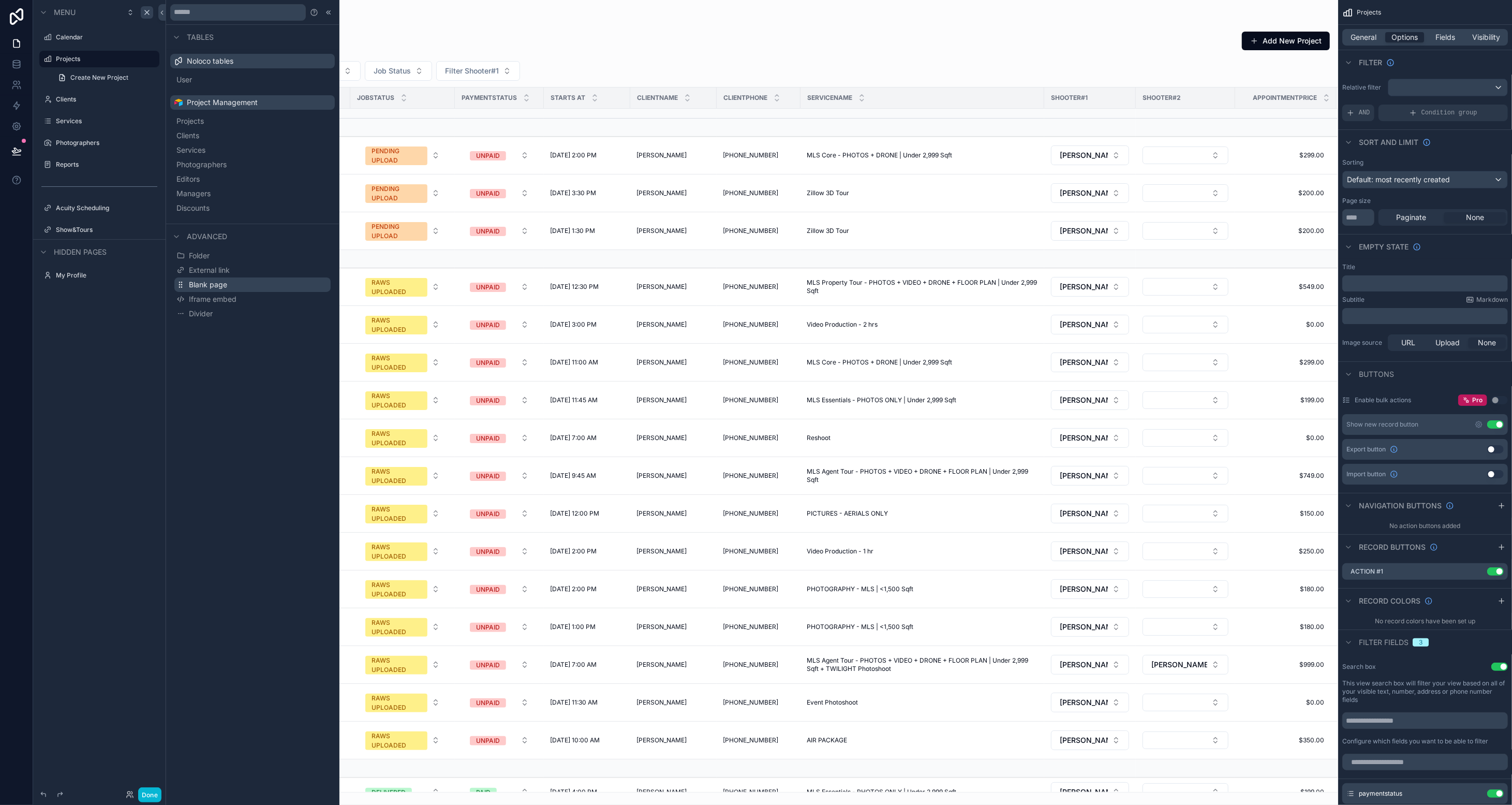
click at [213, 282] on span "Blank page" at bounding box center [208, 285] width 38 height 11
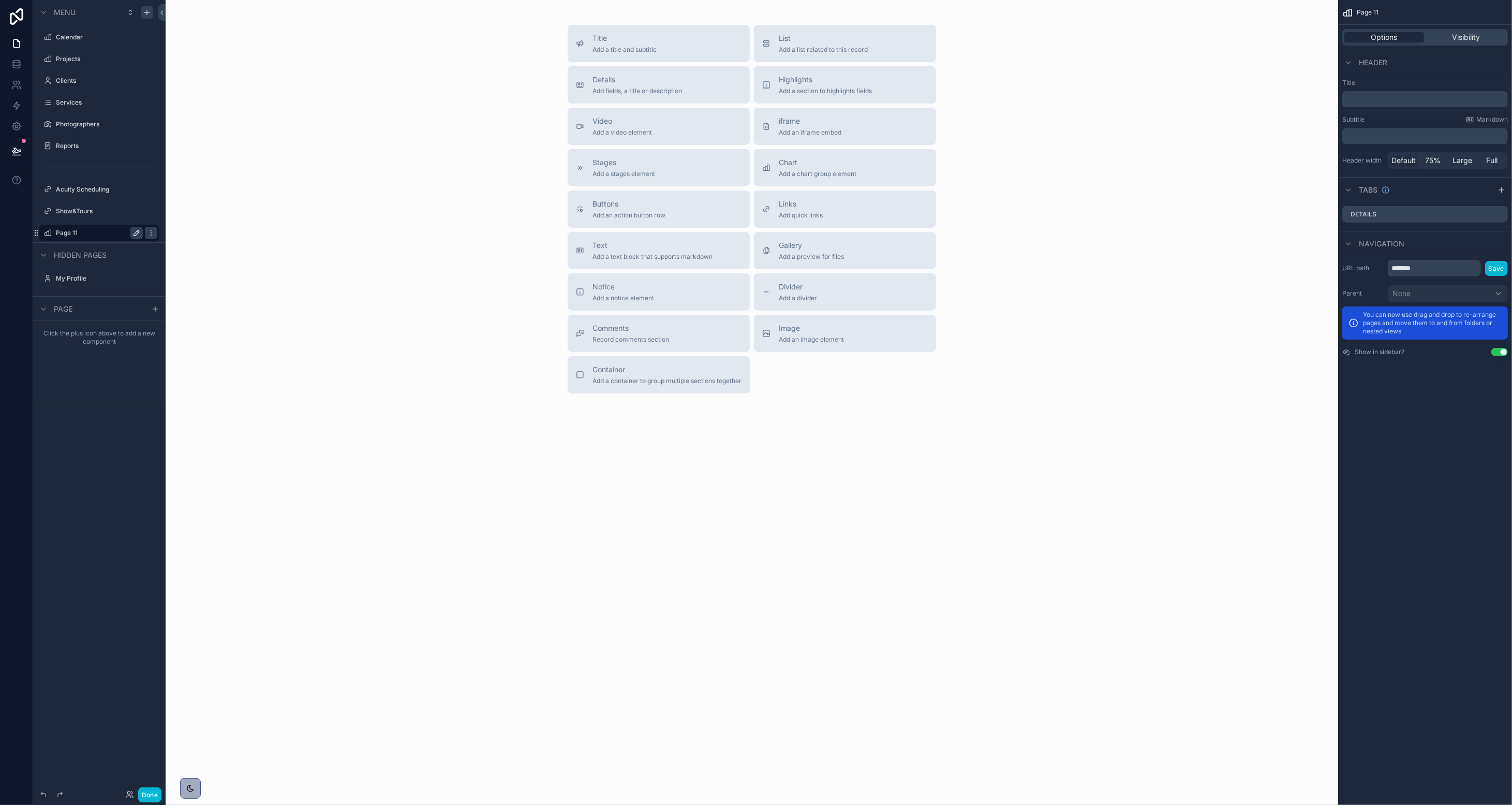
click at [135, 235] on icon "scrollable content" at bounding box center [136, 233] width 5 height 5
click at [99, 237] on input "*******" at bounding box center [91, 233] width 70 height 12
type input "**********"
click at [136, 235] on icon "scrollable content" at bounding box center [137, 233] width 8 height 8
click at [0, 0] on button "scrollable content" at bounding box center [0, 0] width 0 height 0
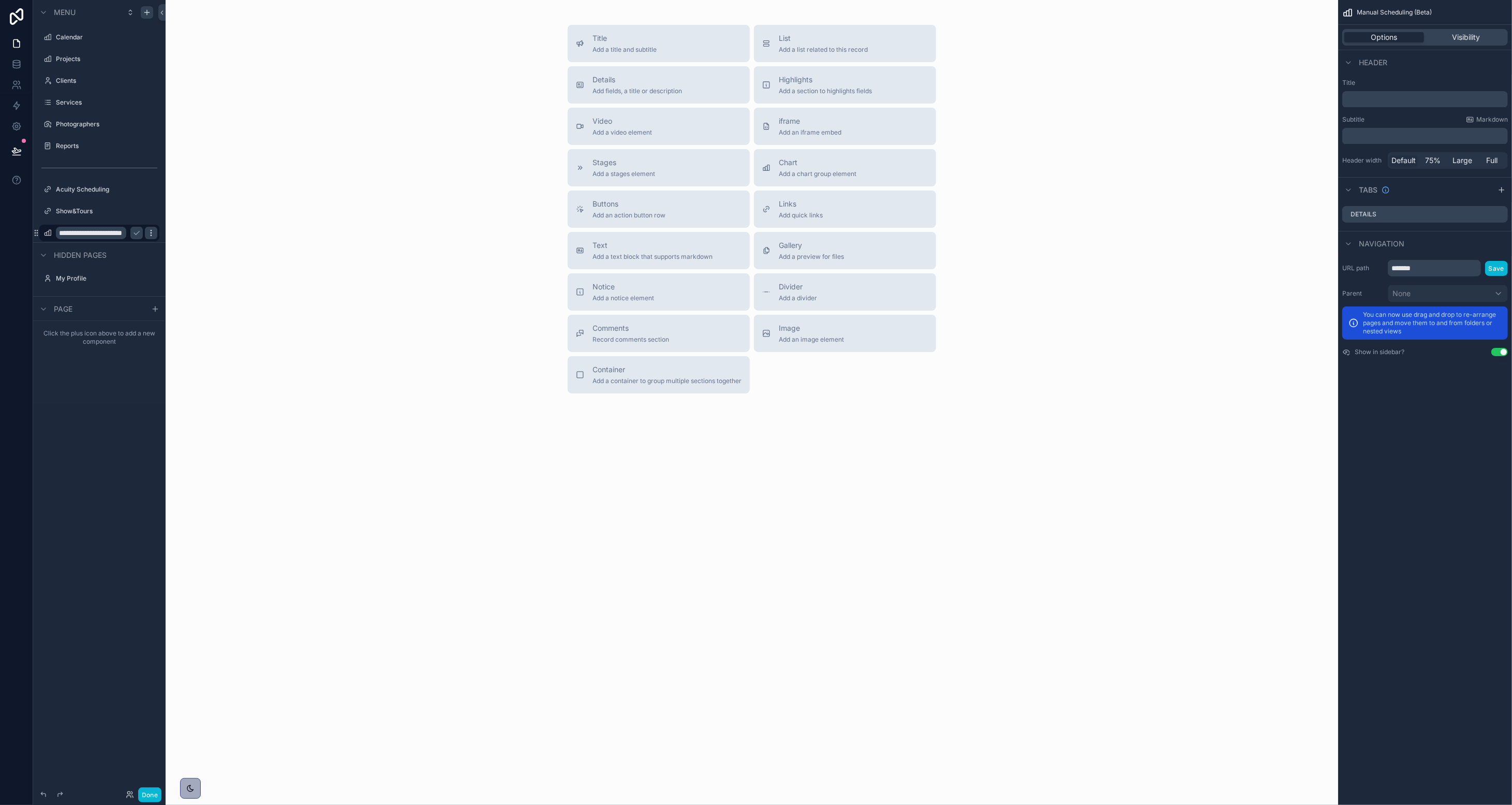
click at [151, 230] on icon "scrollable content" at bounding box center [151, 233] width 8 height 8
click at [171, 234] on div "Clone Remove" at bounding box center [191, 233] width 52 height 37
click at [178, 238] on icon at bounding box center [176, 240] width 8 height 8
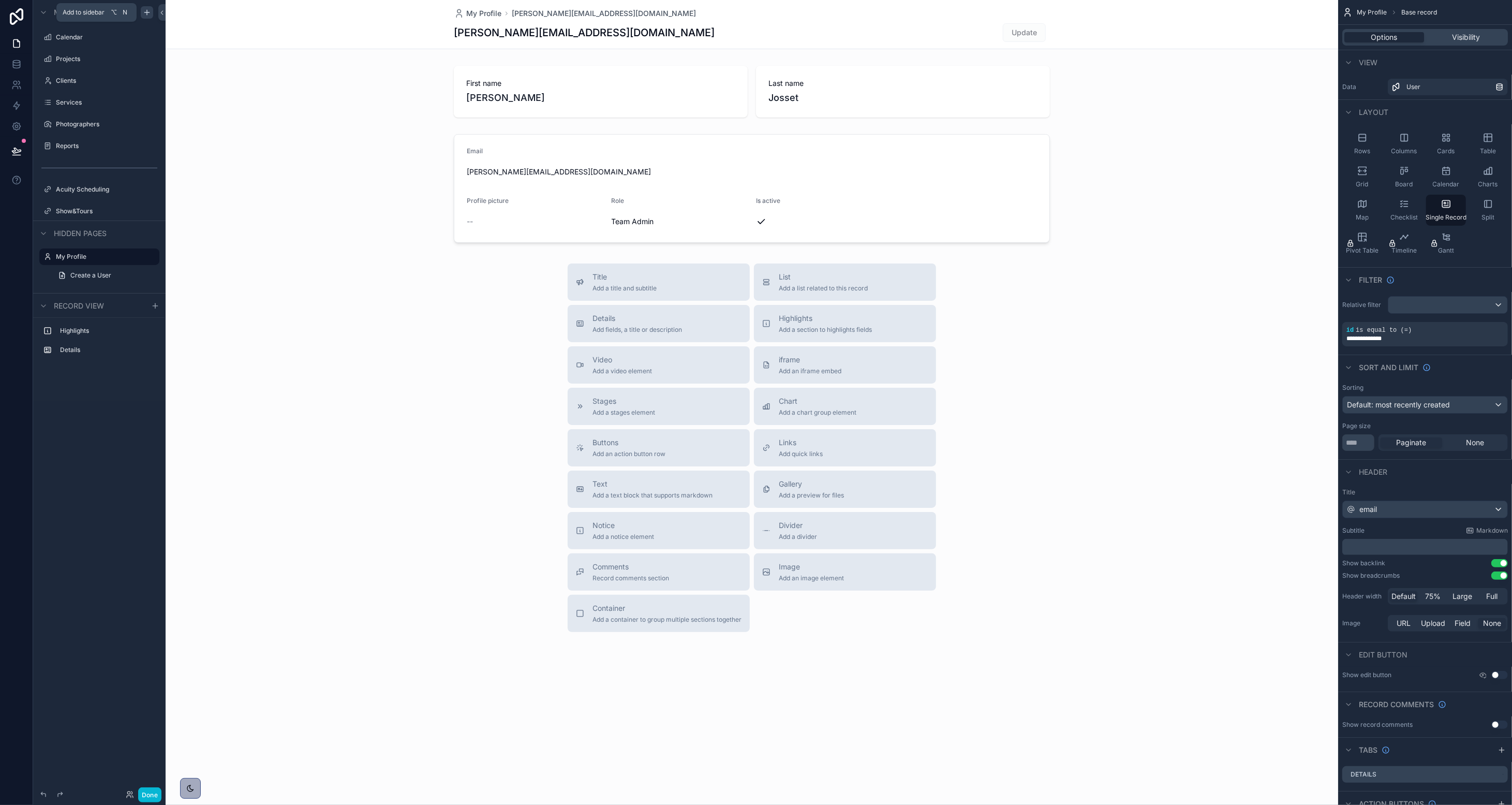
click at [144, 12] on icon "scrollable content" at bounding box center [147, 12] width 8 height 8
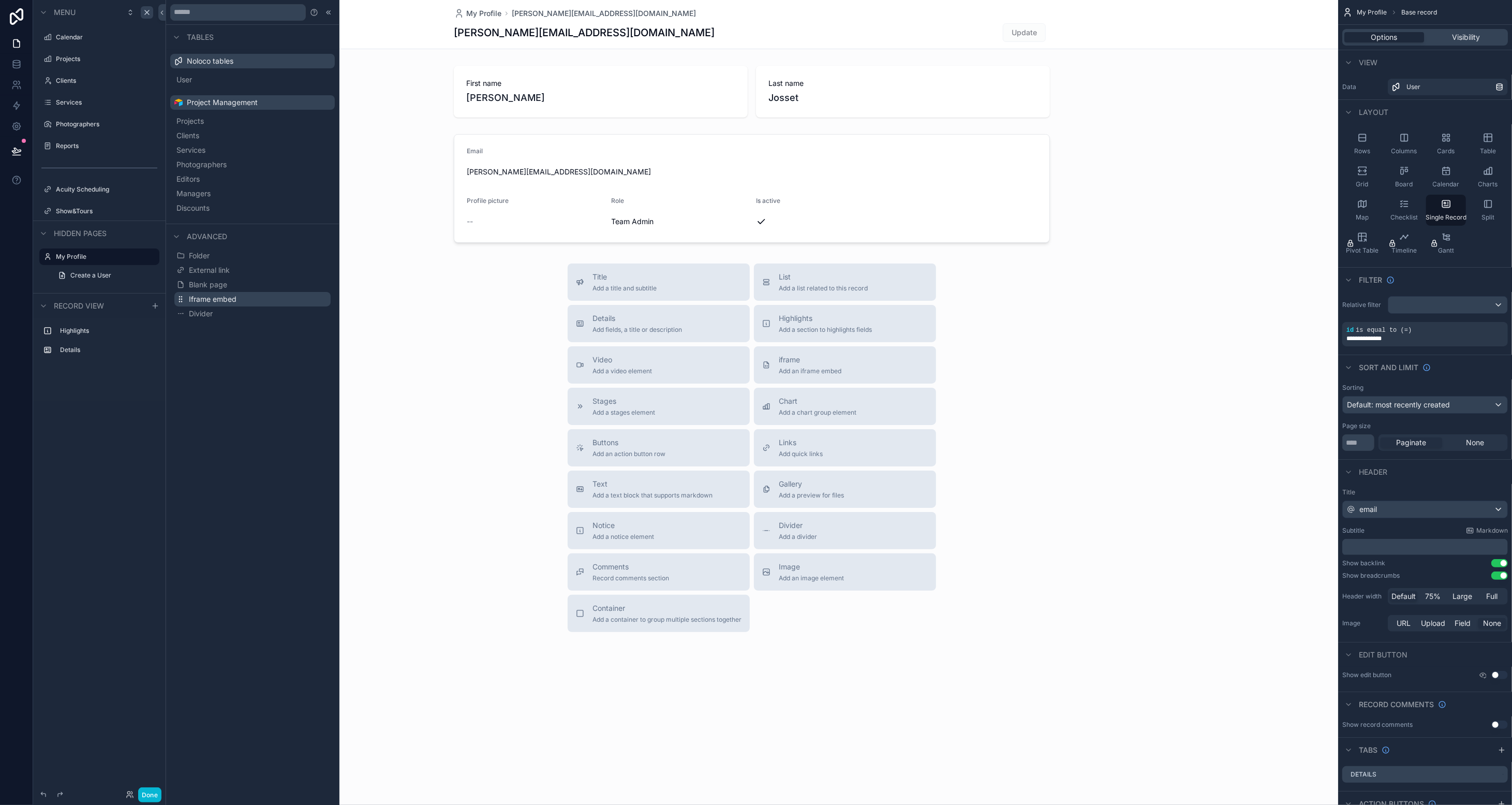
click at [226, 299] on span "Iframe embed" at bounding box center [212, 299] width 48 height 11
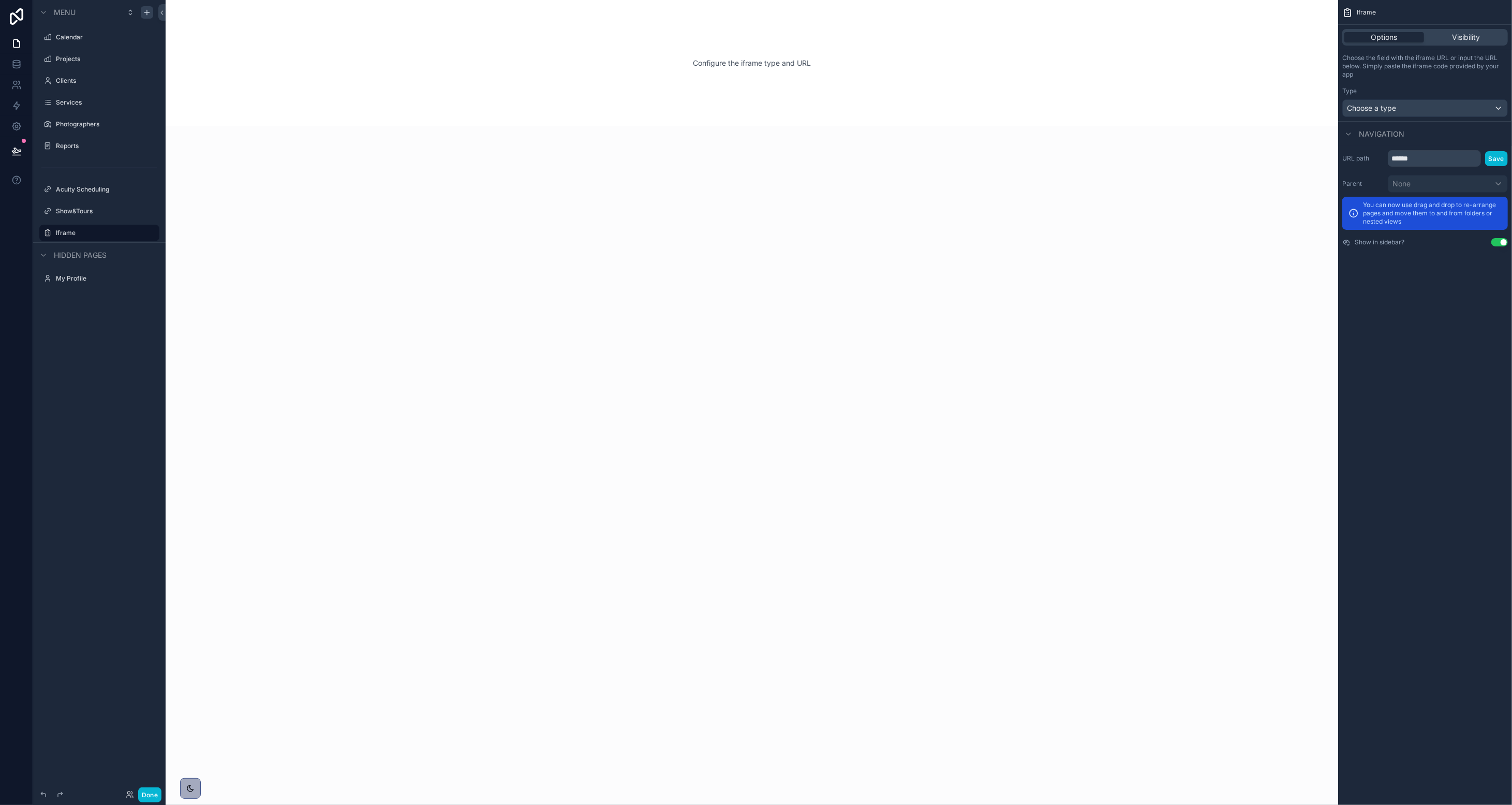
click at [749, 77] on div "Configure the iframe type and URL" at bounding box center [751, 63] width 1139 height 93
click at [760, 37] on div "Configure the iframe type and URL" at bounding box center [751, 63] width 1139 height 93
click at [841, 78] on div "Configure the iframe type and URL" at bounding box center [751, 63] width 1139 height 93
click at [841, 101] on div "Choose a type" at bounding box center [1425, 108] width 164 height 16
click at [780, 79] on div "Configure the iframe type and URL" at bounding box center [751, 63] width 1139 height 93
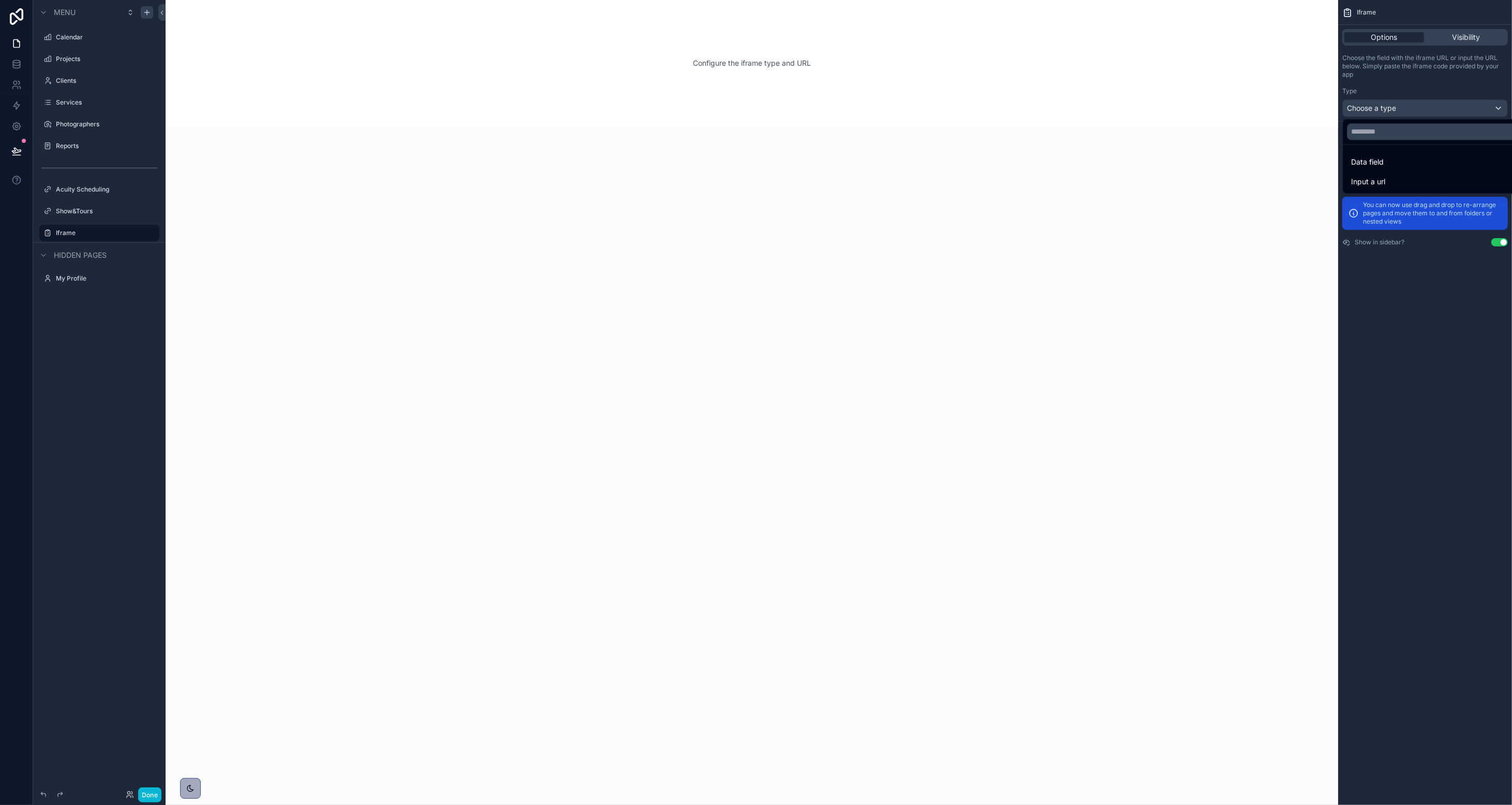
click at [755, 72] on div "Configure the iframe type and URL" at bounding box center [751, 63] width 1139 height 93
click at [758, 66] on div "Configure the iframe type and URL" at bounding box center [751, 63] width 1139 height 93
click at [841, 104] on div "scrollable content" at bounding box center [756, 402] width 1512 height 805
click at [841, 109] on div "Choose a type" at bounding box center [1425, 108] width 164 height 16
click at [841, 160] on div "Data field" at bounding box center [1437, 162] width 172 height 12
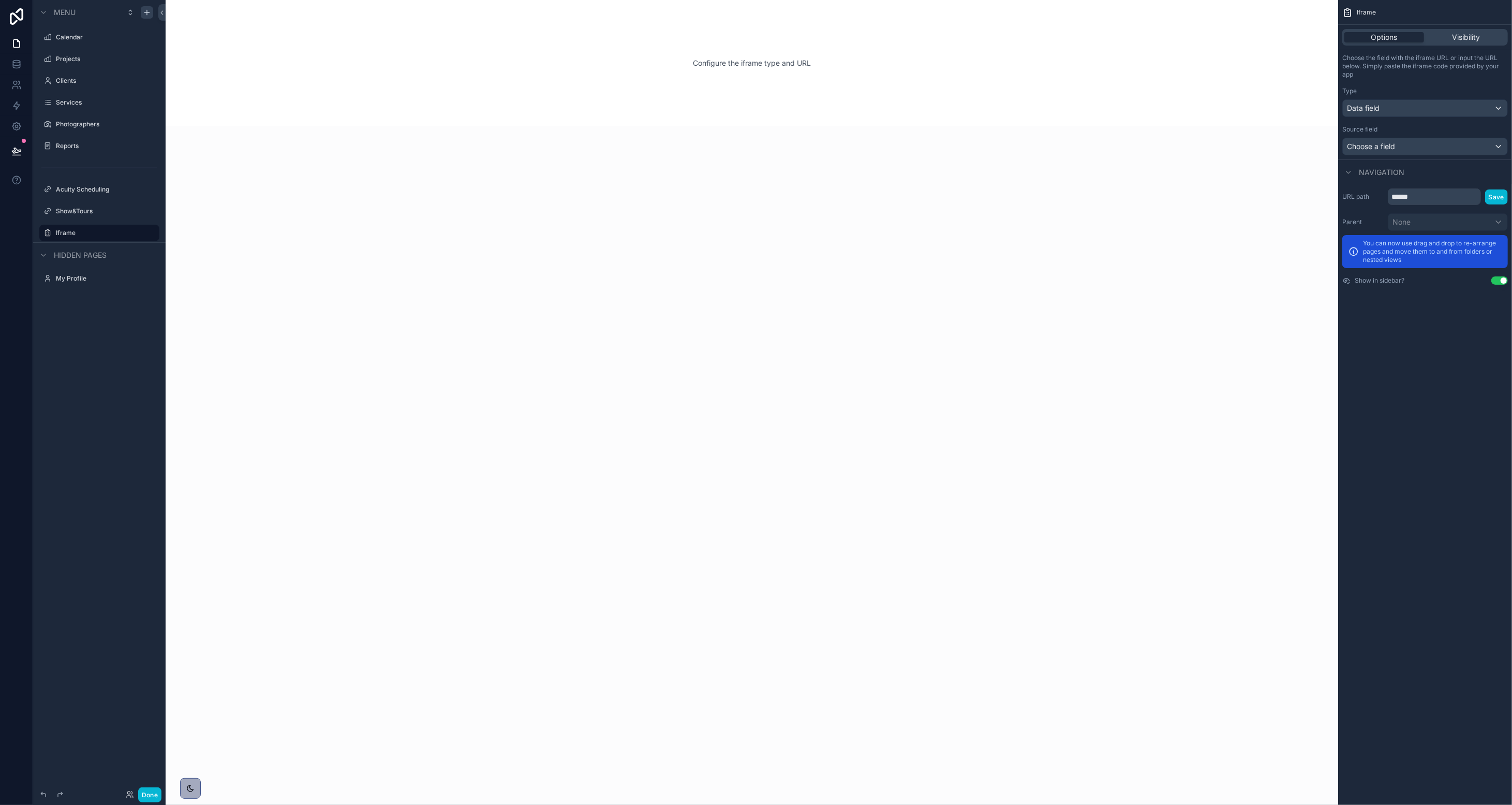
click at [841, 141] on div "Choose a field" at bounding box center [1425, 146] width 164 height 16
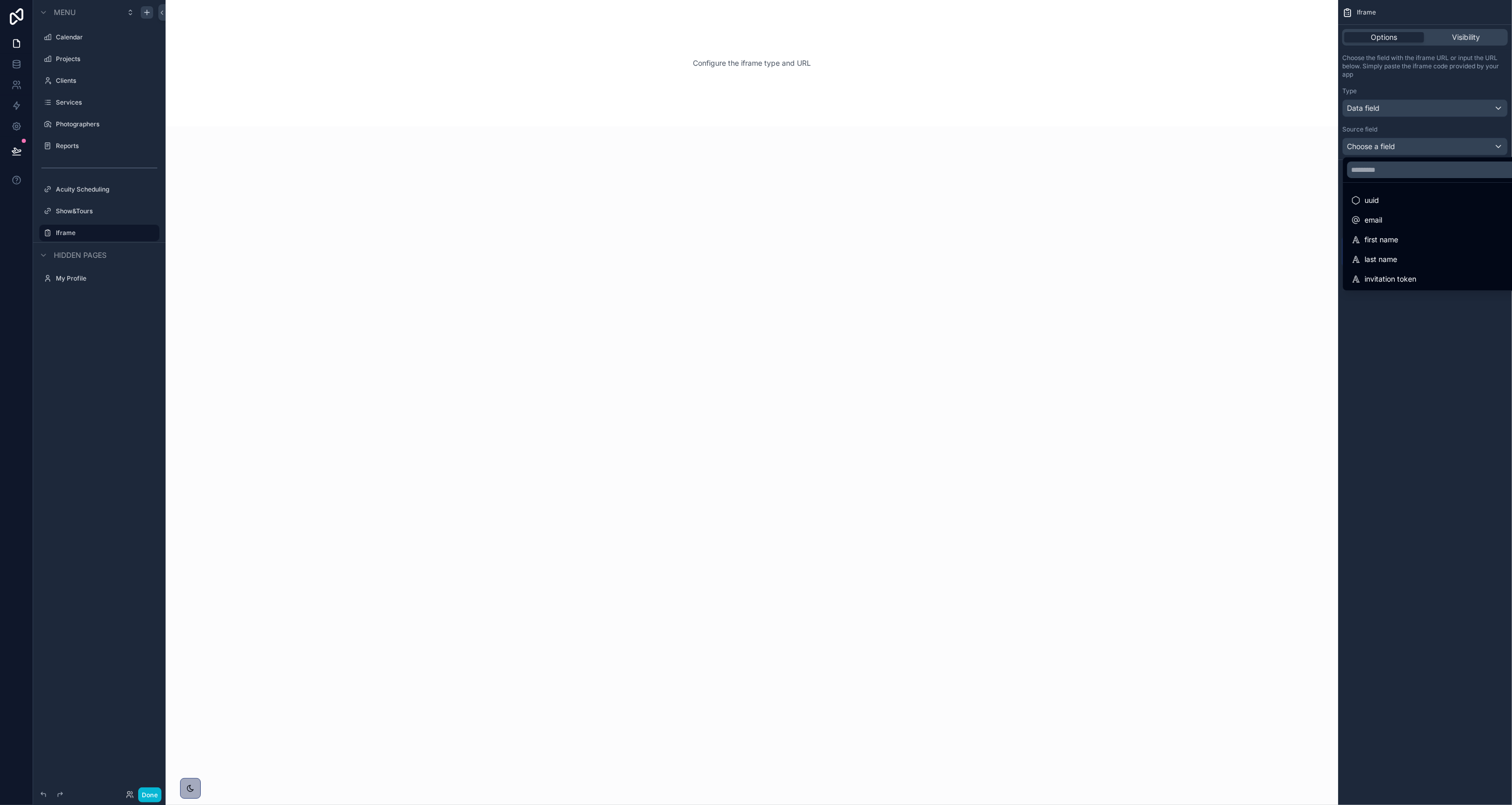
click at [841, 94] on div "scrollable content" at bounding box center [756, 402] width 1512 height 805
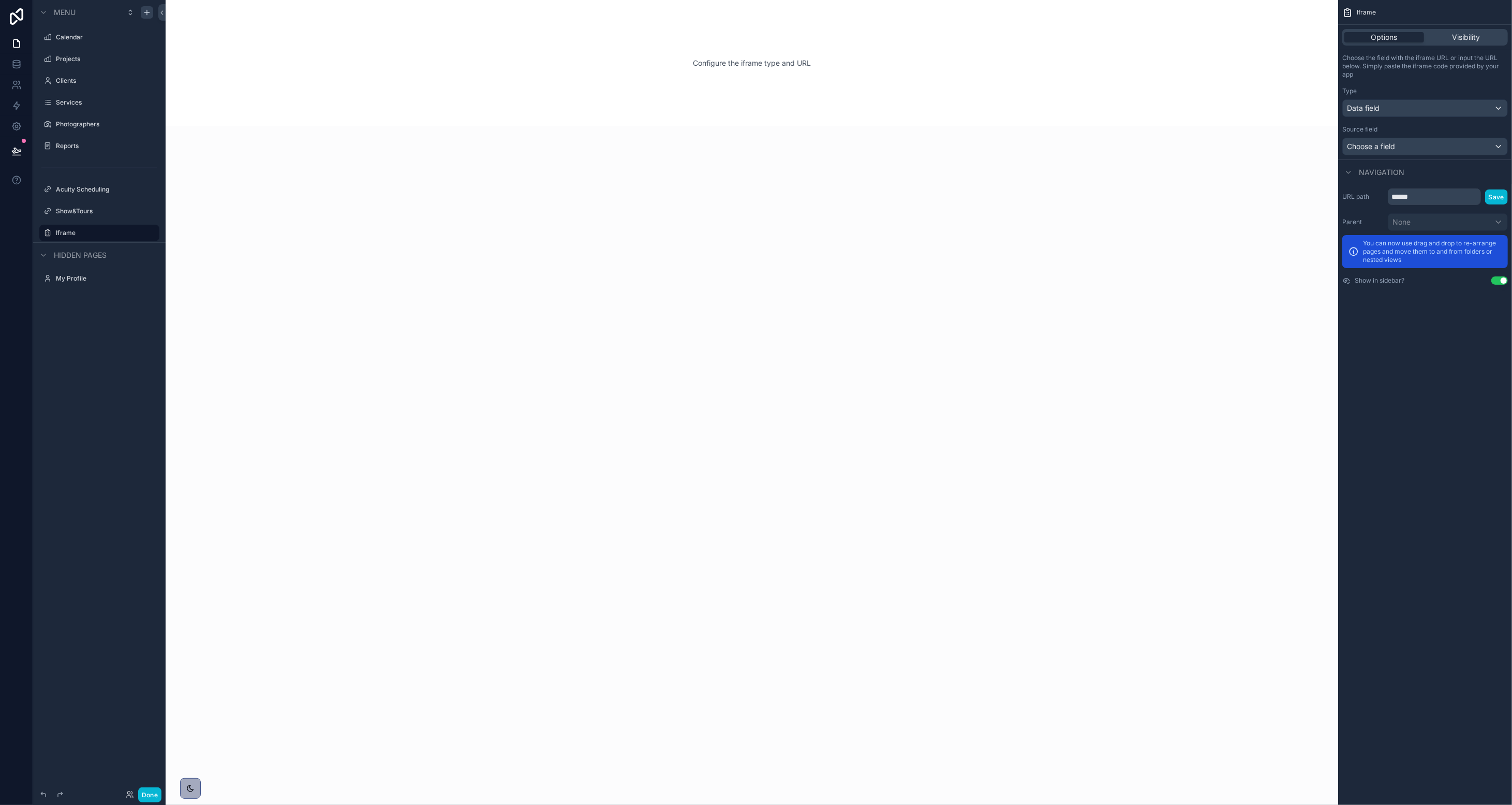
click at [841, 103] on div "Data field" at bounding box center [1425, 108] width 164 height 16
click at [841, 181] on span "Input a url" at bounding box center [1369, 182] width 34 height 12
click at [841, 142] on p "﻿" at bounding box center [1426, 146] width 160 height 8
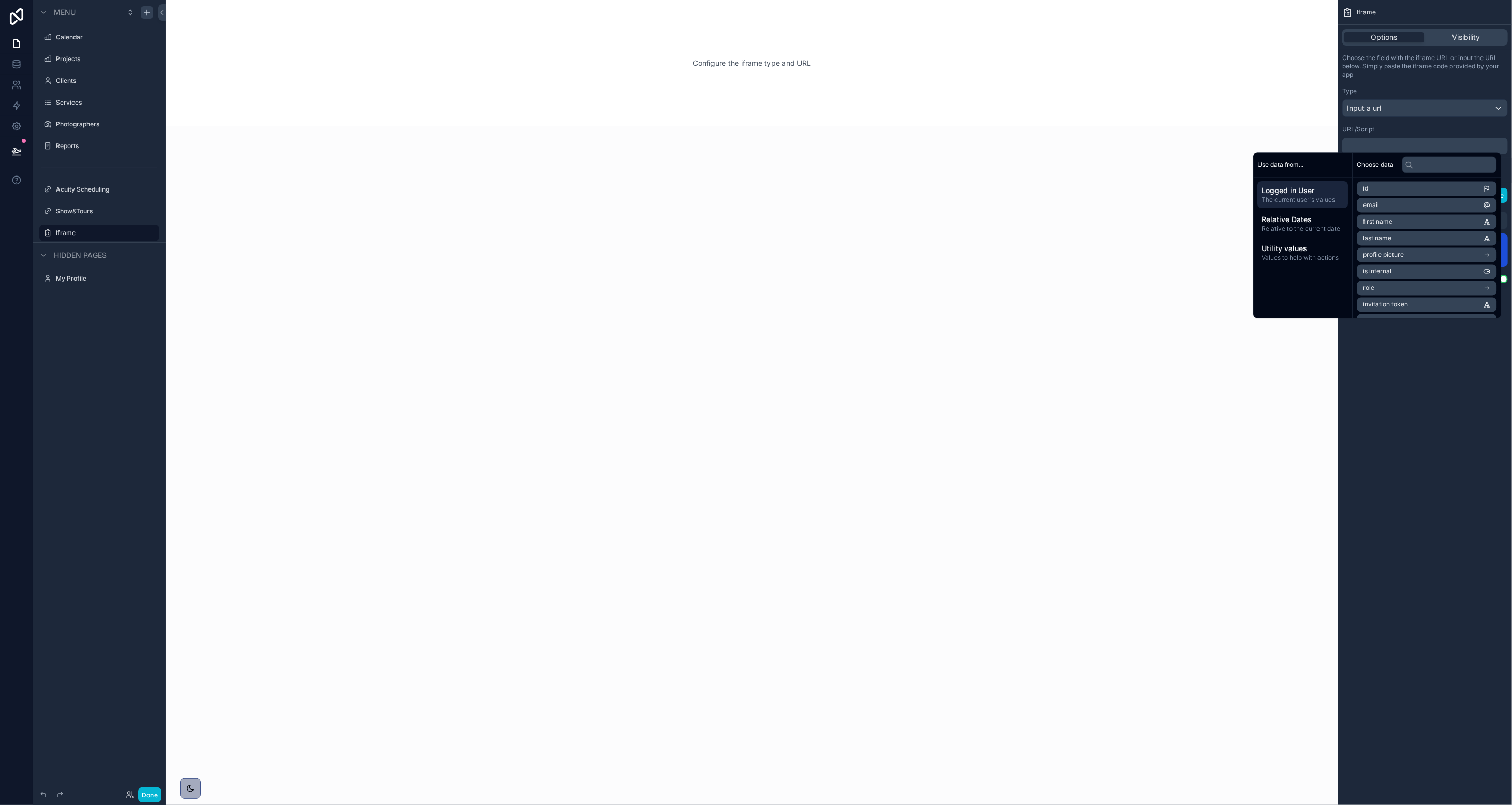
click at [841, 204] on li "email" at bounding box center [1427, 206] width 140 height 15
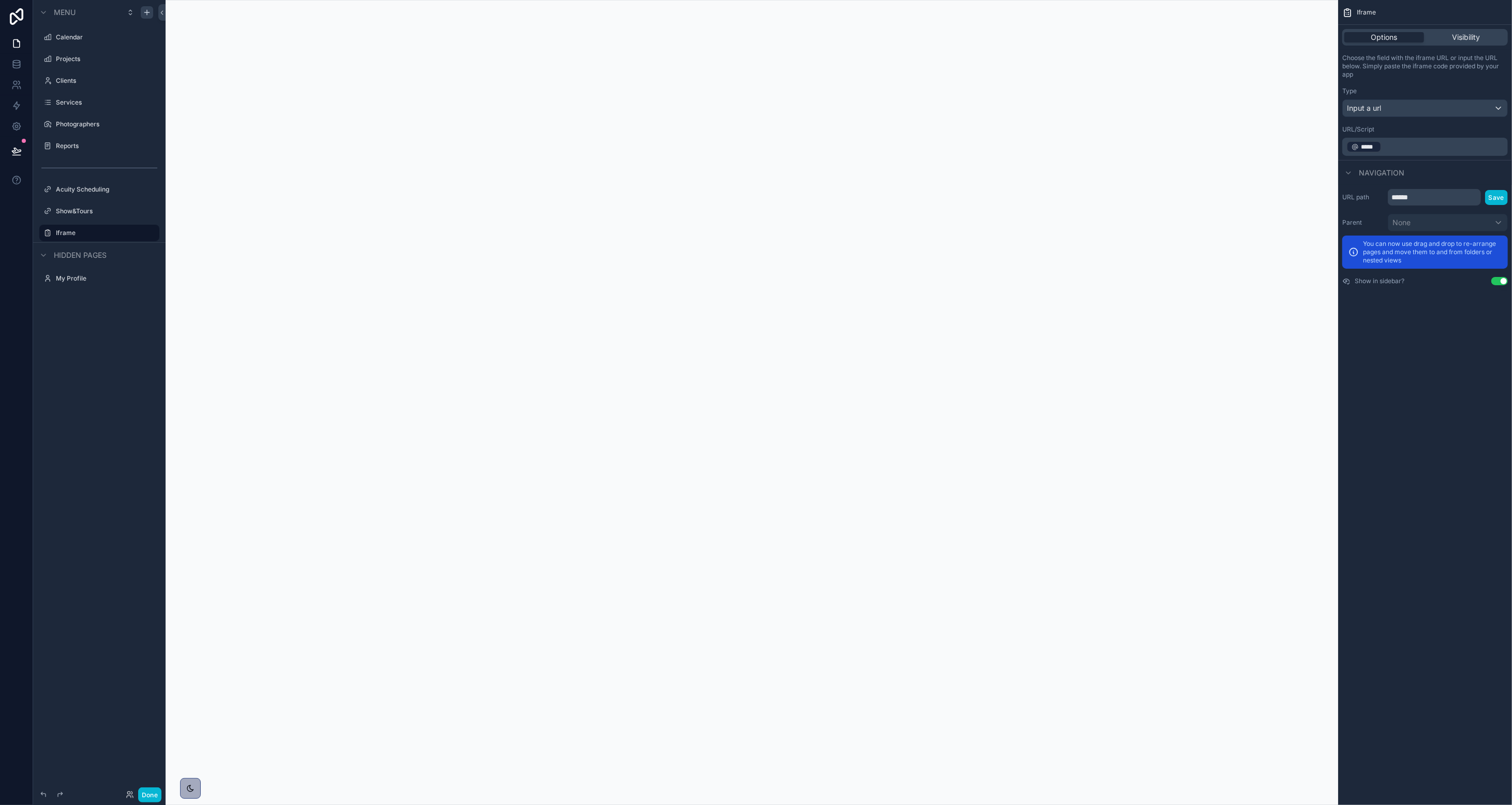
click at [841, 143] on p "﻿ ***** ﻿ ﻿" at bounding box center [1426, 147] width 160 height 14
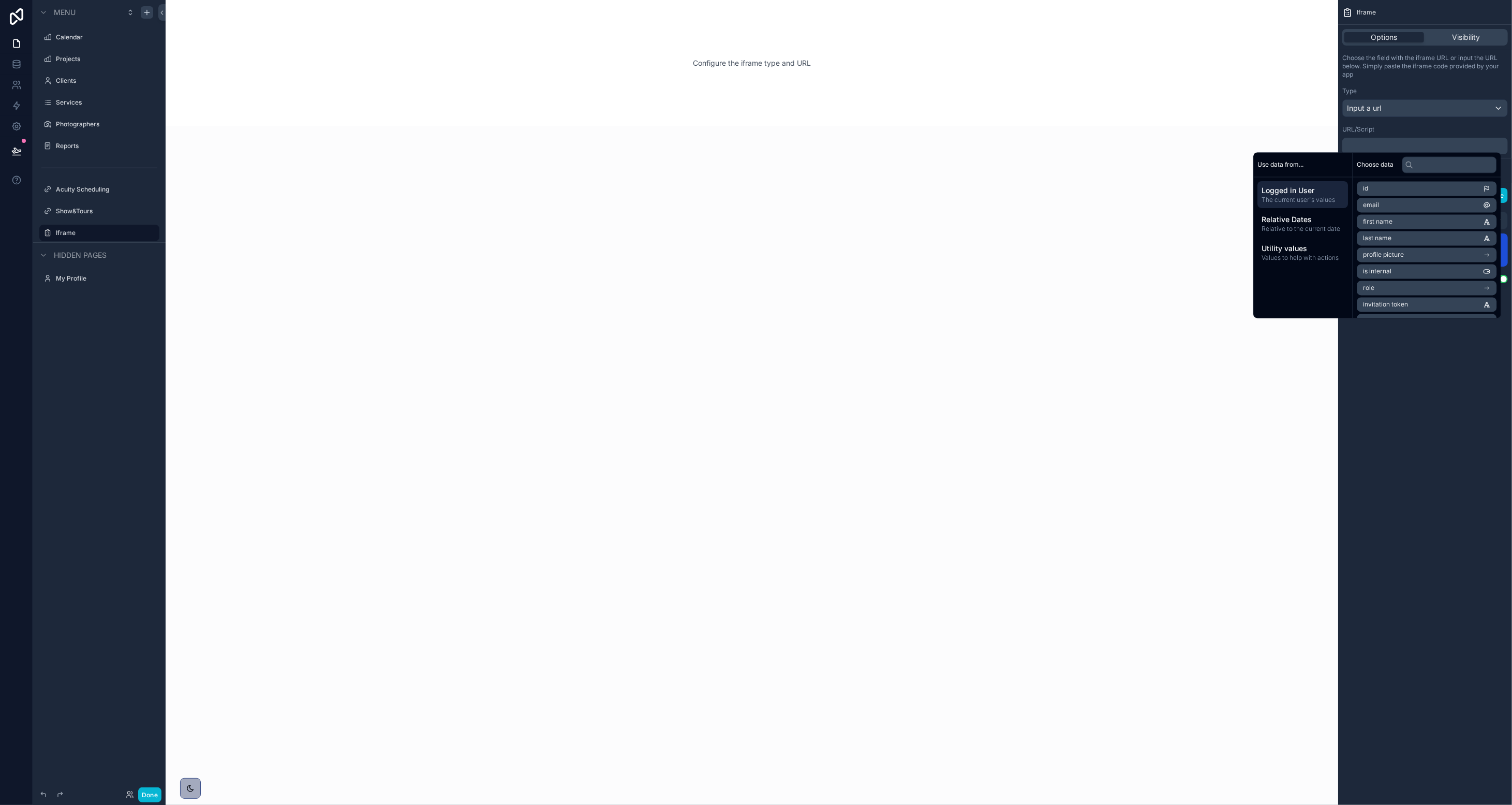
click at [841, 137] on div "Configure the iframe type and URL" at bounding box center [752, 402] width 1173 height 805
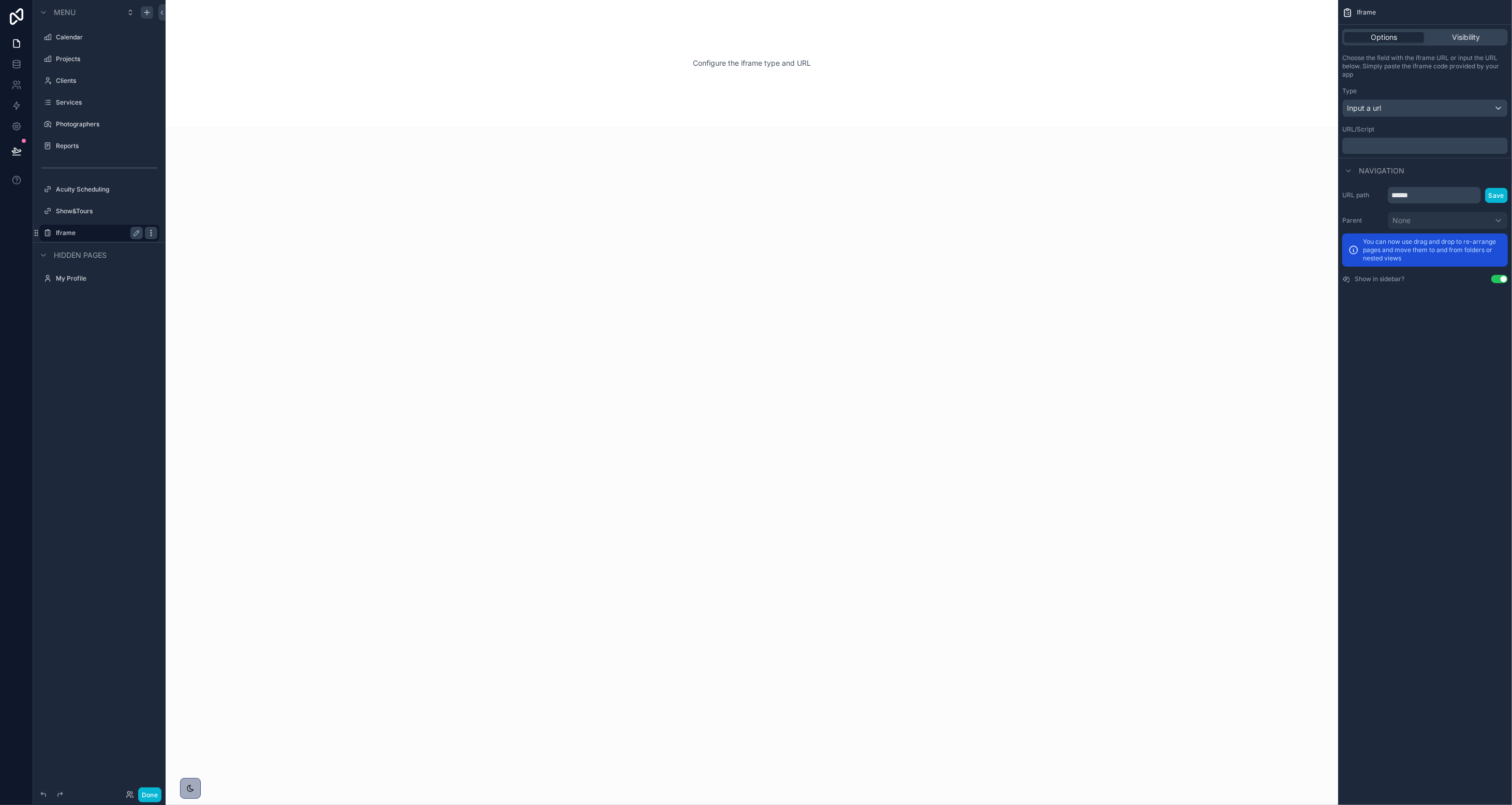
click at [153, 232] on icon "scrollable content" at bounding box center [151, 233] width 8 height 8
click at [184, 237] on span "Remove" at bounding box center [198, 240] width 28 height 11
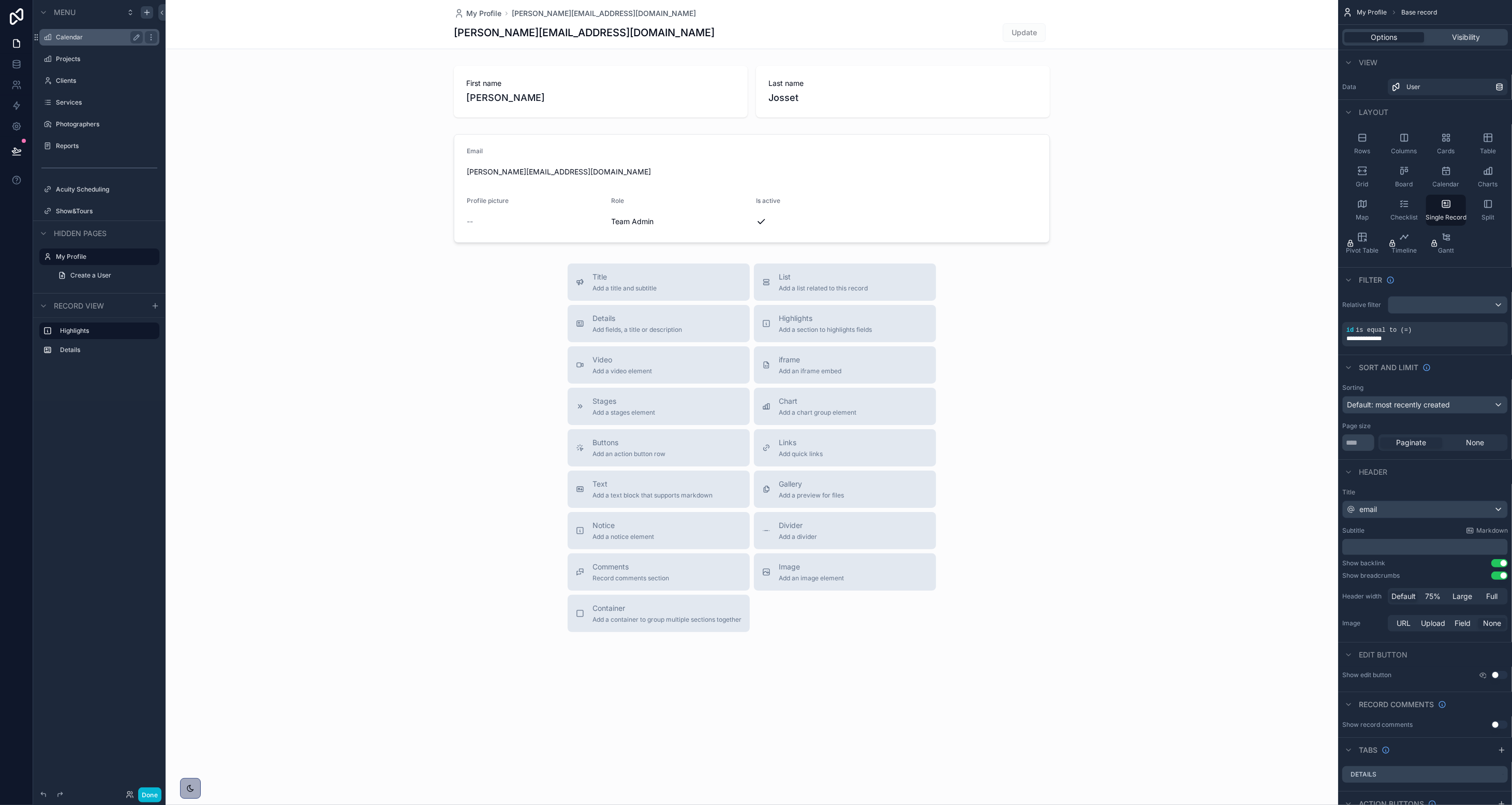
click at [71, 38] on label "Calendar" at bounding box center [97, 37] width 83 height 8
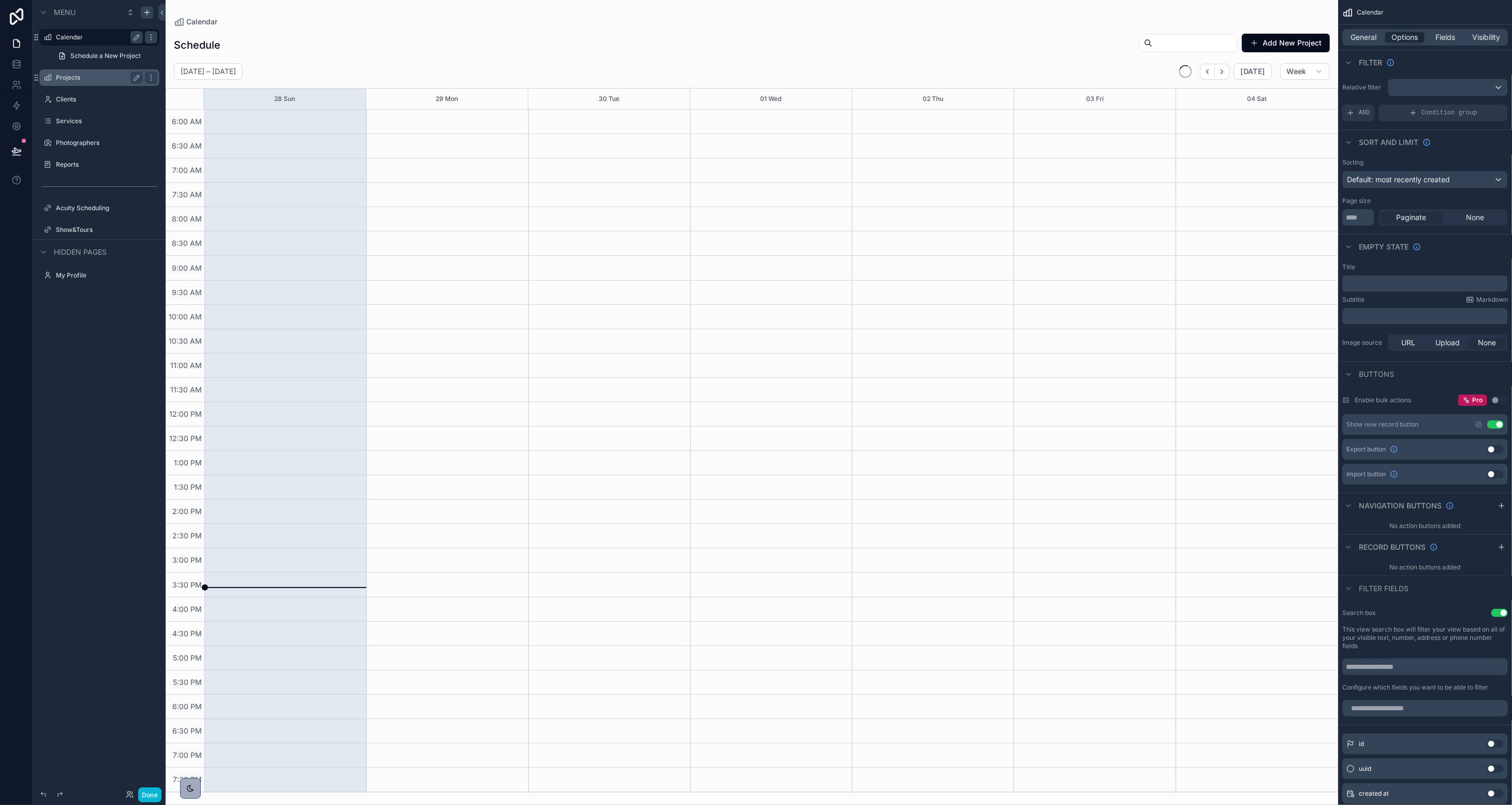
click at [64, 82] on div "Projects" at bounding box center [99, 78] width 87 height 12
click at [66, 80] on label "Projects" at bounding box center [97, 78] width 83 height 8
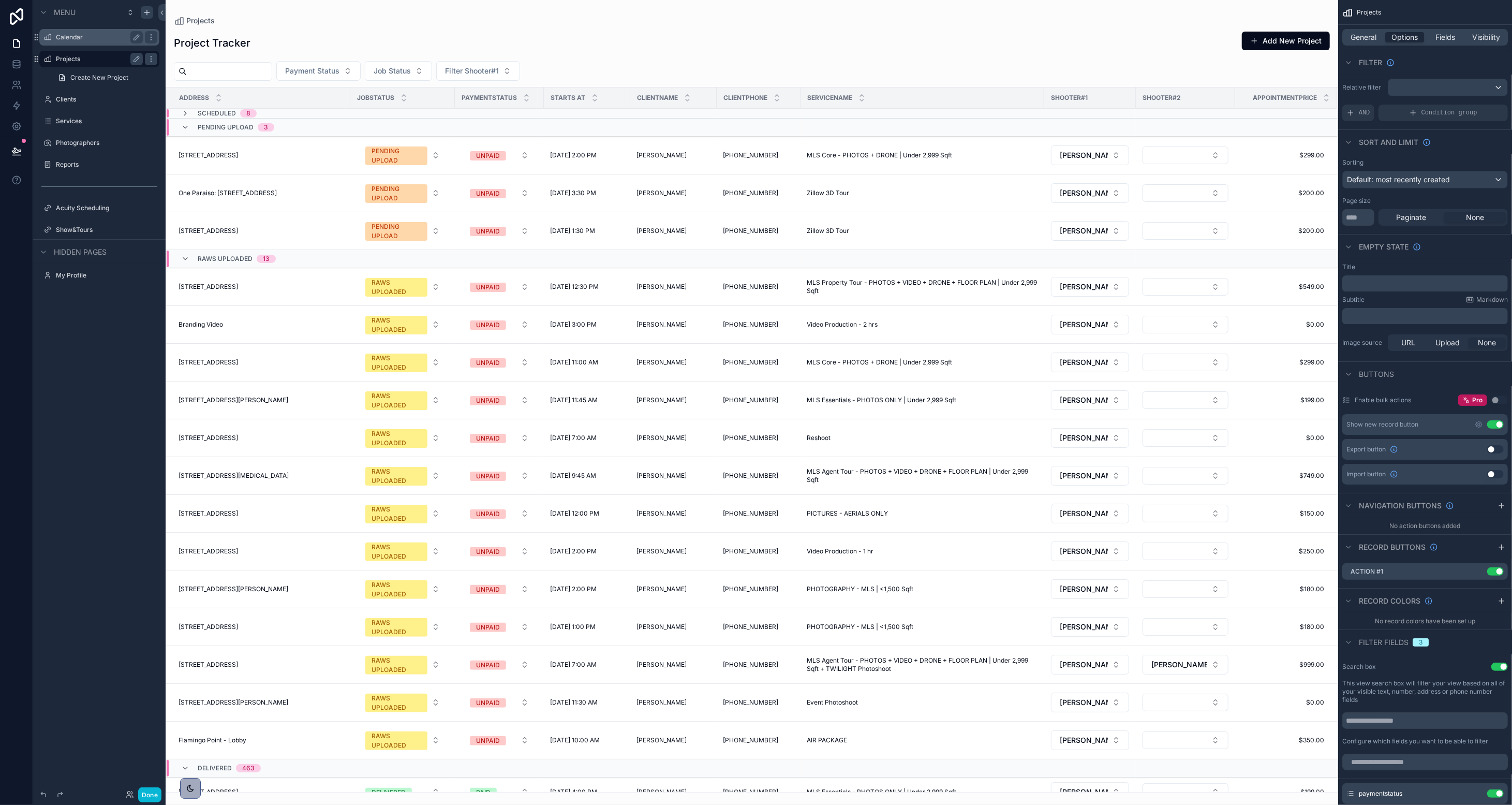
click at [404, 225] on div "scrollable content" at bounding box center [752, 402] width 1173 height 805
click at [404, 227] on div "PENDING UPLOAD" at bounding box center [396, 231] width 50 height 19
click at [392, 351] on div "READY" at bounding box center [411, 354] width 124 height 15
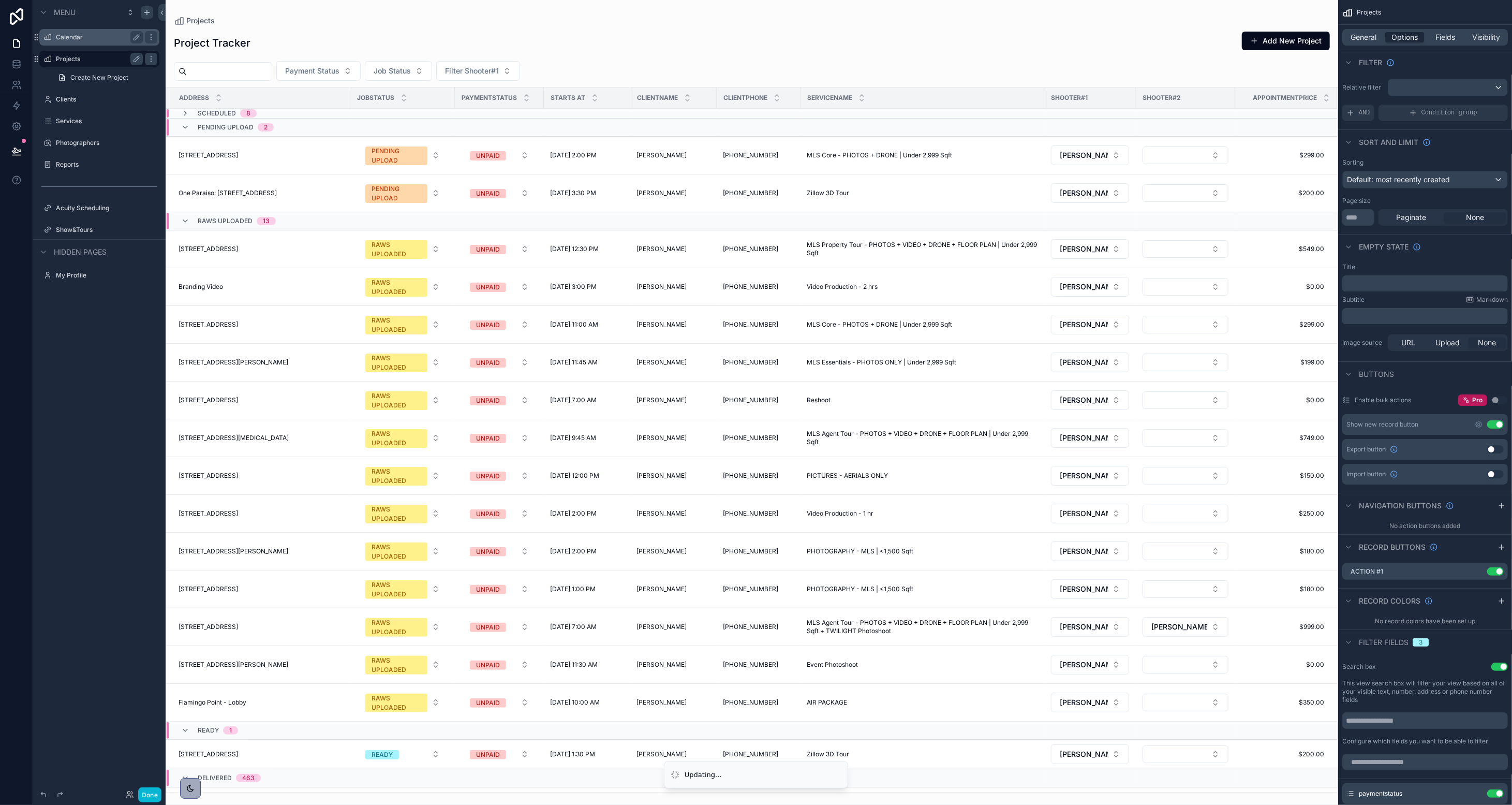
click at [9, 497] on div at bounding box center [16, 402] width 33 height 805
